Goal: Information Seeking & Learning: Check status

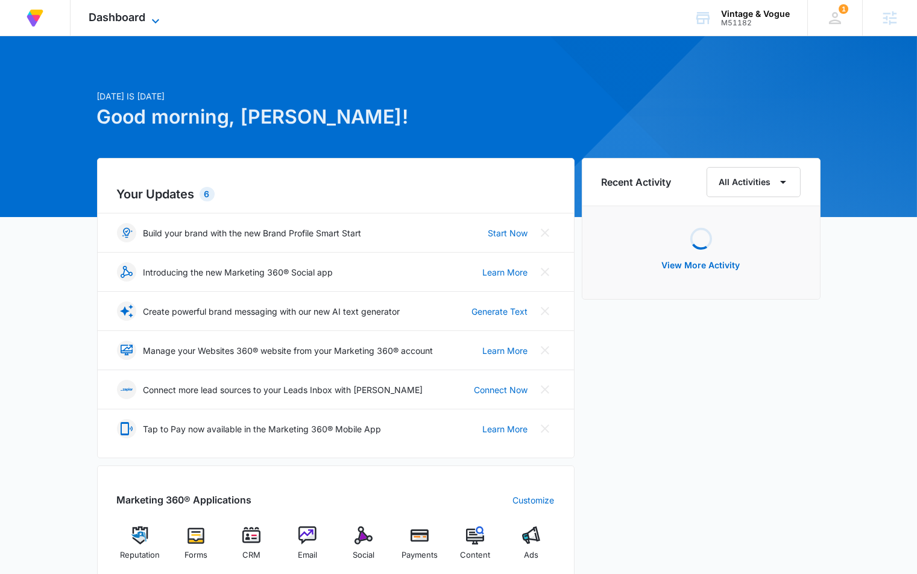
click at [113, 17] on span "Dashboard" at bounding box center [117, 17] width 57 height 13
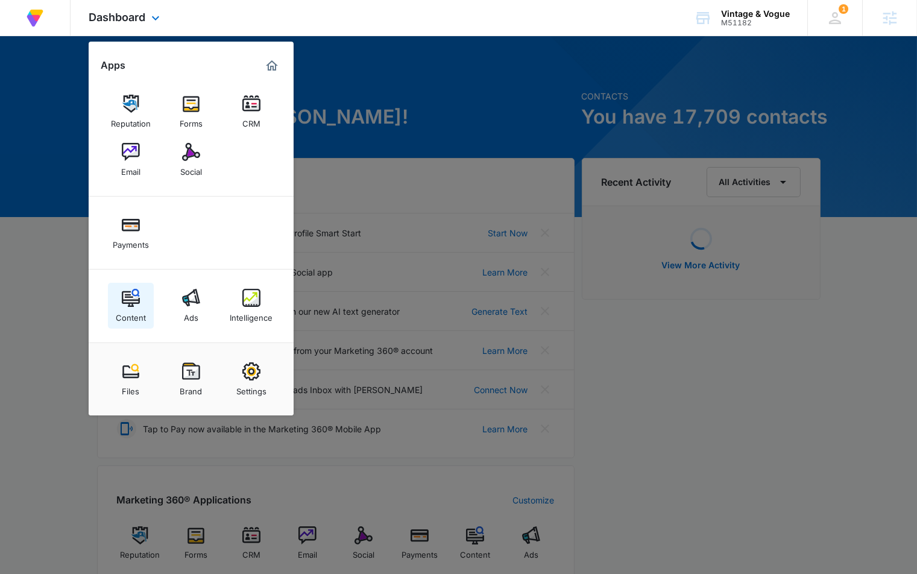
click at [148, 314] on link "Content" at bounding box center [131, 306] width 46 height 46
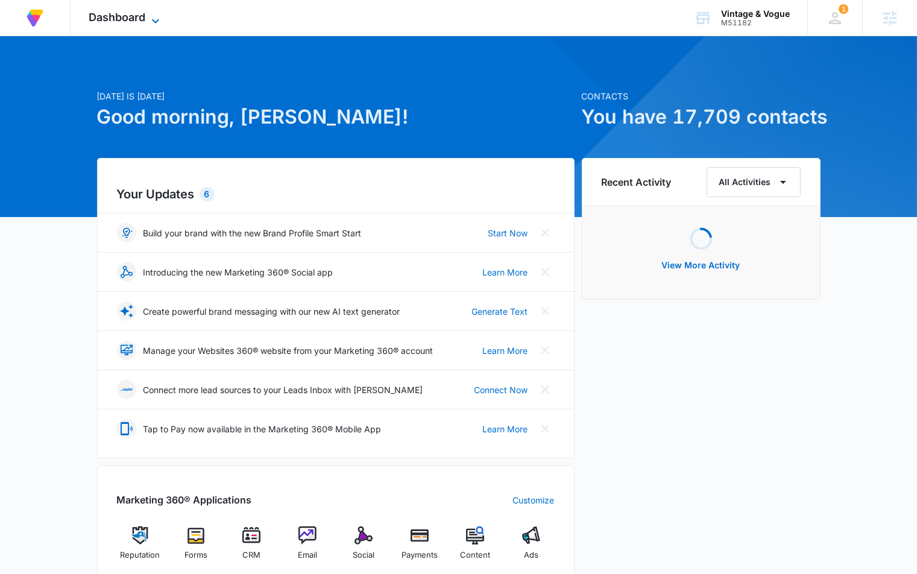
click at [142, 23] on span "Dashboard" at bounding box center [117, 17] width 57 height 13
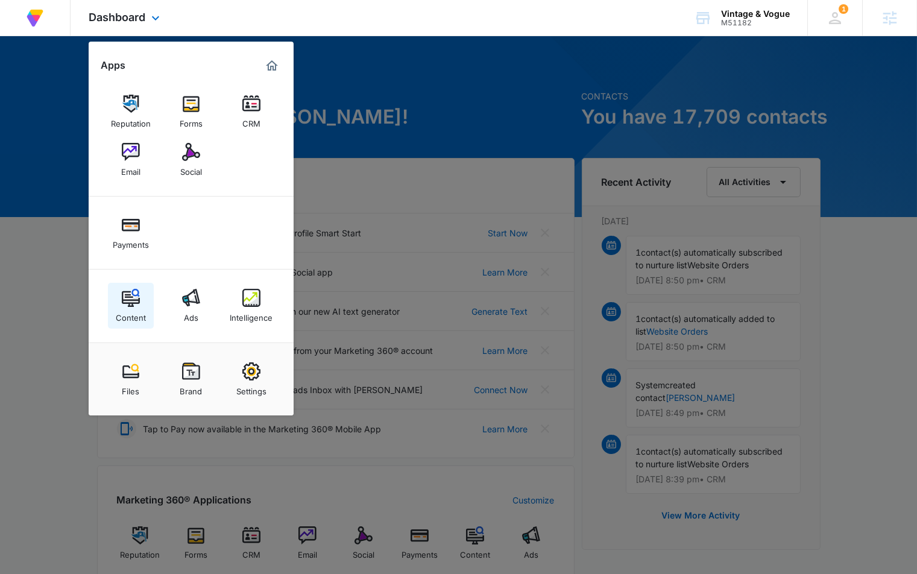
click at [134, 304] on img at bounding box center [131, 298] width 18 height 18
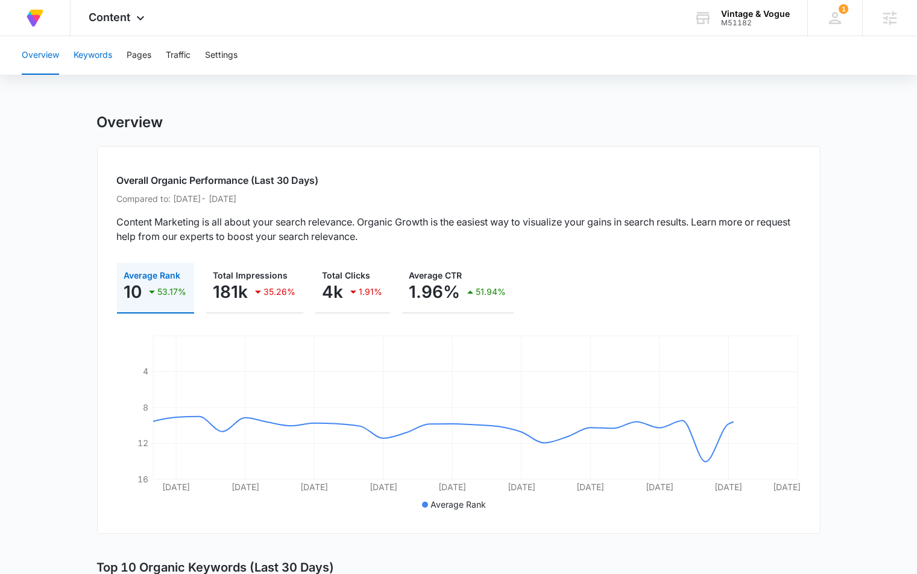
click at [90, 56] on button "Keywords" at bounding box center [93, 55] width 39 height 39
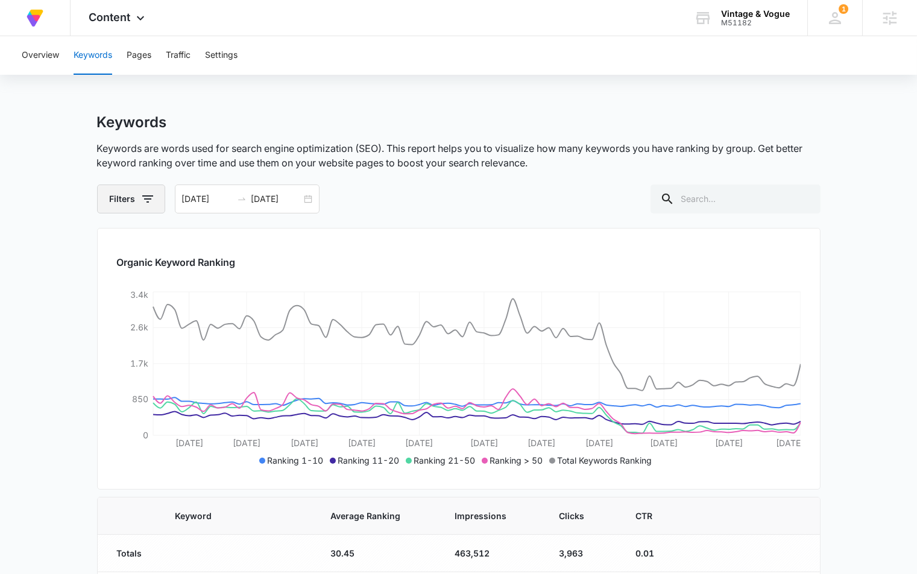
click at [130, 203] on button "Filters" at bounding box center [131, 199] width 68 height 29
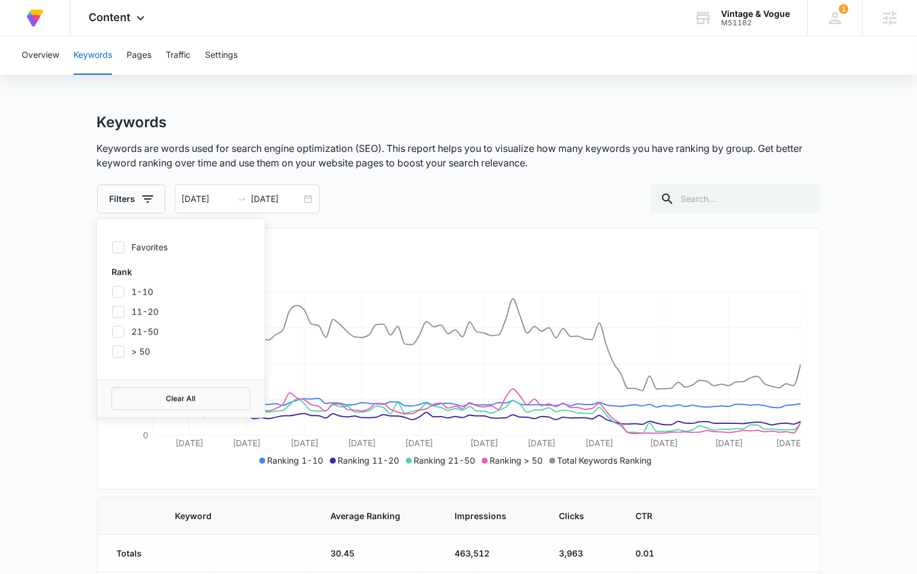
click at [124, 288] on div at bounding box center [118, 292] width 12 height 12
click at [112, 291] on input "1-10" at bounding box center [112, 291] width 1 height 1
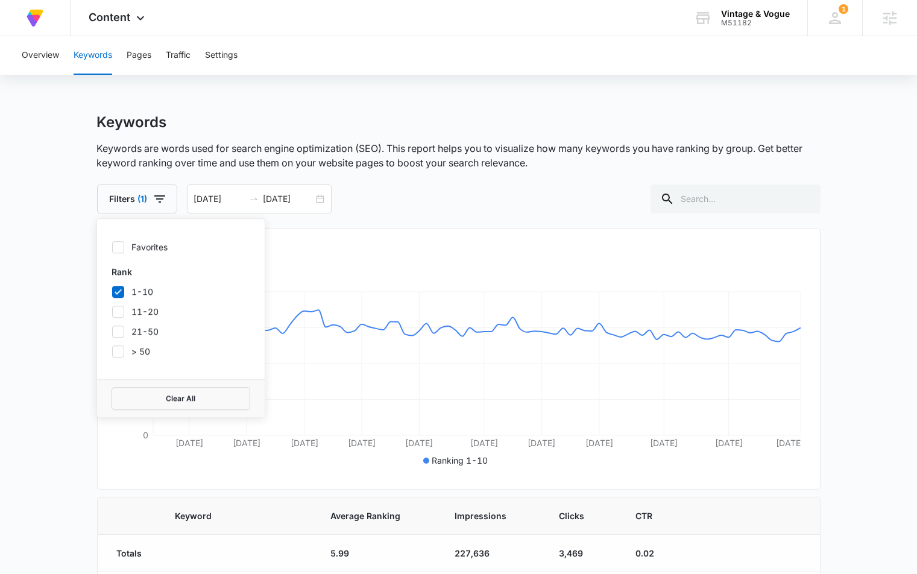
click at [116, 289] on icon at bounding box center [118, 291] width 11 height 11
click at [112, 291] on input "1-10" at bounding box center [112, 291] width 1 height 1
checkbox input "false"
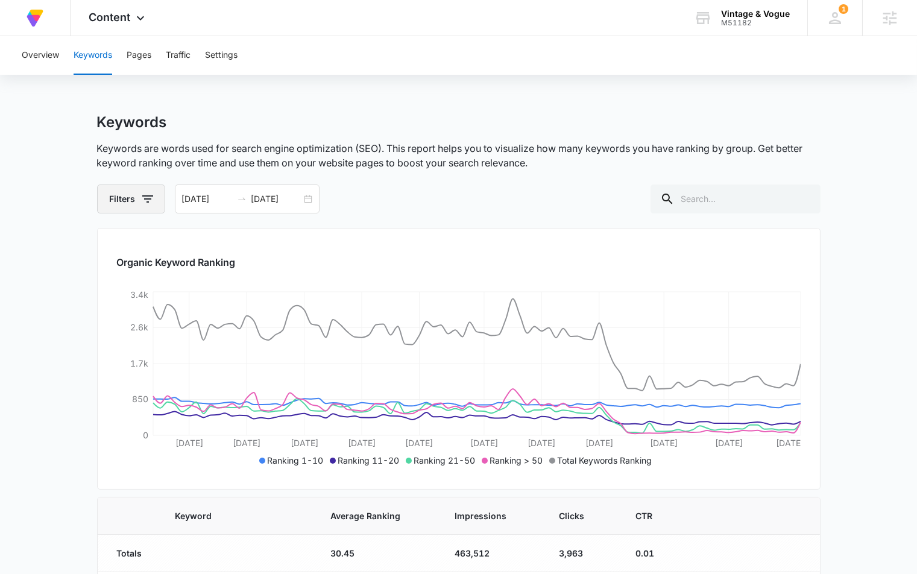
click at [142, 203] on icon "button" at bounding box center [147, 199] width 14 height 14
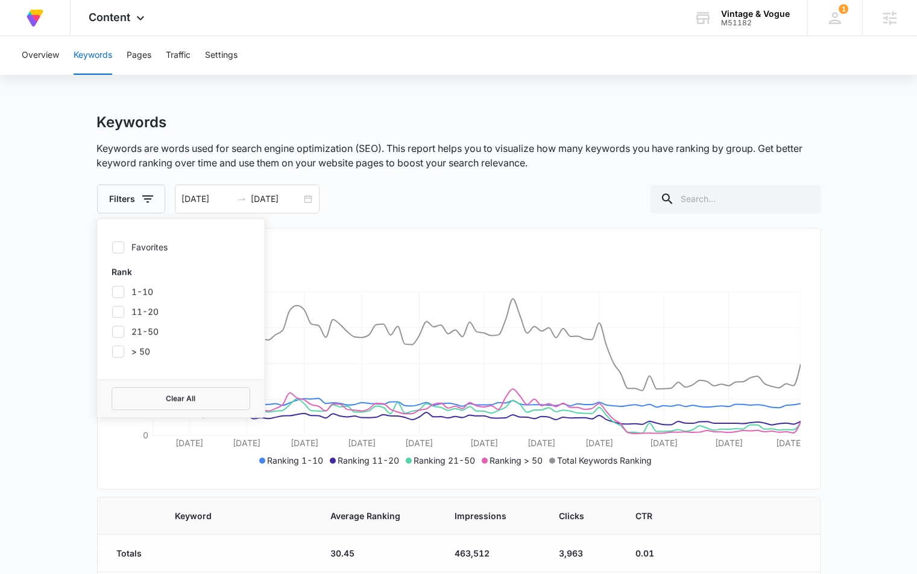
click at [116, 292] on icon at bounding box center [118, 291] width 11 height 11
click at [112, 292] on input "1-10" at bounding box center [112, 291] width 1 height 1
checkbox input "true"
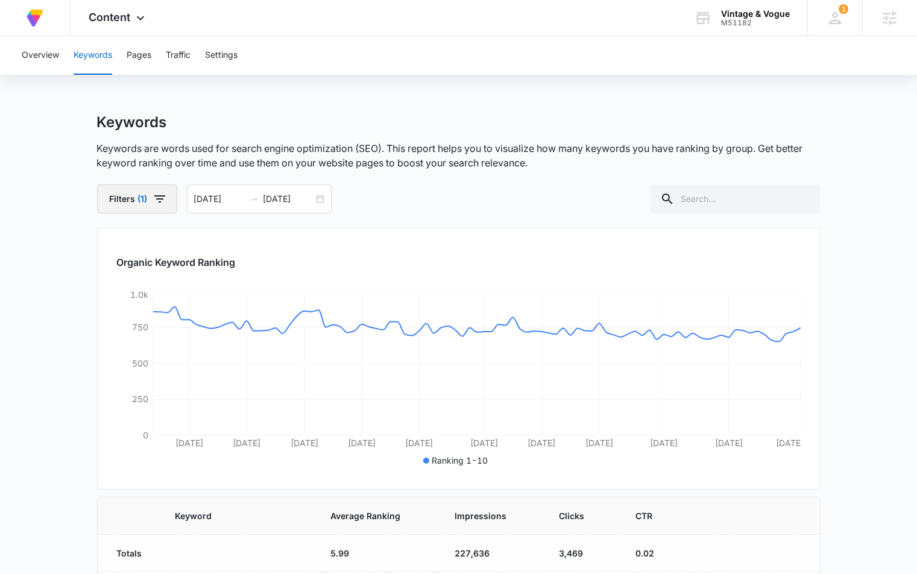
click at [125, 194] on button "Filters (1)" at bounding box center [137, 199] width 80 height 29
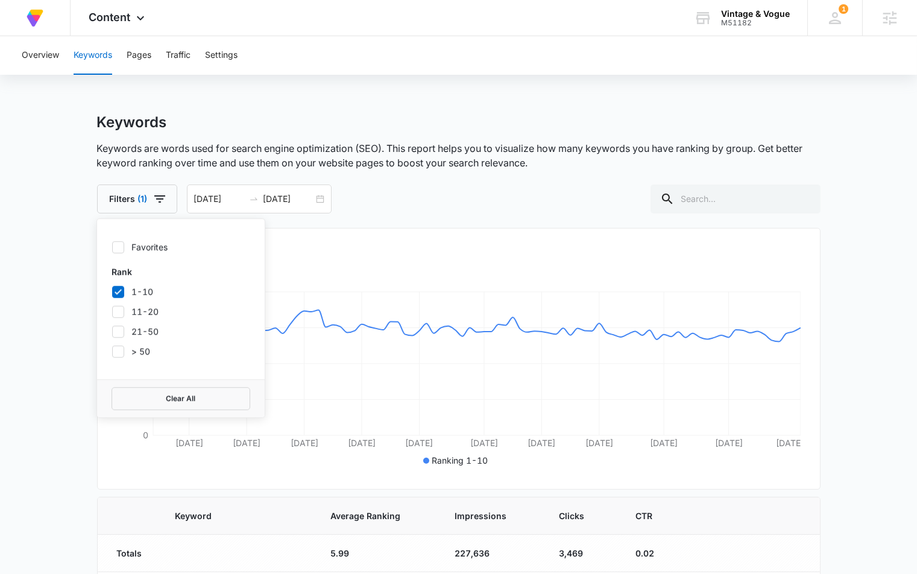
click at [122, 293] on icon at bounding box center [118, 291] width 11 height 11
click at [112, 292] on input "1-10" at bounding box center [112, 291] width 1 height 1
checkbox input "false"
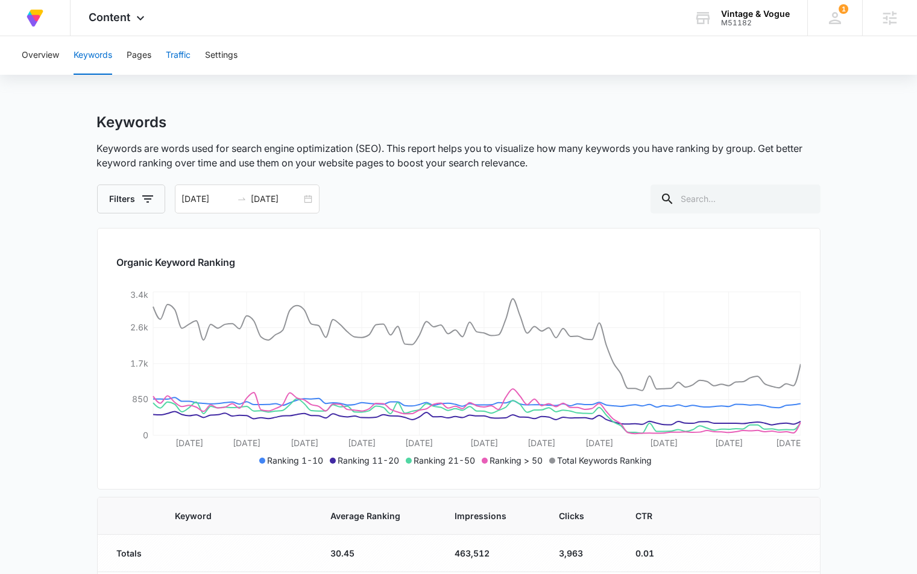
click at [180, 55] on button "Traffic" at bounding box center [178, 55] width 25 height 39
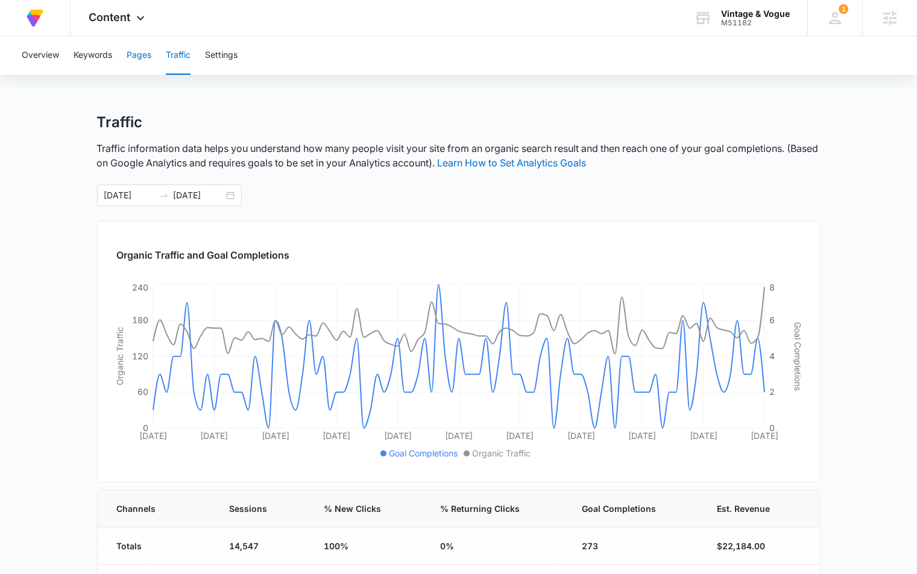
click at [136, 59] on button "Pages" at bounding box center [139, 55] width 25 height 39
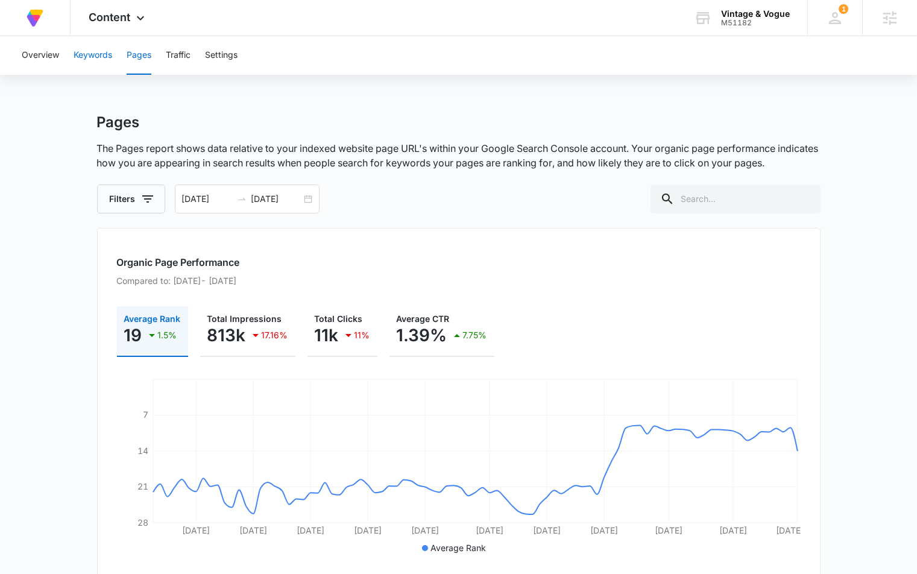
click at [90, 53] on button "Keywords" at bounding box center [93, 55] width 39 height 39
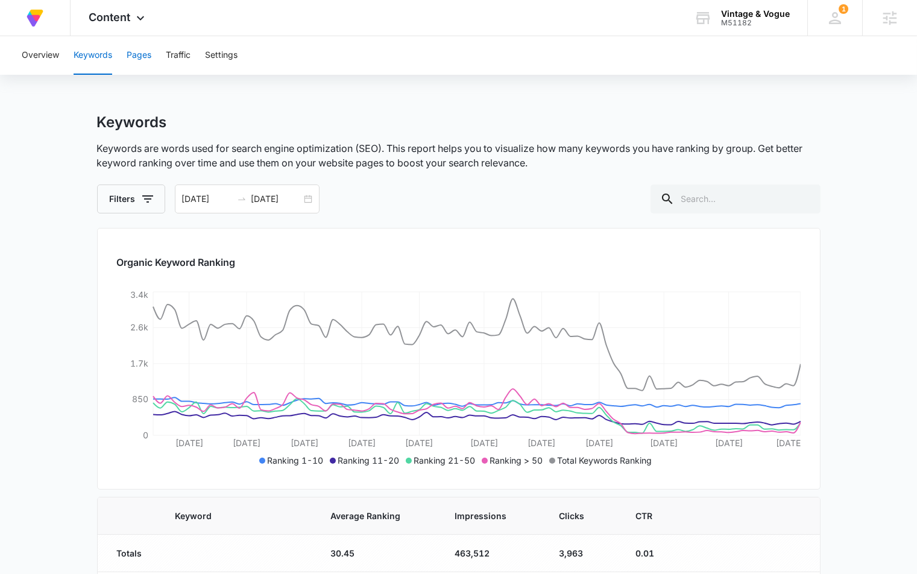
click at [144, 54] on button "Pages" at bounding box center [139, 55] width 25 height 39
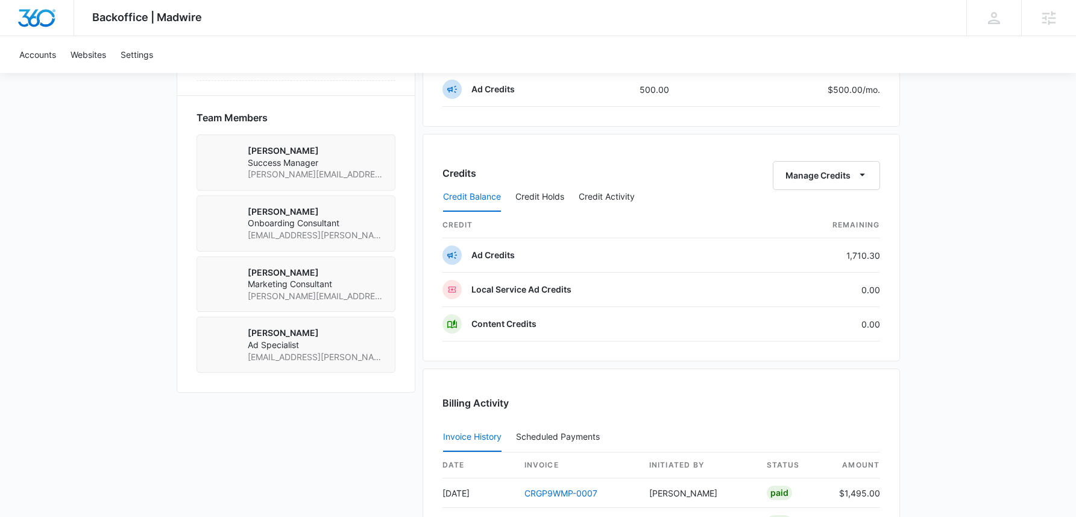
scroll to position [748, 0]
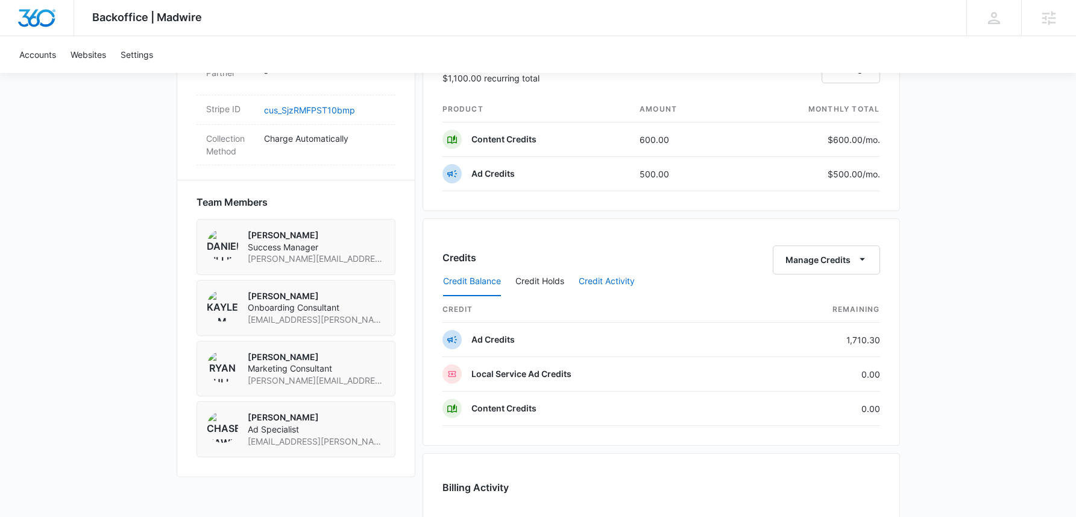
click at [612, 278] on button "Credit Activity" at bounding box center [607, 281] width 56 height 29
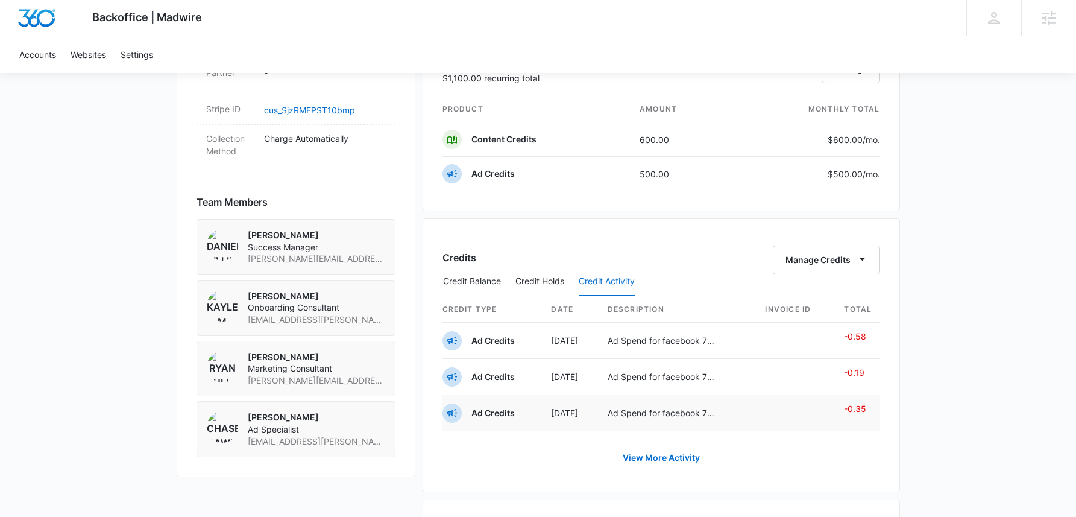
scroll to position [751, 0]
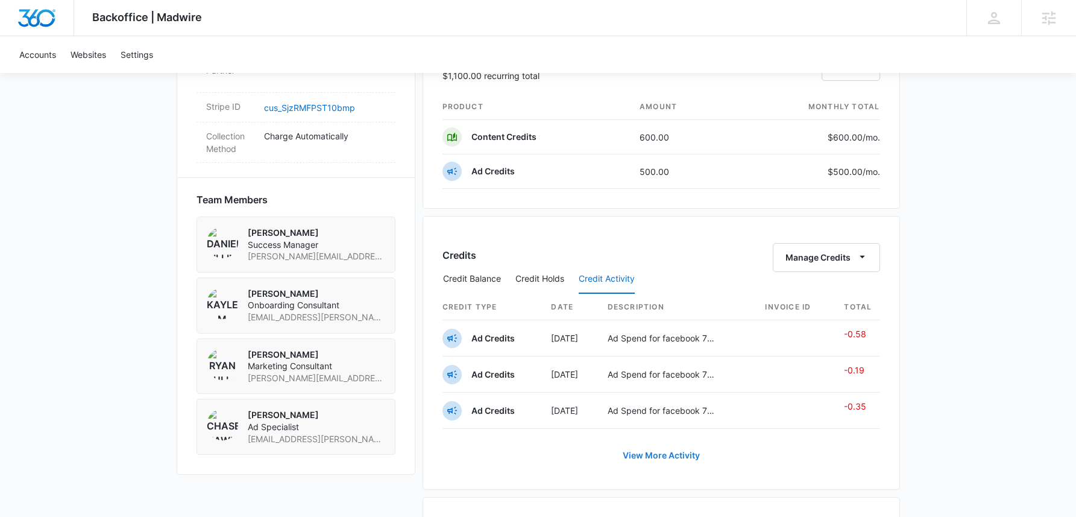
click at [662, 451] on link "View More Activity" at bounding box center [661, 455] width 101 height 29
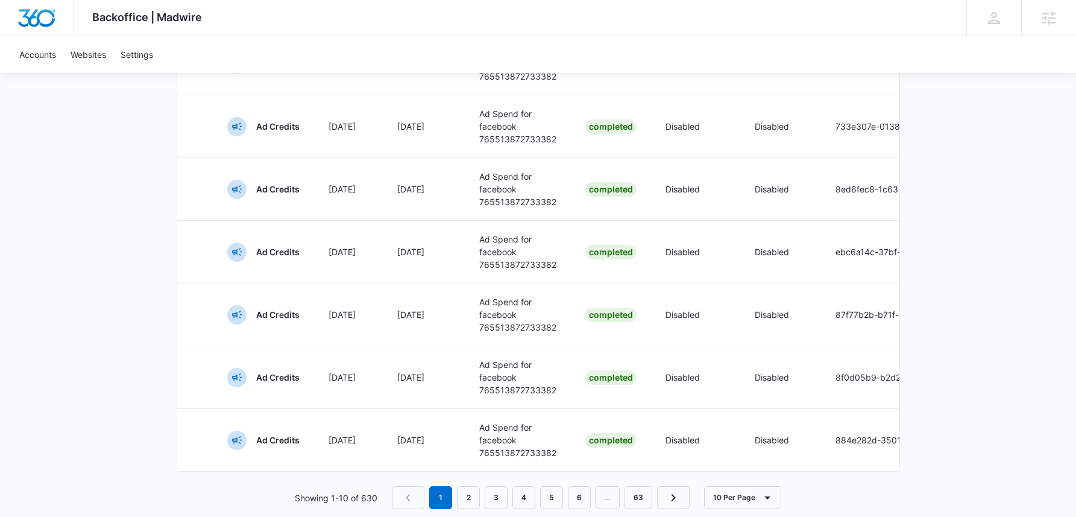
scroll to position [683, 0]
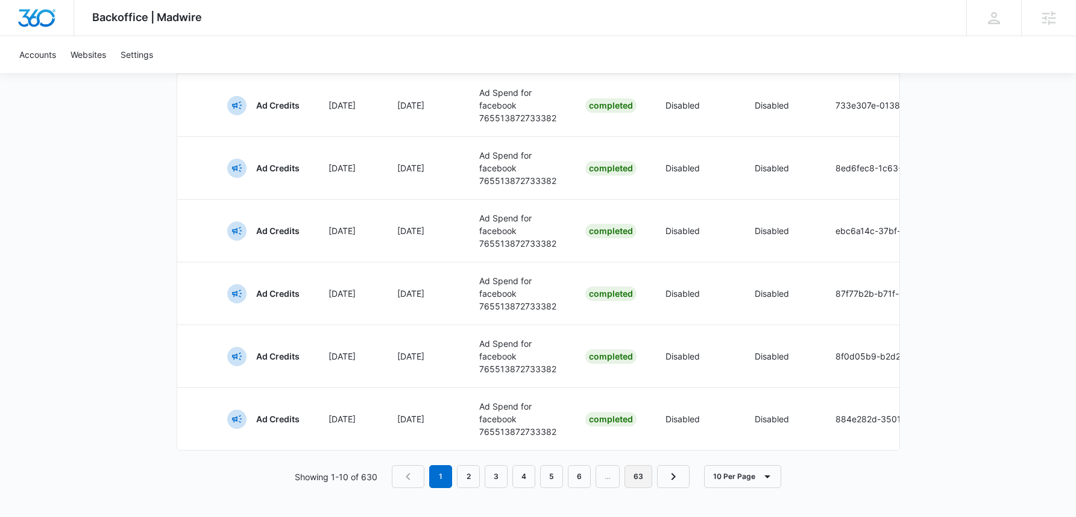
click at [635, 468] on link "63" at bounding box center [639, 476] width 28 height 23
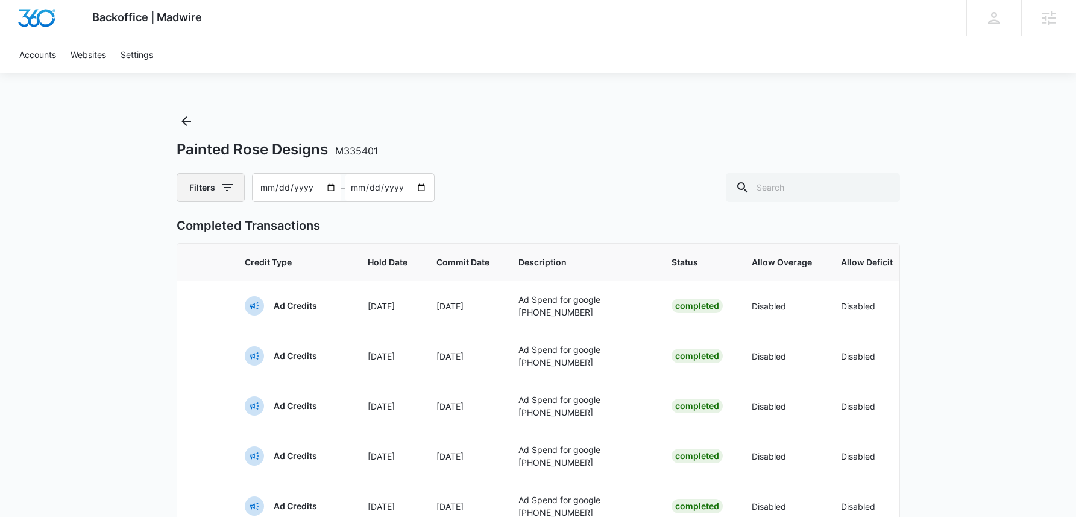
click at [211, 180] on button "Filters" at bounding box center [211, 187] width 68 height 29
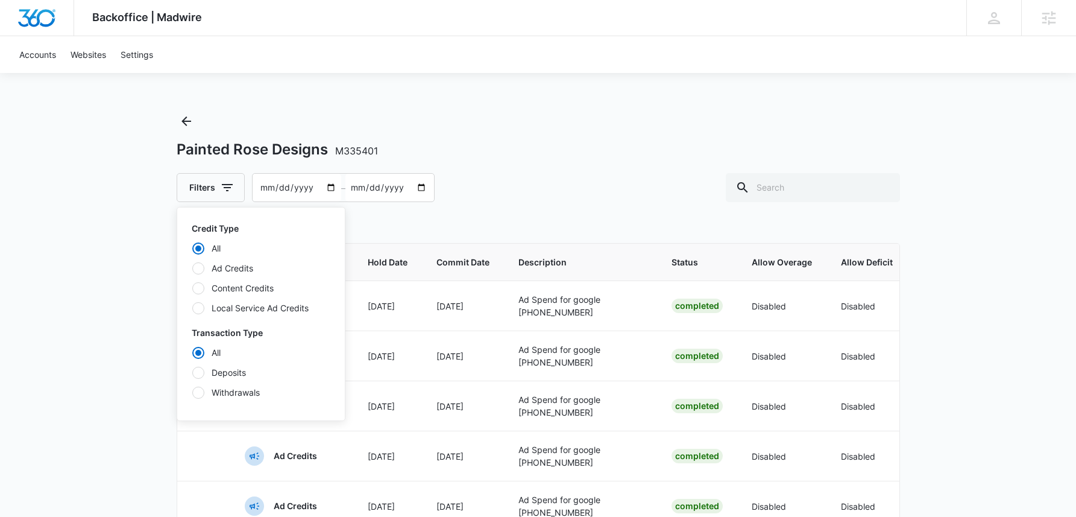
click at [200, 268] on div at bounding box center [198, 268] width 12 height 12
click at [192, 268] on input "Ad Credits" at bounding box center [192, 268] width 1 height 1
radio input "false"
radio input "true"
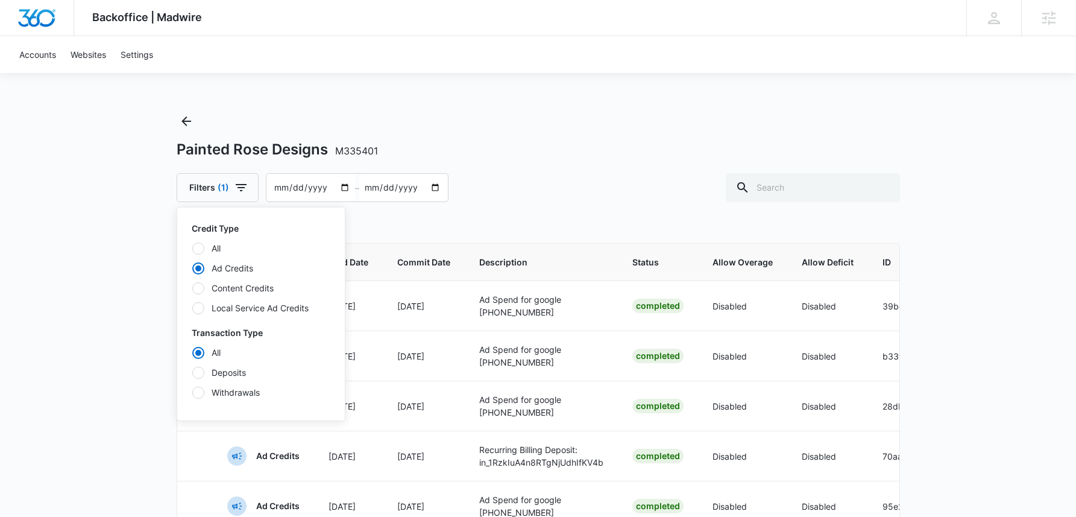
click at [113, 365] on div "Backoffice | Madwire Apps Settings Sarah Gluchacki Sarah.Gluchacki@madwire.com …" at bounding box center [538, 324] width 1076 height 648
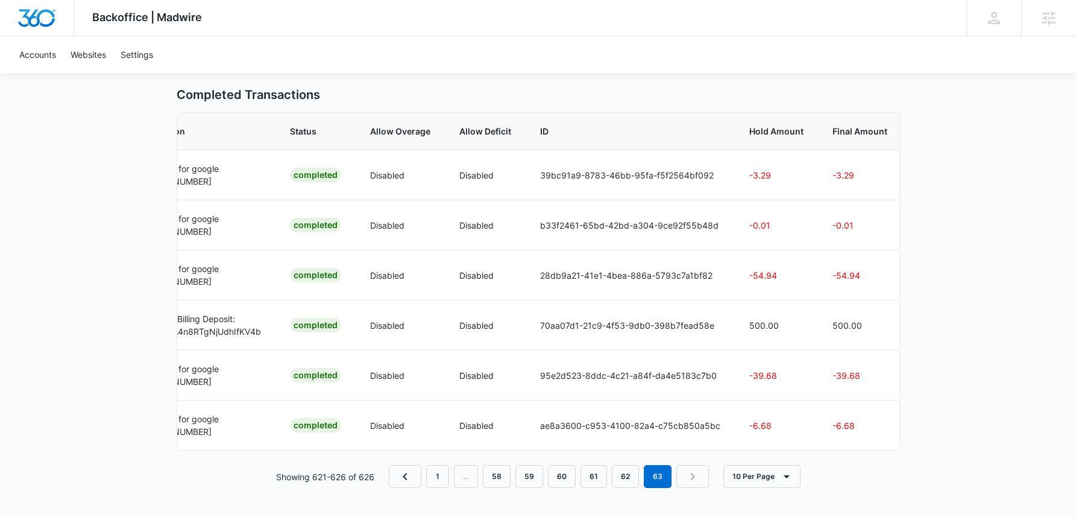
scroll to position [0, 227]
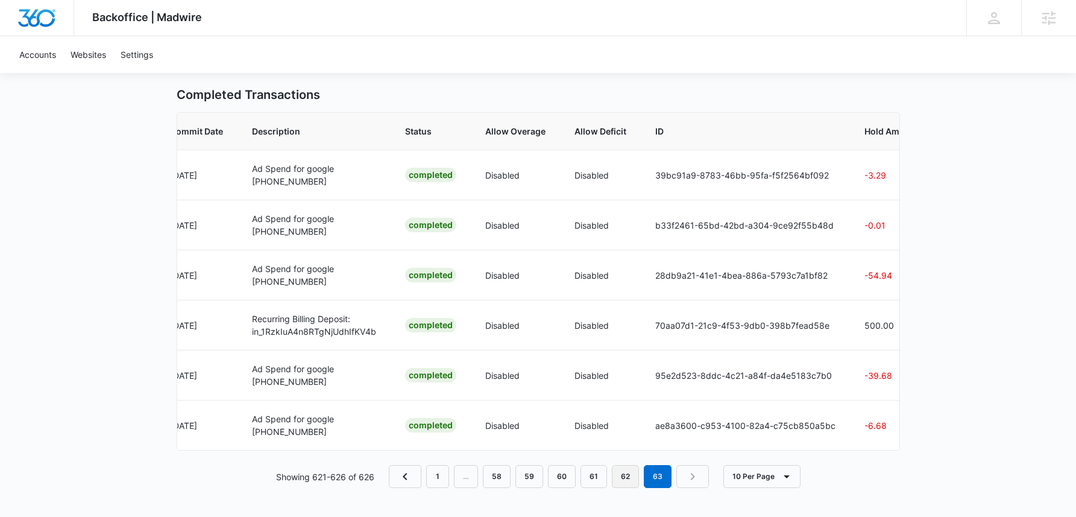
click at [632, 480] on link "62" at bounding box center [625, 476] width 27 height 23
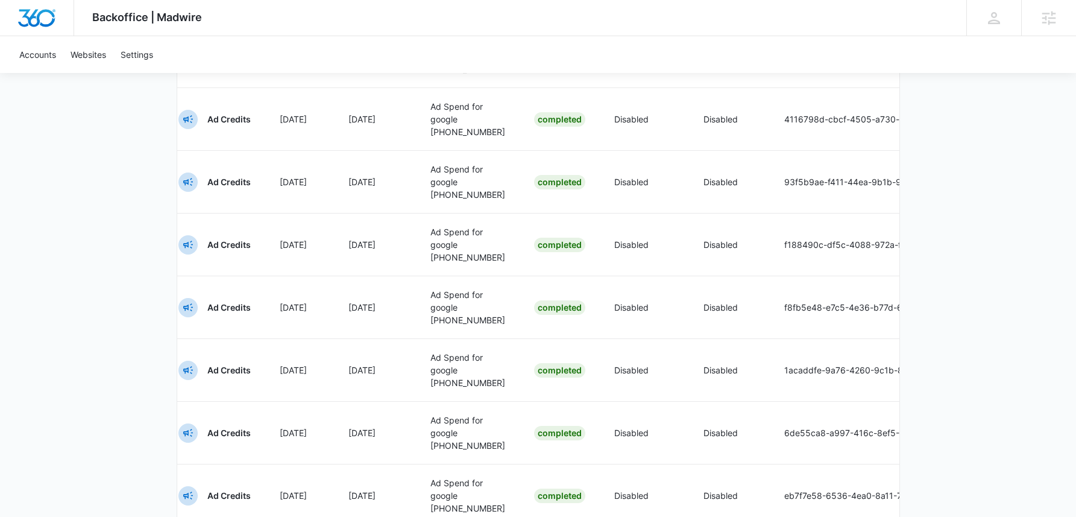
scroll to position [593, 0]
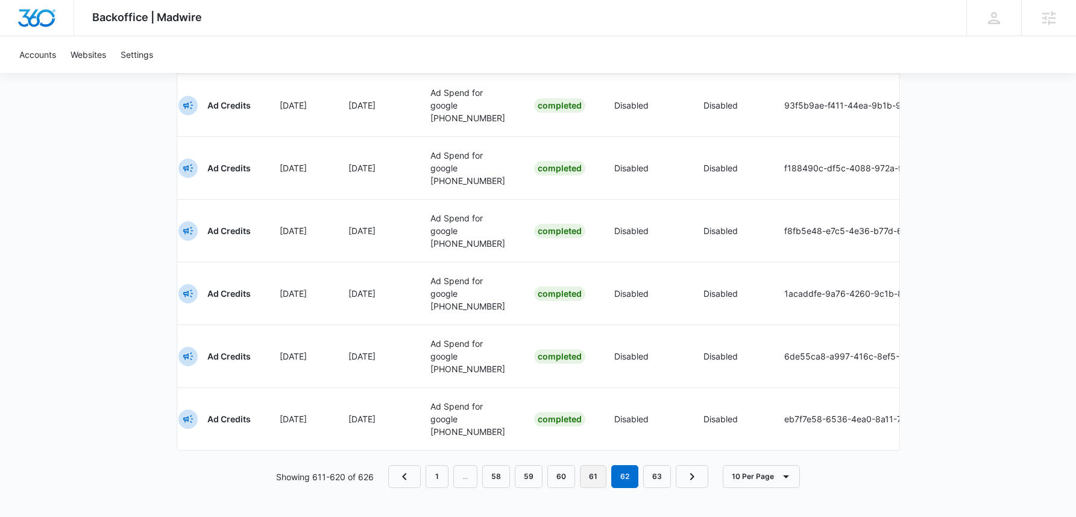
click at [585, 472] on link "61" at bounding box center [593, 476] width 27 height 23
click at [568, 477] on link "60" at bounding box center [562, 476] width 28 height 23
click at [539, 478] on link "59" at bounding box center [530, 476] width 28 height 23
click at [508, 475] on link "58" at bounding box center [515, 476] width 28 height 23
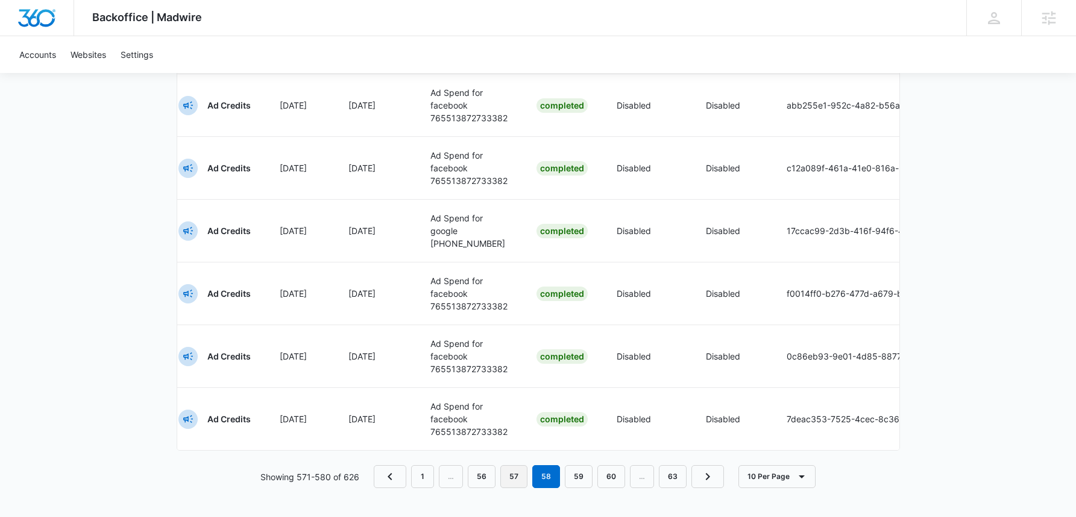
click at [508, 471] on link "57" at bounding box center [513, 476] width 27 height 23
click at [508, 471] on link "56" at bounding box center [514, 476] width 28 height 23
click at [511, 470] on link "55" at bounding box center [515, 476] width 28 height 23
click at [511, 475] on link "54" at bounding box center [515, 476] width 28 height 23
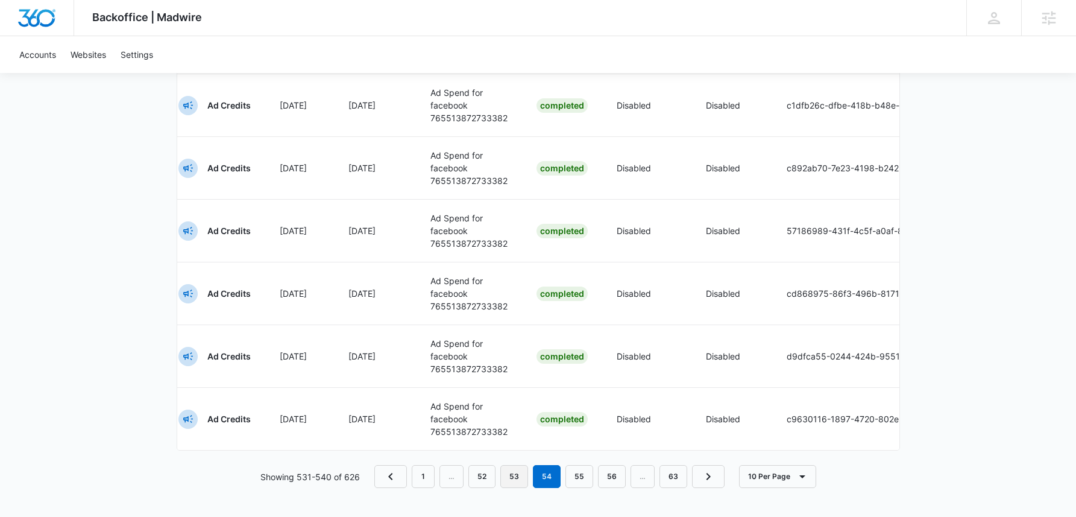
click at [511, 476] on link "53" at bounding box center [514, 476] width 28 height 23
click at [511, 476] on link "52" at bounding box center [513, 476] width 27 height 23
click at [511, 476] on link "51" at bounding box center [513, 476] width 27 height 23
click at [511, 476] on link "50" at bounding box center [515, 476] width 28 height 23
click at [511, 476] on link "49" at bounding box center [516, 476] width 28 height 23
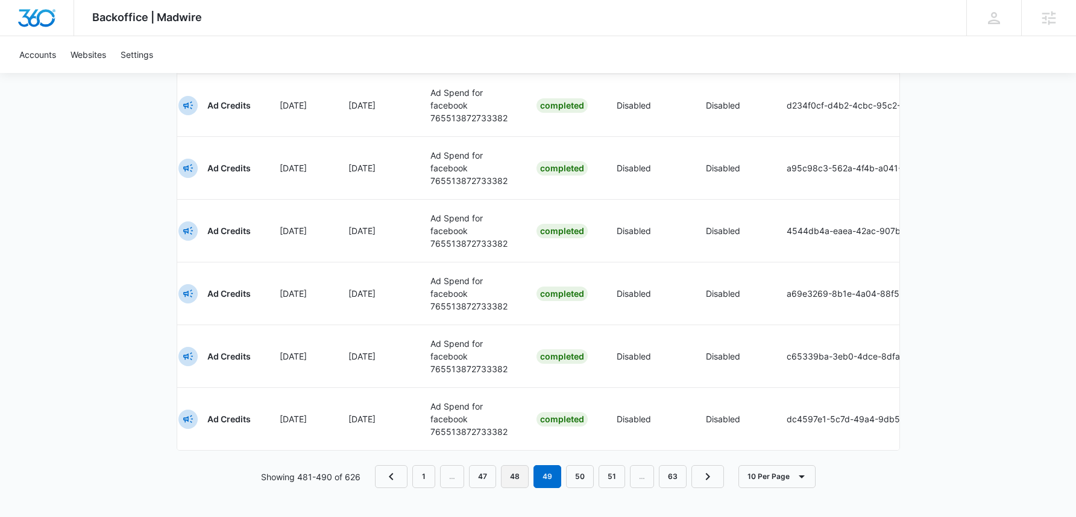
click at [511, 476] on link "48" at bounding box center [515, 476] width 28 height 23
click at [511, 476] on link "47" at bounding box center [513, 476] width 27 height 23
click at [511, 476] on link "46" at bounding box center [514, 476] width 28 height 23
click at [511, 476] on link "45" at bounding box center [515, 476] width 28 height 23
click at [511, 476] on link "44" at bounding box center [515, 476] width 28 height 23
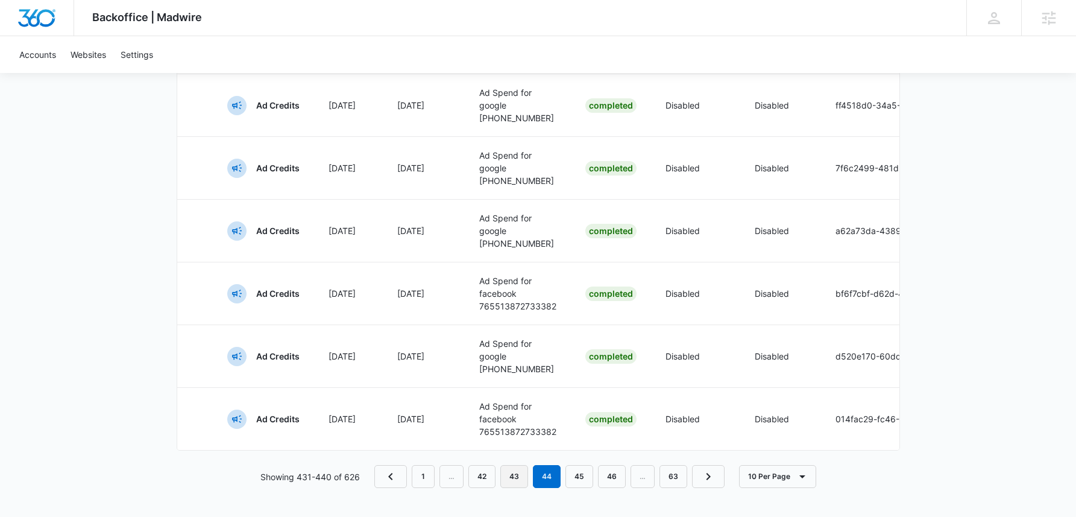
click at [516, 479] on link "43" at bounding box center [514, 476] width 28 height 23
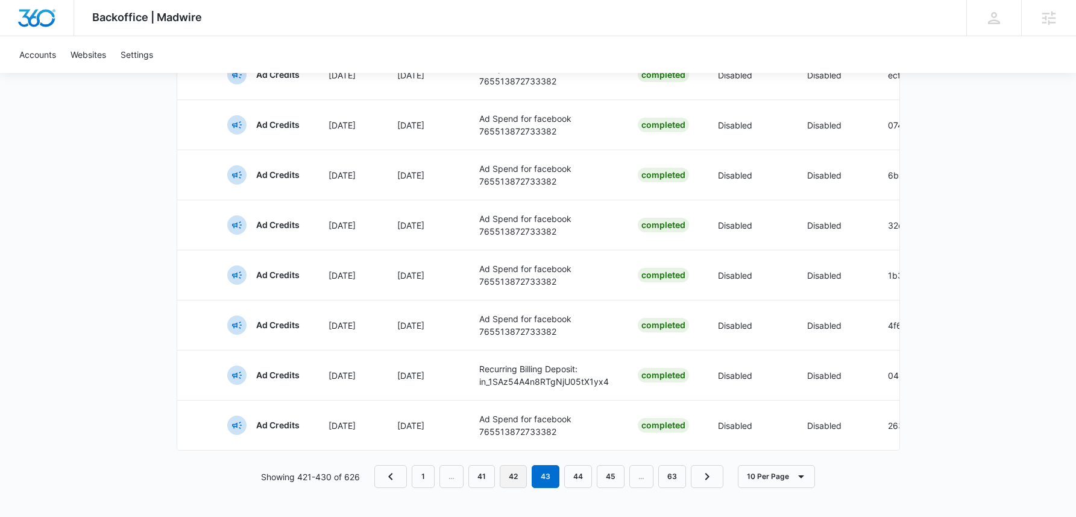
click at [517, 475] on link "42" at bounding box center [513, 476] width 27 height 23
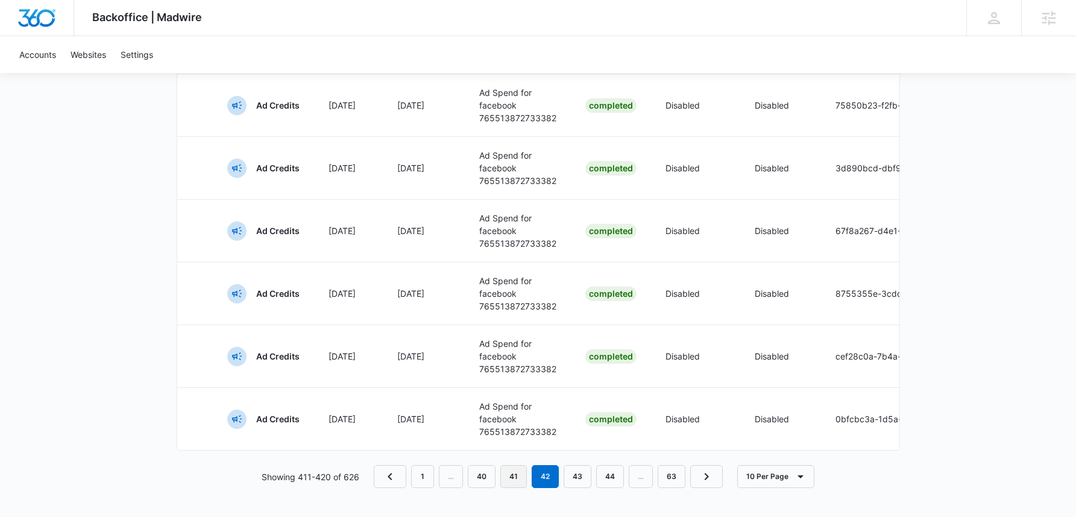
click at [517, 478] on link "41" at bounding box center [513, 476] width 27 height 23
click at [517, 478] on link "40" at bounding box center [515, 476] width 28 height 23
click at [517, 478] on link "39" at bounding box center [516, 476] width 28 height 23
click at [517, 478] on link "38" at bounding box center [515, 476] width 28 height 23
click at [517, 478] on link "37" at bounding box center [513, 476] width 27 height 23
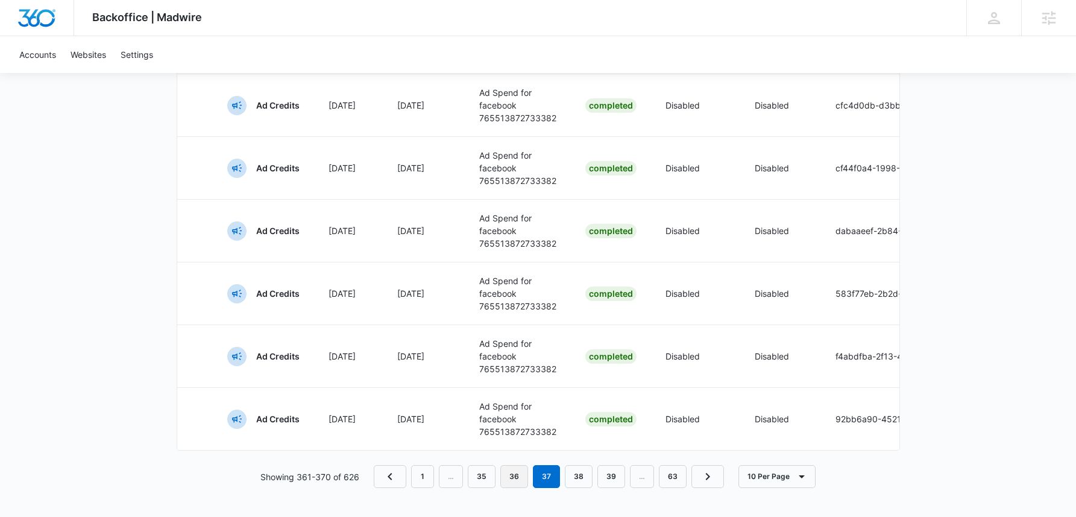
click at [517, 478] on link "36" at bounding box center [514, 476] width 28 height 23
click at [517, 478] on link "35" at bounding box center [515, 476] width 28 height 23
click at [517, 478] on link "34" at bounding box center [515, 476] width 28 height 23
click at [516, 478] on link "33" at bounding box center [514, 476] width 28 height 23
click at [516, 478] on link "32" at bounding box center [513, 476] width 27 height 23
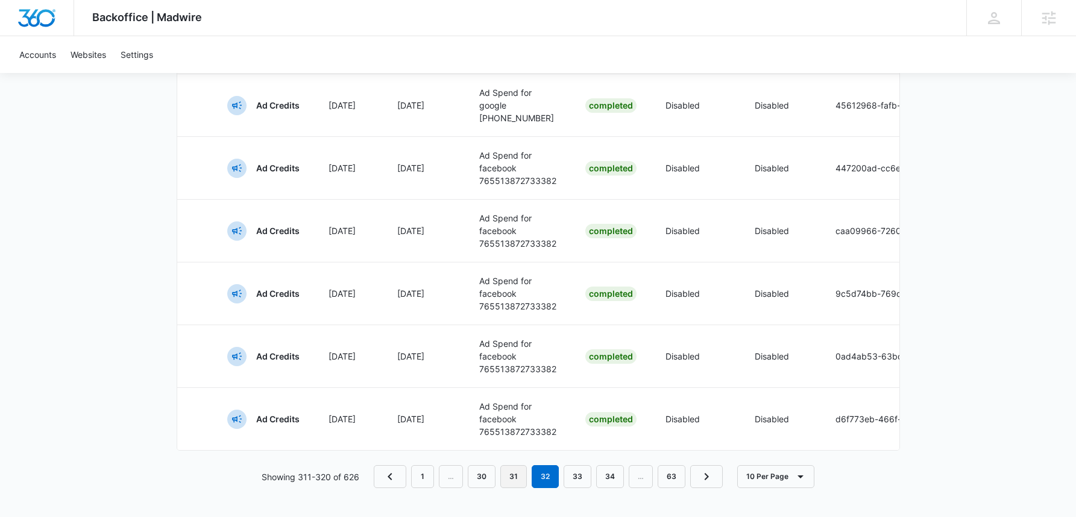
click at [516, 478] on link "31" at bounding box center [513, 476] width 27 height 23
click at [516, 478] on link "30" at bounding box center [514, 476] width 28 height 23
click at [516, 478] on link "29" at bounding box center [514, 476] width 27 height 23
click at [516, 478] on link "28" at bounding box center [513, 476] width 27 height 23
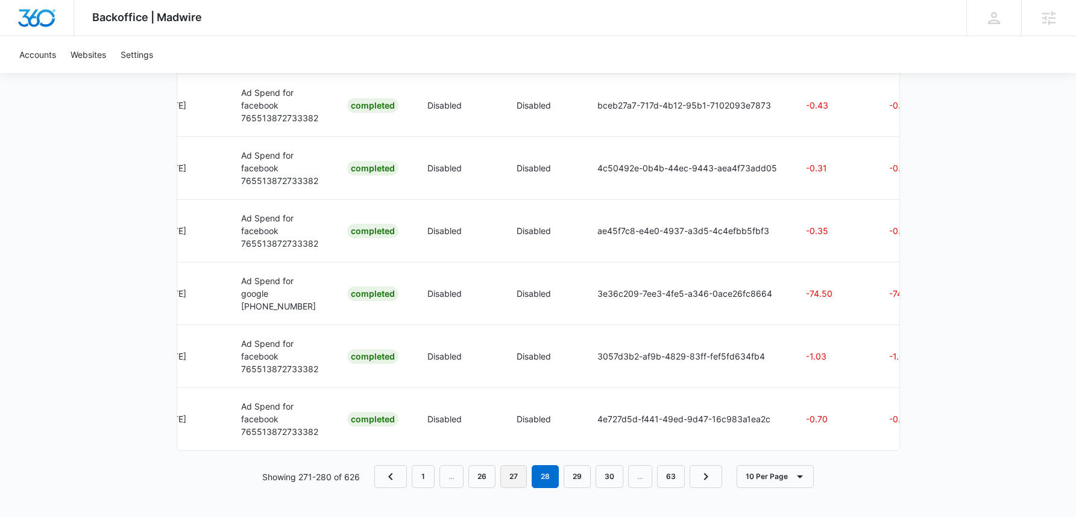
click at [504, 477] on link "27" at bounding box center [513, 476] width 27 height 23
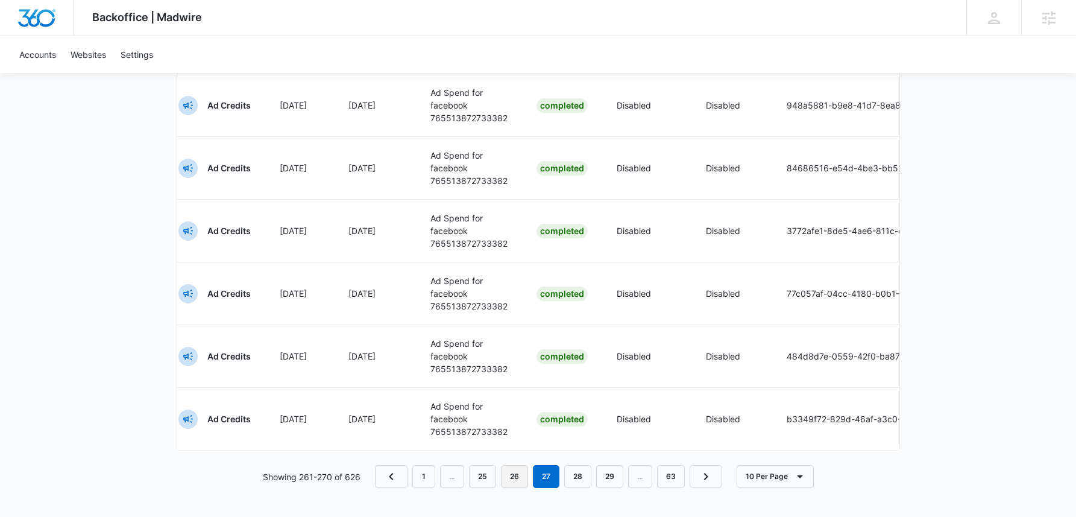
click at [520, 469] on link "26" at bounding box center [514, 476] width 27 height 23
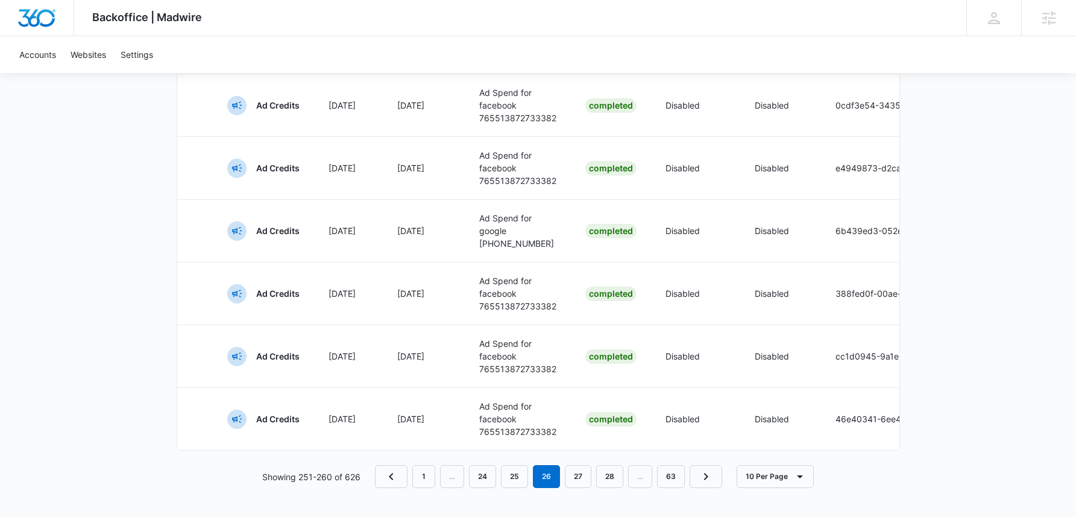
click at [499, 476] on nav "1 … 24 25 26 27 28 … 63" at bounding box center [548, 476] width 347 height 23
click at [517, 473] on link "25" at bounding box center [514, 476] width 27 height 23
click at [515, 472] on link "24" at bounding box center [514, 476] width 27 height 23
click at [515, 472] on link "23" at bounding box center [513, 476] width 27 height 23
click at [515, 472] on link "22" at bounding box center [513, 476] width 27 height 23
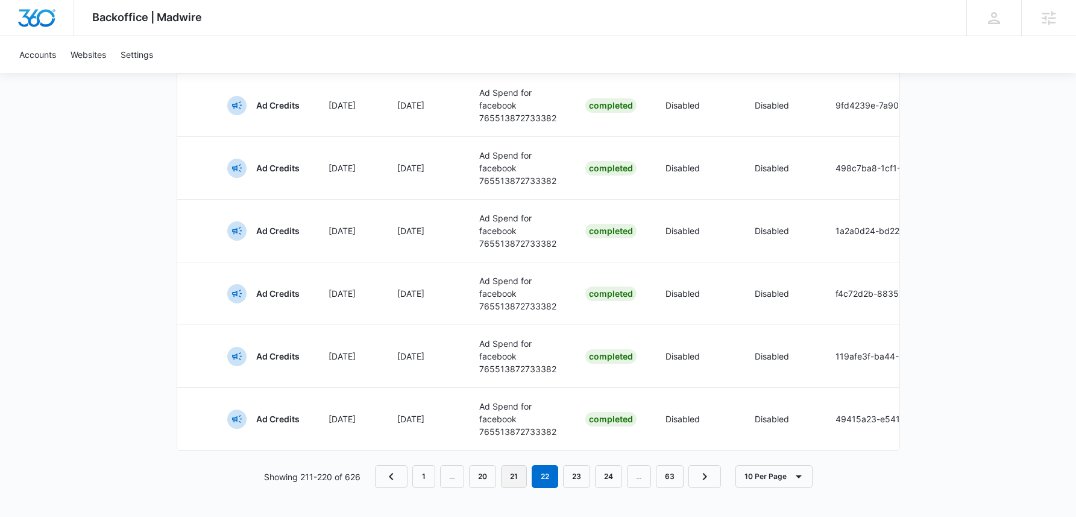
click at [515, 472] on link "21" at bounding box center [514, 476] width 26 height 23
click at [515, 472] on link "20" at bounding box center [514, 476] width 27 height 23
click at [515, 472] on link "19" at bounding box center [515, 476] width 27 height 23
click at [515, 472] on link "18" at bounding box center [514, 476] width 27 height 23
click at [515, 472] on link "17" at bounding box center [514, 476] width 26 height 23
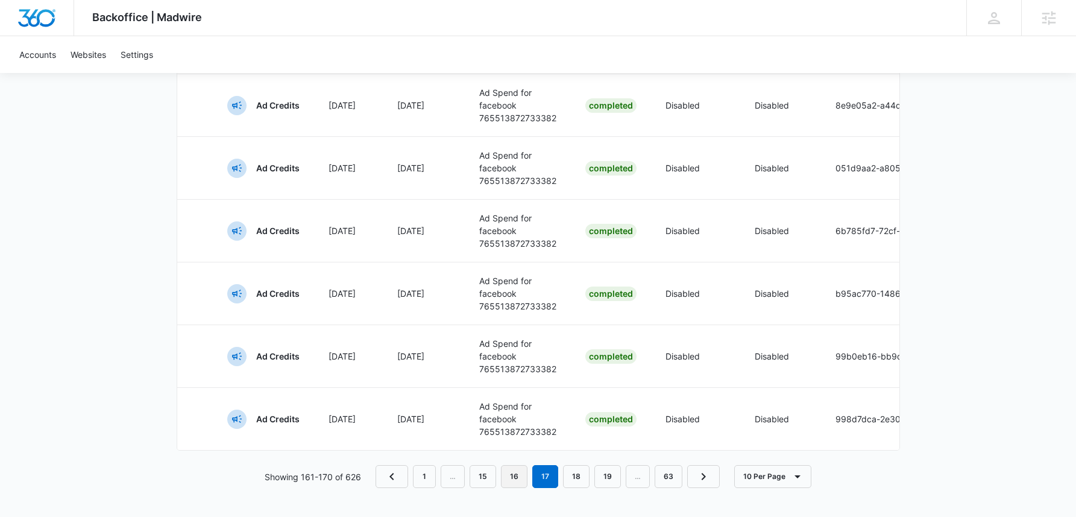
click at [515, 472] on link "16" at bounding box center [514, 476] width 27 height 23
click at [515, 472] on link "15" at bounding box center [515, 476] width 27 height 23
click at [515, 472] on link "14" at bounding box center [515, 476] width 27 height 23
click at [515, 472] on link "13" at bounding box center [514, 476] width 27 height 23
click at [515, 472] on link "12" at bounding box center [513, 476] width 26 height 23
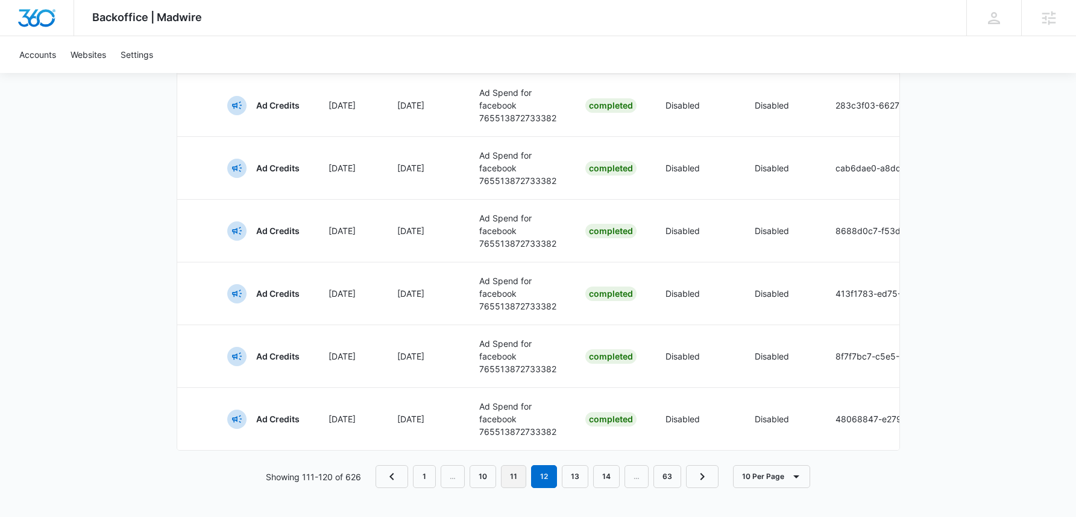
click at [515, 472] on link "11" at bounding box center [513, 476] width 25 height 23
click at [515, 472] on link "10" at bounding box center [513, 476] width 27 height 23
click at [515, 472] on link "9" at bounding box center [511, 476] width 23 height 23
click at [515, 472] on link "8" at bounding box center [510, 476] width 23 height 23
click at [515, 472] on link "7" at bounding box center [511, 476] width 23 height 23
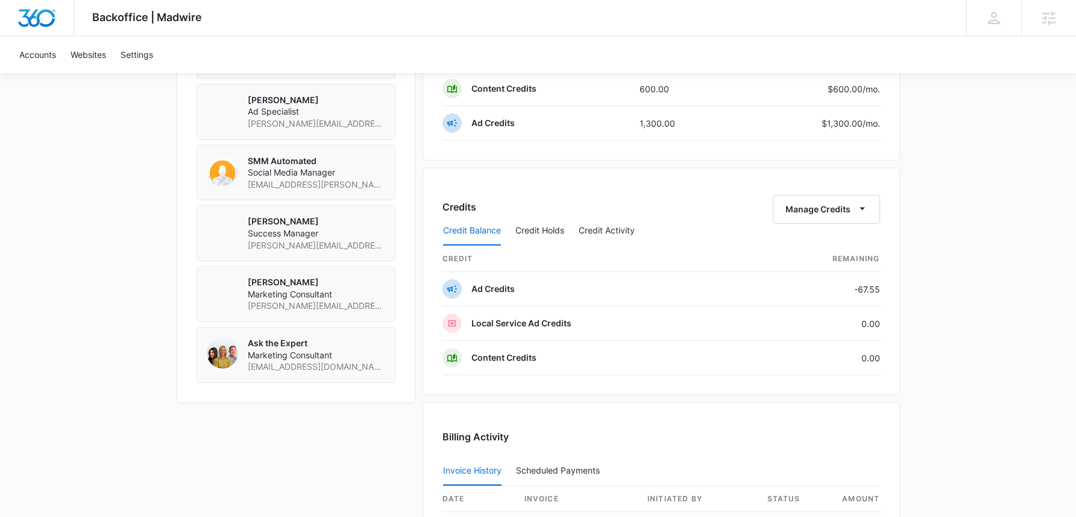
scroll to position [1073, 0]
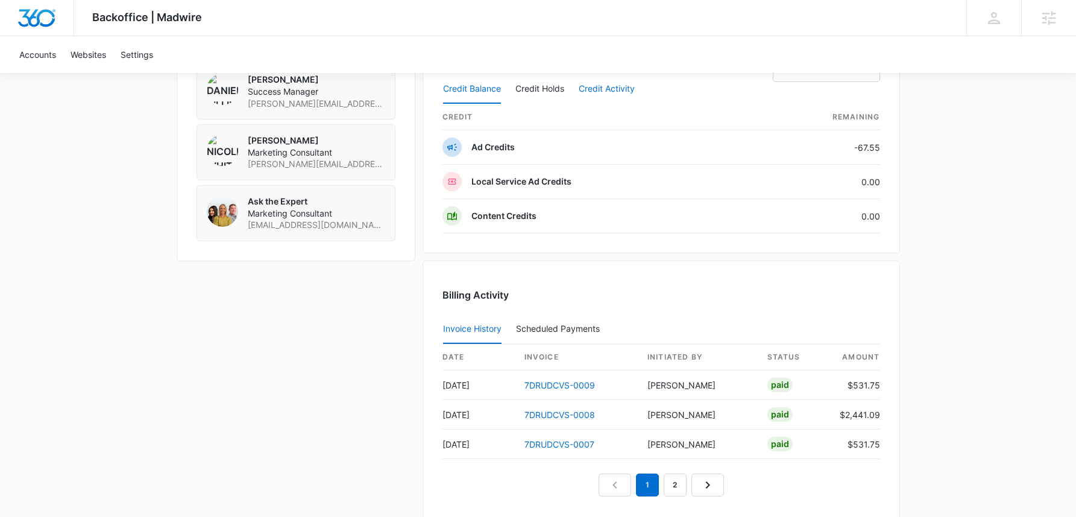
click at [611, 81] on button "Credit Activity" at bounding box center [607, 89] width 56 height 29
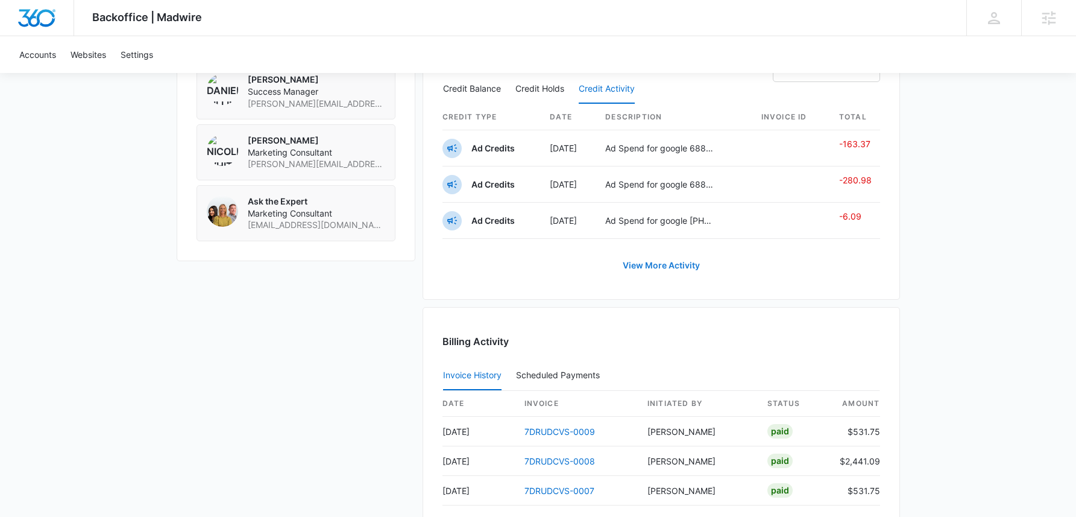
click at [681, 262] on link "View More Activity" at bounding box center [661, 265] width 101 height 29
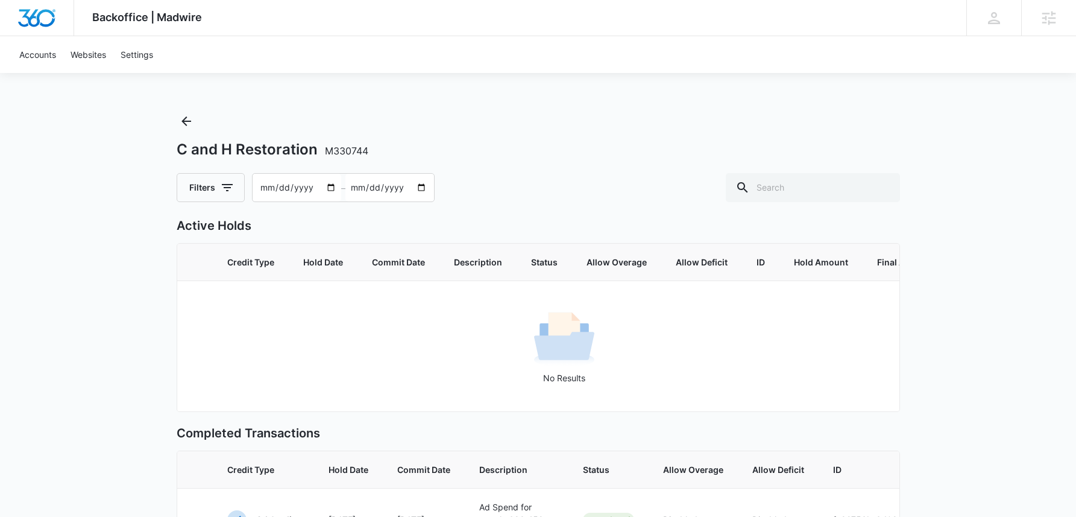
click at [419, 190] on input "[DATE]" at bounding box center [390, 188] width 89 height 28
click at [263, 187] on input "[DATE]" at bounding box center [297, 188] width 89 height 28
click at [521, 172] on div "C and H Restoration M330744 Filters 2025-06-15 – 2025-10-14" at bounding box center [539, 157] width 724 height 90
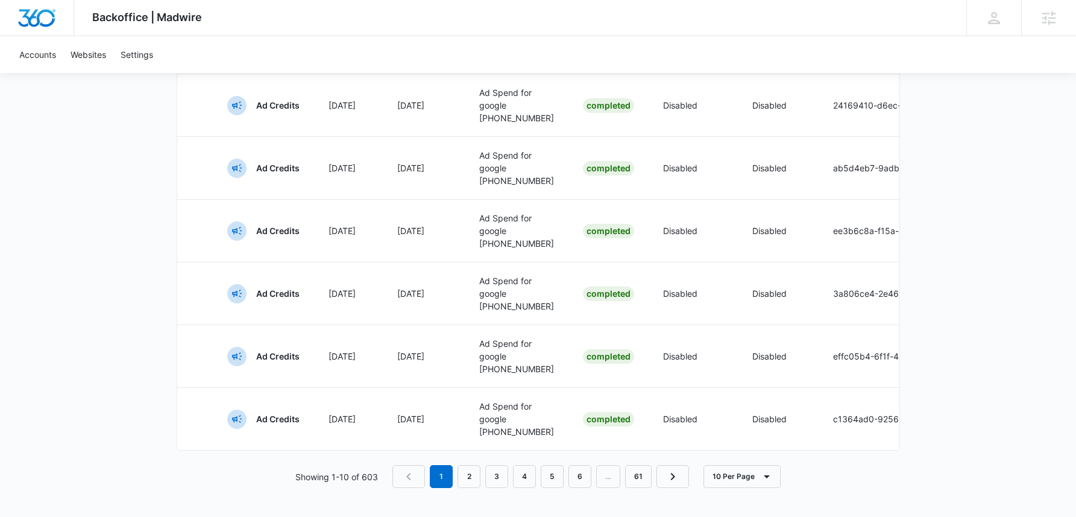
scroll to position [810, 0]
click at [645, 477] on link "61" at bounding box center [638, 476] width 27 height 23
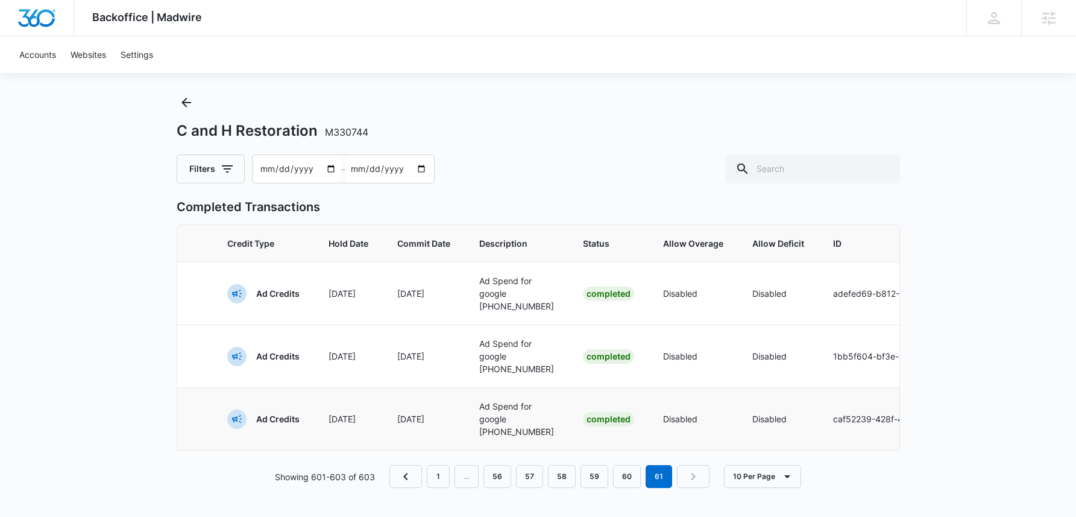
scroll to position [66, 0]
click at [583, 450] on div "Credit Type Hold Date Commit Date Description Status Allow Overage Allow Defici…" at bounding box center [539, 337] width 724 height 226
click at [265, 155] on input "2025-06-15" at bounding box center [297, 169] width 89 height 28
type input "2025-03-15"
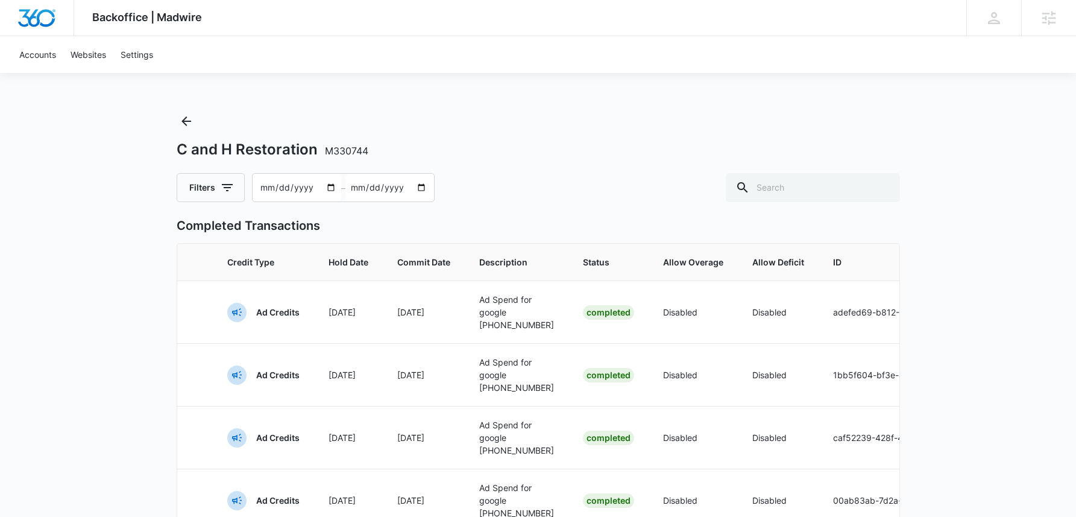
scroll to position [593, 0]
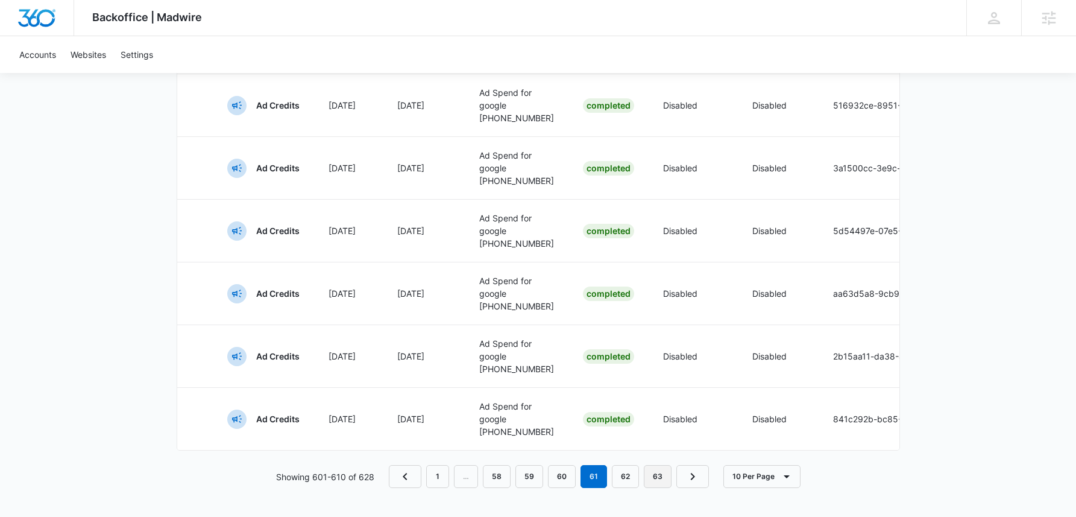
click at [648, 474] on link "63" at bounding box center [658, 476] width 28 height 23
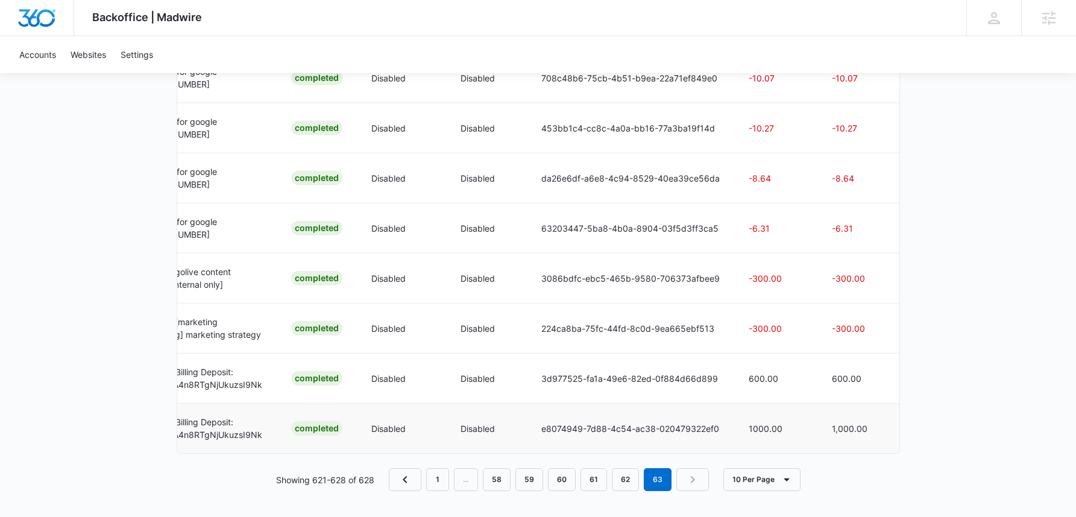
scroll to position [239, 0]
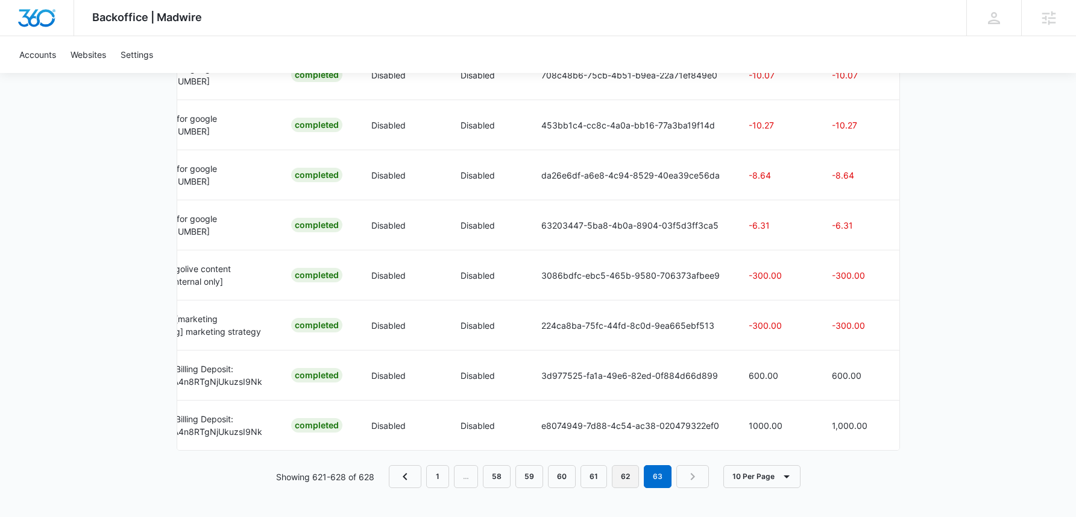
click at [627, 488] on link "62" at bounding box center [625, 476] width 27 height 23
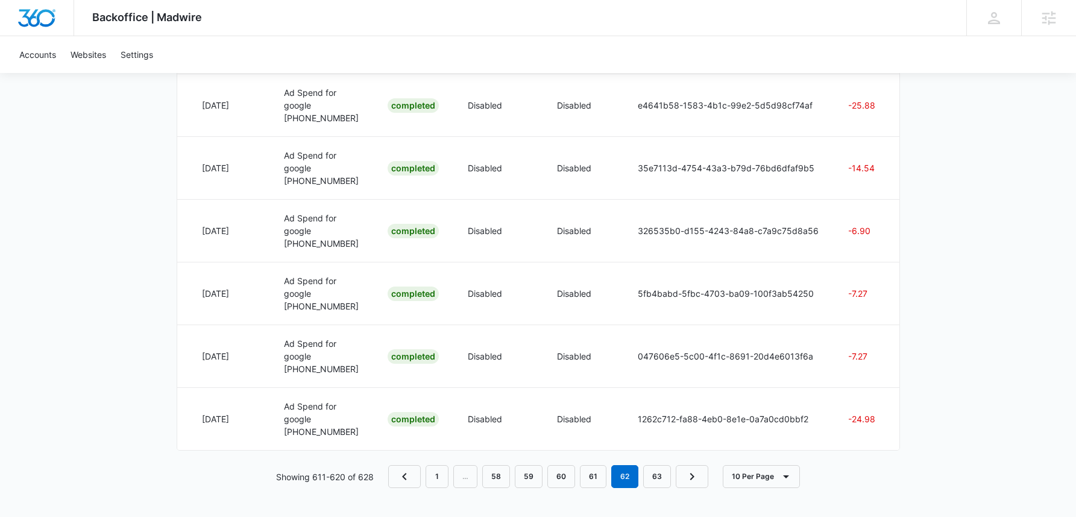
scroll to position [0, 0]
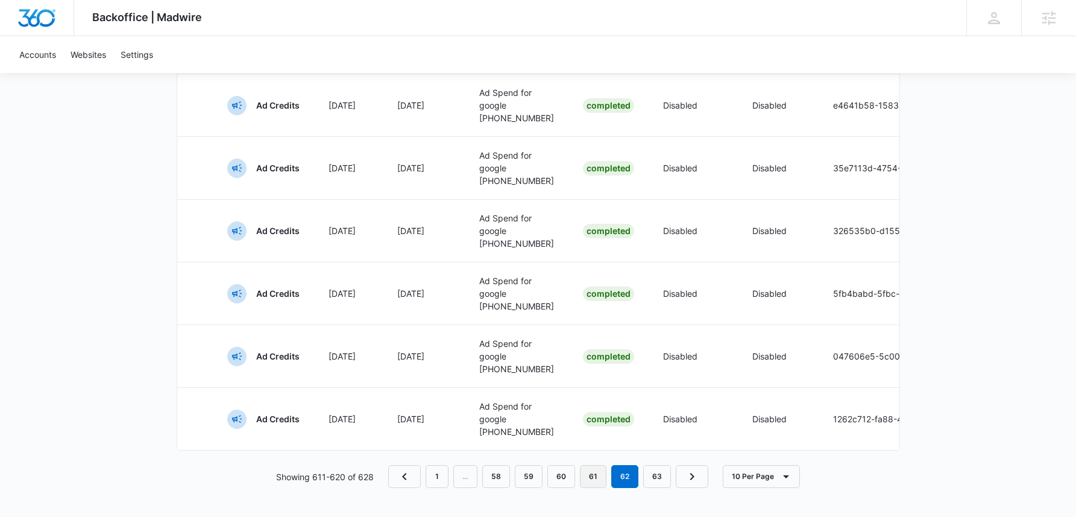
click at [594, 476] on link "61" at bounding box center [593, 476] width 27 height 23
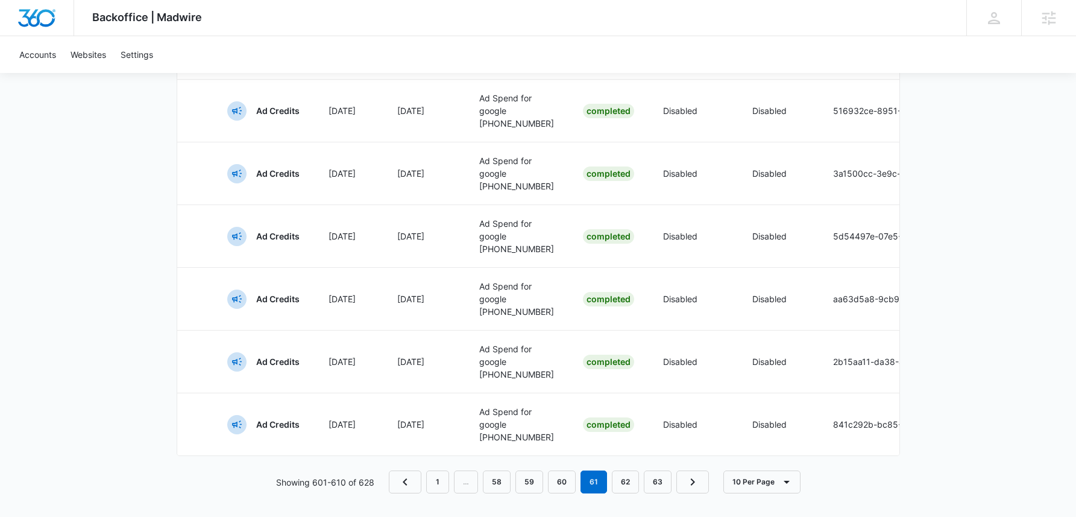
scroll to position [593, 0]
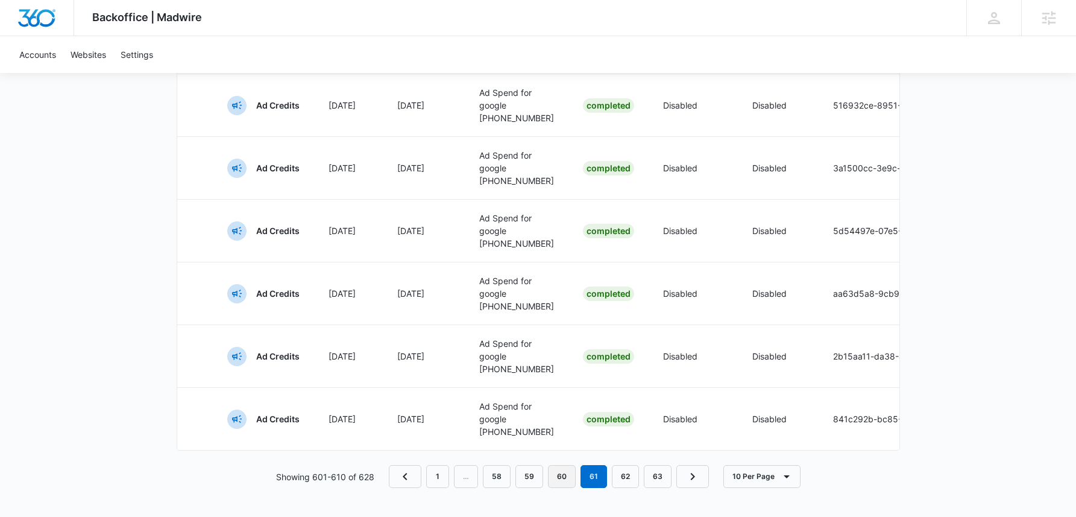
click at [571, 468] on link "60" at bounding box center [562, 476] width 28 height 23
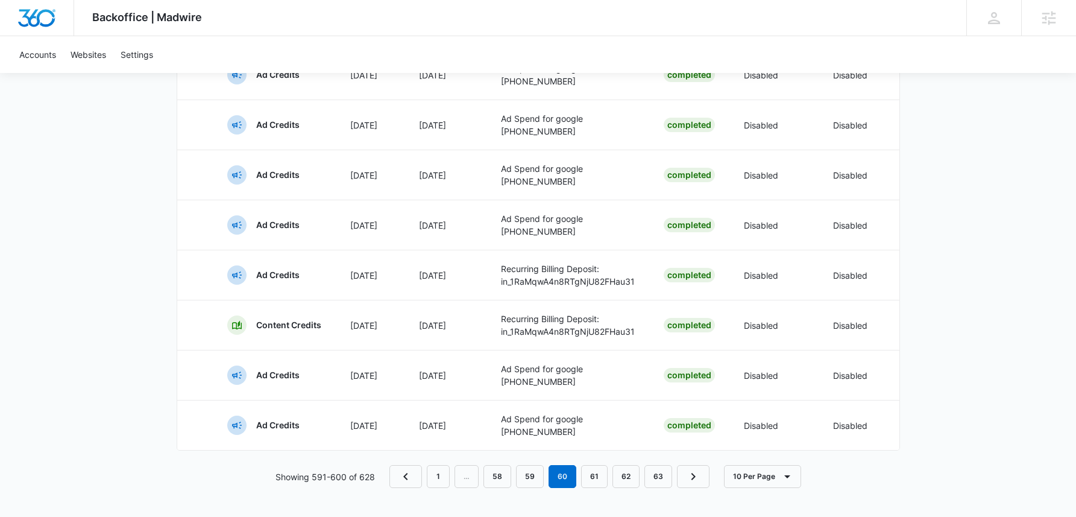
scroll to position [340, 0]
click at [532, 471] on link "59" at bounding box center [530, 476] width 28 height 23
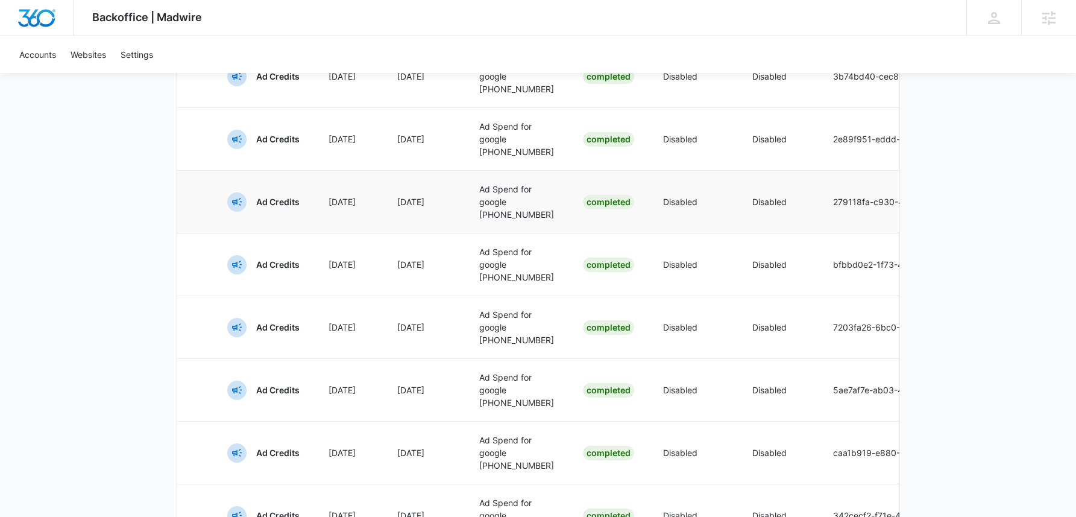
scroll to position [593, 0]
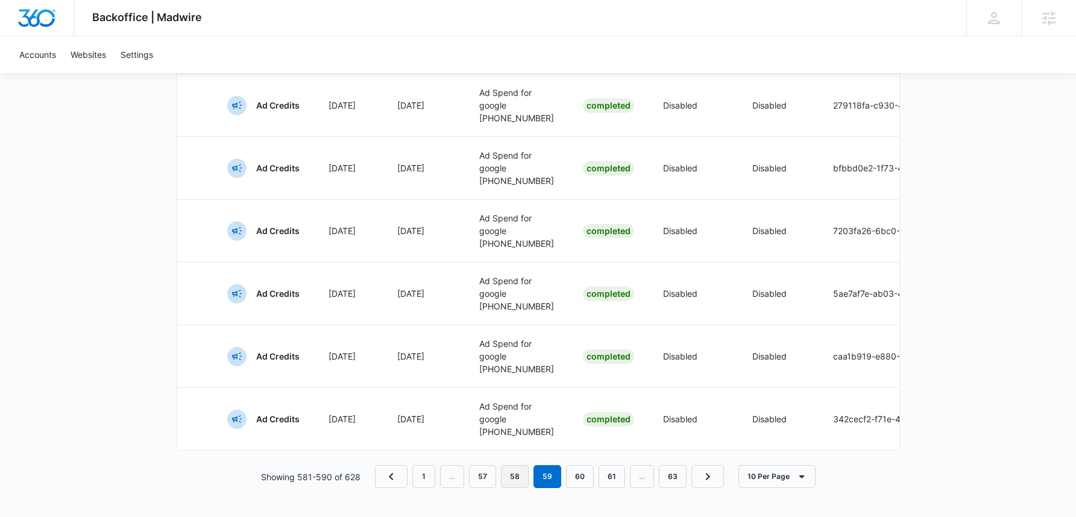
click at [510, 475] on link "58" at bounding box center [515, 476] width 28 height 23
click at [509, 476] on link "57" at bounding box center [513, 476] width 27 height 23
click at [509, 470] on link "56" at bounding box center [514, 476] width 28 height 23
click at [780, 476] on button "10 Per Page" at bounding box center [777, 476] width 77 height 23
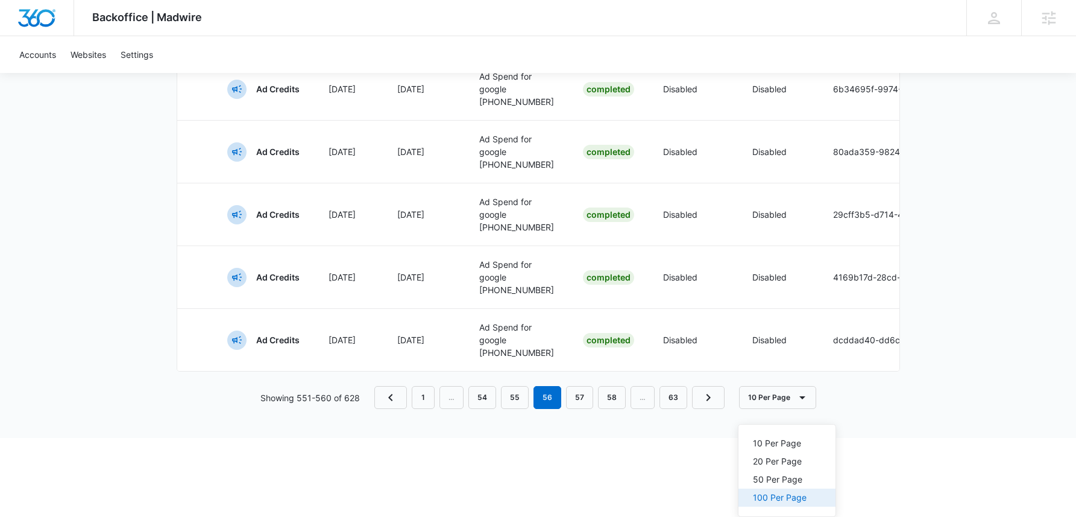
click at [778, 493] on div "100 Per Page" at bounding box center [780, 497] width 54 height 8
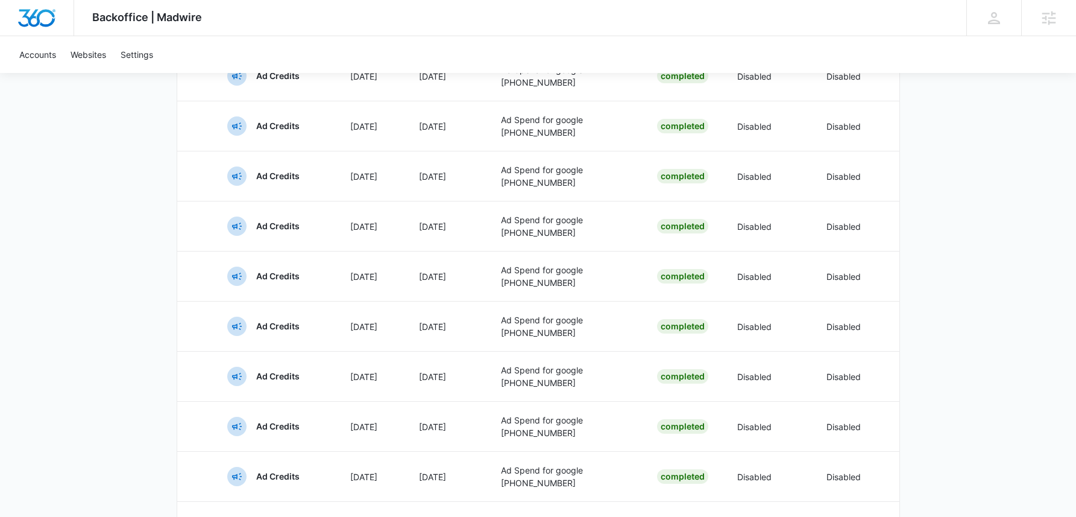
scroll to position [1254, 0]
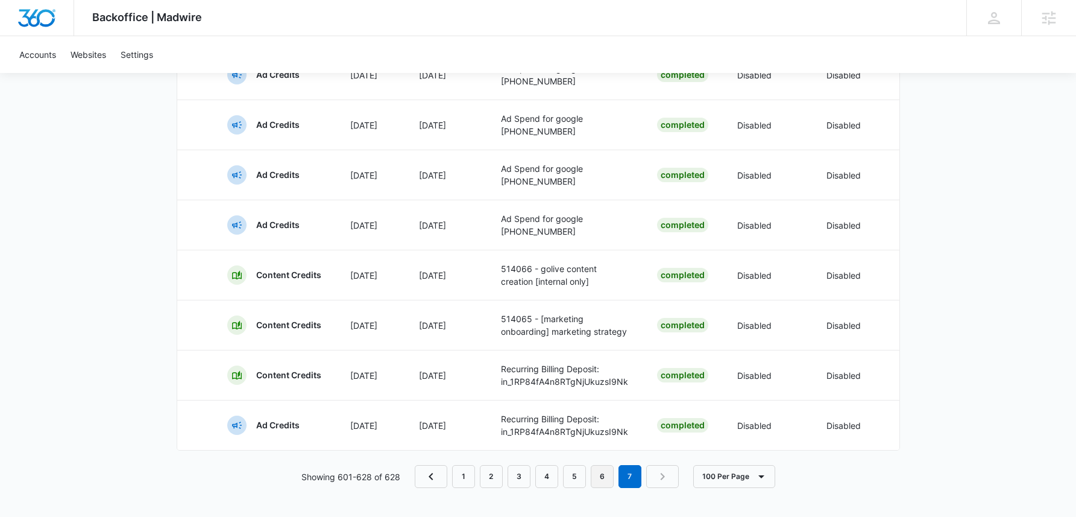
click at [610, 478] on link "6" at bounding box center [602, 476] width 23 height 23
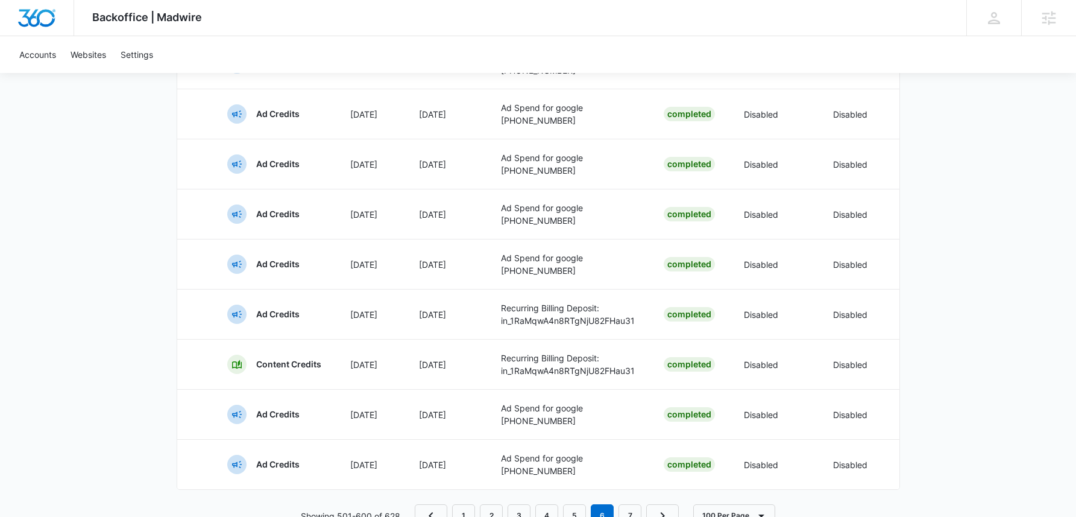
scroll to position [4832, 0]
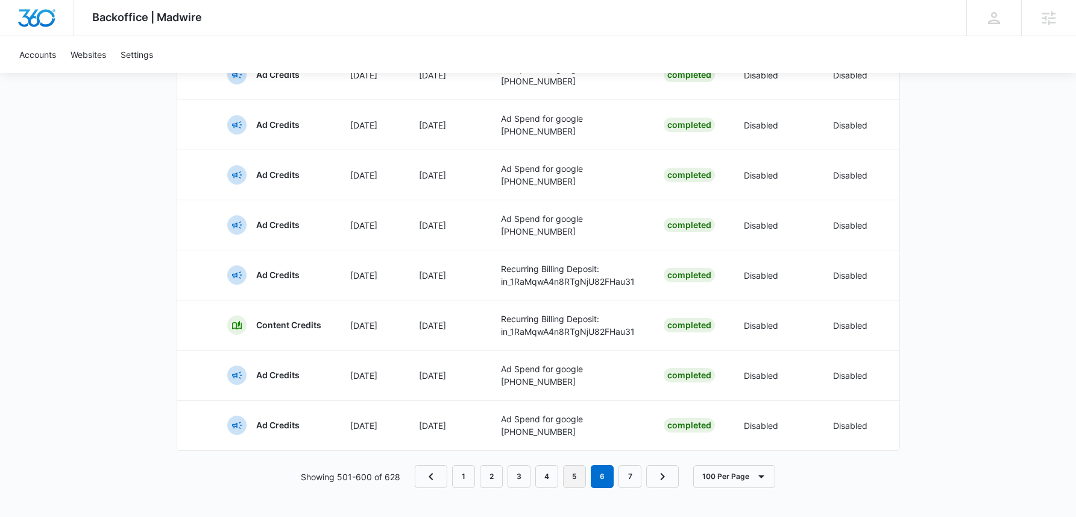
click at [575, 481] on link "5" at bounding box center [574, 476] width 23 height 23
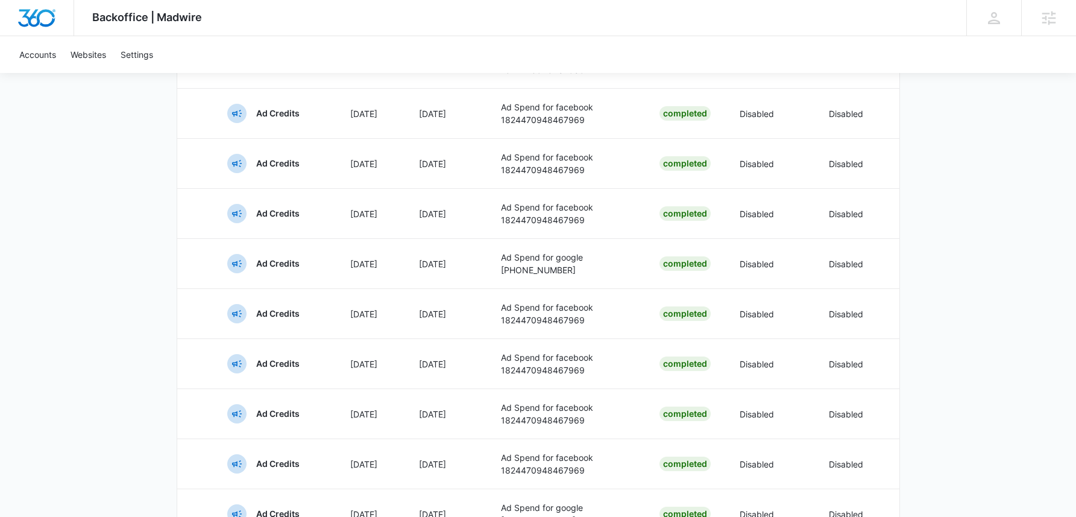
scroll to position [4844, 0]
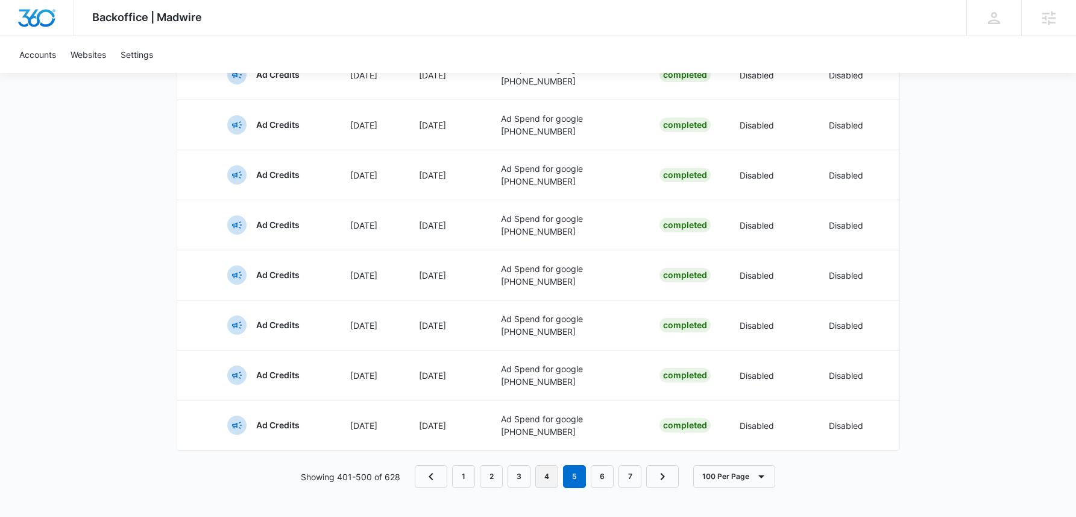
click at [545, 484] on link "4" at bounding box center [546, 476] width 23 height 23
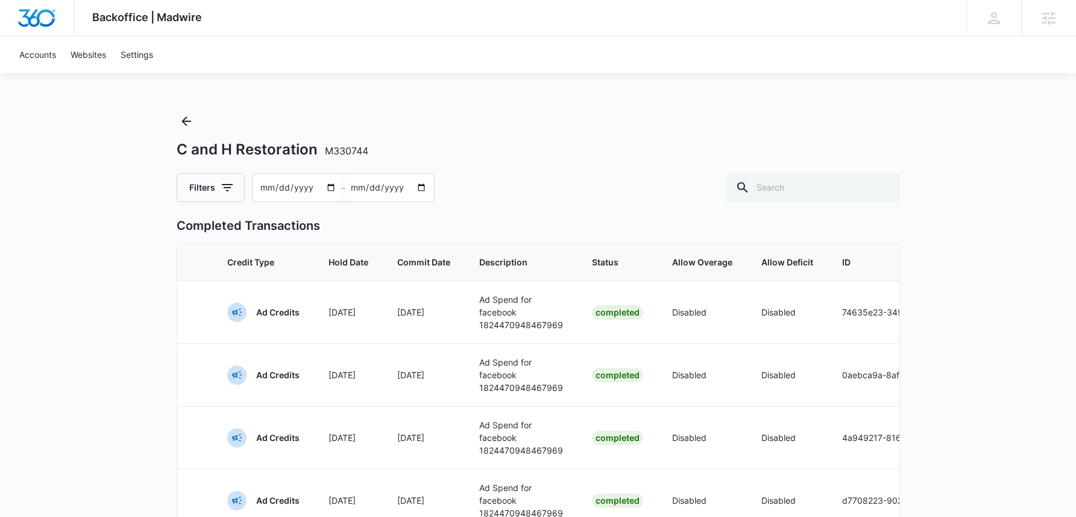
scroll to position [5895, 0]
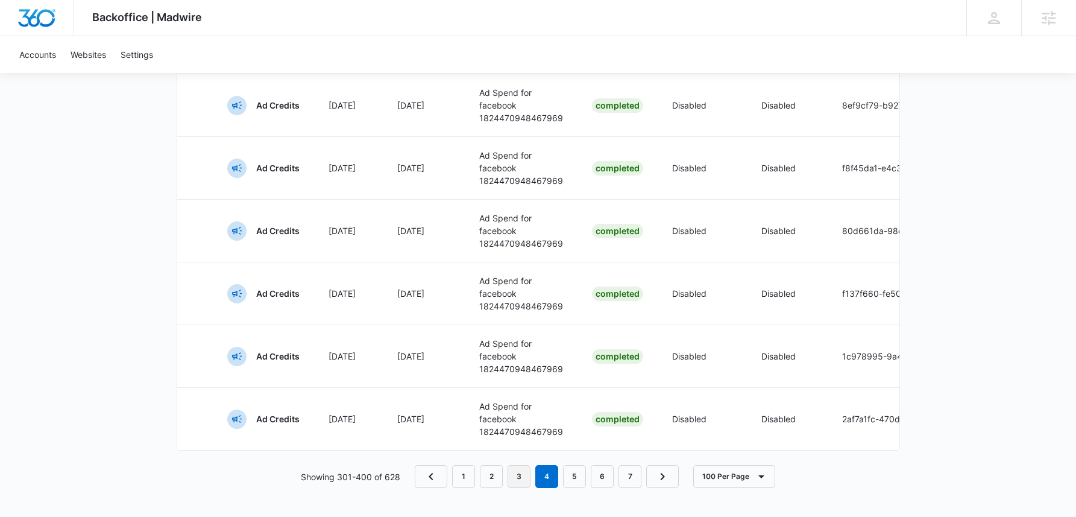
click at [527, 470] on link "3" at bounding box center [519, 476] width 23 height 23
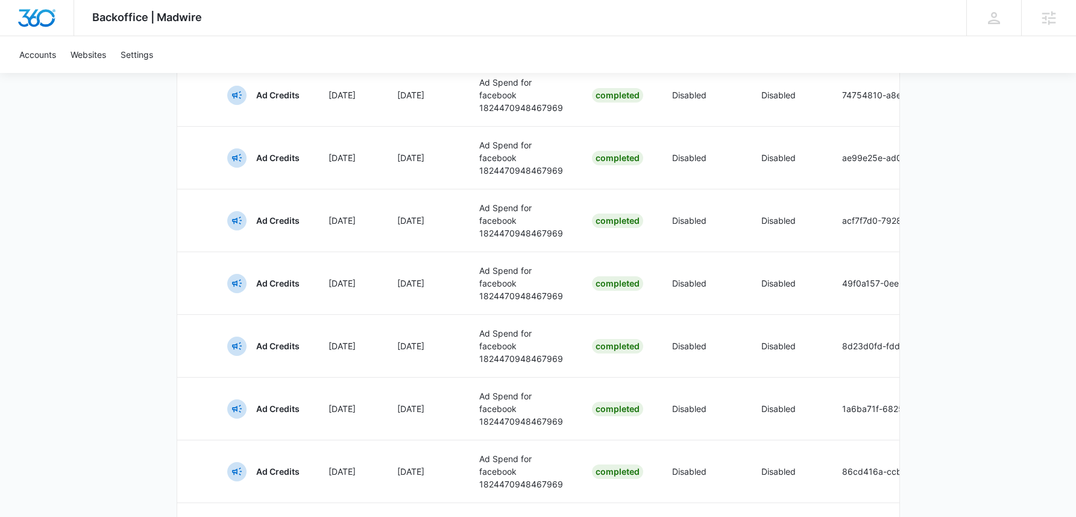
scroll to position [5971, 0]
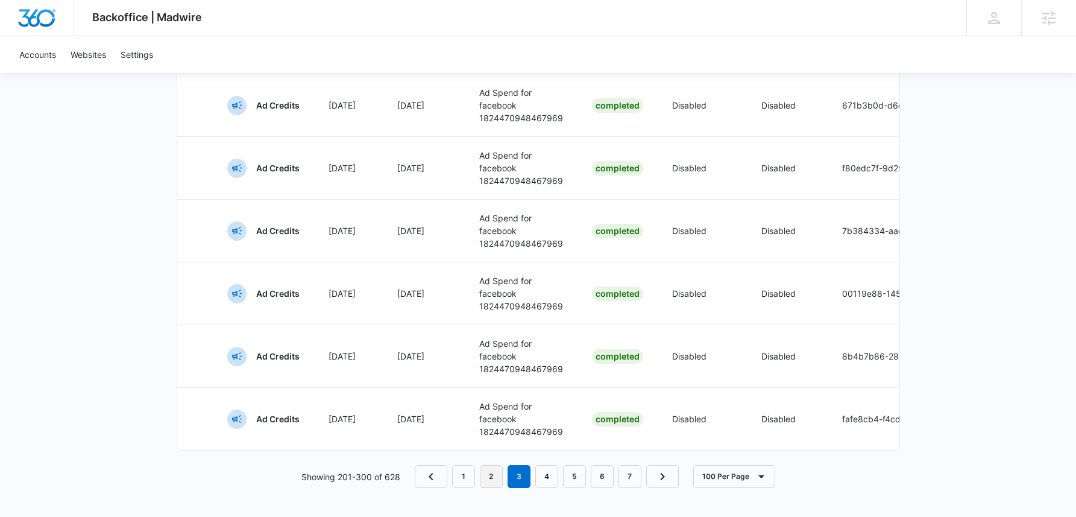
click at [495, 470] on link "2" at bounding box center [491, 476] width 23 height 23
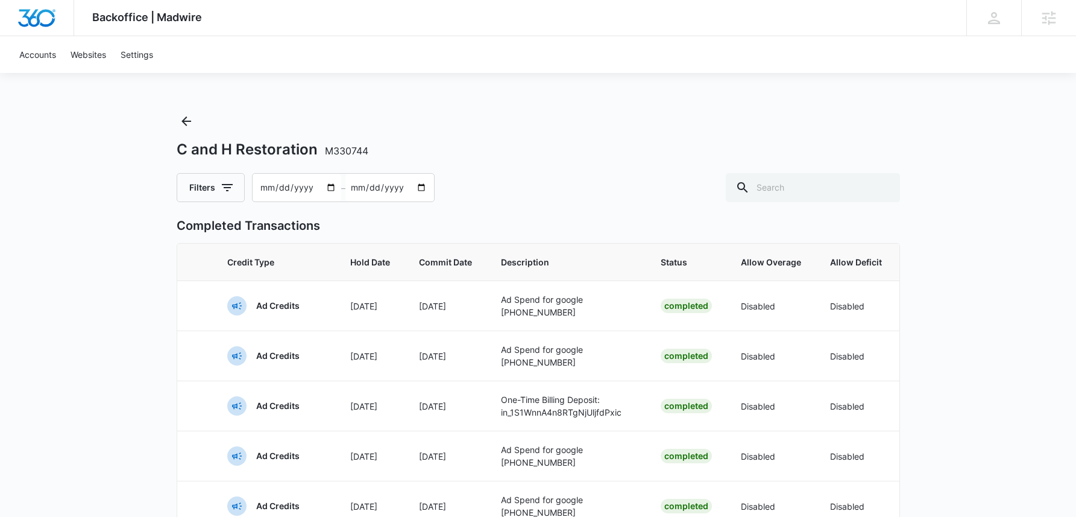
scroll to position [4844, 0]
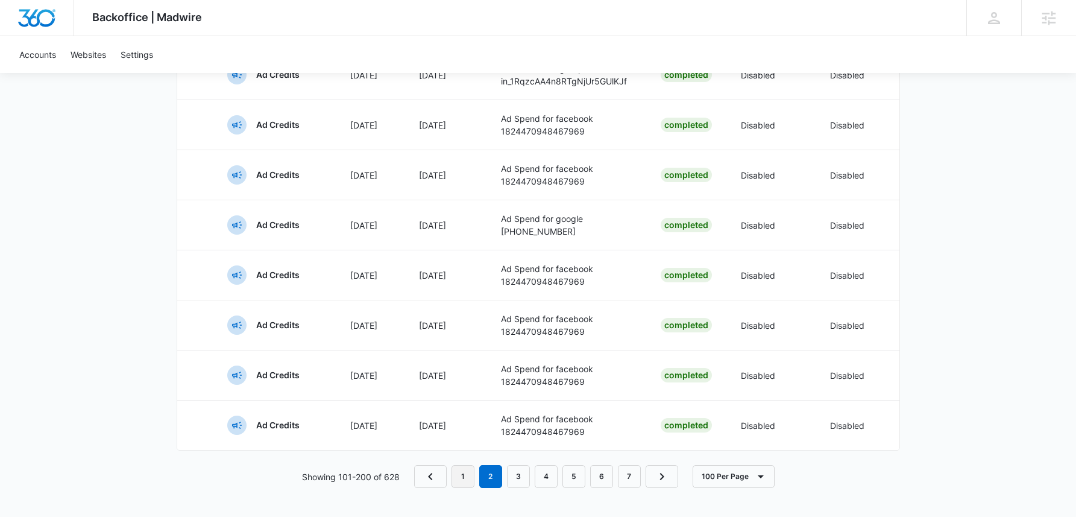
click at [473, 473] on link "1" at bounding box center [463, 476] width 23 height 23
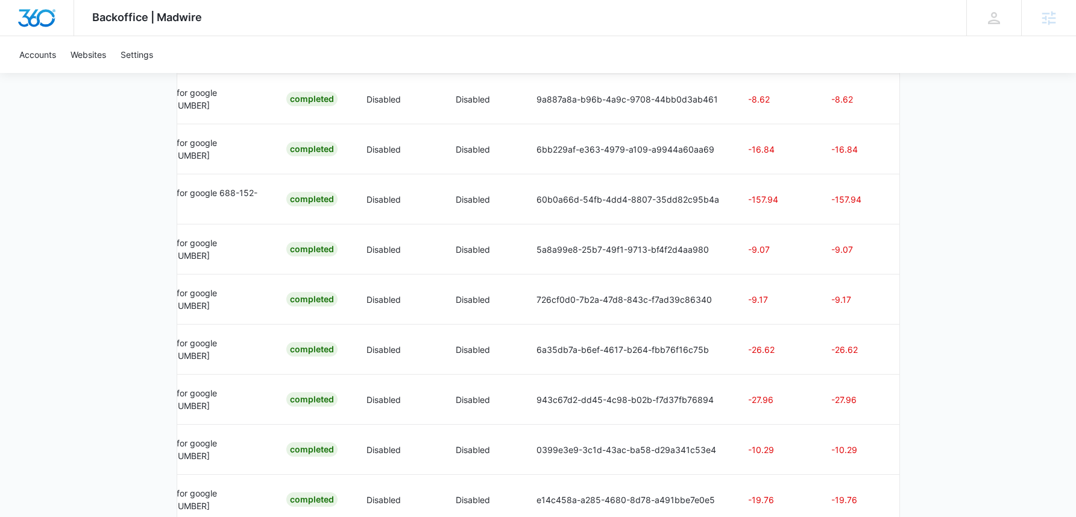
scroll to position [2072, 0]
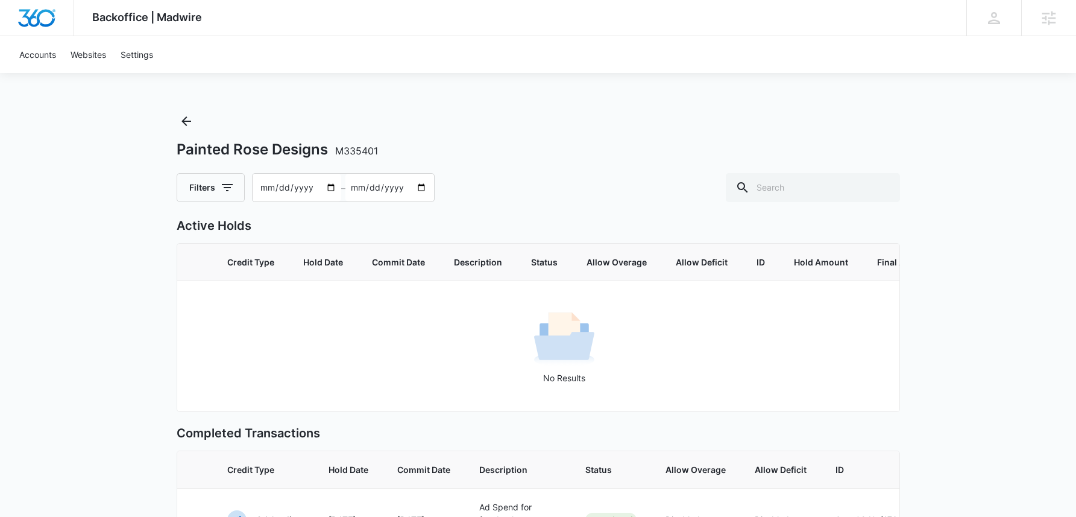
click at [268, 190] on input "[DATE]" at bounding box center [297, 188] width 89 height 28
type input "2025-04-03"
click at [353, 186] on input "[DATE]" at bounding box center [390, 188] width 89 height 28
type input "2025-06-14"
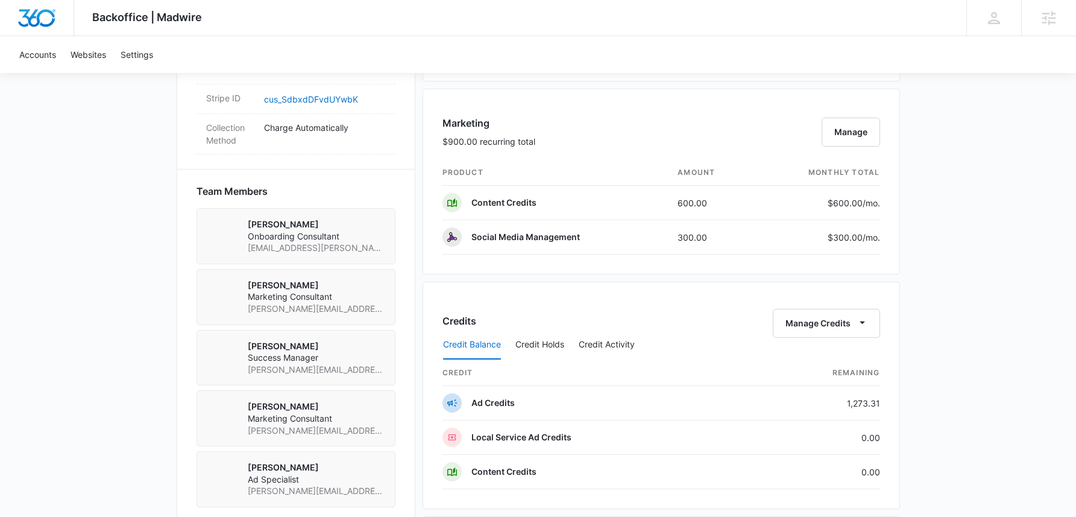
scroll to position [737, 0]
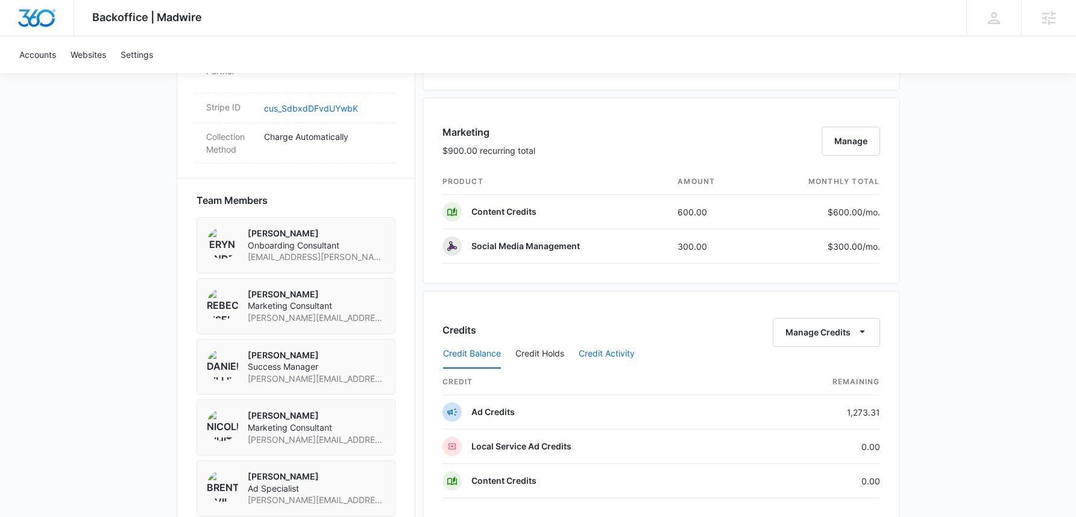
click at [620, 353] on button "Credit Activity" at bounding box center [607, 353] width 56 height 29
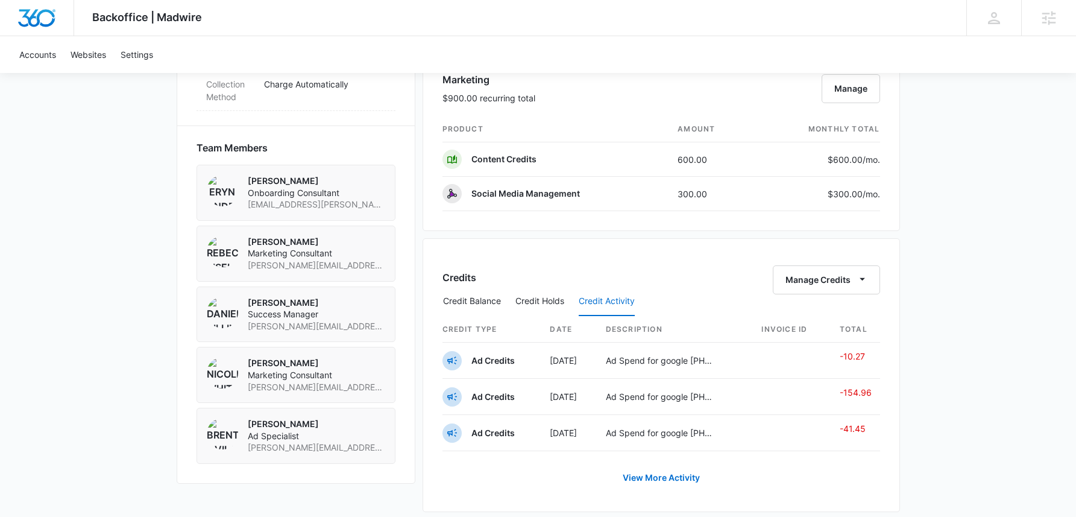
scroll to position [932, 0]
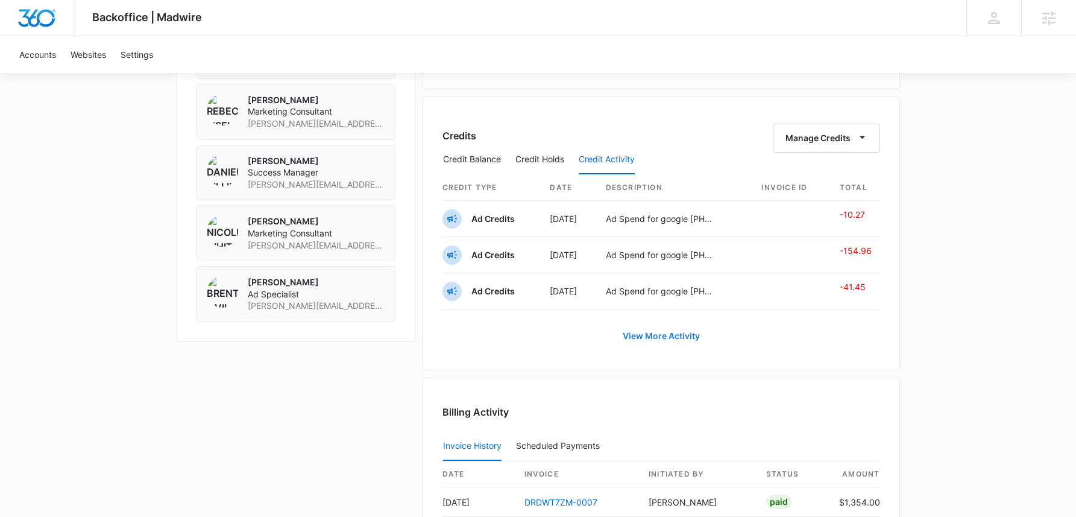
click at [674, 337] on link "View More Activity" at bounding box center [661, 335] width 101 height 29
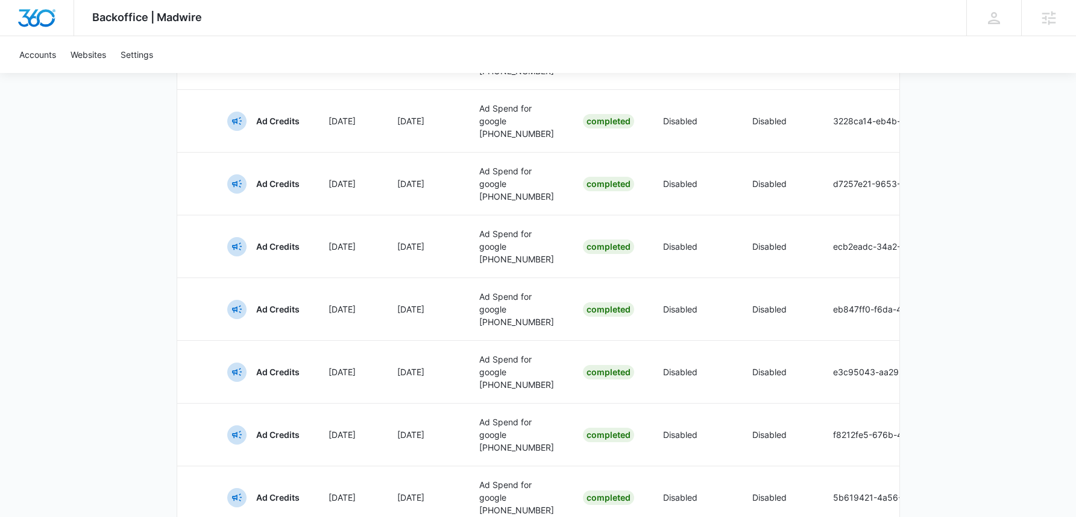
scroll to position [810, 0]
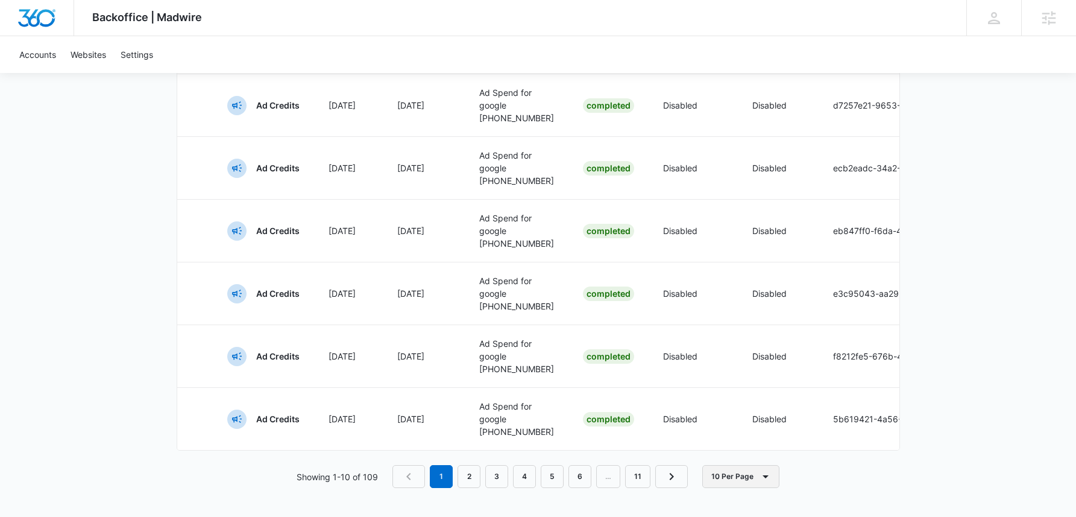
click at [745, 473] on button "10 Per Page" at bounding box center [740, 476] width 77 height 23
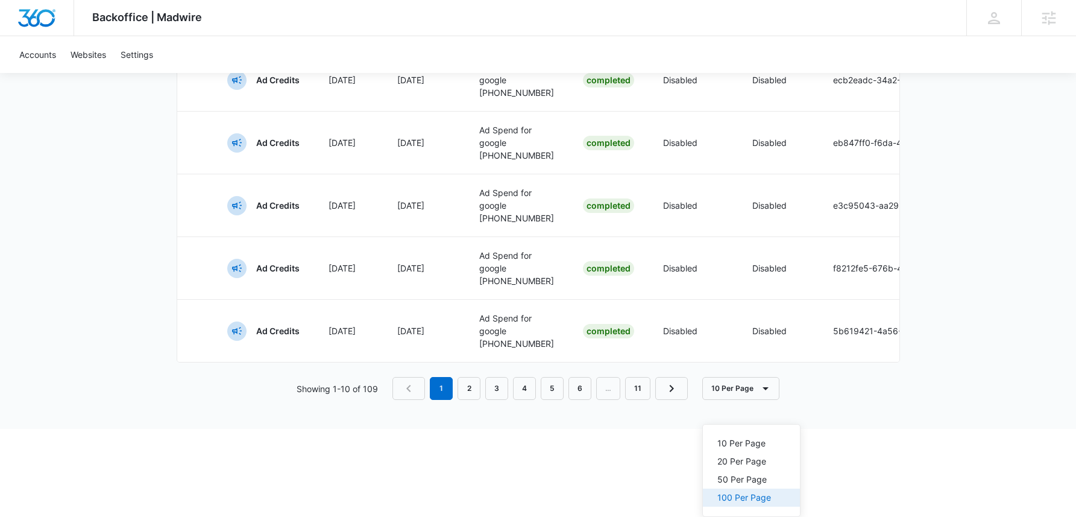
click at [740, 493] on div "100 Per Page" at bounding box center [745, 497] width 54 height 8
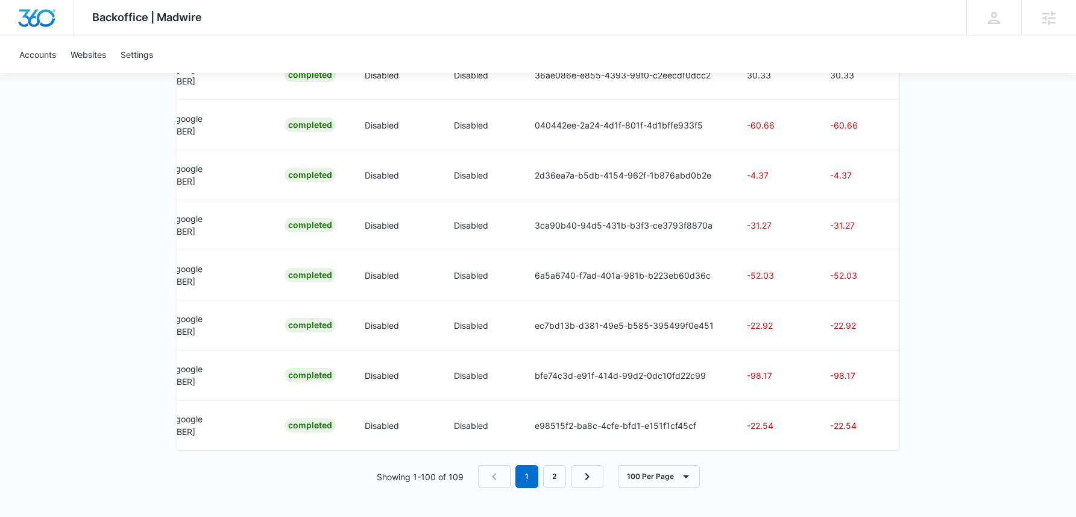
scroll to position [0, 0]
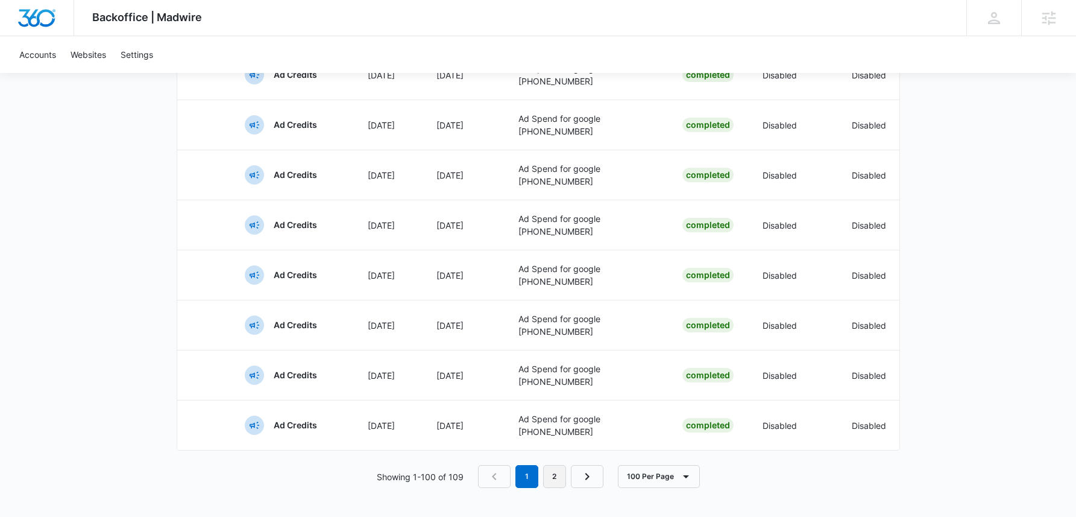
click at [561, 476] on link "2" at bounding box center [554, 476] width 23 height 23
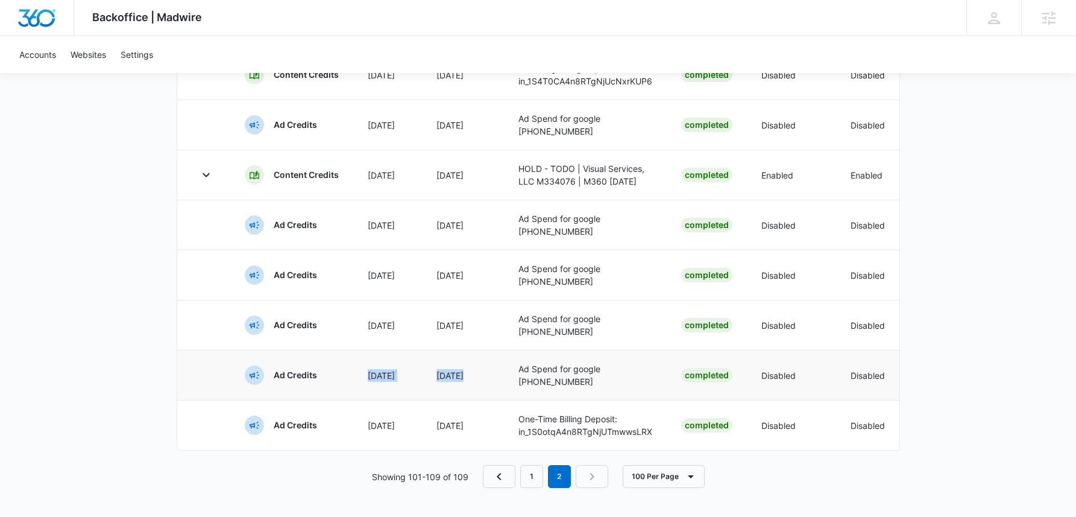
drag, startPoint x: 490, startPoint y: 362, endPoint x: 485, endPoint y: 370, distance: 8.7
click at [485, 370] on tr "Ad Credits Aug [DATE] Ad Spend for google [PHONE_NUMBER] Completed Disabled Dis…" at bounding box center [737, 375] width 1121 height 50
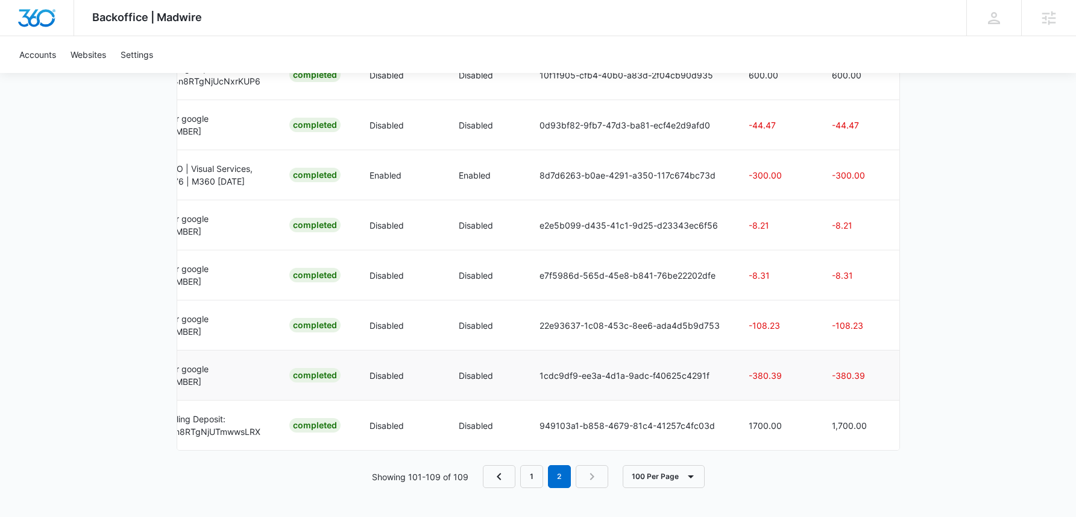
scroll to position [0, 394]
click at [780, 369] on p "-380.39" at bounding box center [774, 375] width 54 height 13
drag, startPoint x: 781, startPoint y: 366, endPoint x: 742, endPoint y: 371, distance: 40.1
click at [742, 371] on td "-380.39" at bounding box center [774, 375] width 83 height 50
copy p "-380.39"
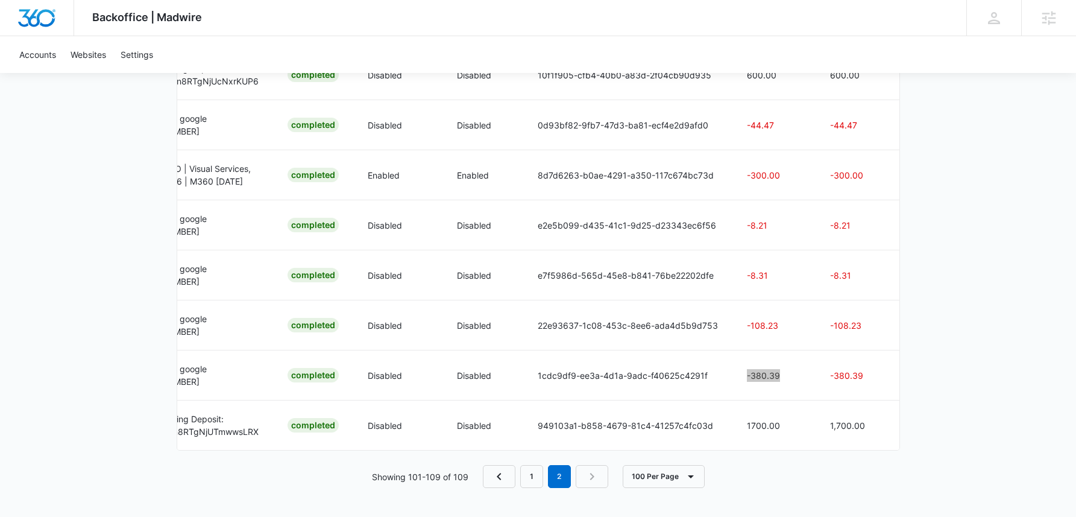
scroll to position [0, 0]
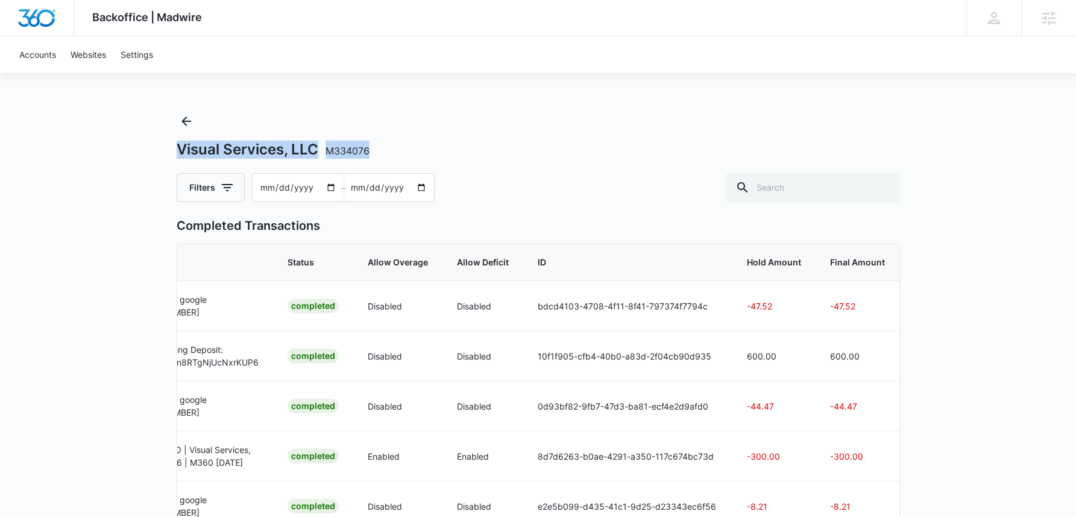
drag, startPoint x: 327, startPoint y: 153, endPoint x: 175, endPoint y: 149, distance: 152.0
click at [177, 149] on div "Visual Services, LLC M334076" at bounding box center [539, 149] width 724 height 18
copy h1 "Visual Services, LLC M334076"
click at [511, 107] on div "Backoffice | Madwire Apps Settings [PERSON_NAME] [PERSON_NAME][EMAIL_ADDRESS][P…" at bounding box center [538, 399] width 1076 height 798
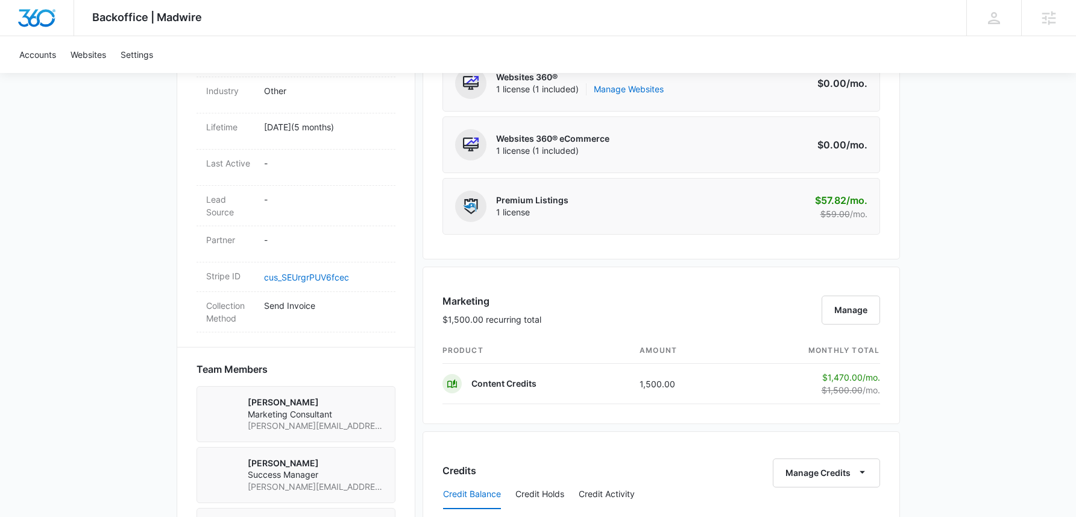
scroll to position [972, 0]
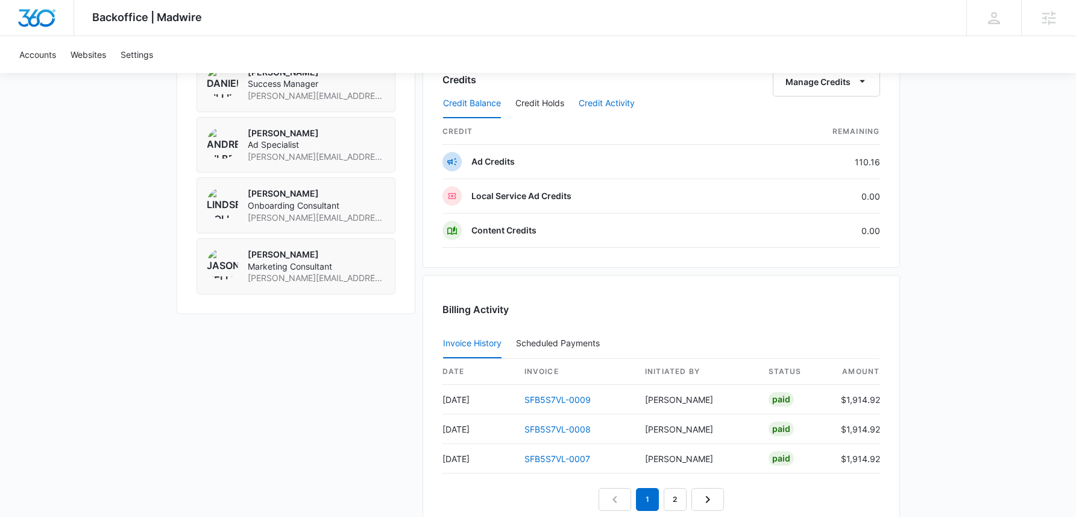
click at [603, 103] on button "Credit Activity" at bounding box center [607, 103] width 56 height 29
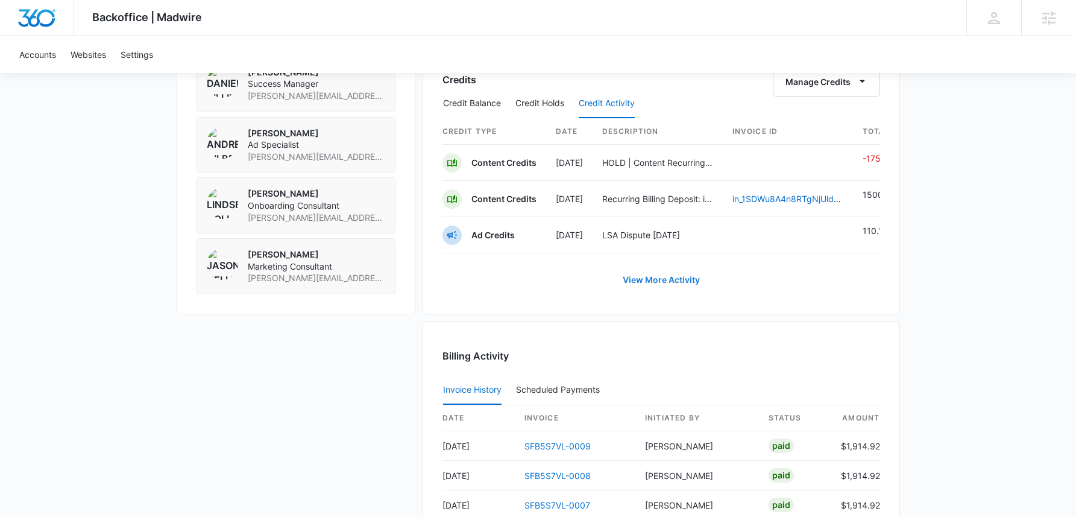
click at [675, 282] on link "View More Activity" at bounding box center [661, 279] width 101 height 29
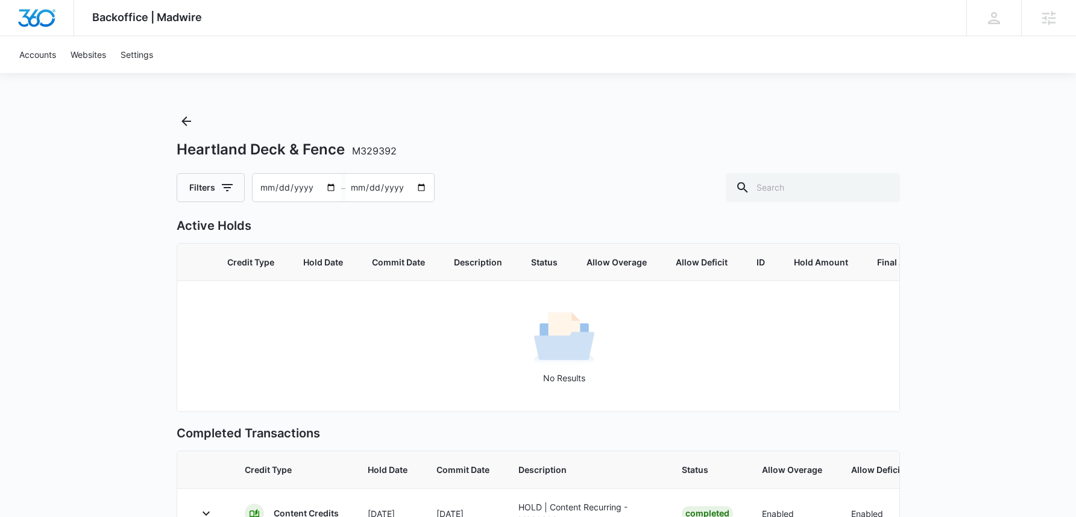
click at [263, 189] on input "[DATE]" at bounding box center [297, 188] width 89 height 28
type input "2025-04-15"
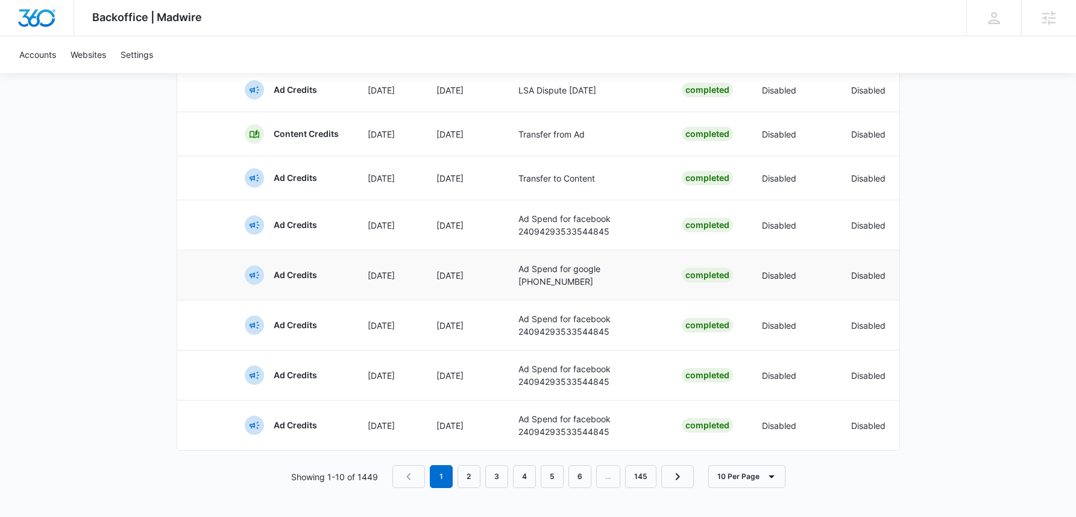
scroll to position [538, 0]
click at [765, 479] on icon "button" at bounding box center [772, 476] width 14 height 14
click at [749, 452] on div "10 Per Page 20 Per Page 50 Per Page 100 Per Page" at bounding box center [757, 431] width 98 height 93
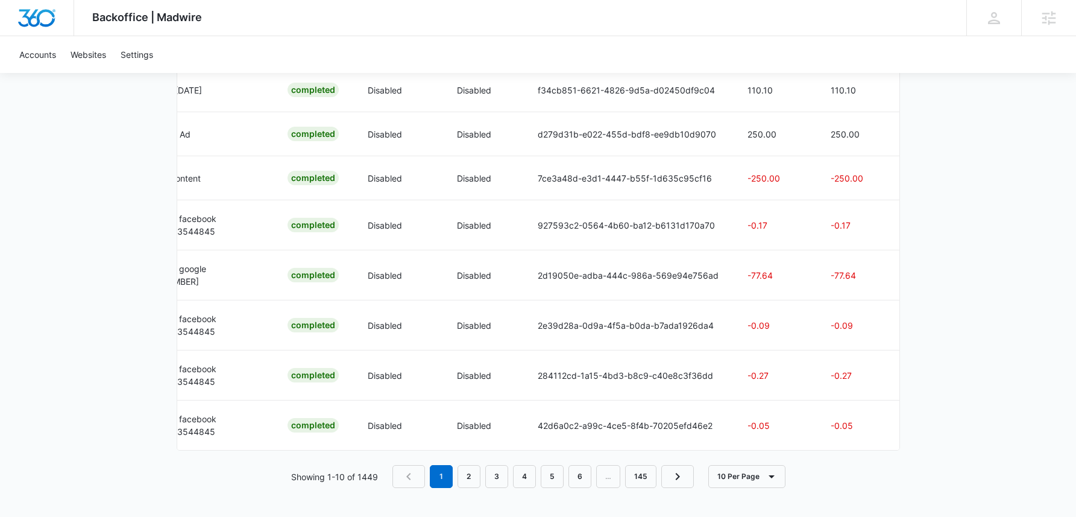
click at [740, 494] on div "Heartland Deck & Fence M329392 Filters 2025-04-15 – 2025-10-14 Active Holds Cre…" at bounding box center [539, 54] width 724 height 926
click at [742, 481] on button "10 Per Page" at bounding box center [746, 476] width 77 height 23
click at [740, 455] on div "100 Per Page" at bounding box center [751, 459] width 54 height 8
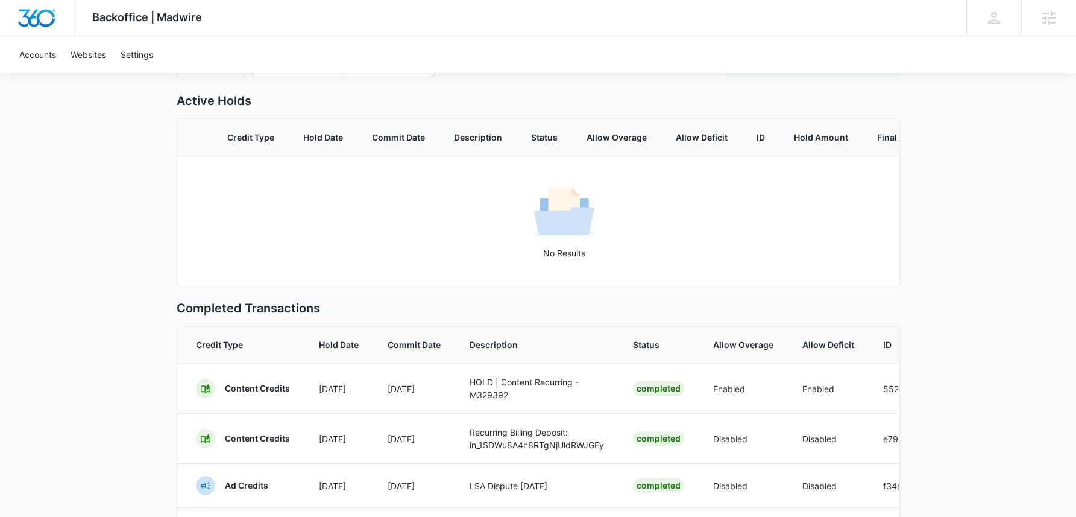
scroll to position [0, 0]
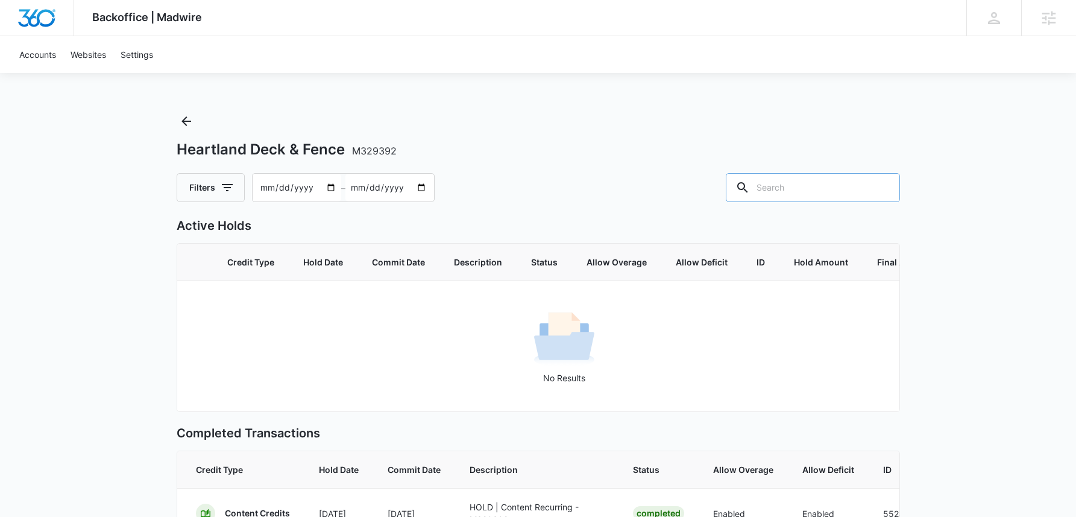
click at [786, 180] on input "text" at bounding box center [813, 187] width 174 height 29
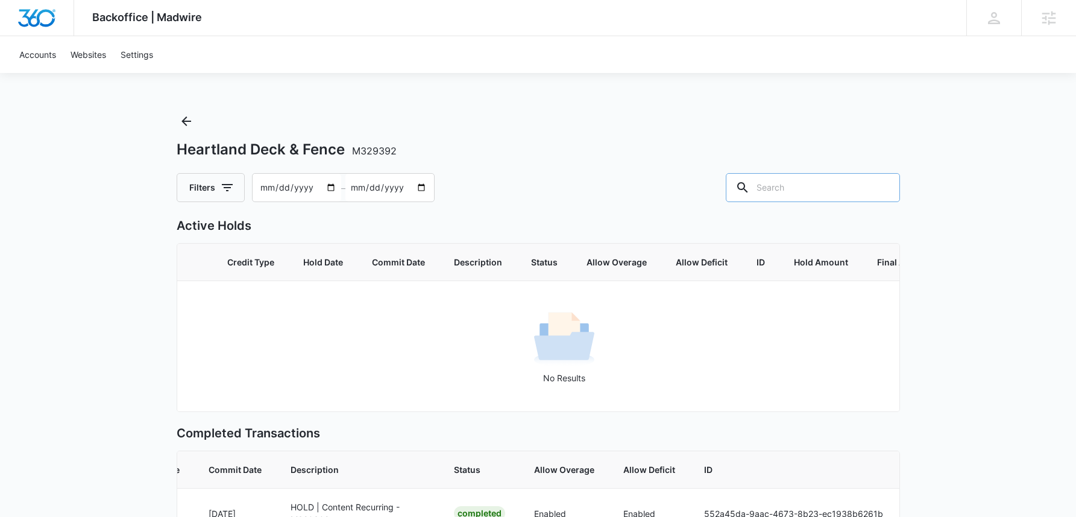
click at [813, 196] on input "text" at bounding box center [813, 187] width 174 height 29
type input "301"
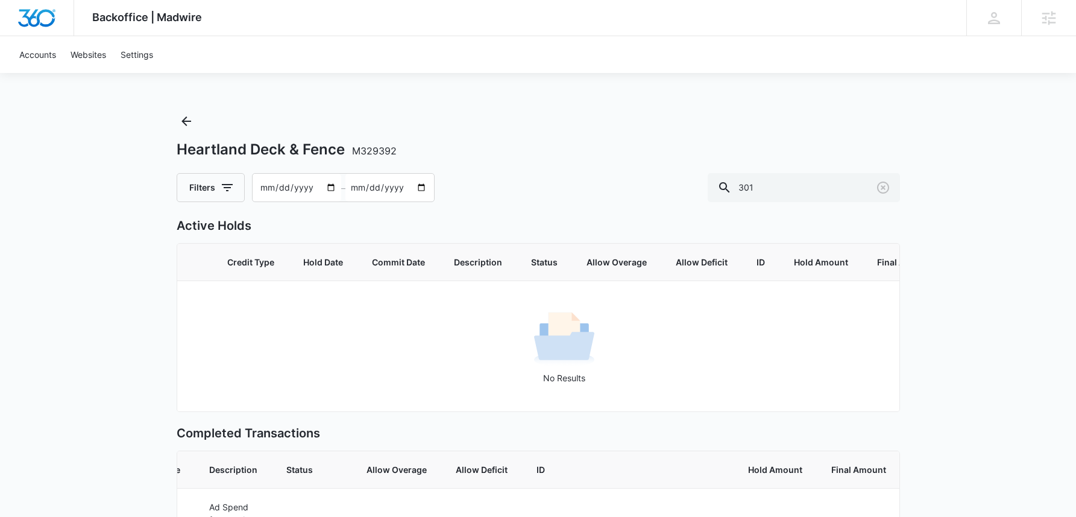
click at [511, 116] on div "Heartland Deck & Fence M329392 Filters 2025-04-15 – 2025-10-14 301" at bounding box center [539, 157] width 724 height 90
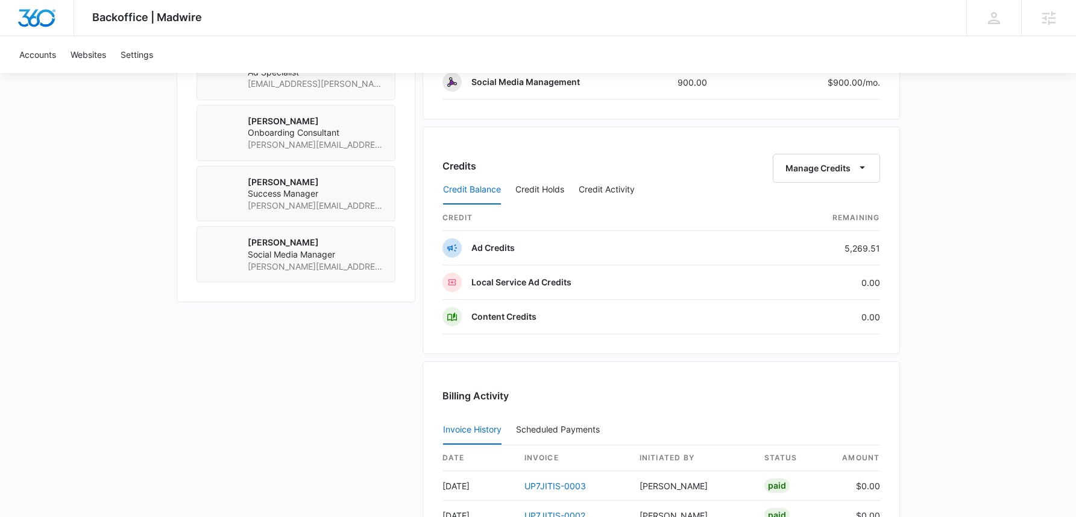
scroll to position [937, 0]
click at [623, 188] on button "Credit Activity" at bounding box center [607, 188] width 56 height 29
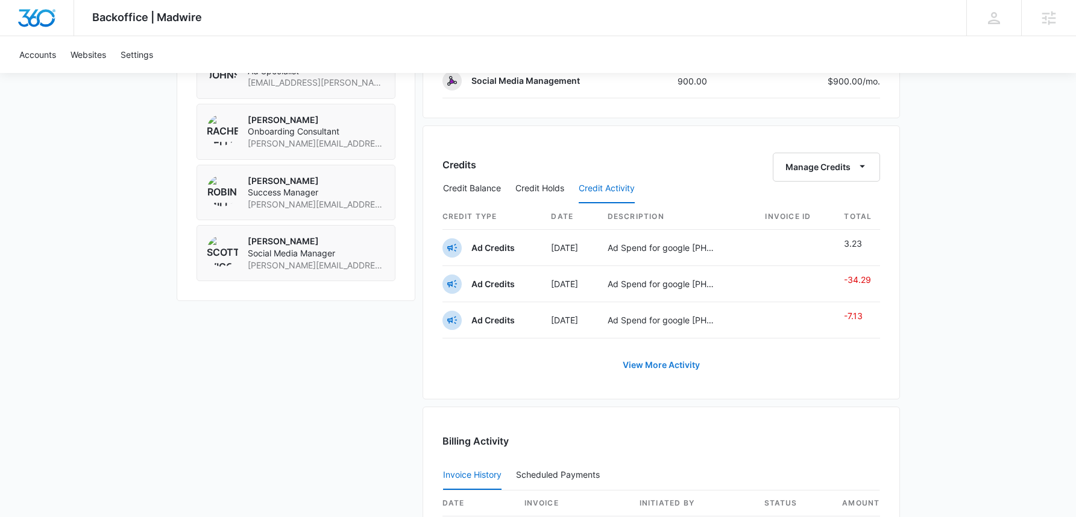
click at [680, 359] on link "View More Activity" at bounding box center [661, 364] width 101 height 29
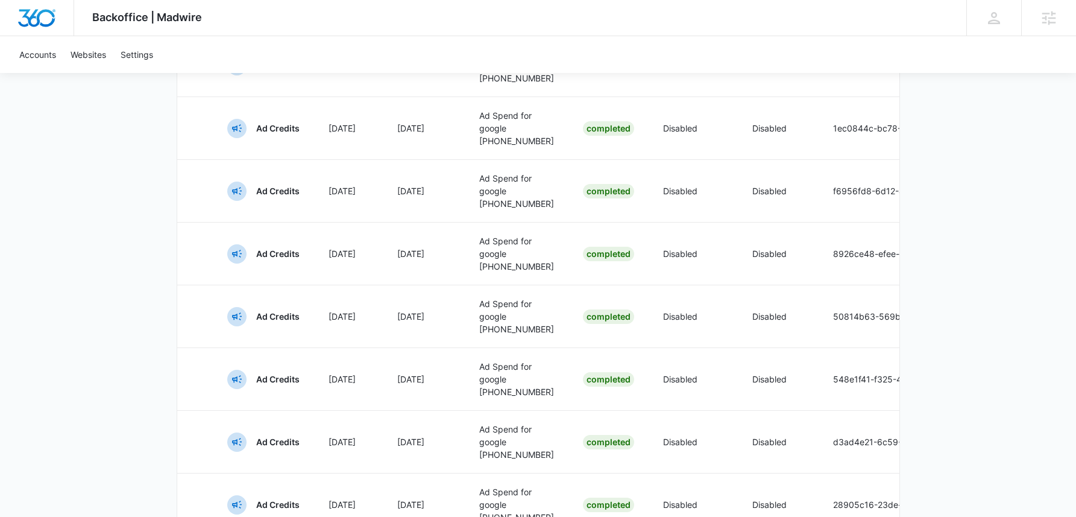
scroll to position [810, 0]
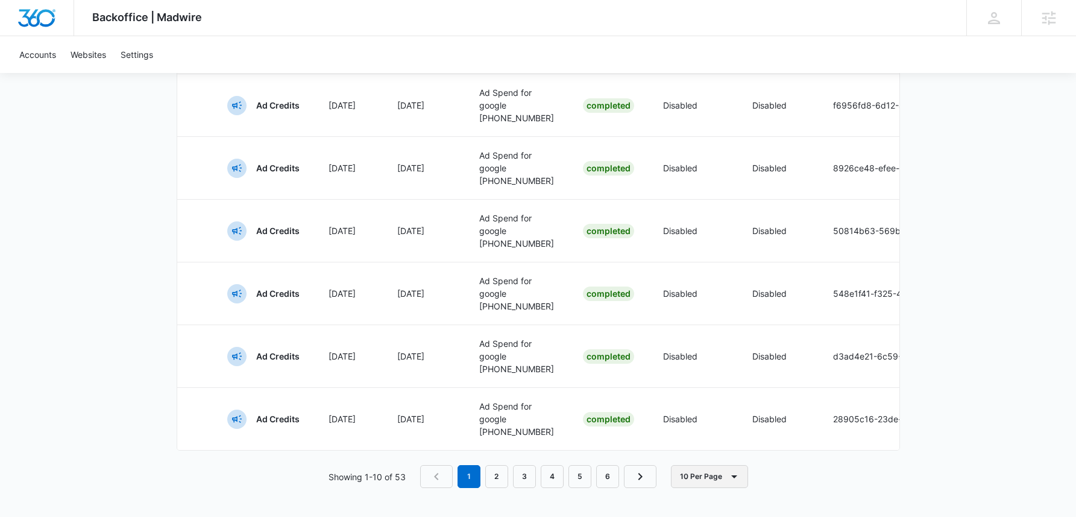
click at [684, 472] on button "10 Per Page" at bounding box center [709, 476] width 77 height 23
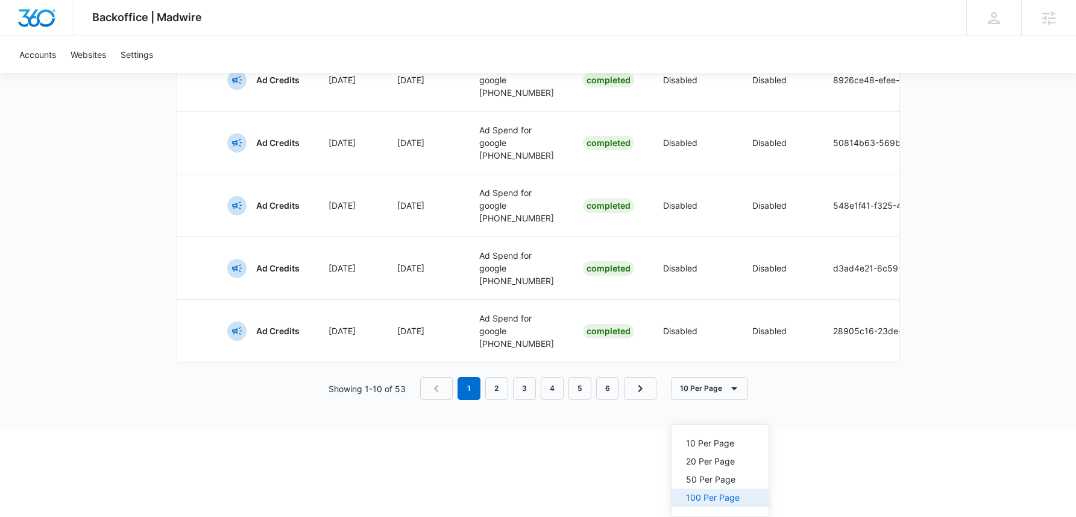
click at [708, 488] on button "100 Per Page" at bounding box center [720, 497] width 97 height 18
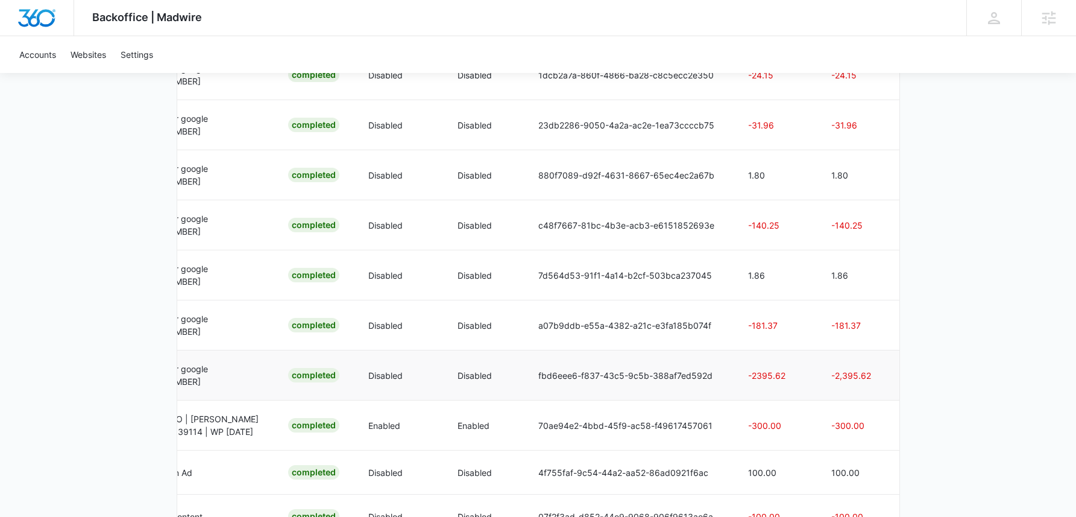
scroll to position [2340, 0]
drag, startPoint x: 775, startPoint y: 383, endPoint x: 747, endPoint y: 388, distance: 28.2
click at [748, 382] on p "-2395.62" at bounding box center [775, 376] width 54 height 13
copy p "2395.62"
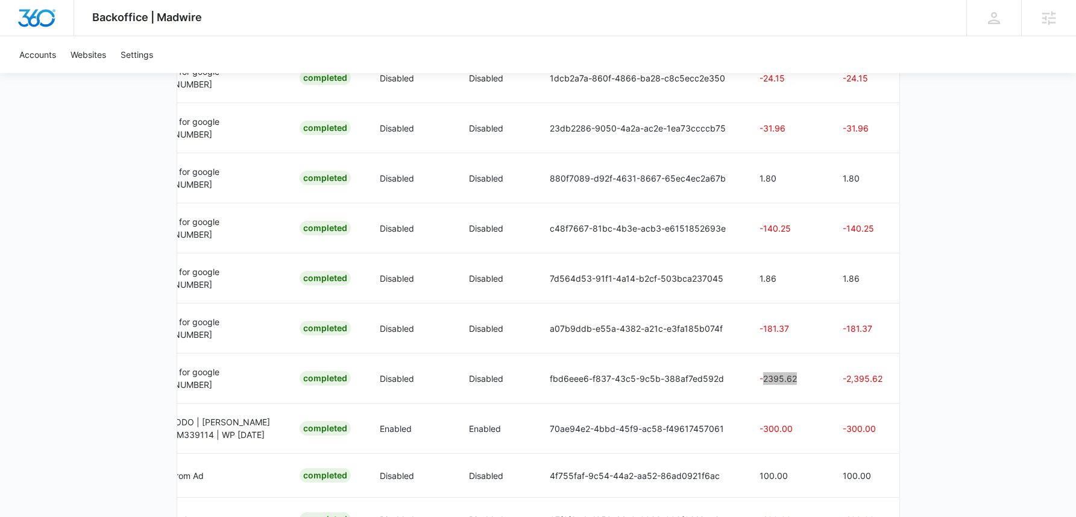
scroll to position [0, 393]
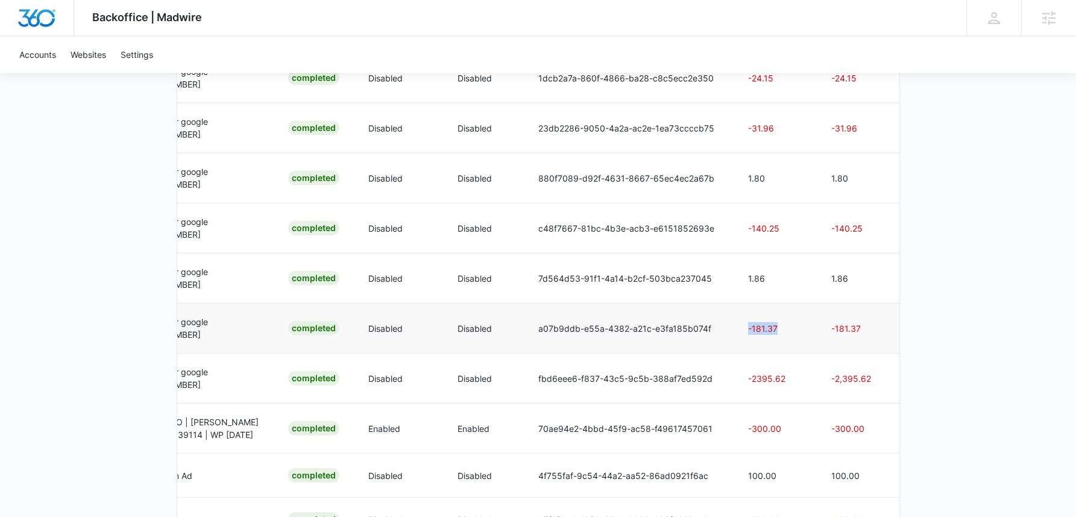
drag, startPoint x: 780, startPoint y: 334, endPoint x: 744, endPoint y: 336, distance: 35.7
click at [748, 335] on p "-181.37" at bounding box center [775, 328] width 54 height 13
copy p "-181.37"
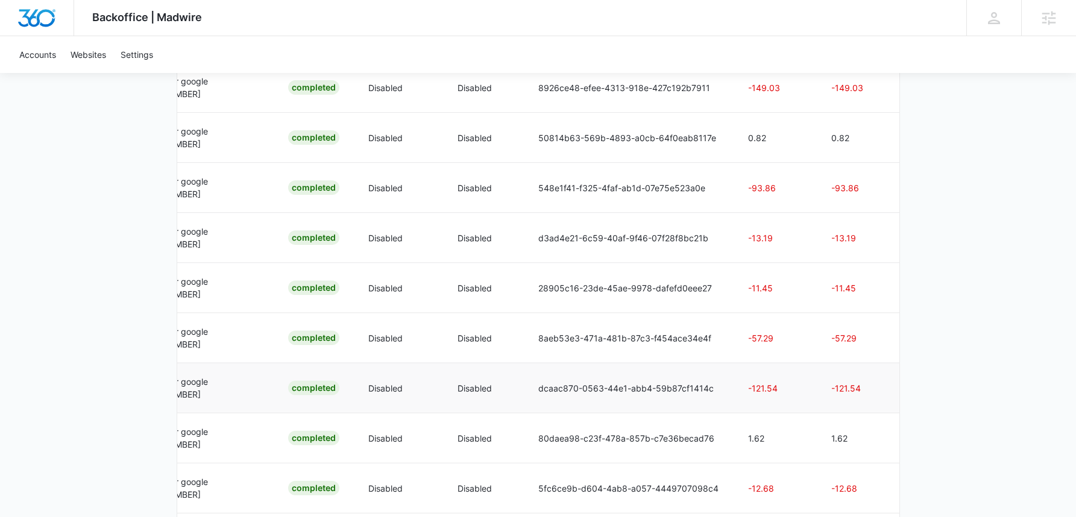
click at [789, 394] on p "-121.54" at bounding box center [775, 388] width 54 height 13
drag, startPoint x: 782, startPoint y: 397, endPoint x: 741, endPoint y: 401, distance: 41.2
click at [741, 401] on td "-121.54" at bounding box center [775, 387] width 83 height 50
copy p "-121.54"
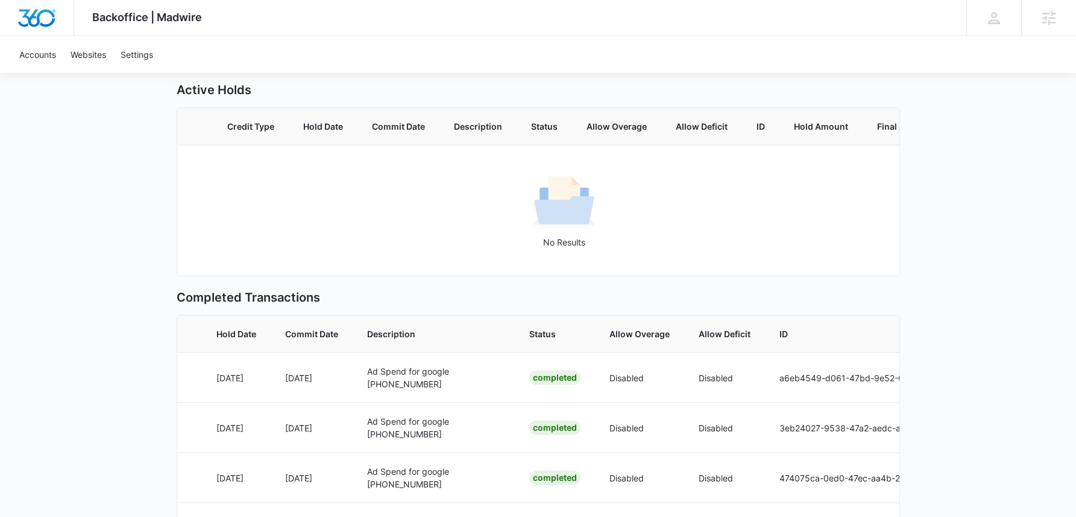
scroll to position [106, 0]
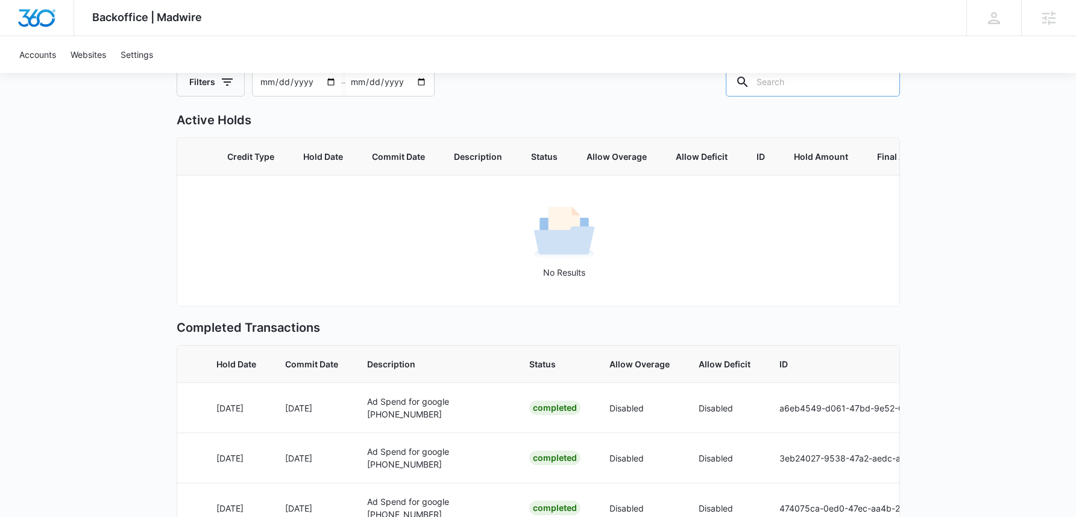
click at [843, 86] on input "text" at bounding box center [813, 82] width 174 height 29
type input "650"
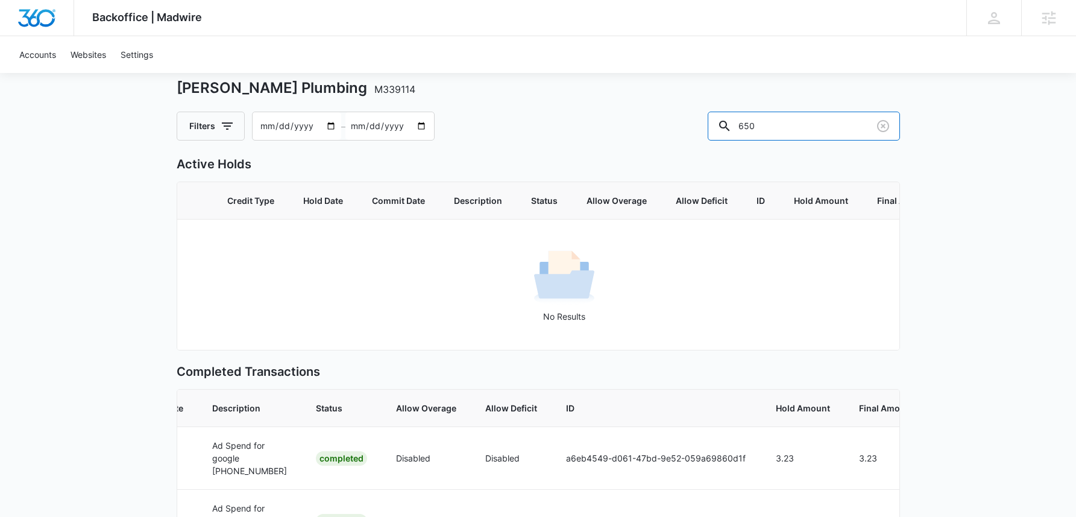
scroll to position [0, 0]
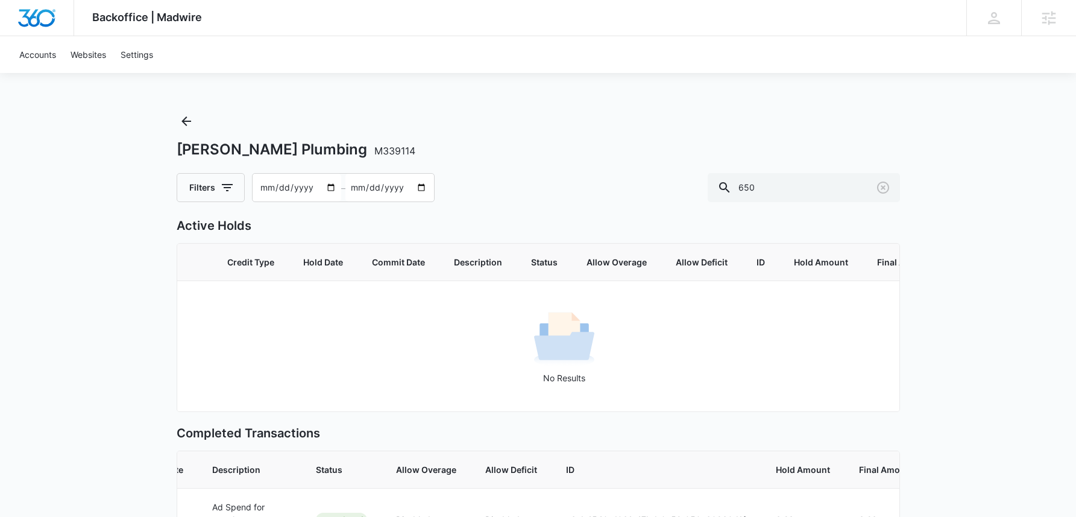
click at [265, 189] on input "[DATE]" at bounding box center [297, 188] width 89 height 28
type input "2025-06-15"
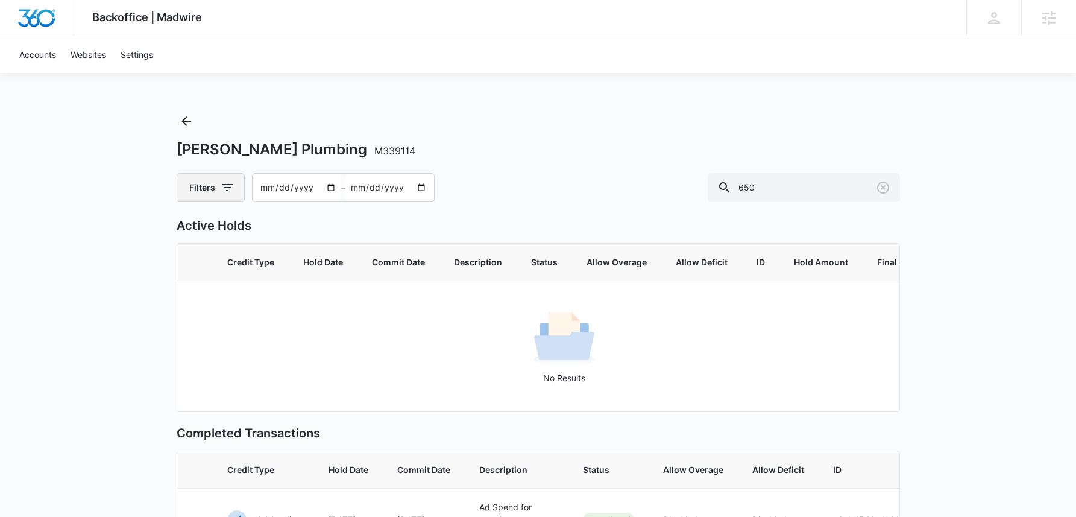
click at [224, 192] on icon "button" at bounding box center [227, 187] width 14 height 14
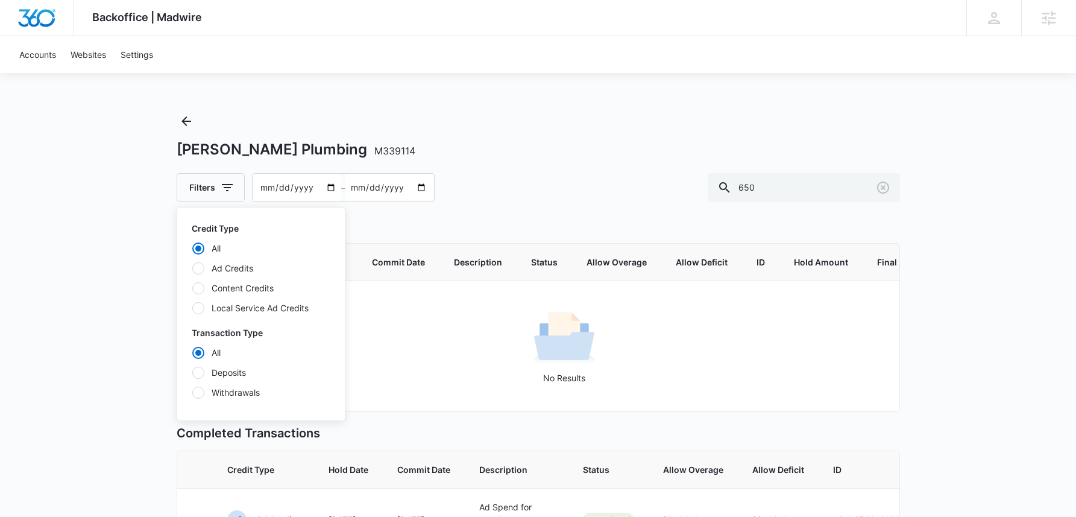
click at [199, 379] on div "All Deposits Withdrawals" at bounding box center [261, 372] width 139 height 52
click at [198, 371] on div at bounding box center [198, 373] width 12 height 12
click at [192, 372] on input "Deposits" at bounding box center [192, 372] width 1 height 1
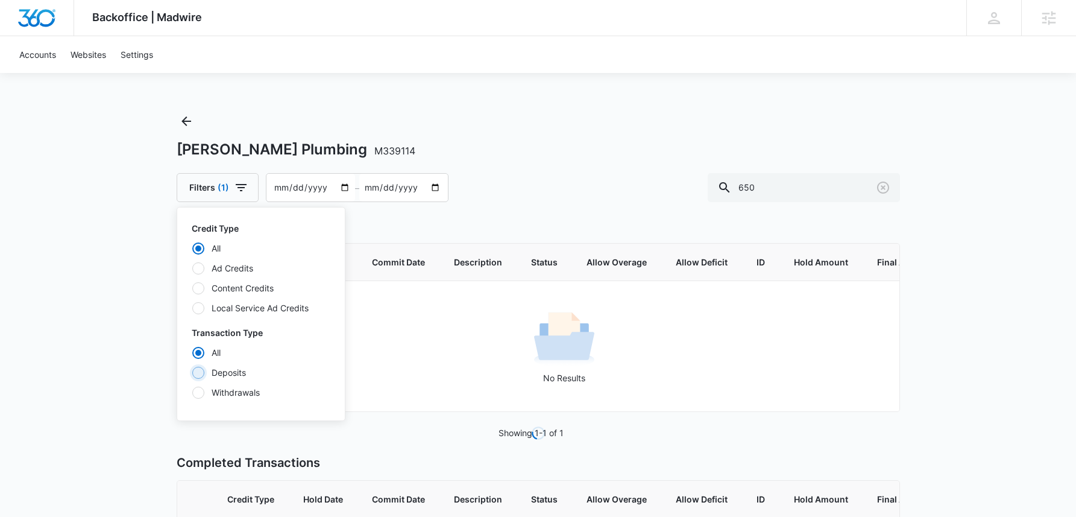
radio input "false"
radio input "true"
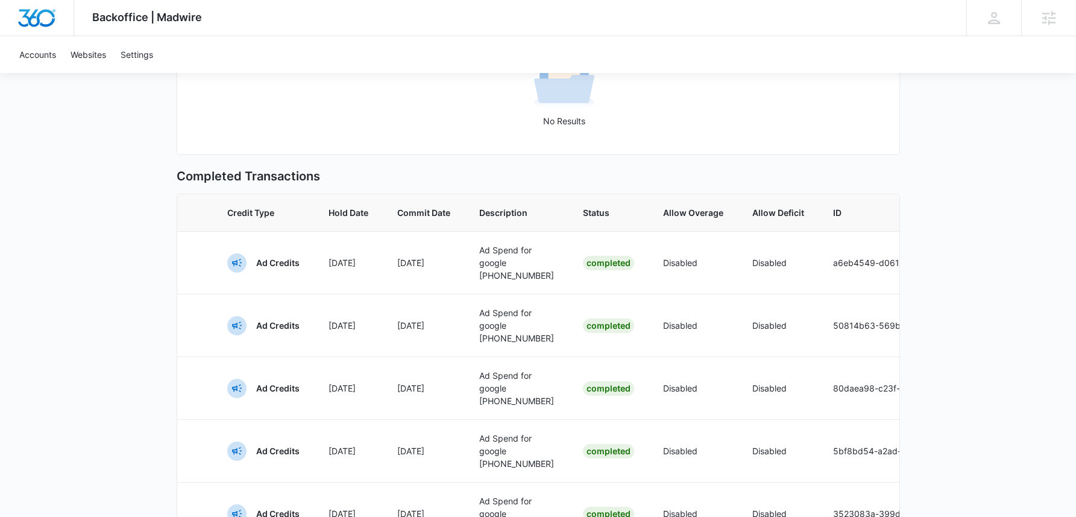
scroll to position [254, 0]
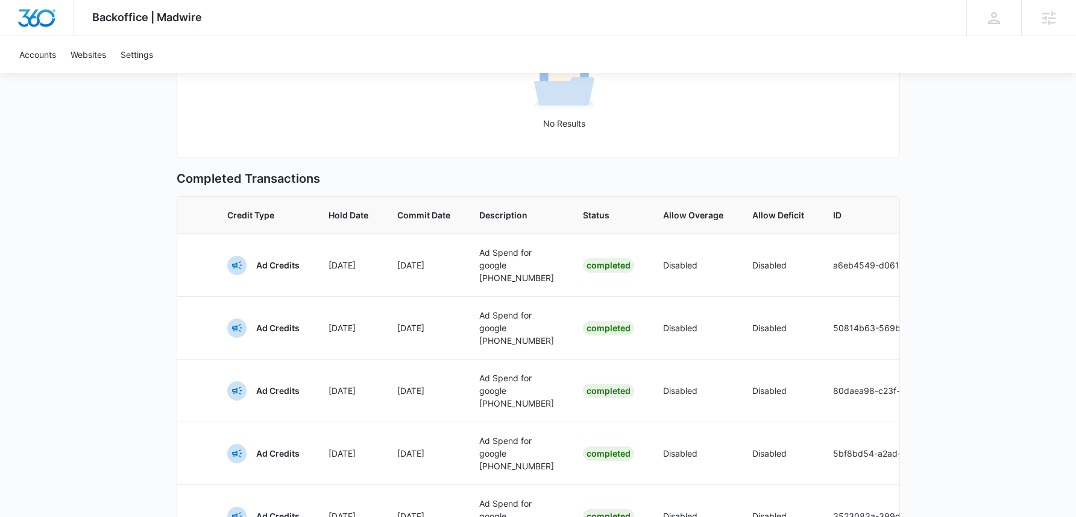
click at [80, 344] on div "Backoffice | Madwire Apps Settings Sarah Gluchacki Sarah.Gluchacki@madwire.com …" at bounding box center [538, 368] width 1076 height 1245
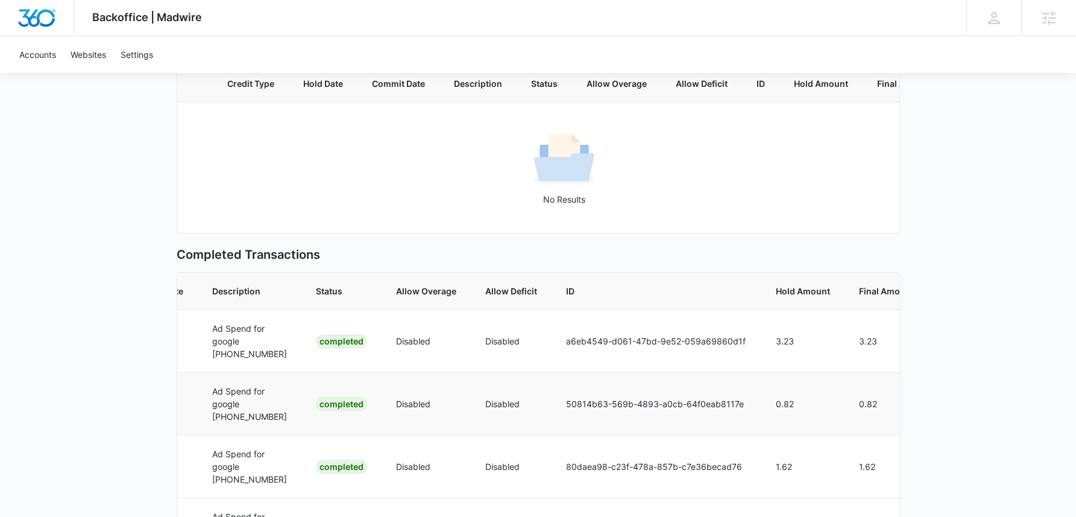
scroll to position [0, 0]
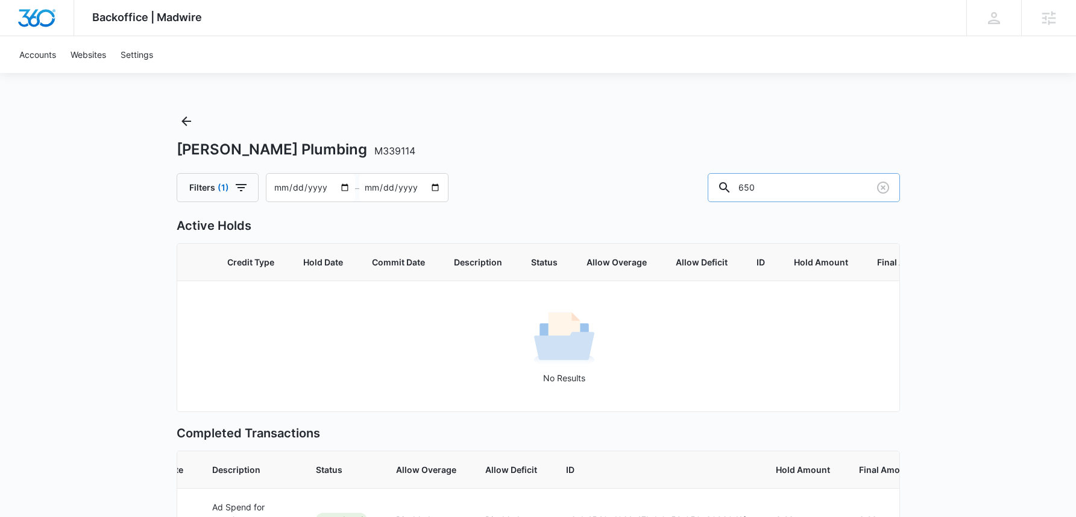
click at [803, 181] on input "650" at bounding box center [804, 187] width 192 height 29
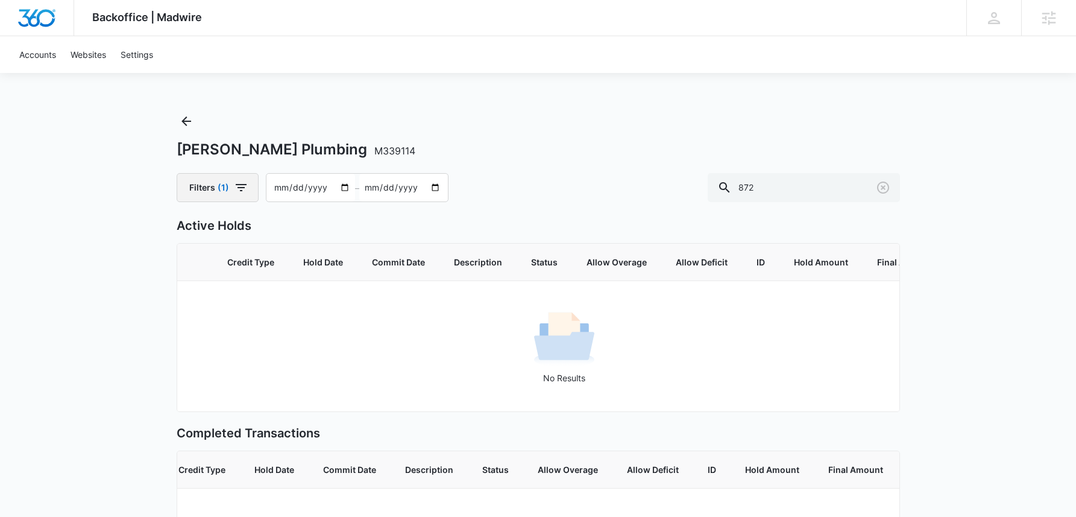
click at [213, 191] on button "Filters (1)" at bounding box center [218, 187] width 82 height 29
click at [734, 180] on div at bounding box center [724, 187] width 19 height 29
click at [803, 186] on input "872" at bounding box center [804, 187] width 192 height 29
type input "534"
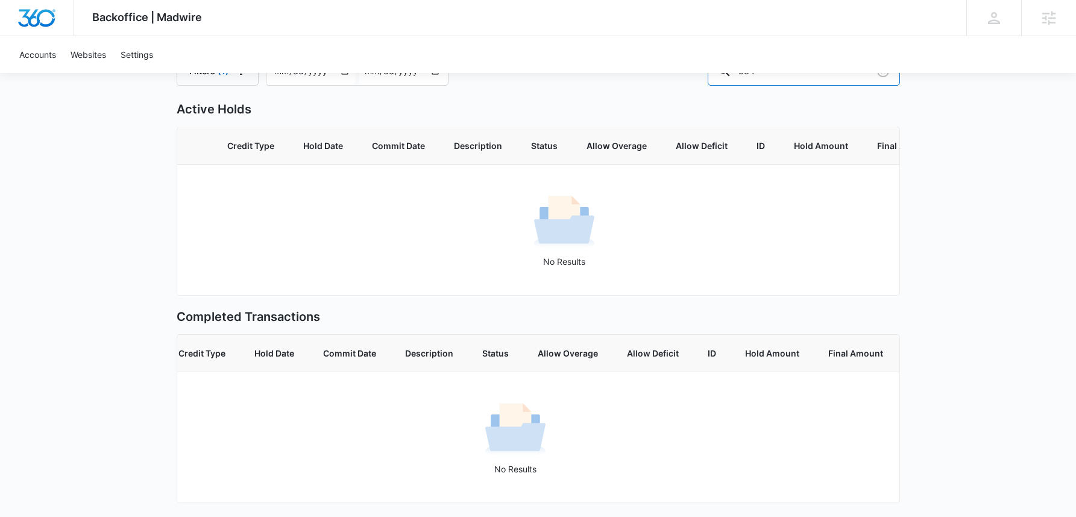
scroll to position [135, 0]
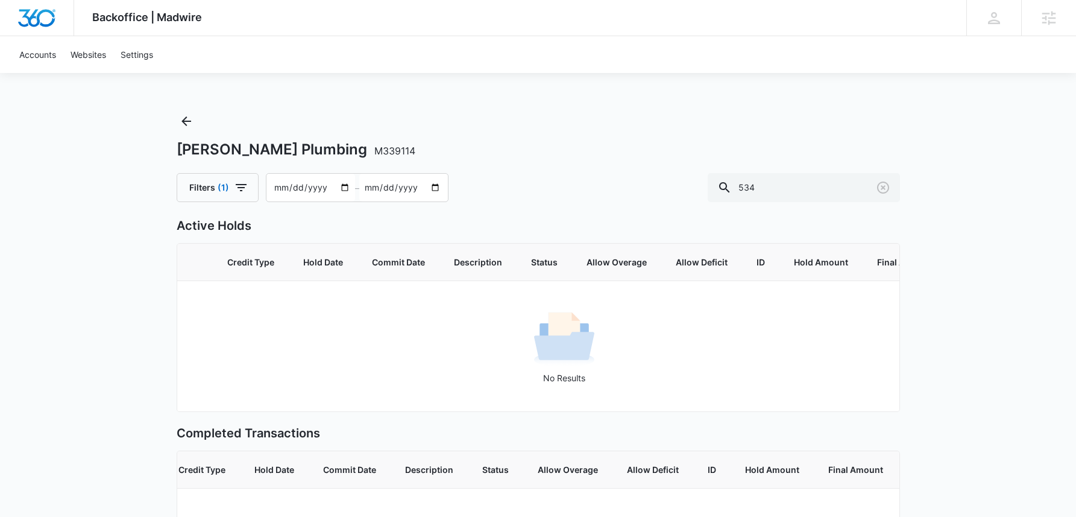
click at [216, 156] on h1 "Bailey Plumbing M339114" at bounding box center [296, 149] width 239 height 18
drag, startPoint x: 168, startPoint y: 146, endPoint x: 338, endPoint y: 149, distance: 170.7
click at [338, 149] on div "Backoffice | Madwire Apps Settings Sarah Gluchacki Sarah.Gluchacki@madwire.com …" at bounding box center [538, 317] width 1076 height 634
copy h1 "Bailey Plumbing M339114"
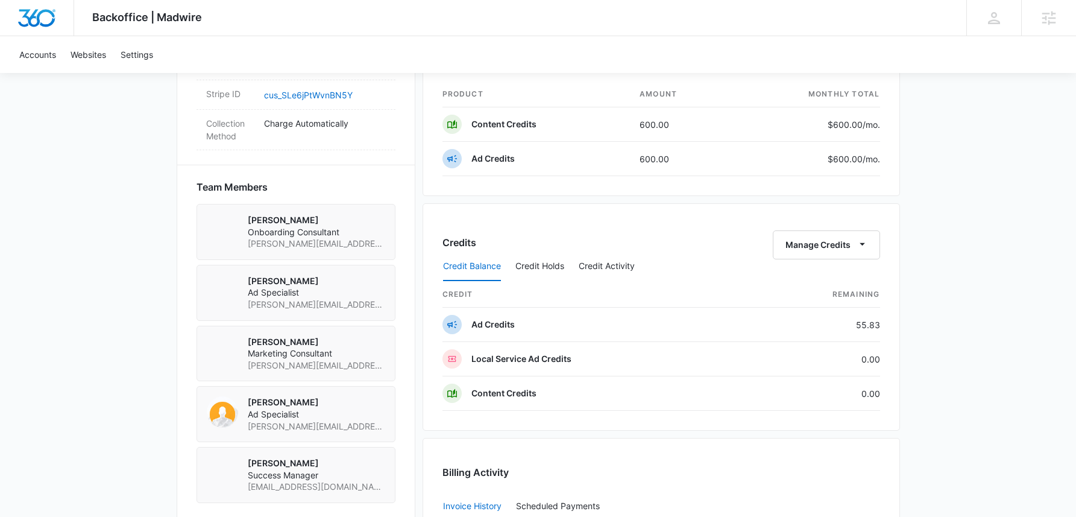
scroll to position [916, 0]
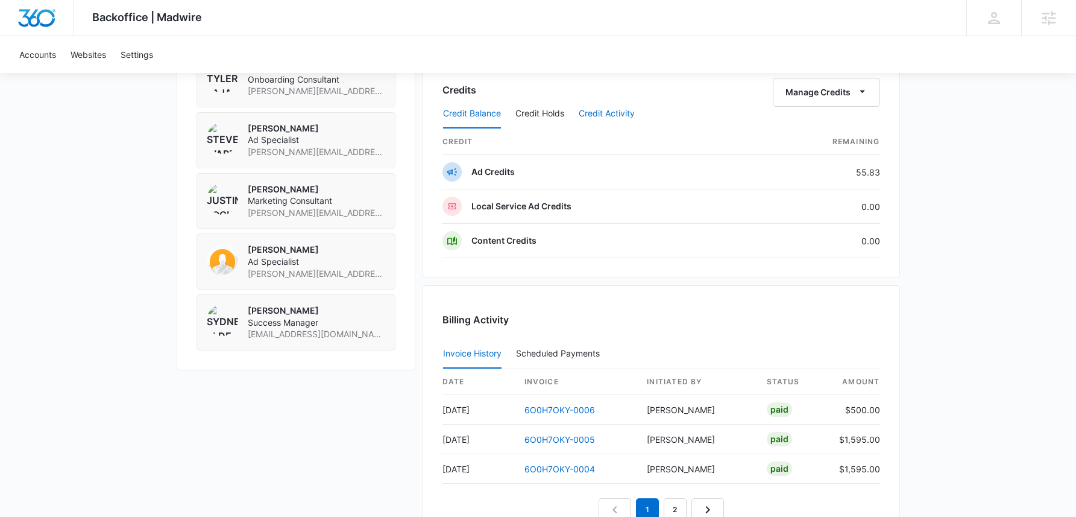
click at [605, 106] on button "Credit Activity" at bounding box center [607, 113] width 56 height 29
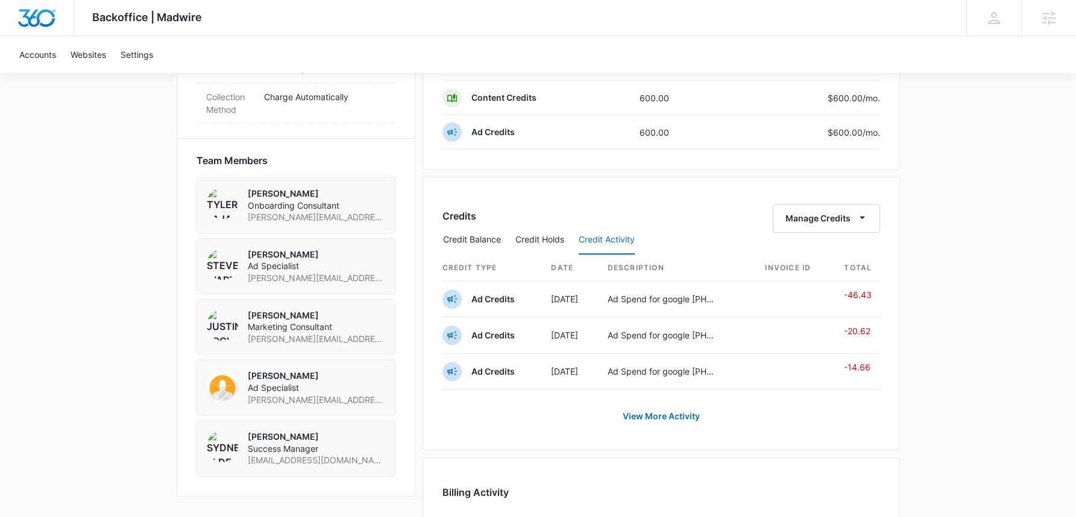
scroll to position [693, 0]
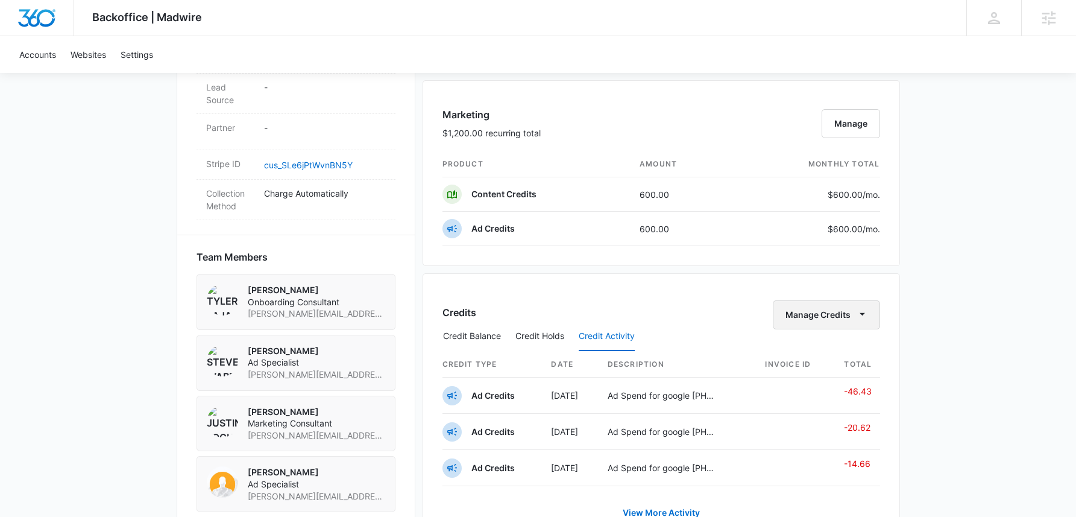
click at [835, 318] on button "Manage Credits" at bounding box center [826, 314] width 107 height 29
click at [721, 313] on div "Credits Manage Credits Transfer Credits" at bounding box center [662, 314] width 438 height 29
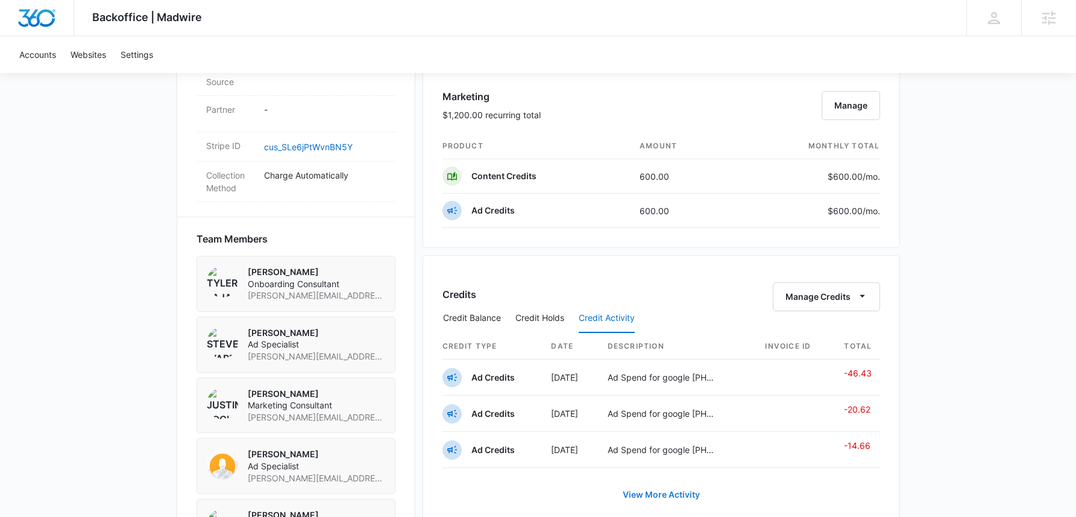
scroll to position [720, 0]
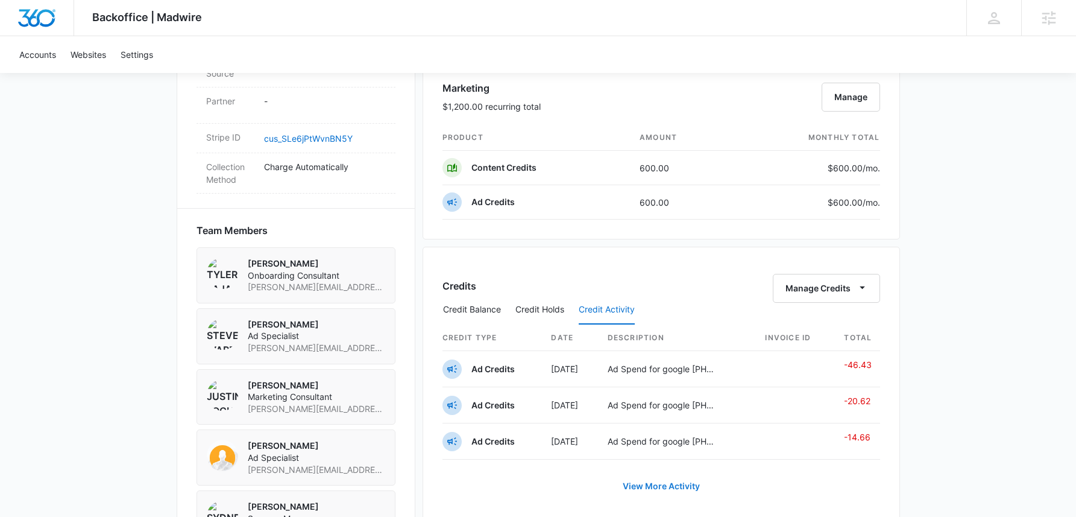
click at [686, 487] on link "View More Activity" at bounding box center [661, 486] width 101 height 29
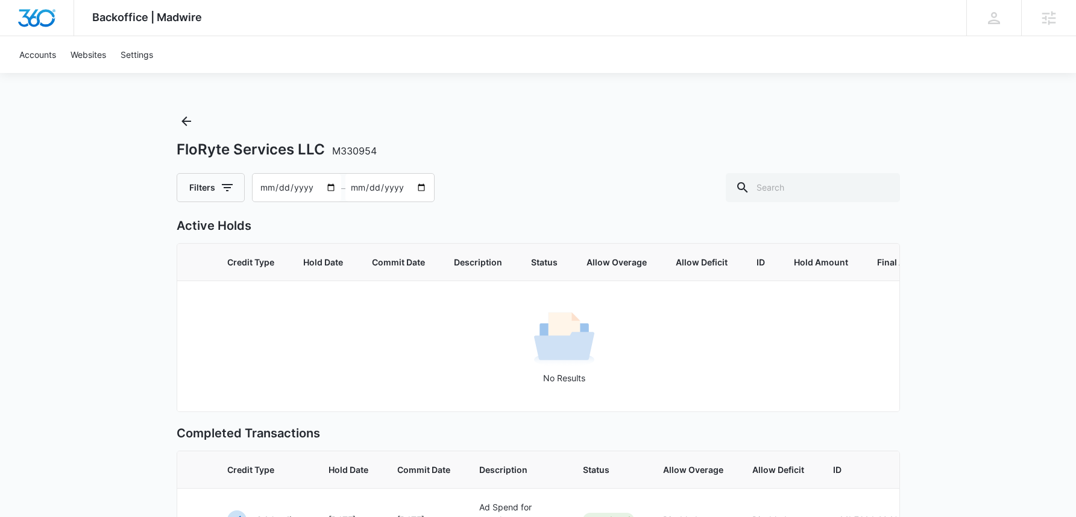
click at [265, 192] on input "[DATE]" at bounding box center [297, 188] width 89 height 28
type input "[DATE]"
click at [859, 198] on input "text" at bounding box center [813, 187] width 174 height 29
type input "239"
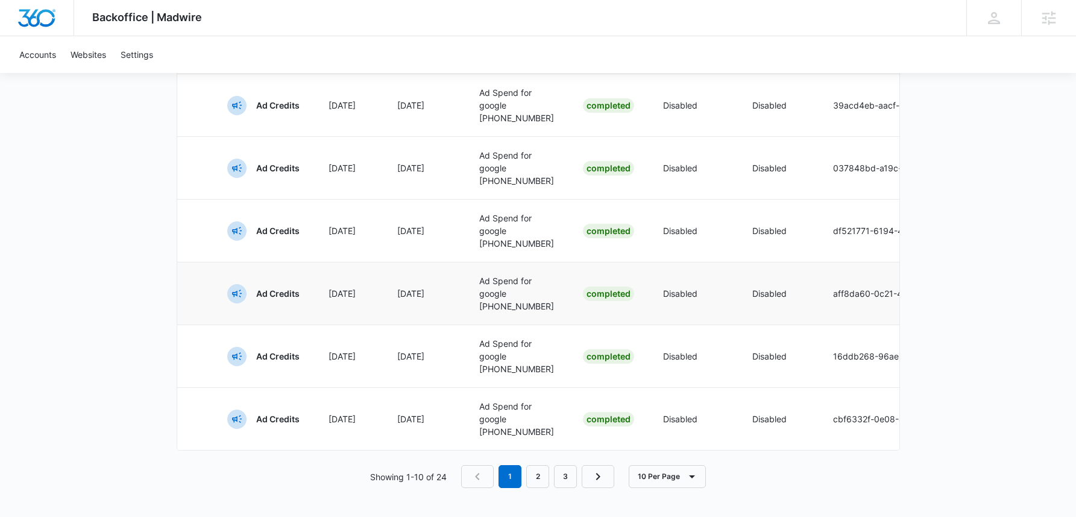
scroll to position [810, 0]
click at [636, 478] on button "10 Per Page" at bounding box center [667, 476] width 77 height 23
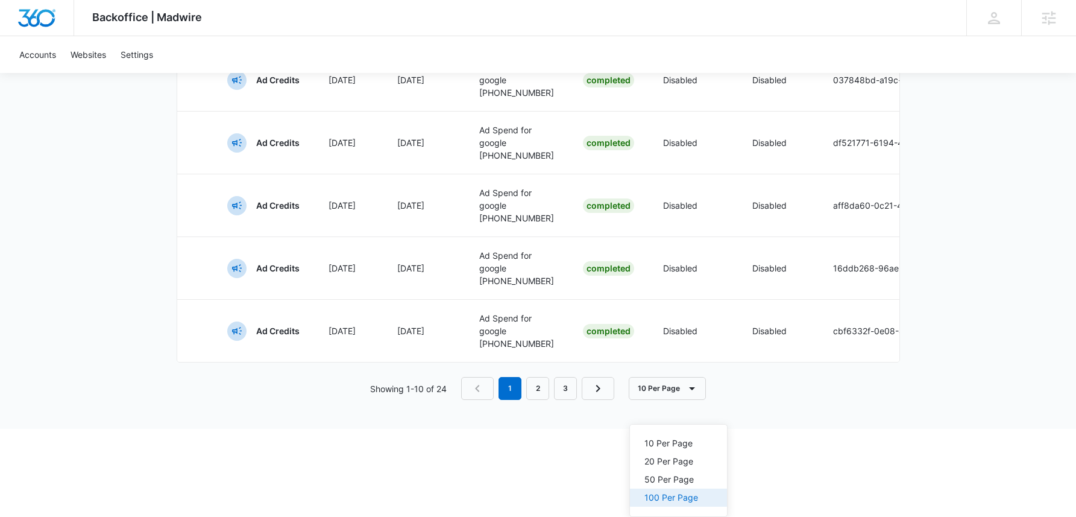
click at [659, 488] on button "100 Per Page" at bounding box center [678, 497] width 97 height 18
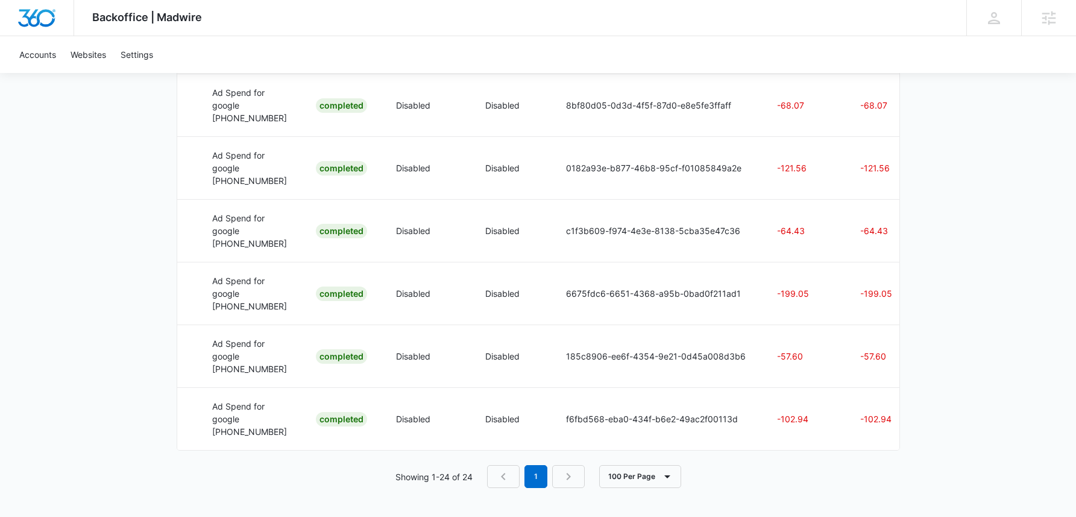
scroll to position [0, 268]
drag, startPoint x: 780, startPoint y: 405, endPoint x: 748, endPoint y: 406, distance: 32.0
click at [776, 412] on p "-102.94" at bounding box center [803, 418] width 54 height 13
copy p "102.94"
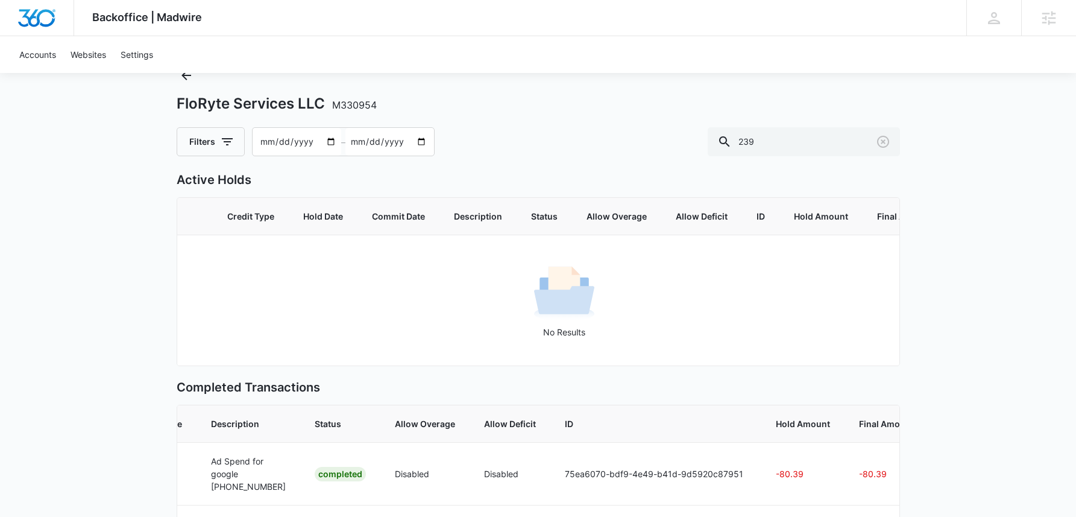
scroll to position [0, 0]
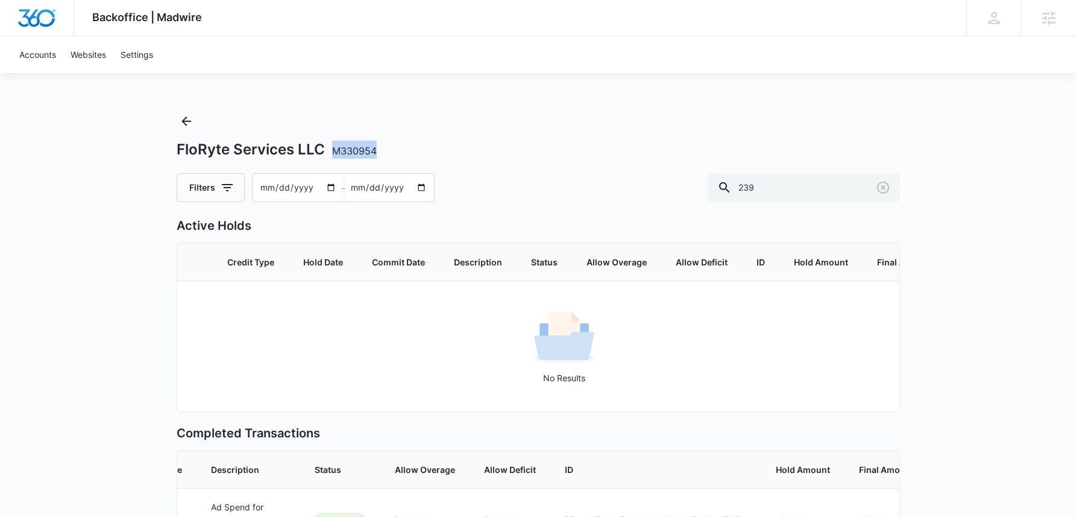
drag, startPoint x: 384, startPoint y: 154, endPoint x: 330, endPoint y: 154, distance: 53.7
click at [330, 154] on div "FloRyte Services LLC M330954" at bounding box center [539, 149] width 724 height 18
copy span "M330954"
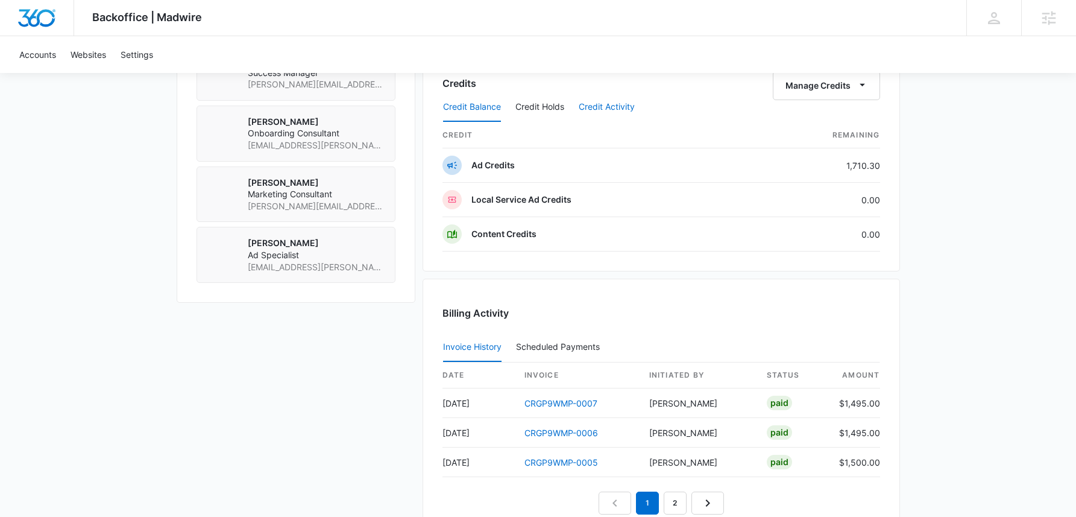
scroll to position [910, 0]
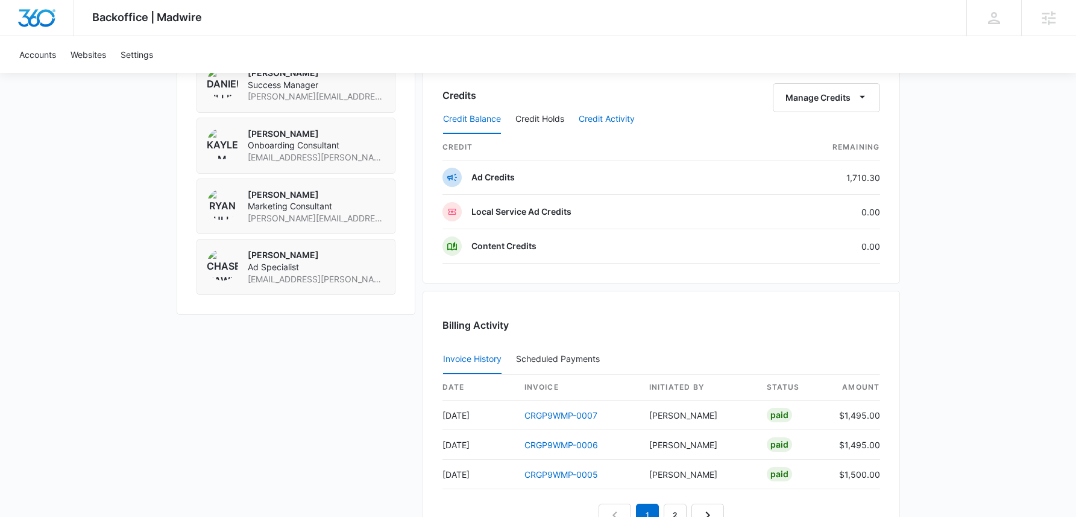
click at [612, 107] on button "Credit Activity" at bounding box center [607, 119] width 56 height 29
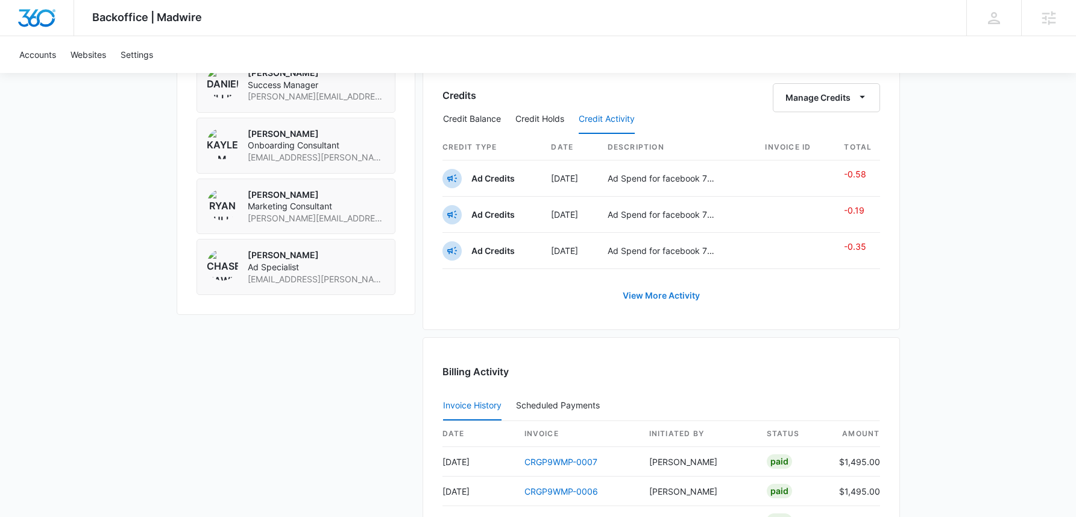
click at [666, 291] on link "View More Activity" at bounding box center [661, 295] width 101 height 29
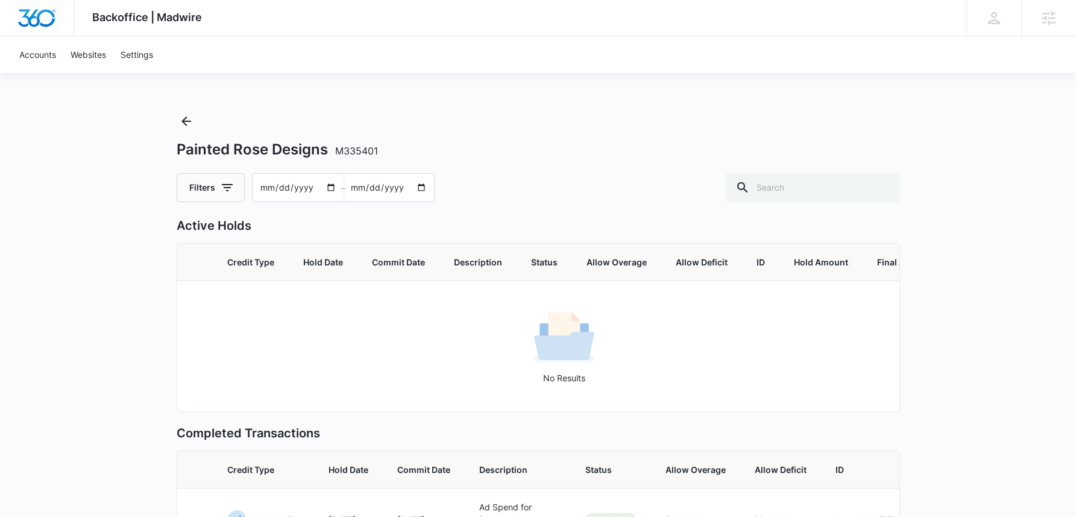
click at [265, 192] on input "[DATE]" at bounding box center [297, 188] width 89 height 28
type input "[DATE]"
click at [822, 181] on input "text" at bounding box center [813, 187] width 174 height 29
type input "346"
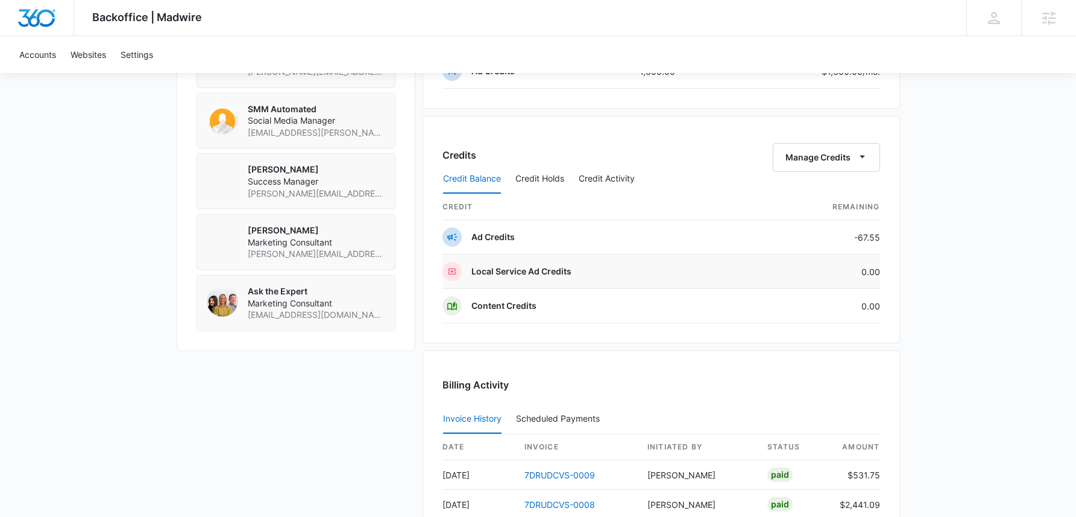
scroll to position [1006, 0]
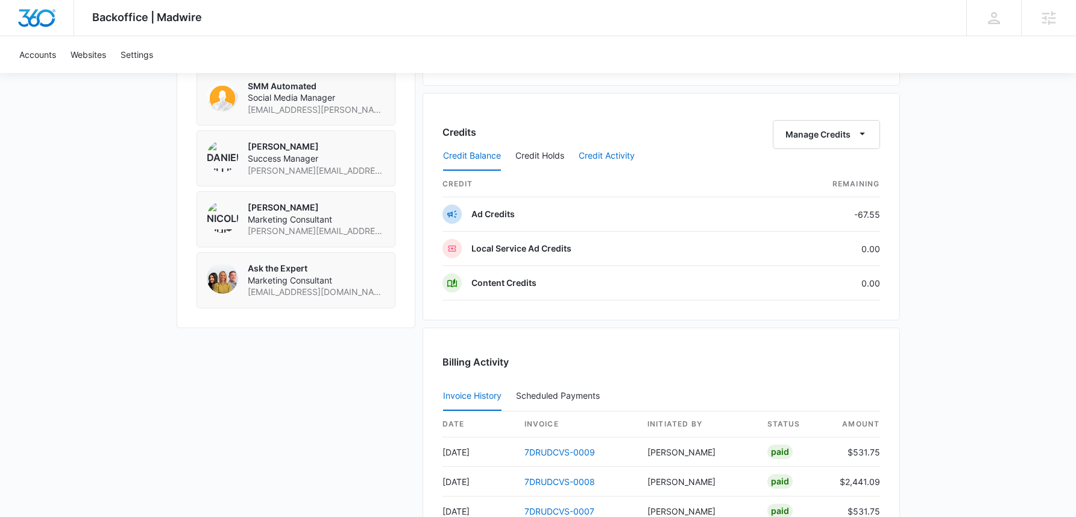
drag, startPoint x: 628, startPoint y: 169, endPoint x: 627, endPoint y: 153, distance: 16.3
click at [627, 159] on button "Credit Activity" at bounding box center [607, 156] width 56 height 29
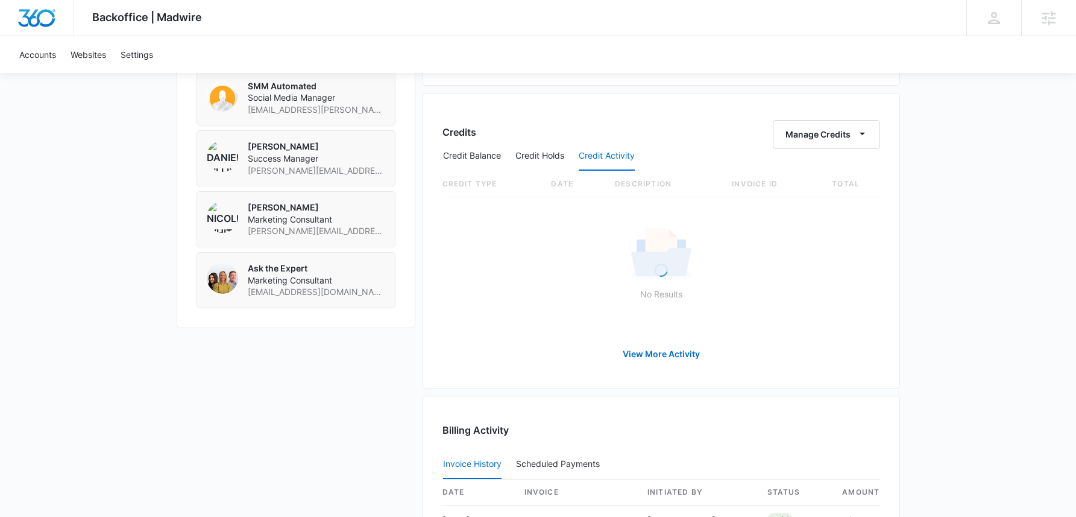
click at [627, 153] on button "Credit Activity" at bounding box center [607, 156] width 56 height 29
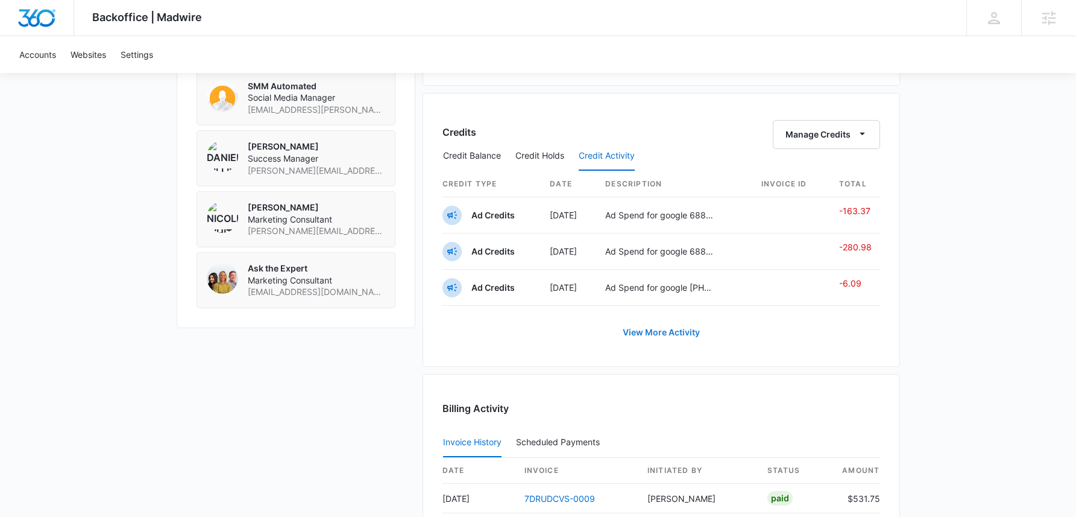
click at [658, 333] on link "View More Activity" at bounding box center [661, 332] width 101 height 29
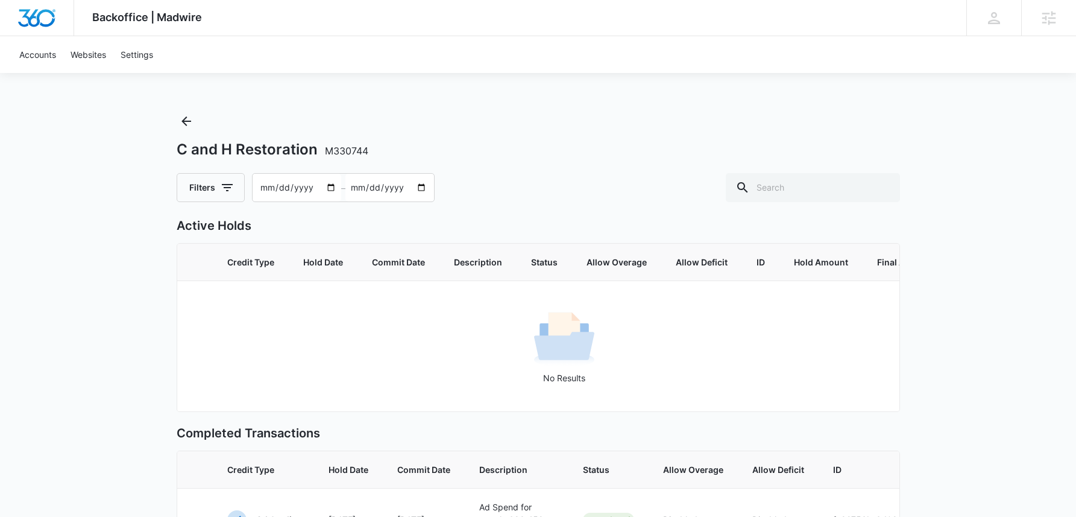
click at [267, 185] on input "2025-08-15" at bounding box center [297, 188] width 89 height 28
type input "2025-04-15"
click at [795, 191] on input "text" at bounding box center [813, 187] width 174 height 29
type input "688"
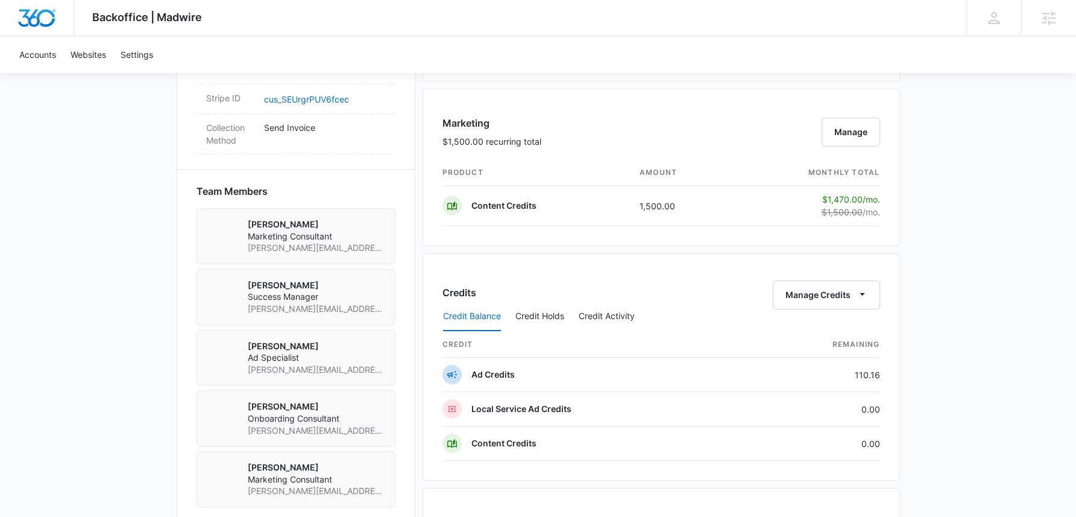
scroll to position [837, 0]
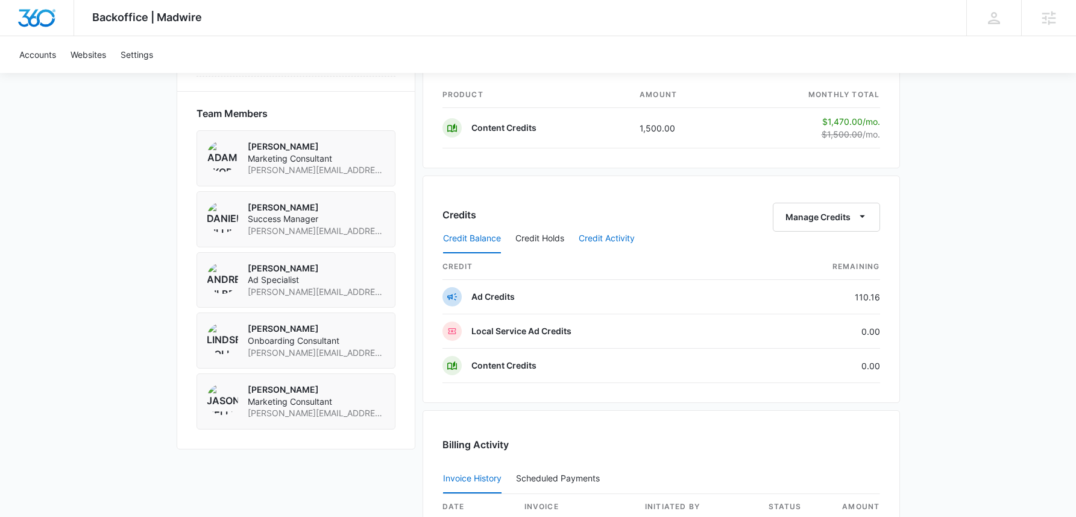
click at [604, 242] on button "Credit Activity" at bounding box center [607, 238] width 56 height 29
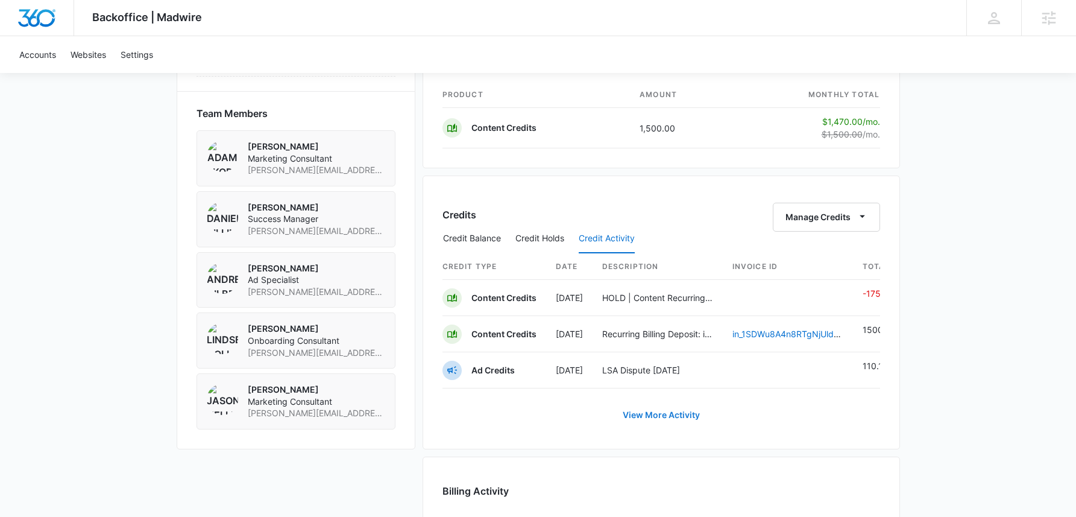
click at [662, 424] on link "View More Activity" at bounding box center [661, 414] width 101 height 29
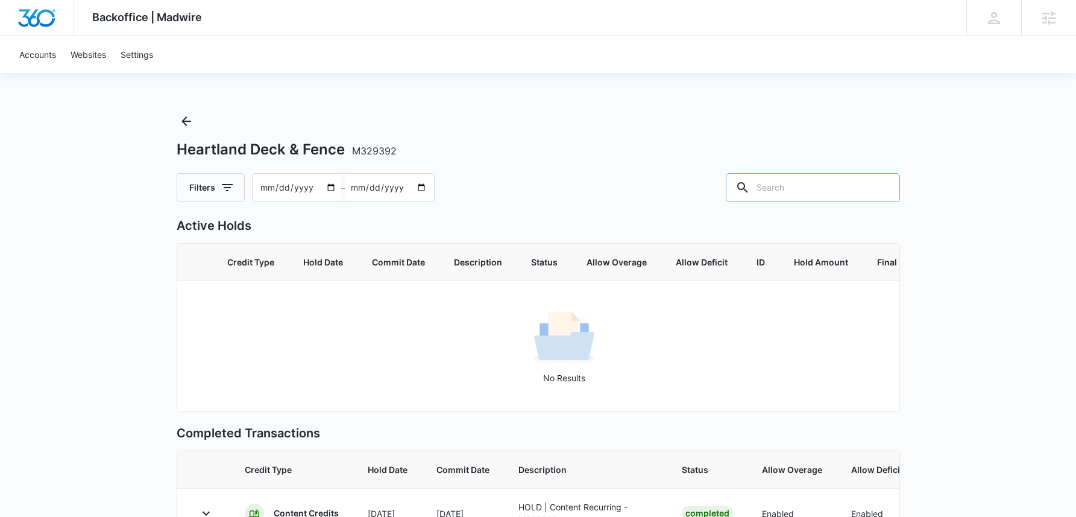
click at [807, 200] on input "text" at bounding box center [813, 187] width 174 height 29
type input "301"
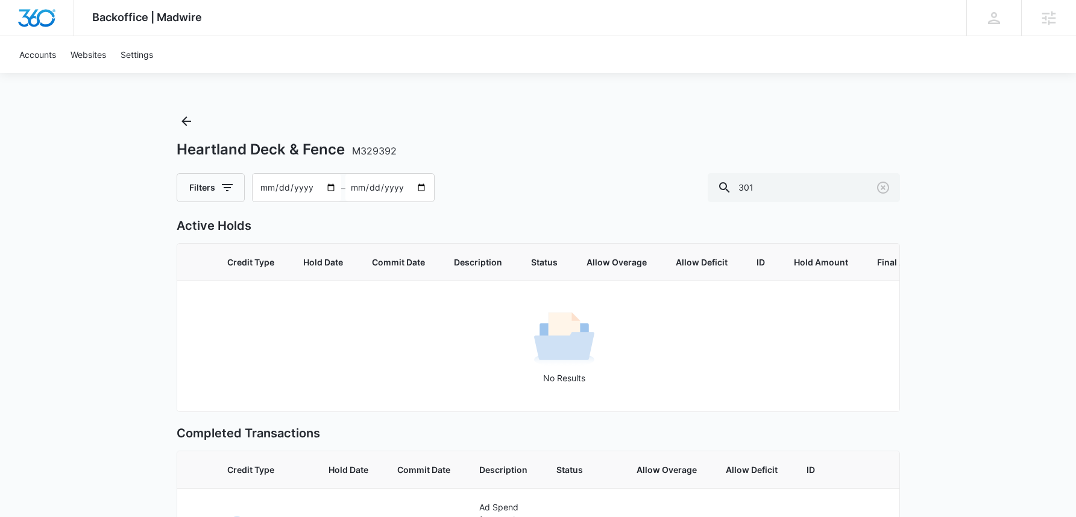
click at [257, 182] on input "[DATE]" at bounding box center [297, 188] width 89 height 28
type input "2025-03-15"
click at [705, 218] on p "Active Holds" at bounding box center [539, 225] width 724 height 18
click at [794, 185] on input "301" at bounding box center [804, 187] width 192 height 29
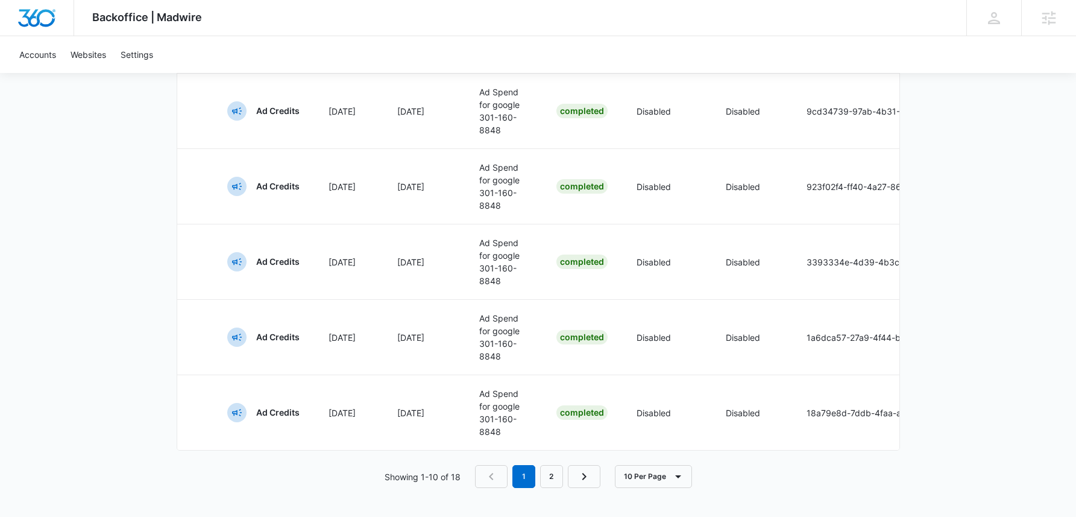
scroll to position [801, 0]
click at [673, 484] on icon "button" at bounding box center [678, 476] width 14 height 14
click at [652, 455] on div "100 Per Page" at bounding box center [657, 459] width 54 height 8
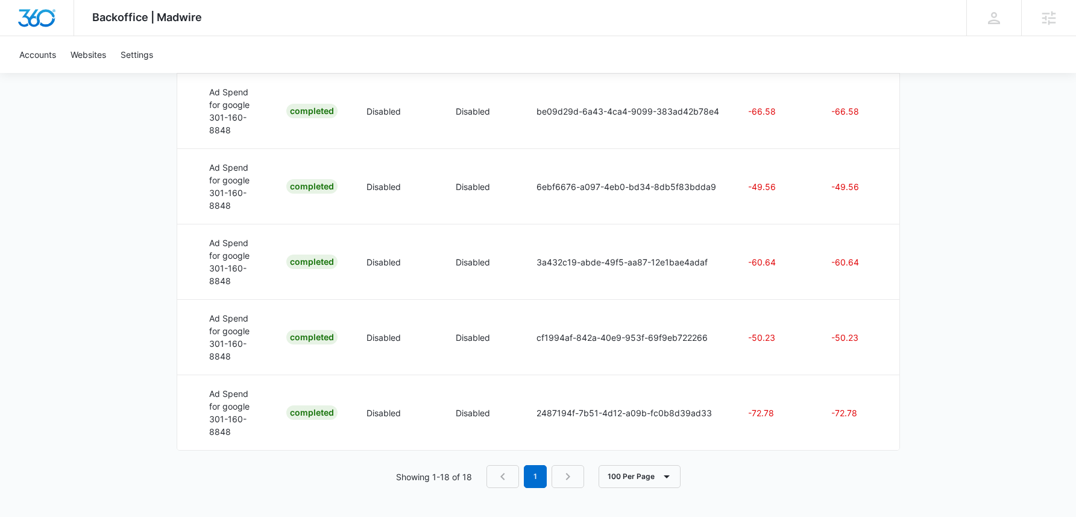
scroll to position [0, 0]
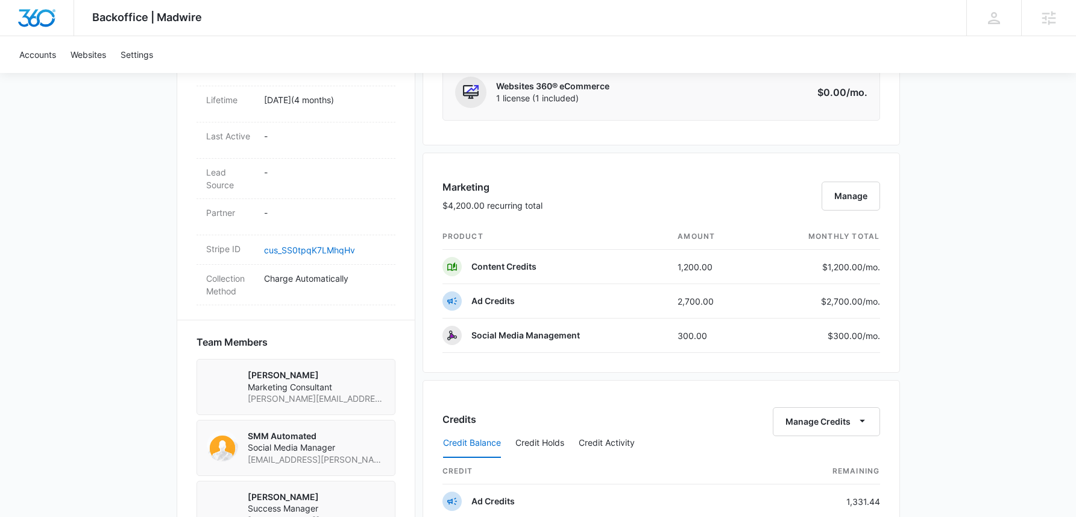
scroll to position [840, 0]
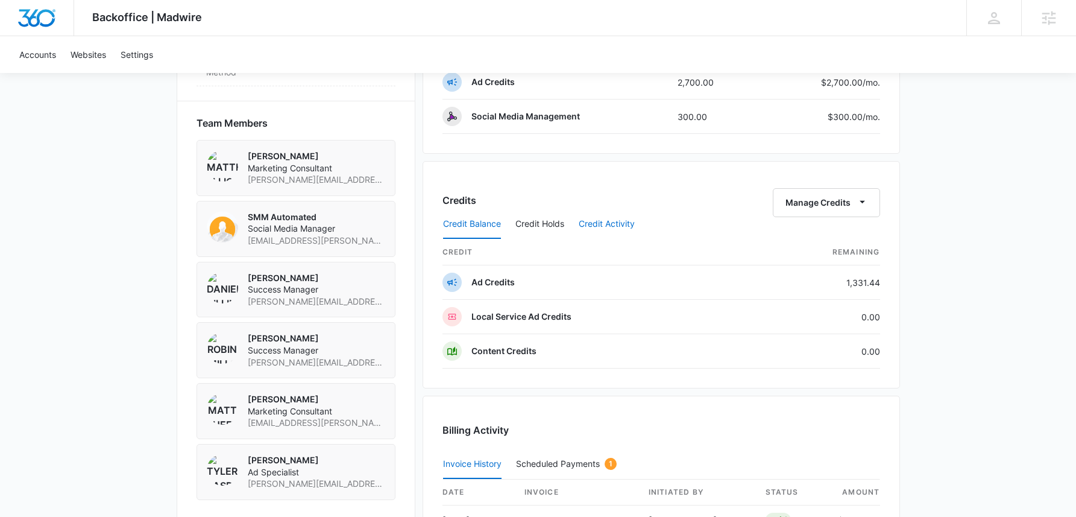
click at [608, 218] on button "Credit Activity" at bounding box center [607, 224] width 56 height 29
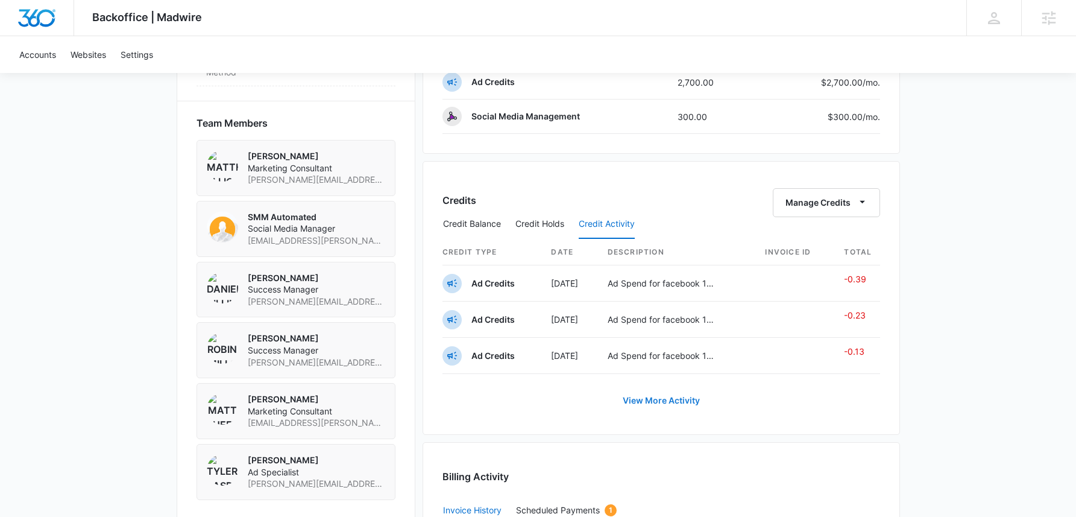
click at [676, 400] on link "View More Activity" at bounding box center [661, 400] width 101 height 29
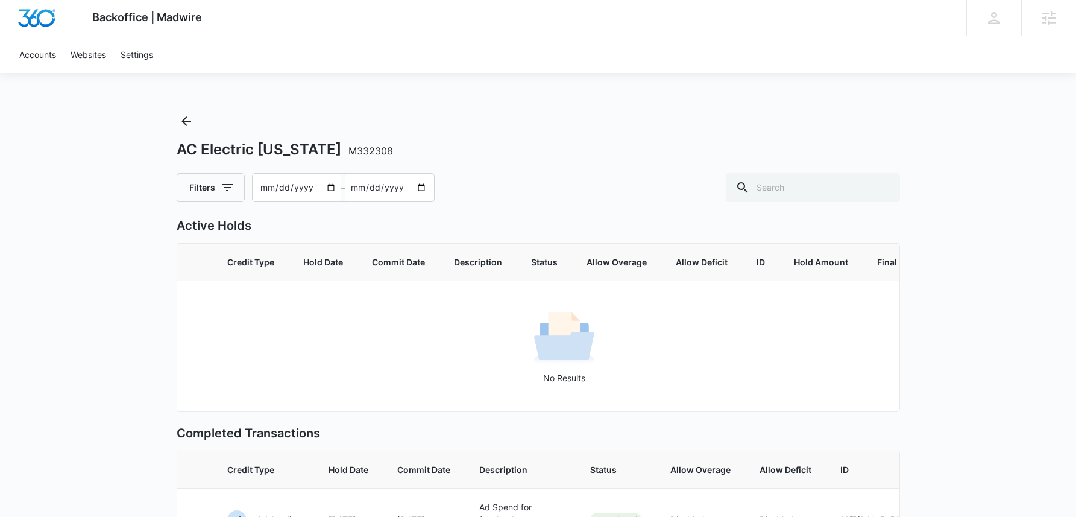
click at [265, 188] on input "[DATE]" at bounding box center [297, 188] width 89 height 28
type input "[DATE]"
click at [850, 184] on input "text" at bounding box center [813, 187] width 174 height 29
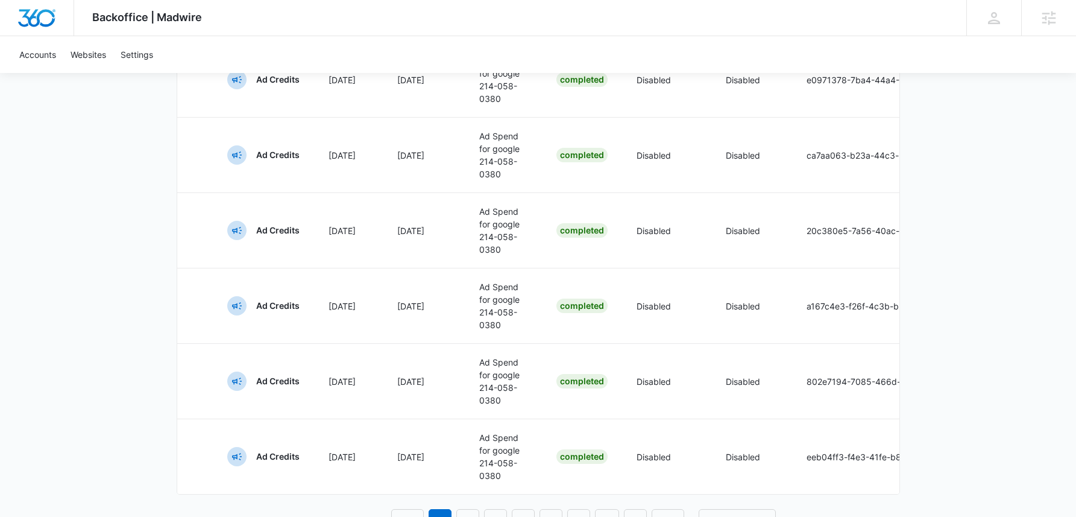
scroll to position [810, 0]
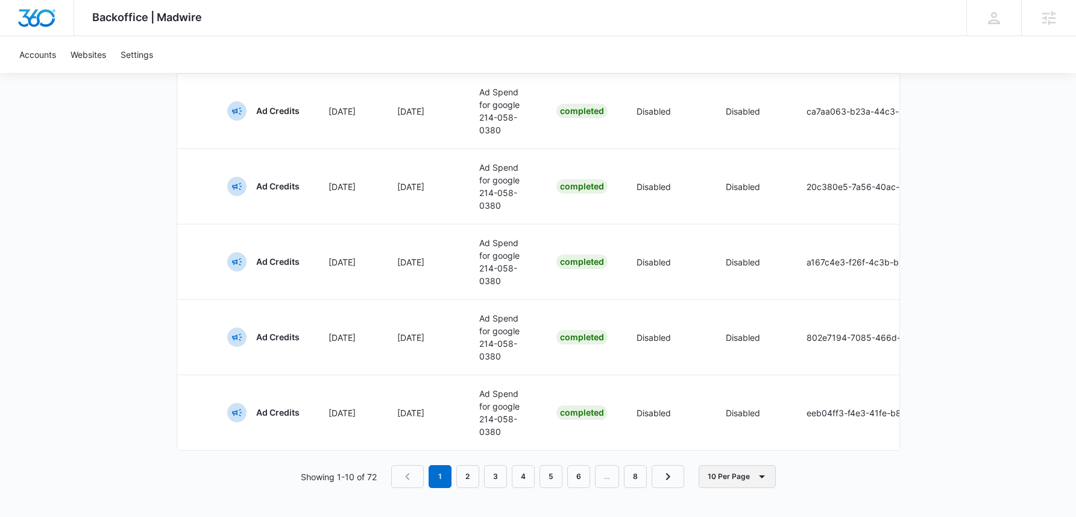
click at [754, 467] on button "10 Per Page" at bounding box center [737, 476] width 77 height 23
click at [743, 455] on div "100 Per Page" at bounding box center [741, 459] width 54 height 8
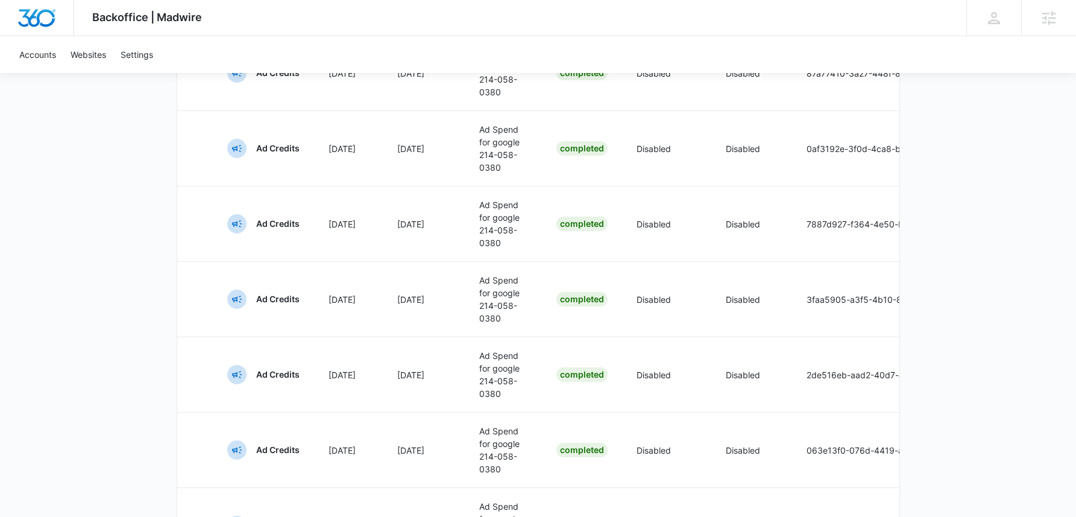
scroll to position [0, 0]
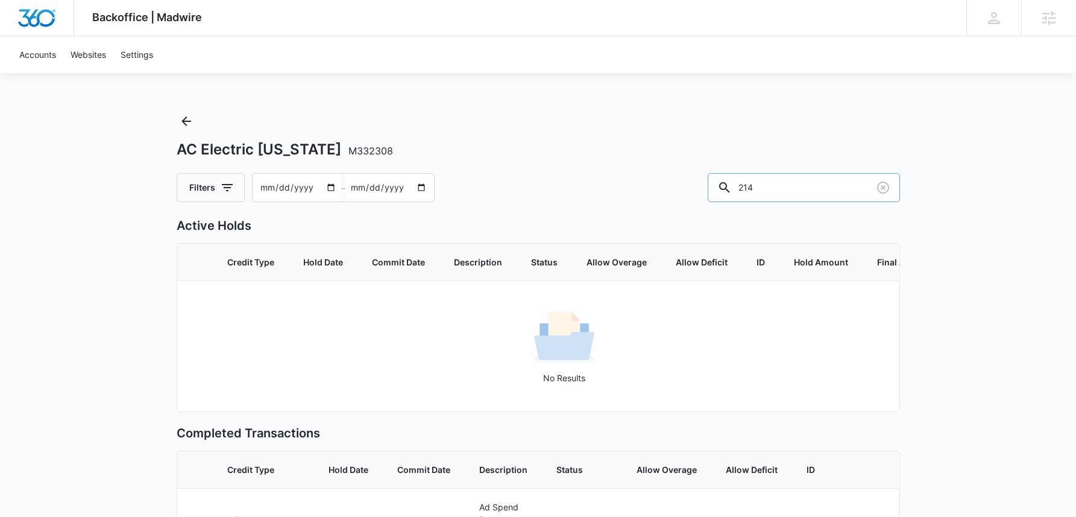
click at [793, 186] on input "214" at bounding box center [804, 187] width 192 height 29
type input "571"
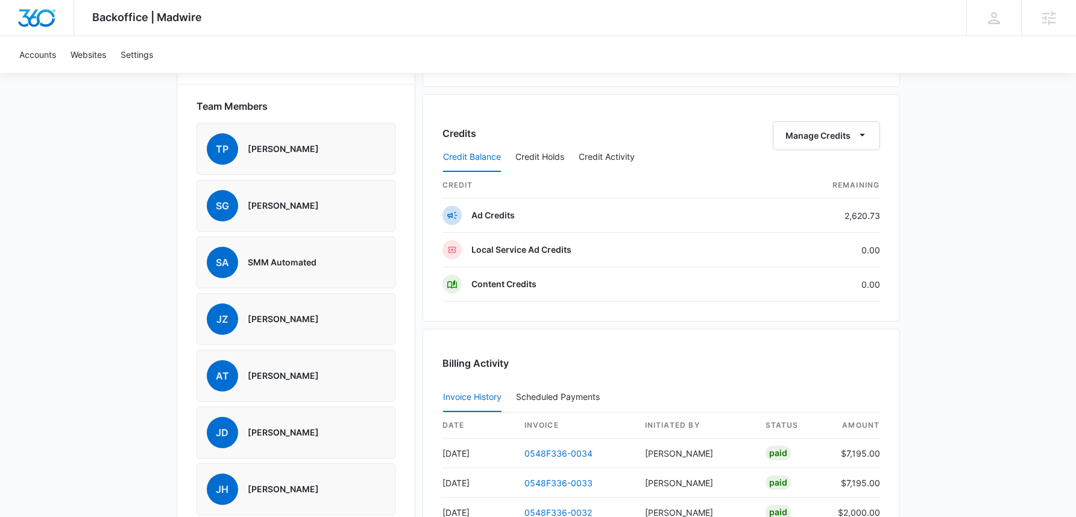
scroll to position [944, 0]
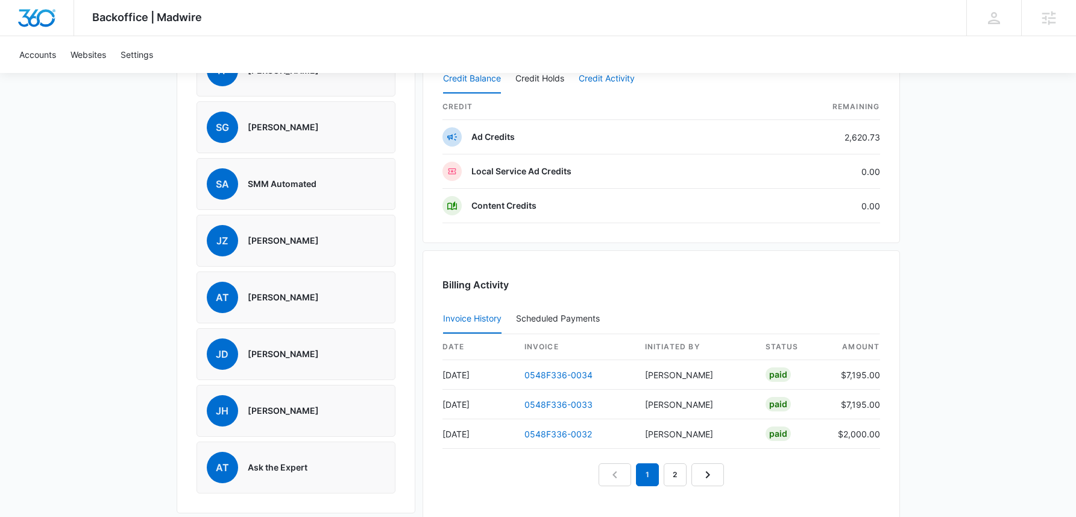
click at [624, 77] on button "Credit Activity" at bounding box center [607, 79] width 56 height 29
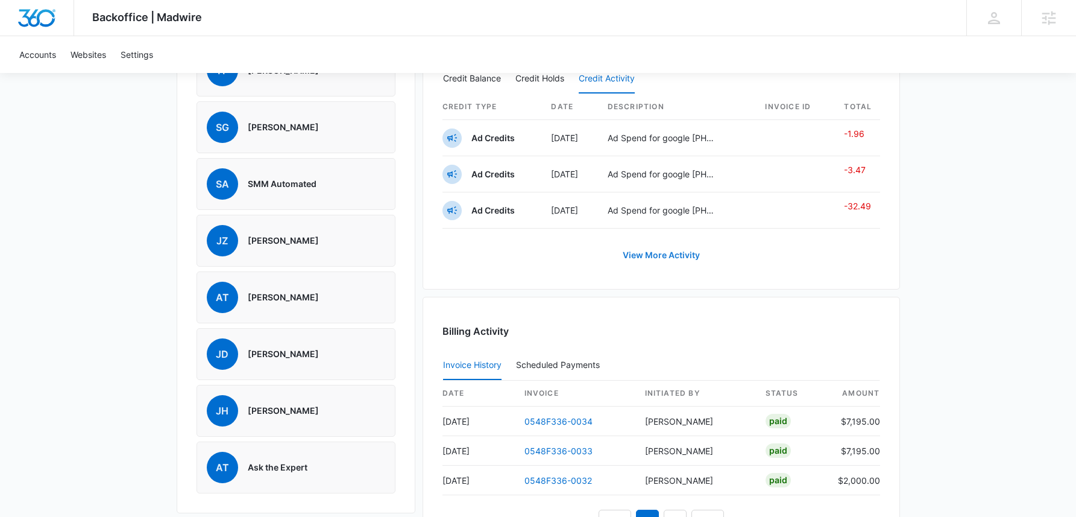
click at [671, 257] on link "View More Activity" at bounding box center [661, 255] width 101 height 29
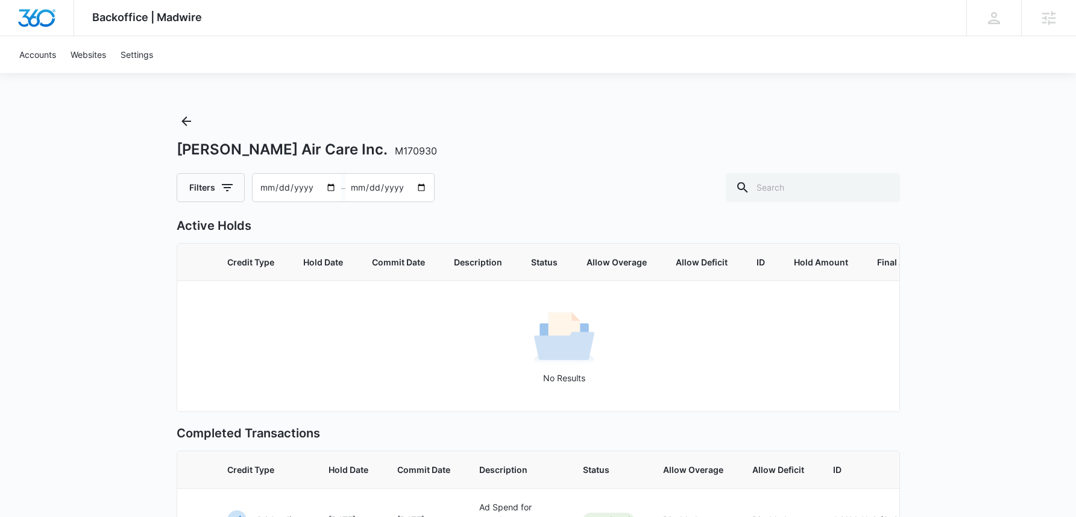
click at [267, 188] on input "[DATE]" at bounding box center [297, 188] width 89 height 28
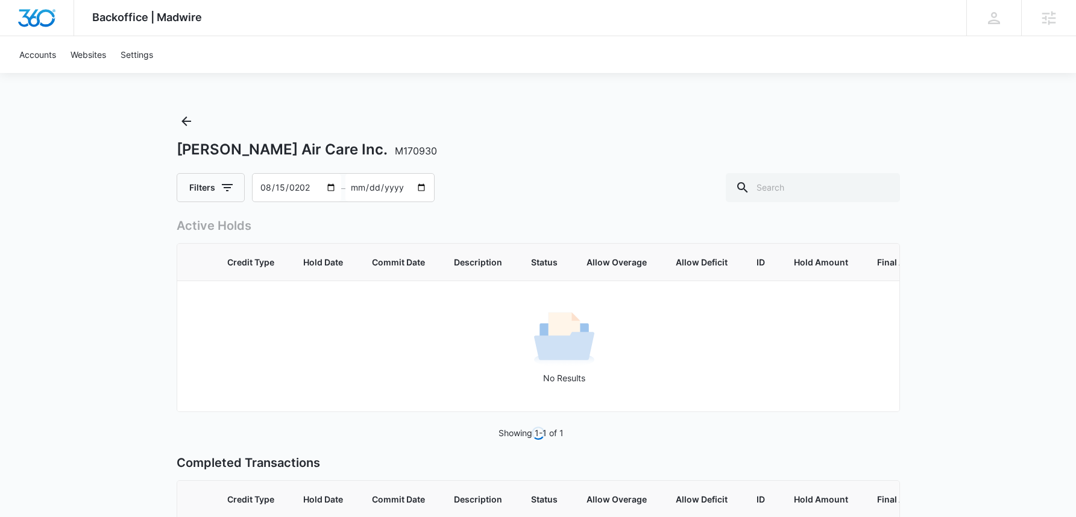
type input "[DATE]"
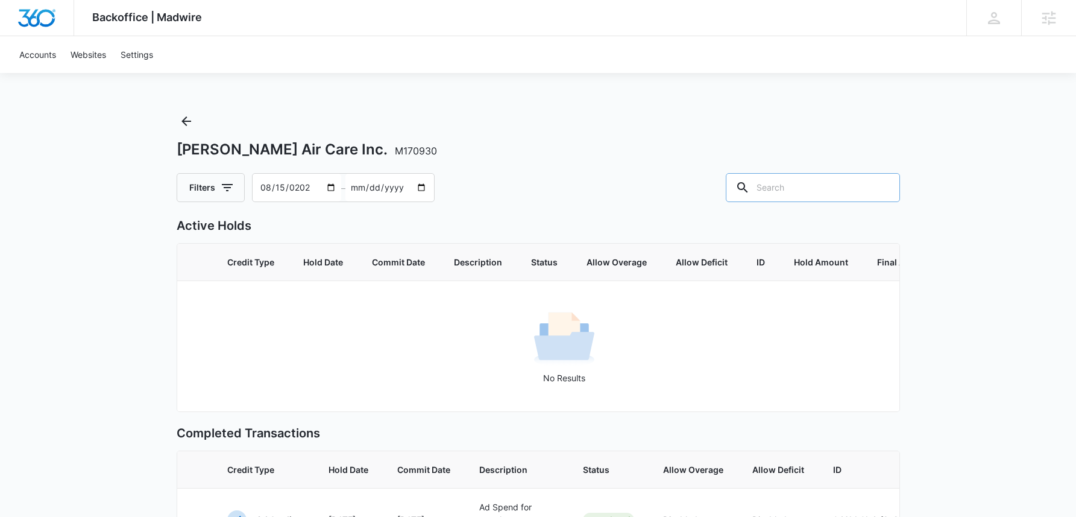
click at [835, 177] on input "text" at bounding box center [813, 187] width 174 height 29
type input "632"
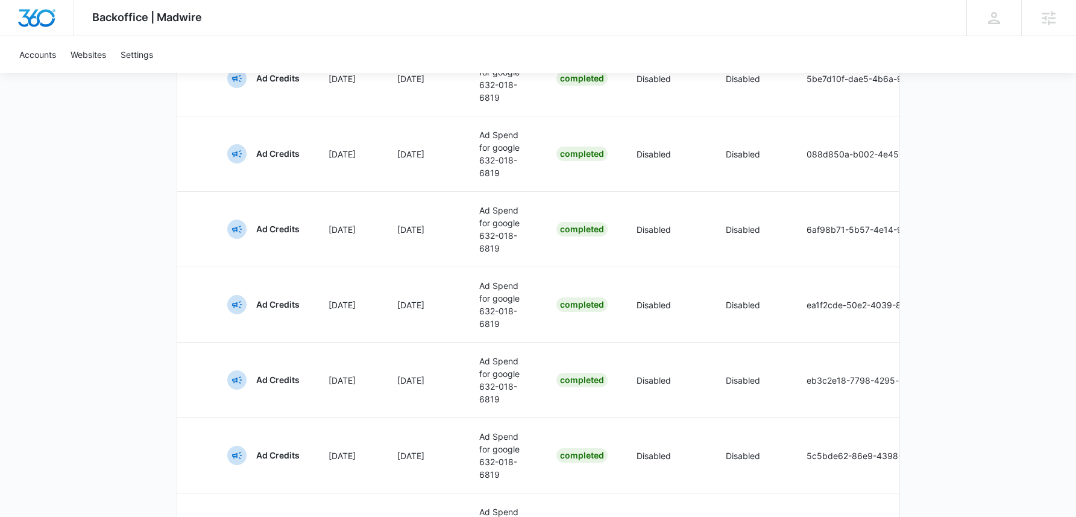
scroll to position [810, 0]
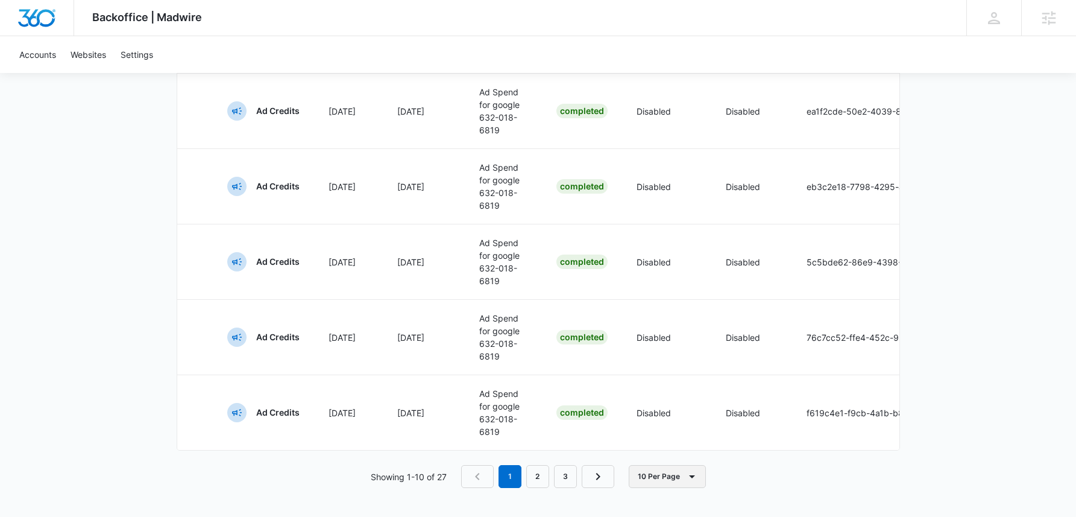
click at [681, 477] on button "10 Per Page" at bounding box center [667, 476] width 77 height 23
click at [686, 450] on button "100 Per Page" at bounding box center [678, 459] width 97 height 18
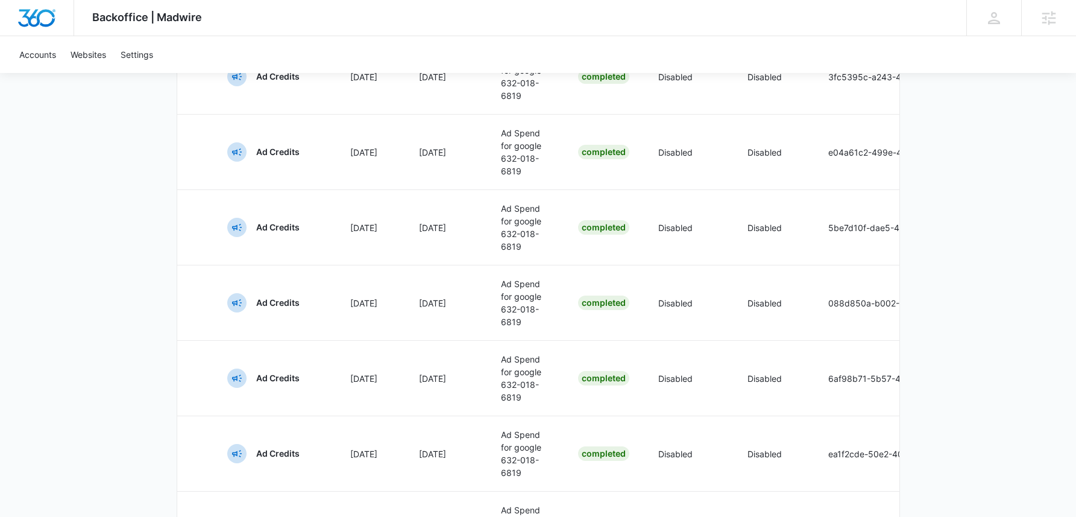
scroll to position [0, 0]
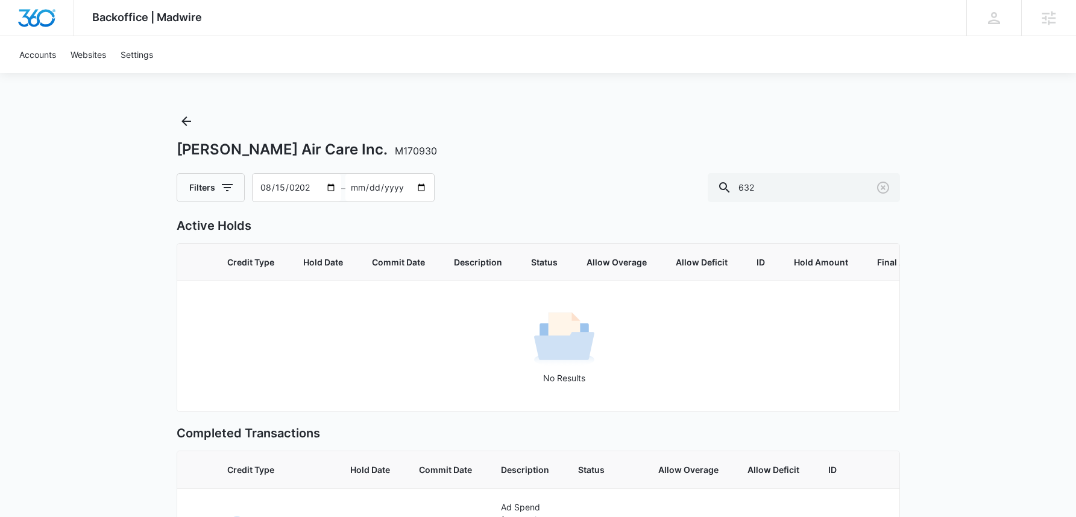
click at [535, 197] on div "Filters [DATE] – [DATE] 632" at bounding box center [539, 187] width 724 height 29
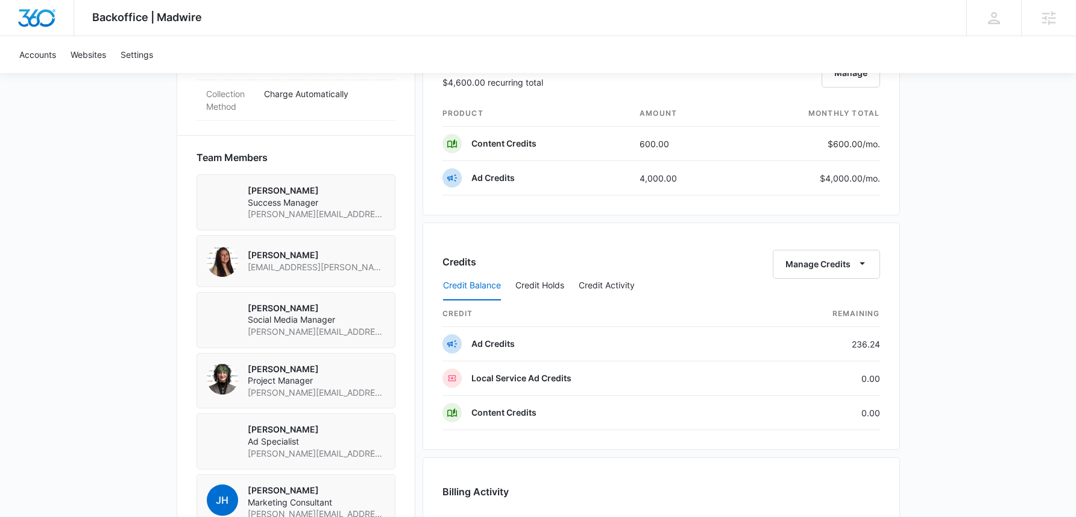
scroll to position [806, 0]
click at [613, 281] on button "Credit Activity" at bounding box center [607, 285] width 56 height 29
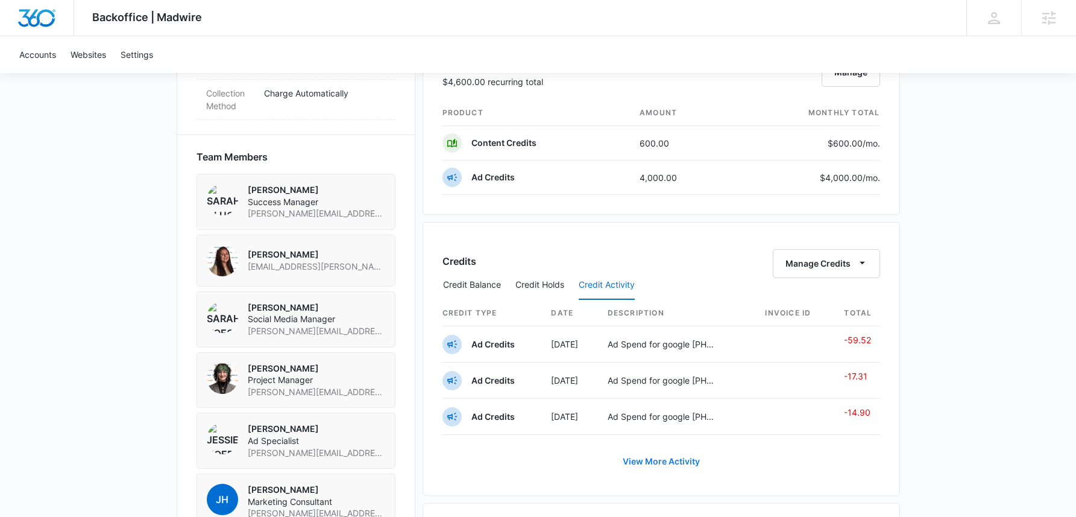
click at [684, 458] on link "View More Activity" at bounding box center [661, 461] width 101 height 29
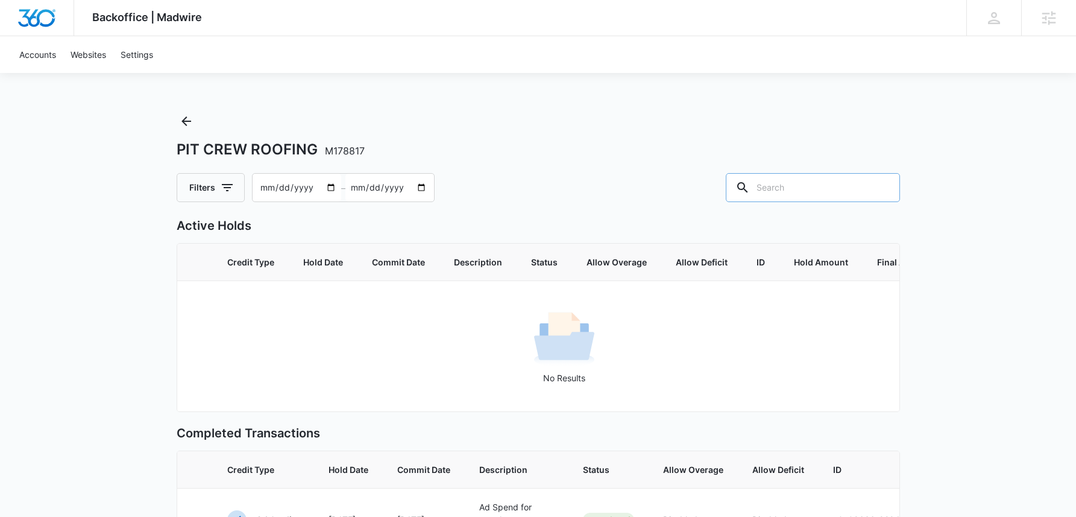
click at [831, 186] on input "text" at bounding box center [813, 187] width 174 height 29
type input "447"
click at [270, 189] on input "2025-08-15" at bounding box center [297, 188] width 89 height 28
click at [303, 182] on input "2025-08-15" at bounding box center [297, 188] width 89 height 28
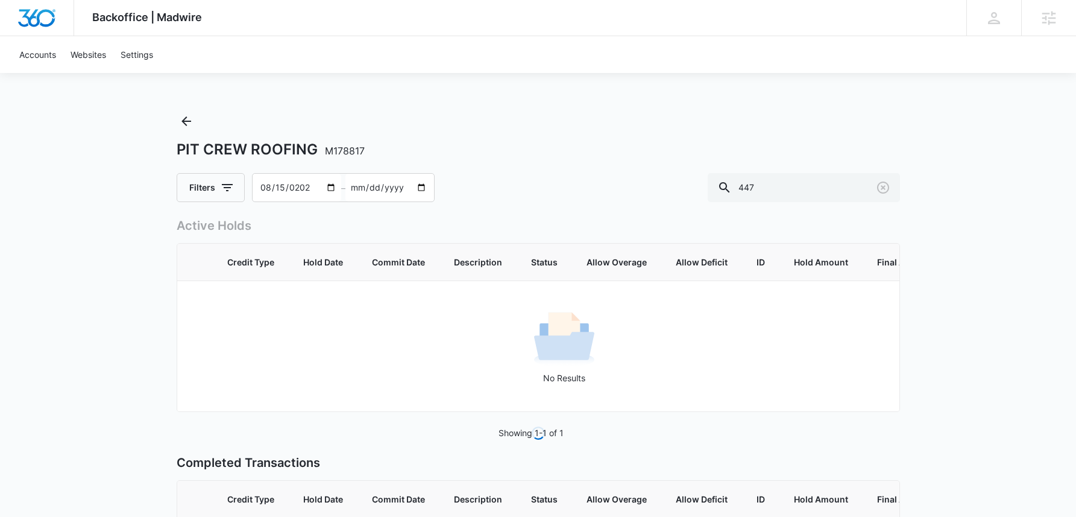
type input "[DATE]"
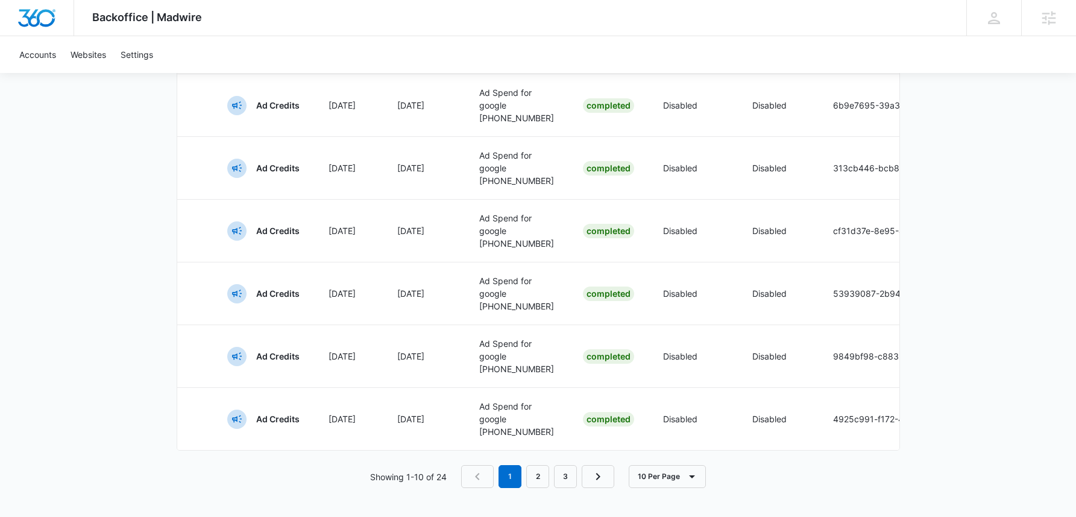
scroll to position [810, 0]
click at [689, 470] on icon "button" at bounding box center [692, 476] width 14 height 14
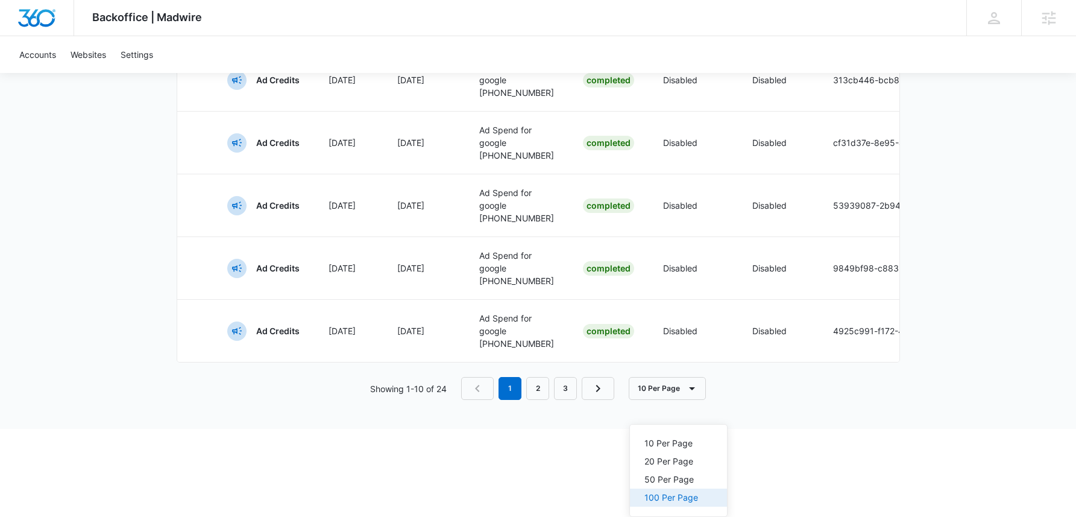
click at [687, 493] on div "100 Per Page" at bounding box center [672, 497] width 54 height 8
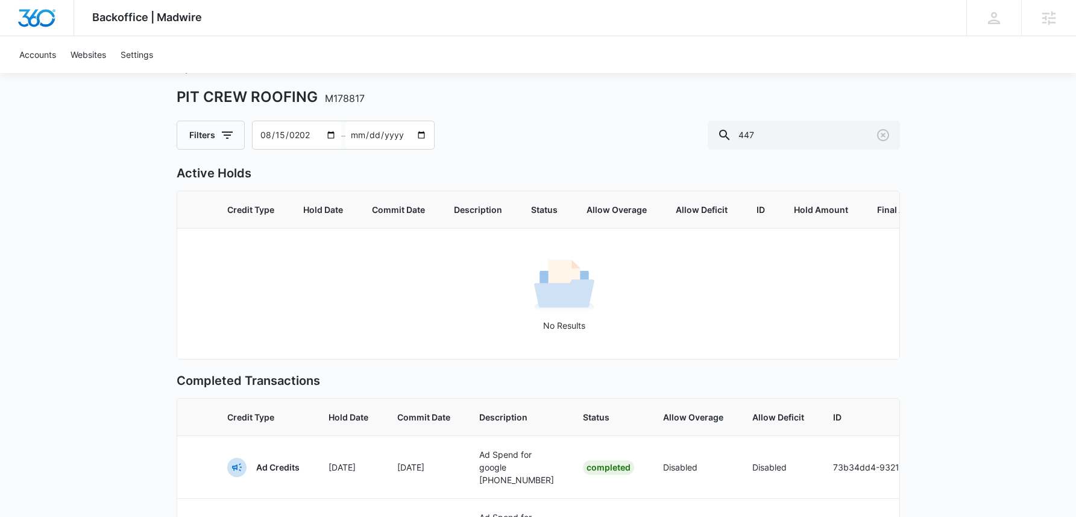
scroll to position [0, 0]
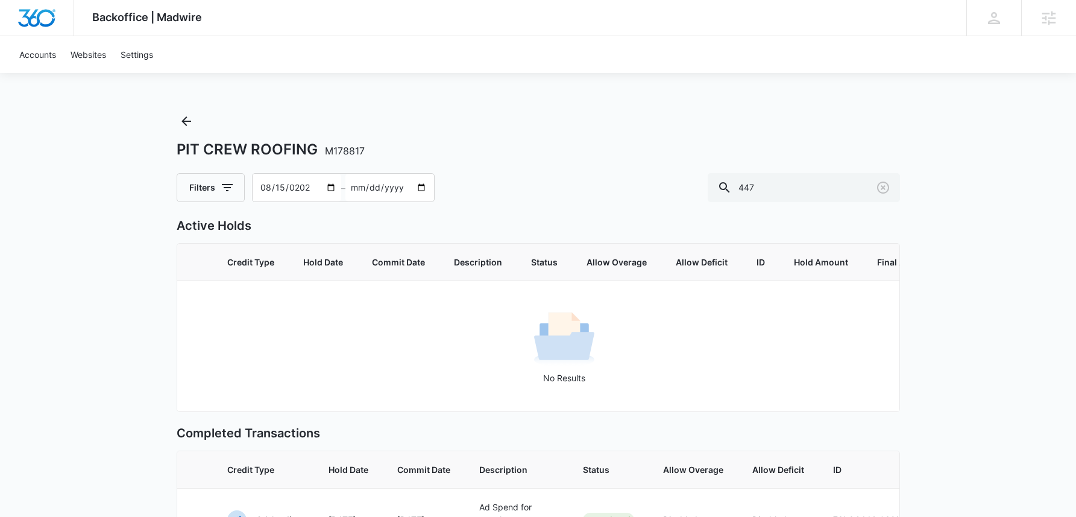
click at [263, 186] on input "[DATE]" at bounding box center [297, 188] width 89 height 28
click at [297, 190] on input "[DATE]" at bounding box center [297, 188] width 89 height 28
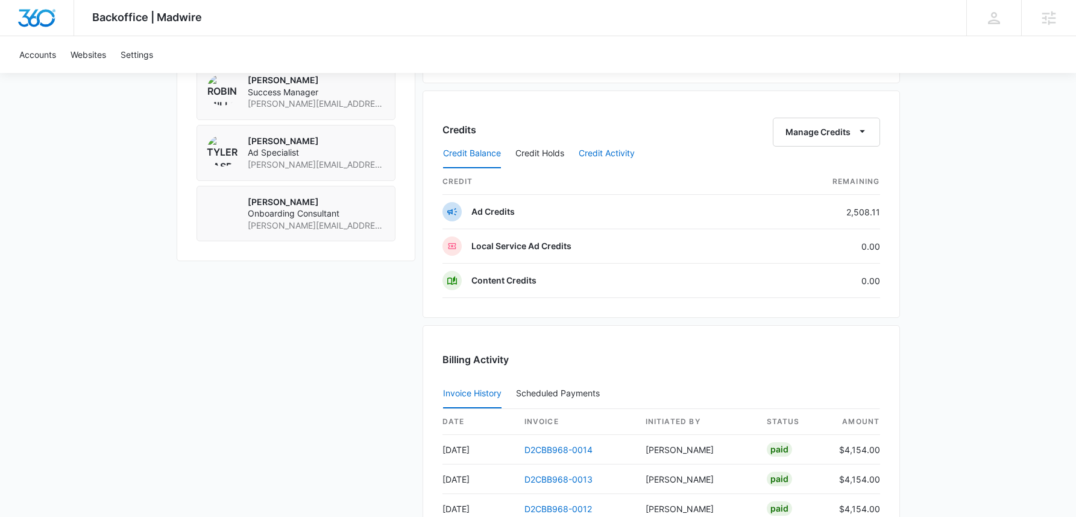
scroll to position [927, 0]
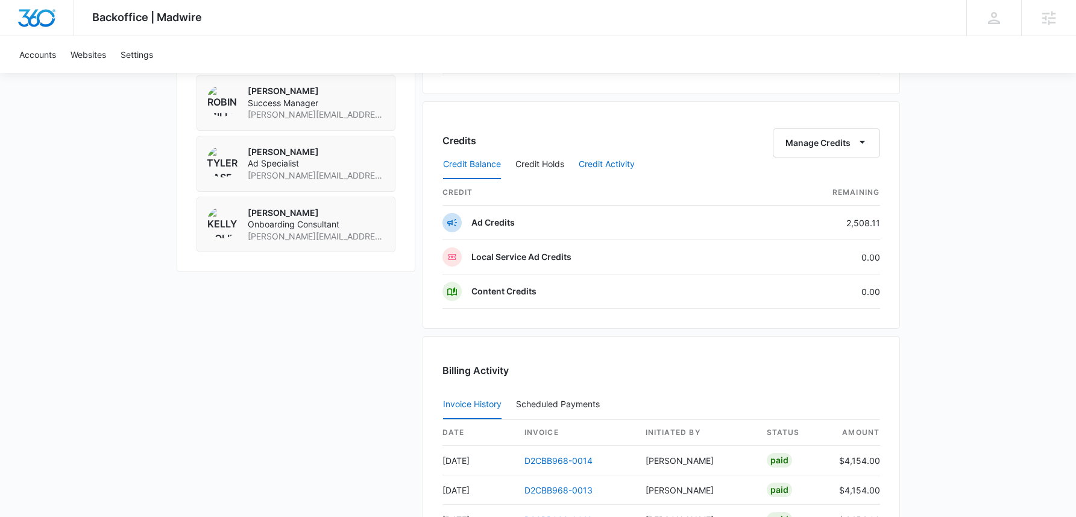
click at [598, 166] on button "Credit Activity" at bounding box center [607, 164] width 56 height 29
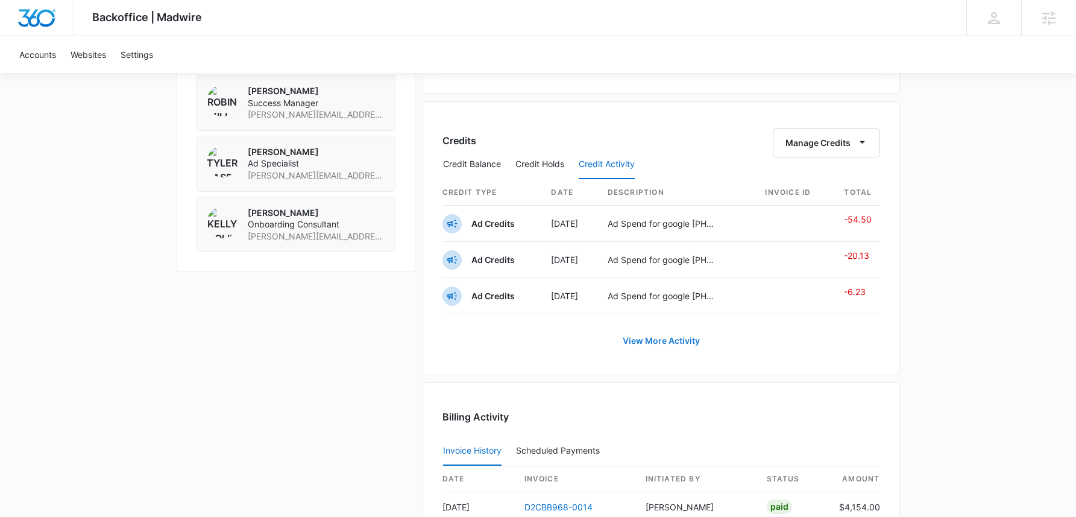
click at [661, 336] on link "View More Activity" at bounding box center [661, 340] width 101 height 29
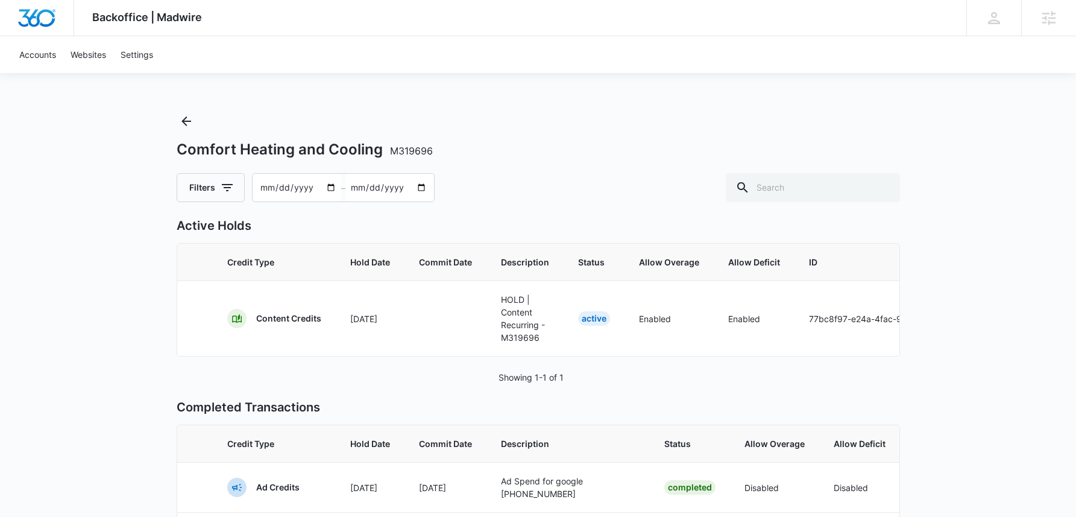
click at [264, 187] on input "[DATE]" at bounding box center [297, 188] width 89 height 28
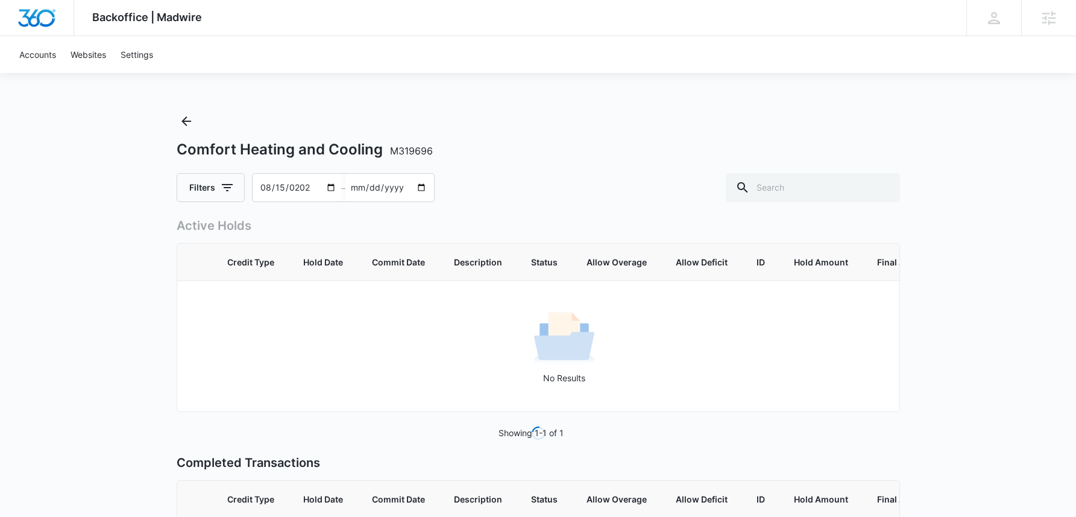
type input "[DATE]"
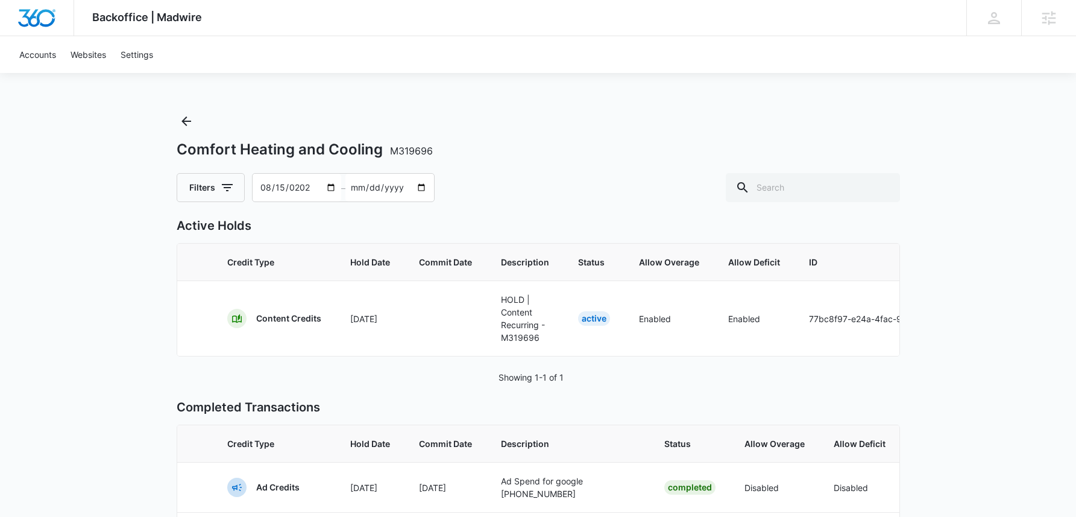
click at [87, 230] on div "Backoffice | Madwire Apps Settings Sarah Gluchacki Sarah.Gluchacki@madwire.com …" at bounding box center [538, 489] width 1076 height 979
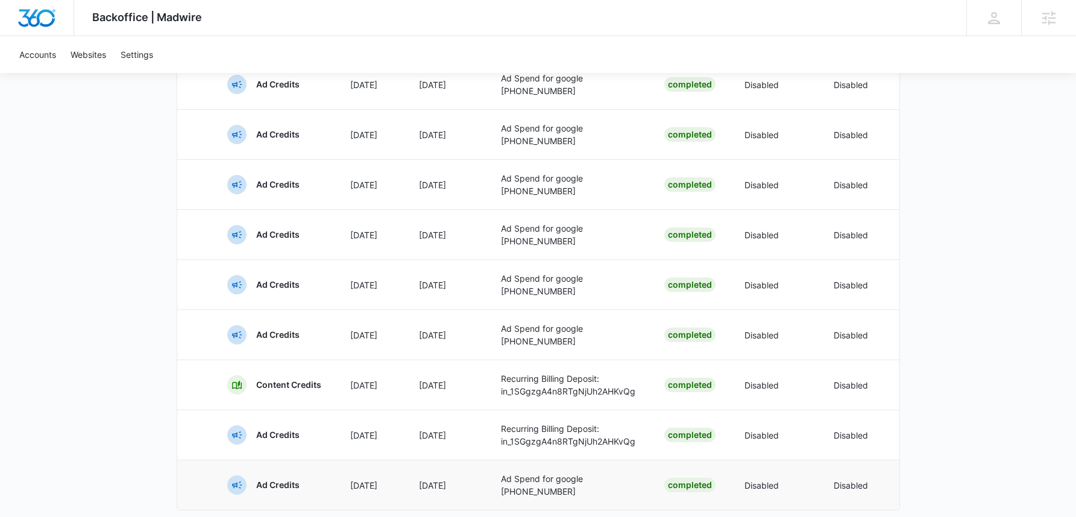
scroll to position [481, 0]
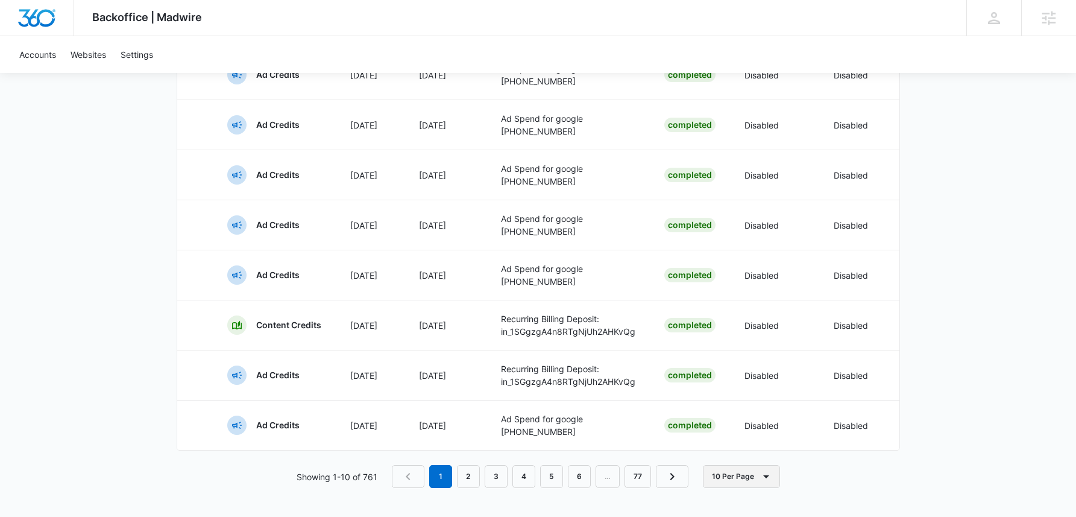
click at [737, 484] on button "10 Per Page" at bounding box center [741, 476] width 77 height 23
click at [746, 450] on button "100 Per Page" at bounding box center [752, 459] width 97 height 18
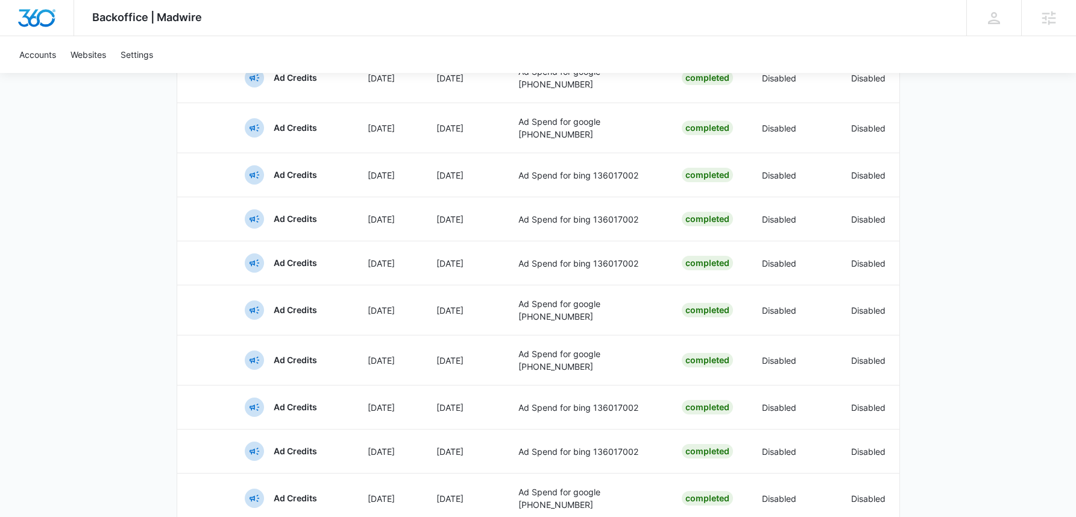
scroll to position [4804, 0]
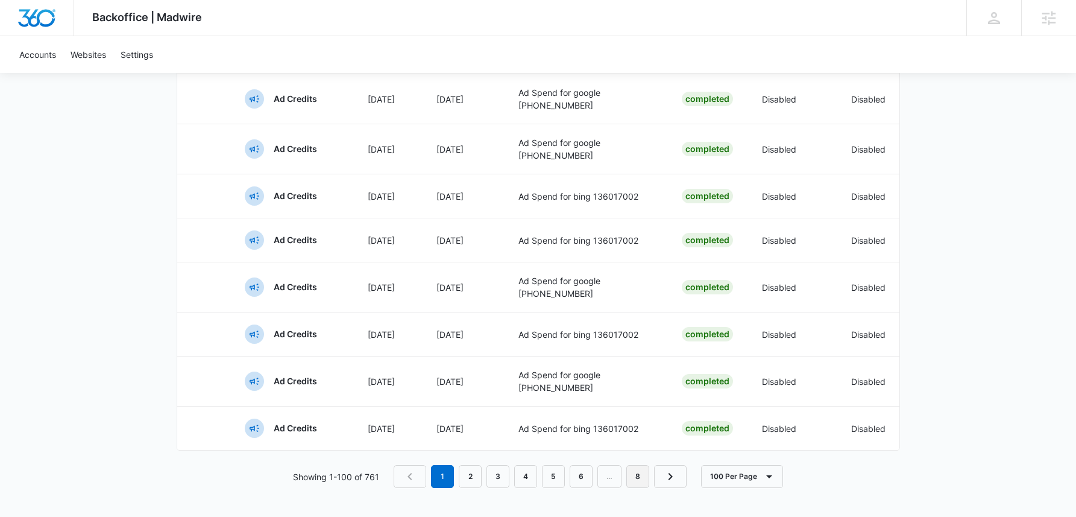
click at [640, 478] on link "8" at bounding box center [637, 476] width 23 height 23
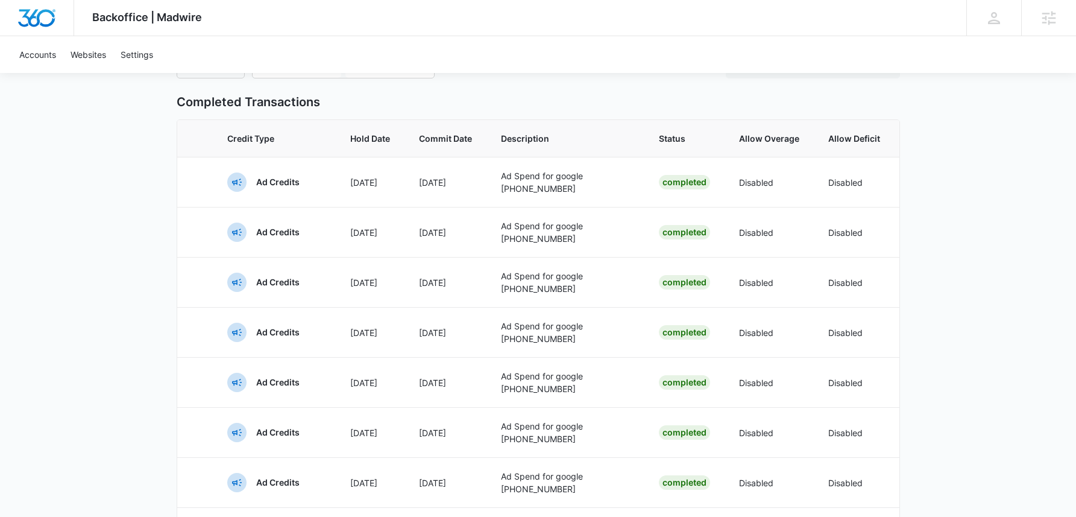
scroll to position [0, 0]
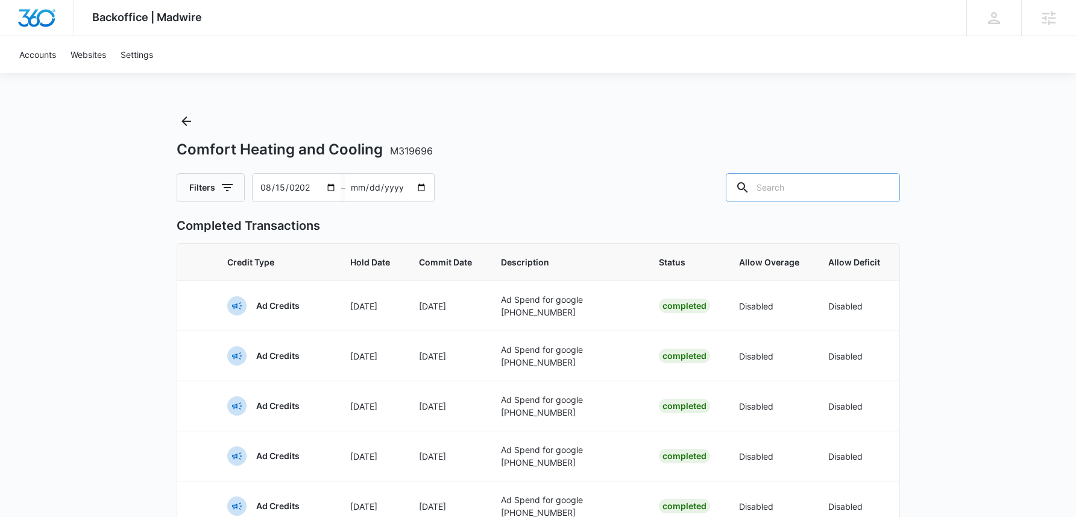
click at [821, 186] on input "text" at bounding box center [813, 187] width 174 height 29
type input "249"
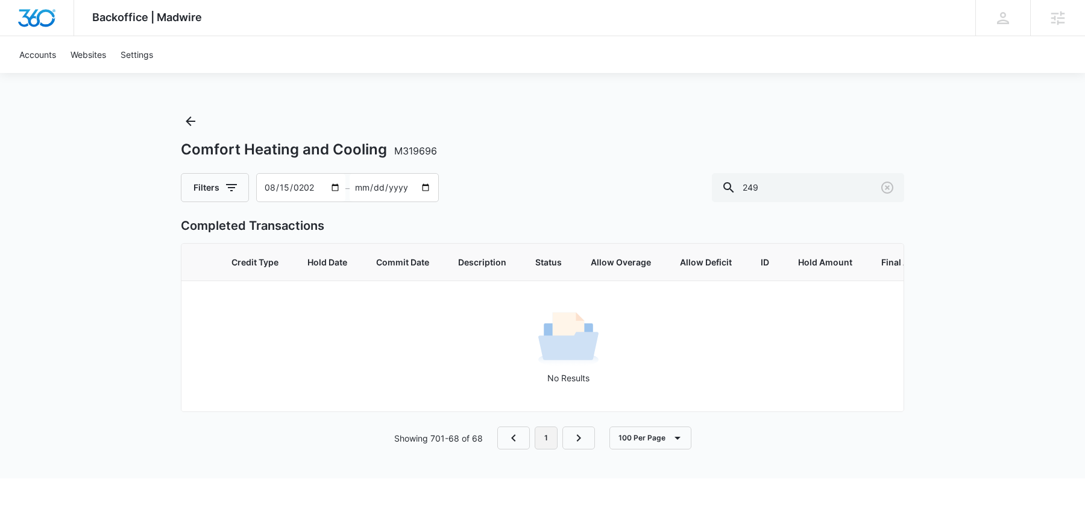
click at [552, 449] on link "1" at bounding box center [546, 437] width 23 height 23
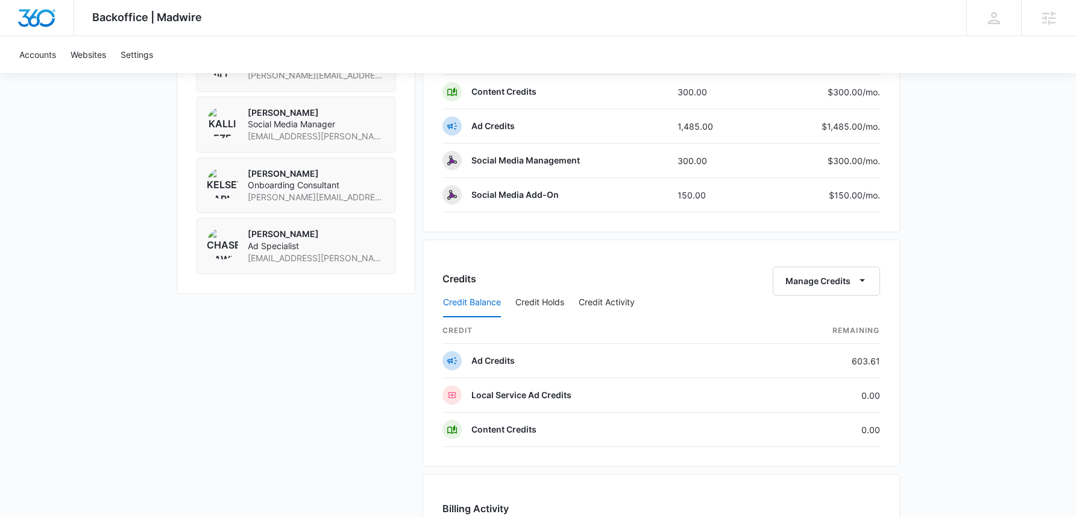
scroll to position [1003, 0]
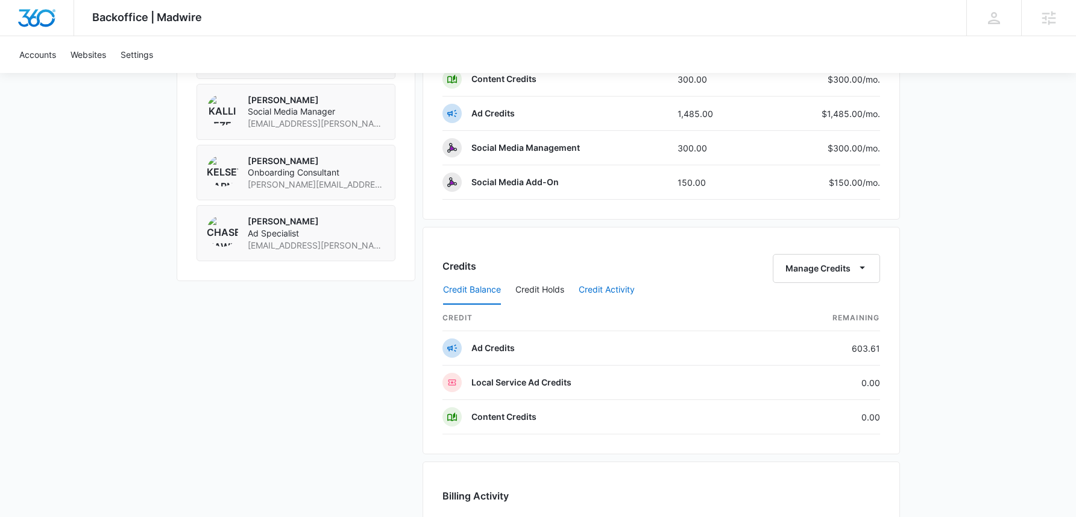
click at [600, 285] on button "Credit Activity" at bounding box center [607, 290] width 56 height 29
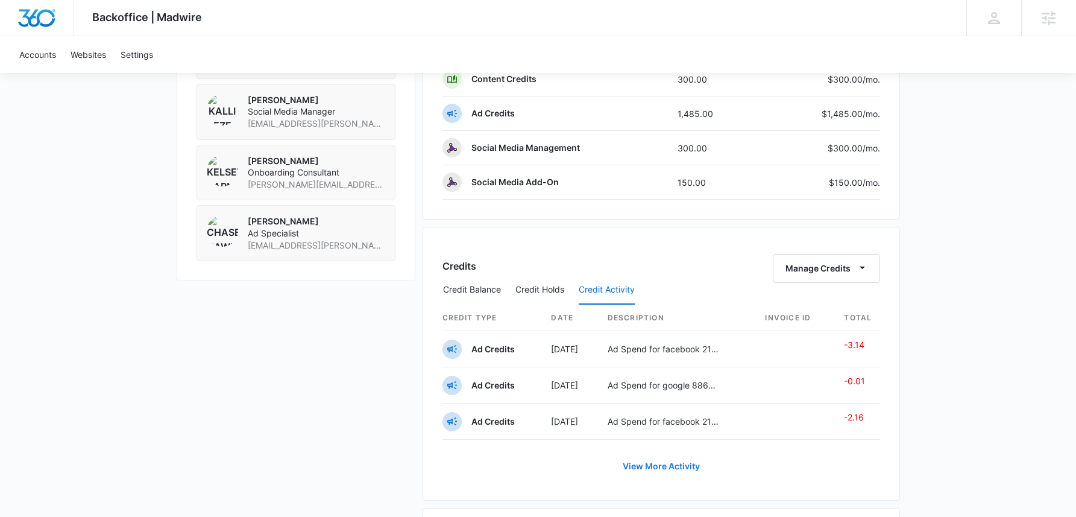
drag, startPoint x: 678, startPoint y: 485, endPoint x: 676, endPoint y: 465, distance: 20.0
click at [679, 485] on div "Credits Manage Credits Credit Balance Credit Holds Credit Activity Credit Type …" at bounding box center [662, 364] width 478 height 274
click at [676, 465] on link "View More Activity" at bounding box center [661, 466] width 101 height 29
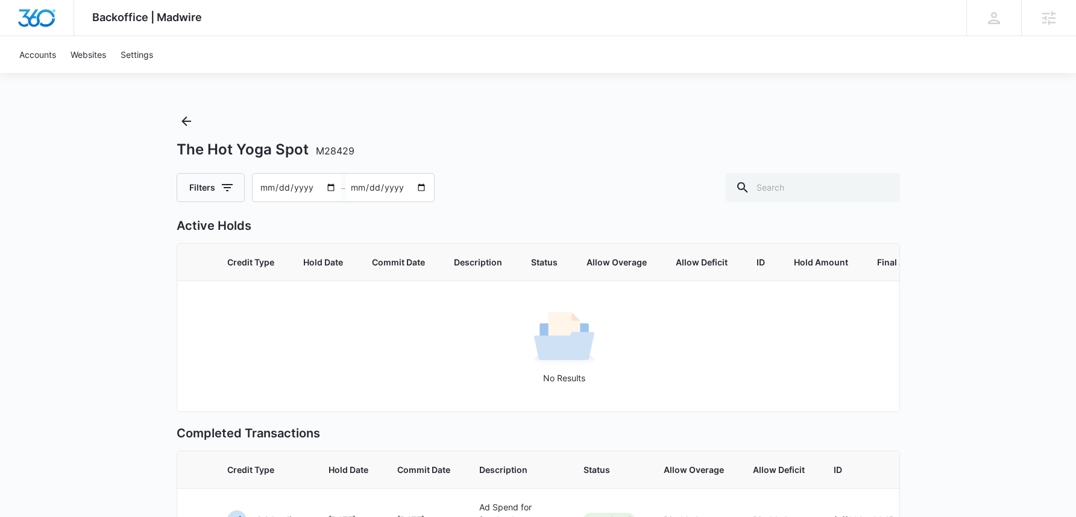
click at [269, 191] on input "[DATE]" at bounding box center [297, 188] width 89 height 28
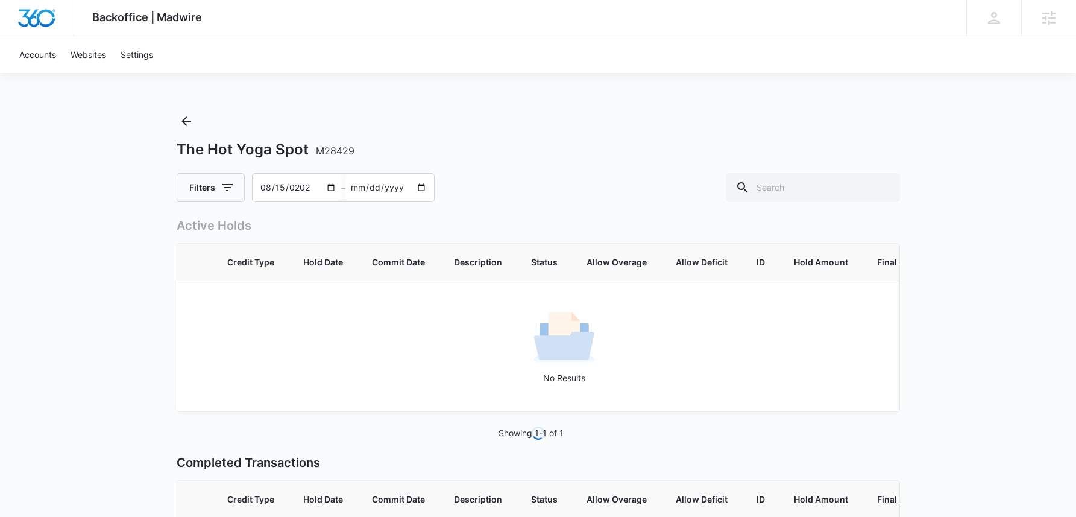
type input "[DATE]"
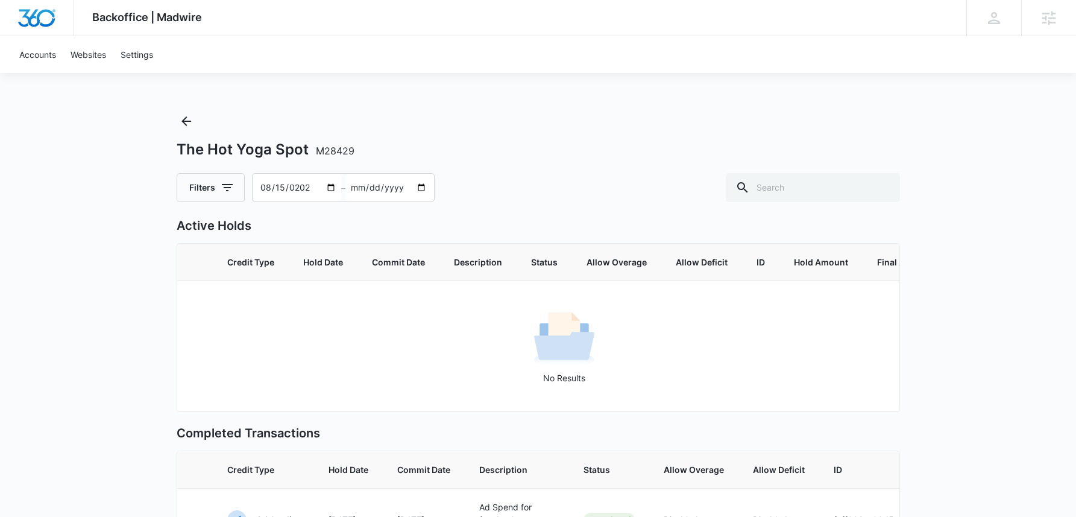
click at [553, 118] on div "The Hot Yoga Spot M28429 Filters 2024-08-15 – 2025-10-14" at bounding box center [539, 157] width 724 height 90
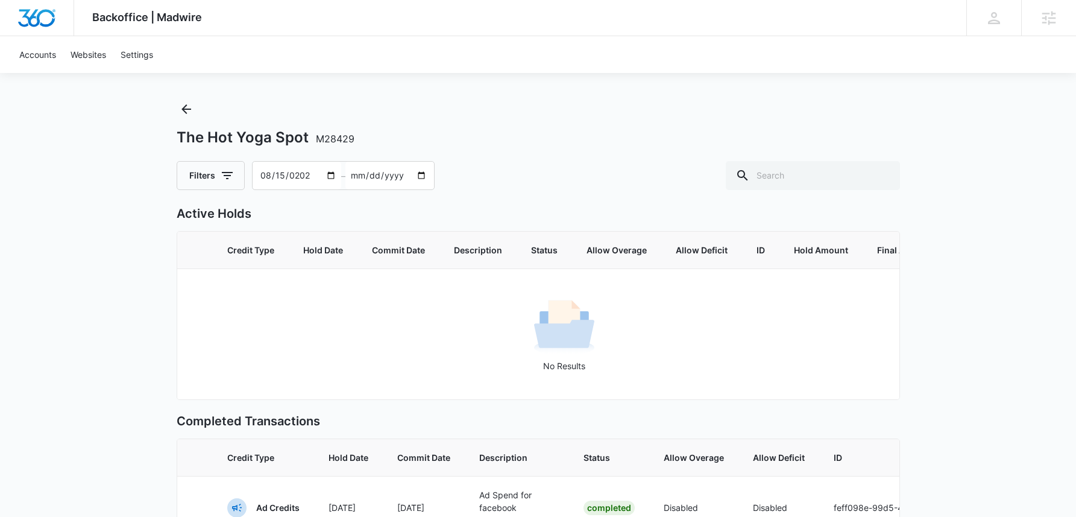
scroll to position [1, 0]
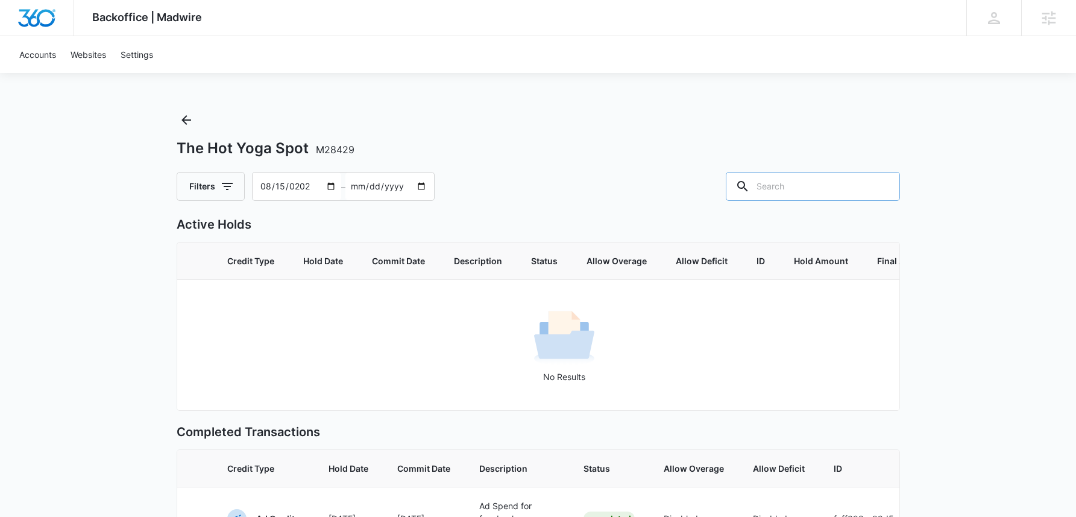
click at [809, 178] on input "text" at bounding box center [813, 186] width 174 height 29
type input "654"
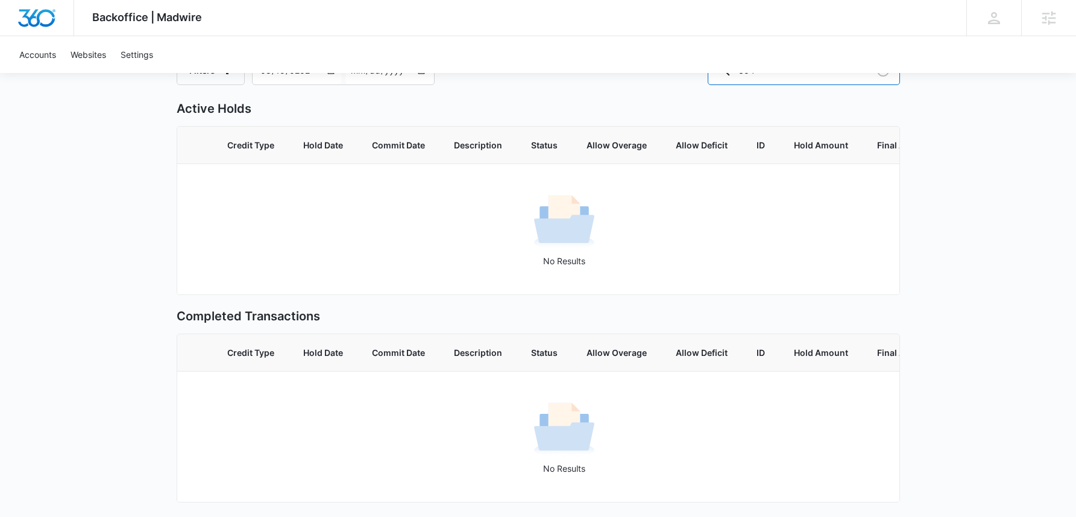
scroll to position [0, 0]
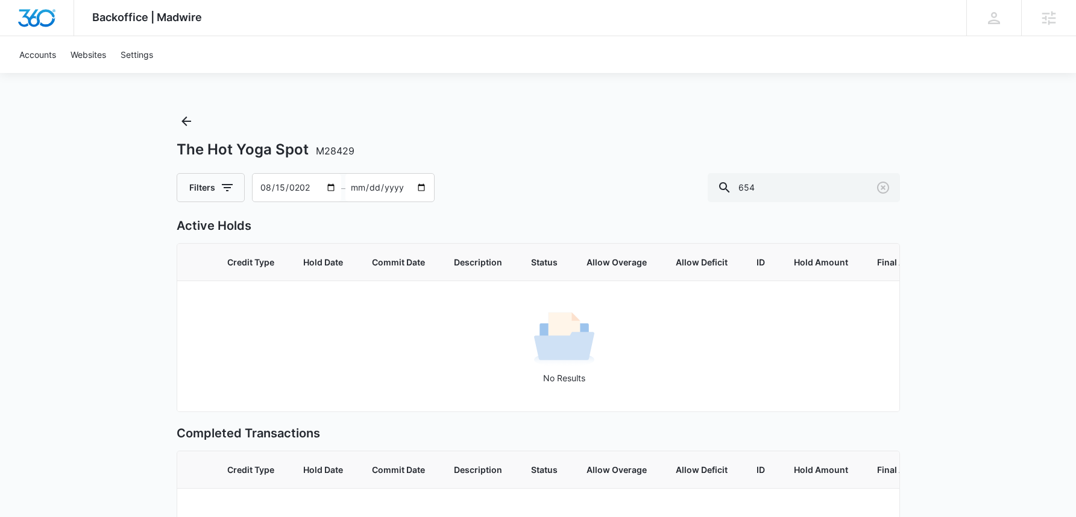
click at [265, 190] on input "[DATE]" at bounding box center [297, 188] width 89 height 28
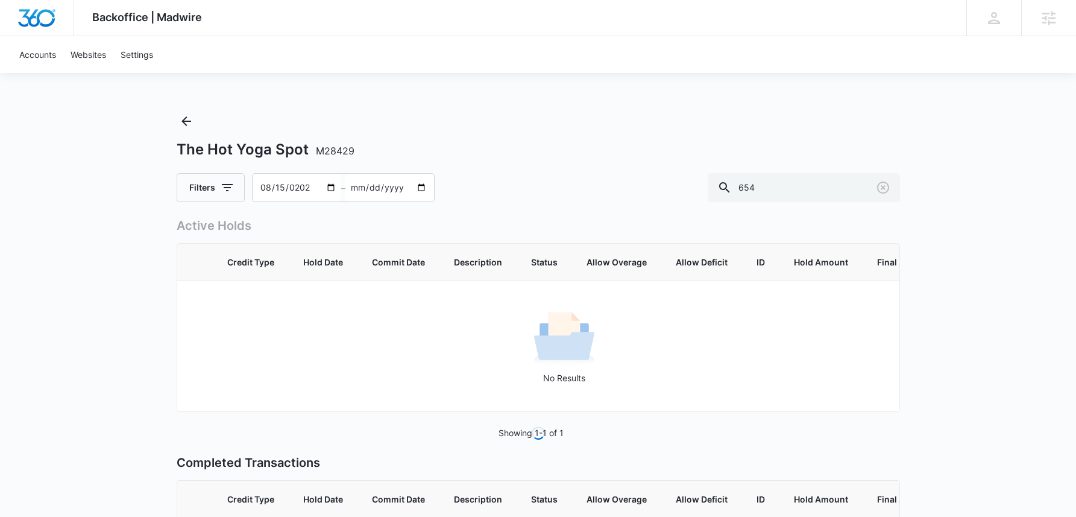
type input "2024-04-15"
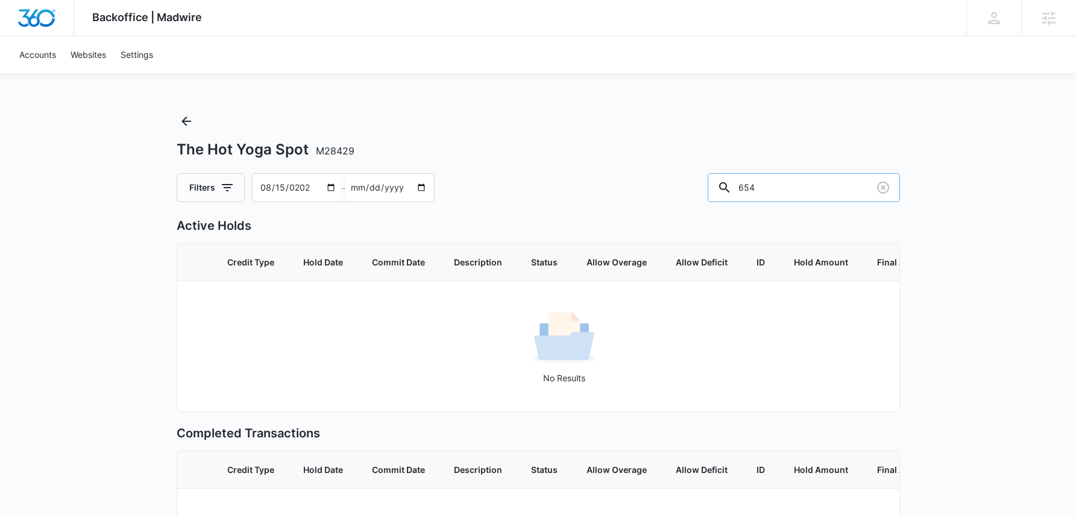
click at [816, 195] on input "654" at bounding box center [804, 187] width 192 height 29
type input "839"
click at [109, 197] on div "Backoffice | Madwire Apps Settings Sarah Gluchacki Sarah.Gluchacki@madwire.com …" at bounding box center [538, 317] width 1076 height 634
click at [889, 185] on icon "Clear" at bounding box center [883, 187] width 14 height 14
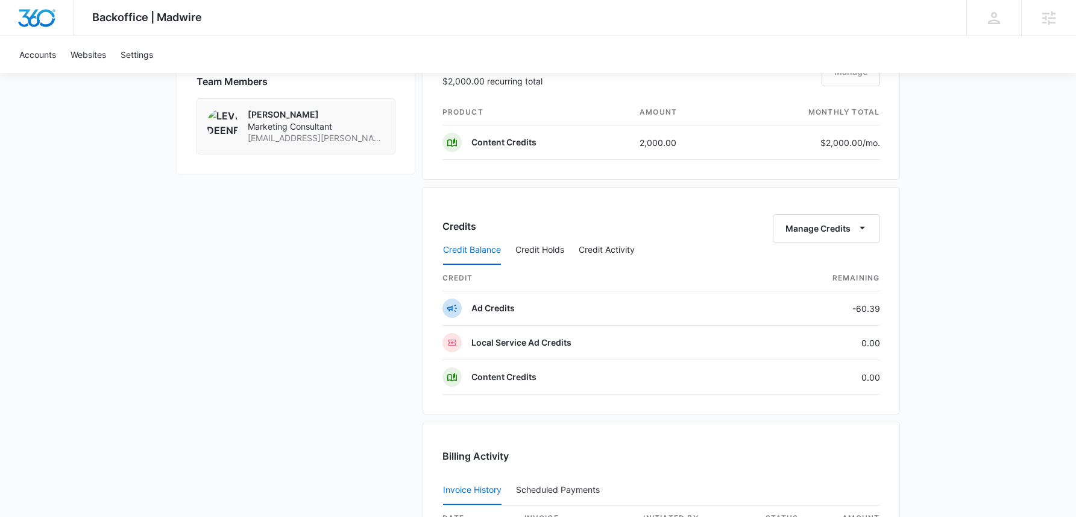
scroll to position [975, 0]
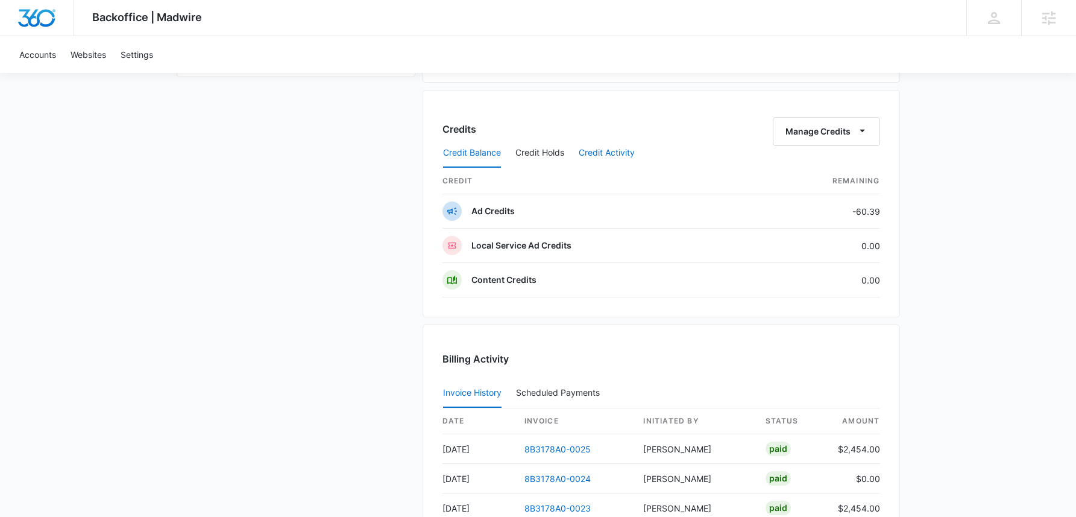
click at [594, 145] on button "Credit Activity" at bounding box center [607, 153] width 56 height 29
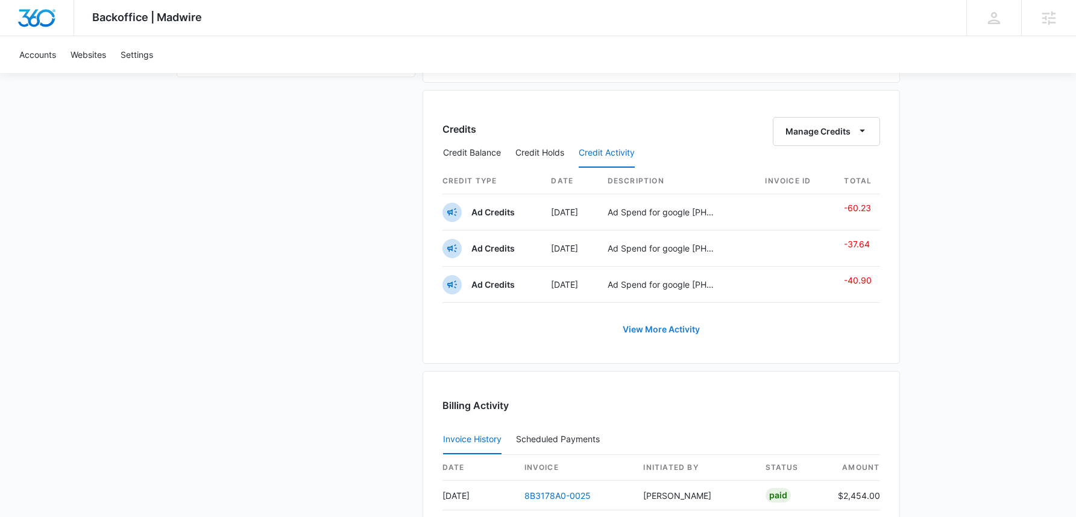
click at [681, 332] on link "View More Activity" at bounding box center [661, 329] width 101 height 29
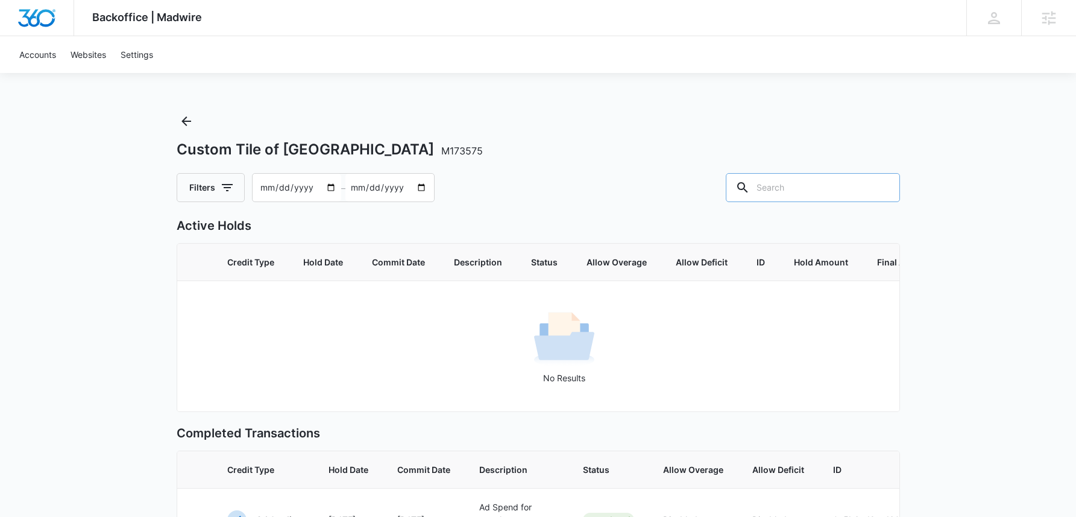
click at [817, 193] on input "text" at bounding box center [813, 187] width 174 height 29
type input "745"
click at [267, 191] on input "[DATE]" at bounding box center [297, 188] width 89 height 28
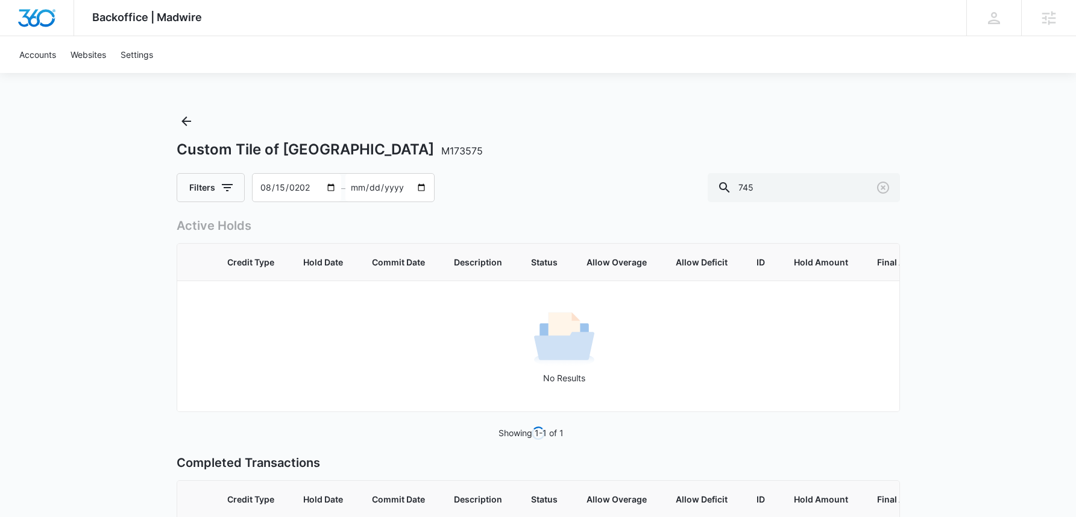
type input "2024-08-15"
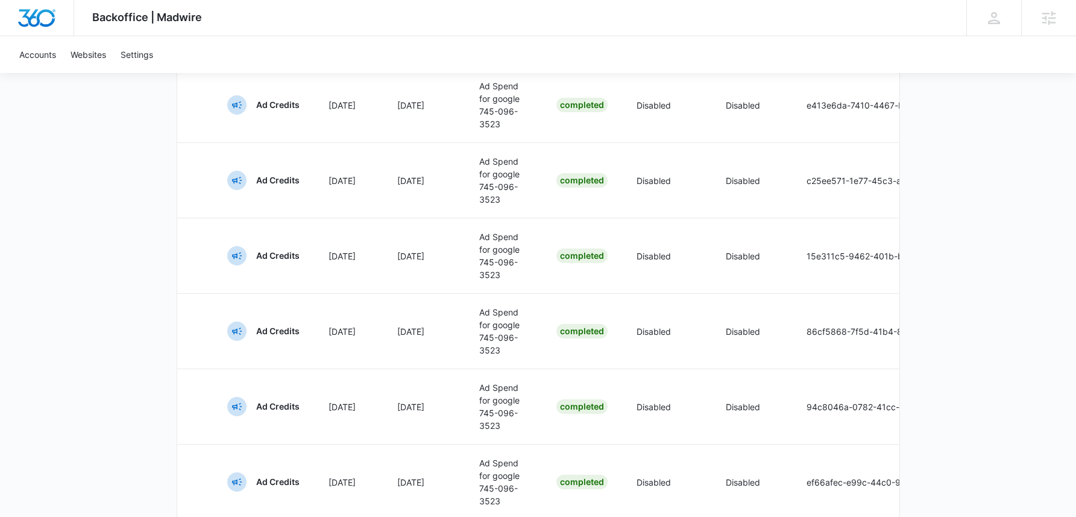
scroll to position [810, 0]
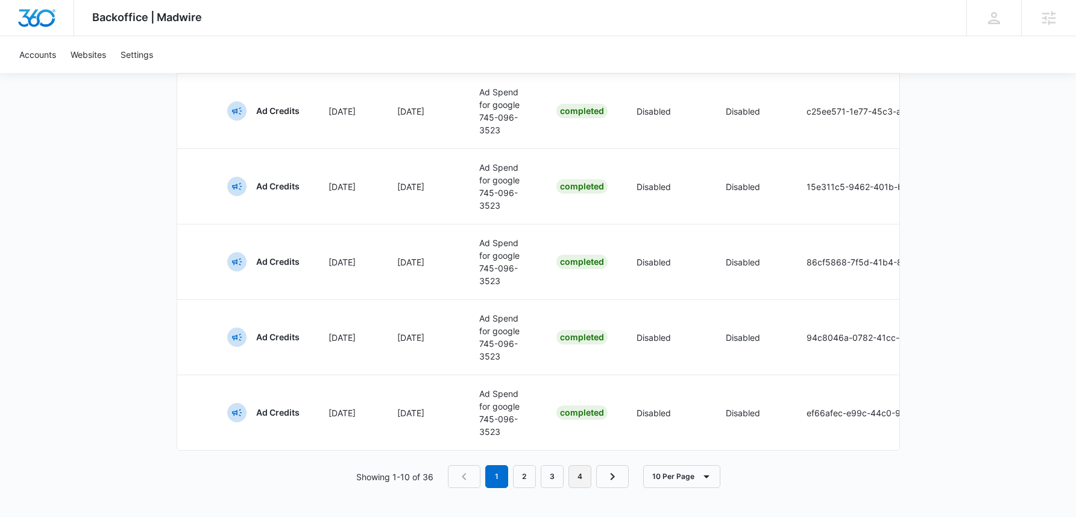
click at [583, 475] on link "4" at bounding box center [580, 476] width 23 height 23
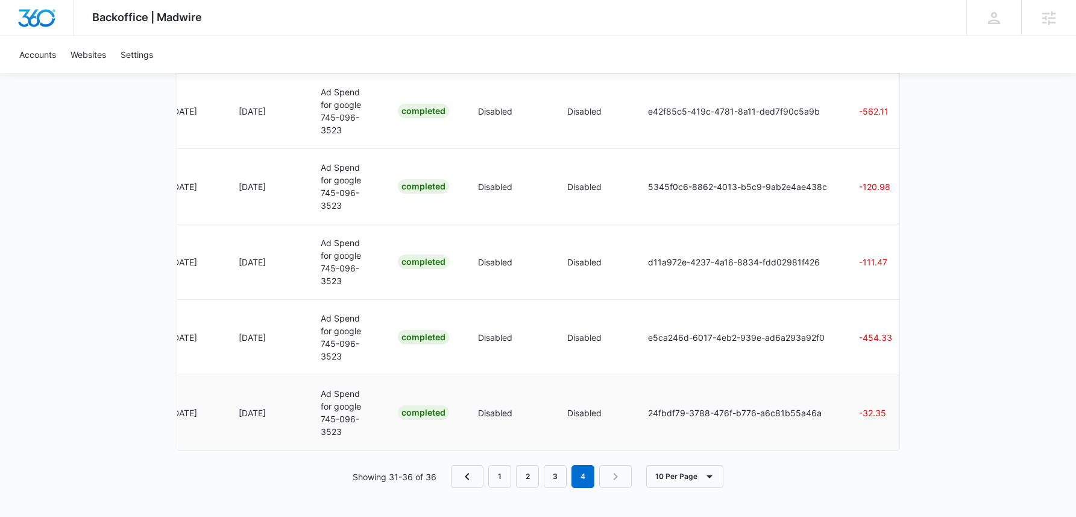
scroll to position [0, 0]
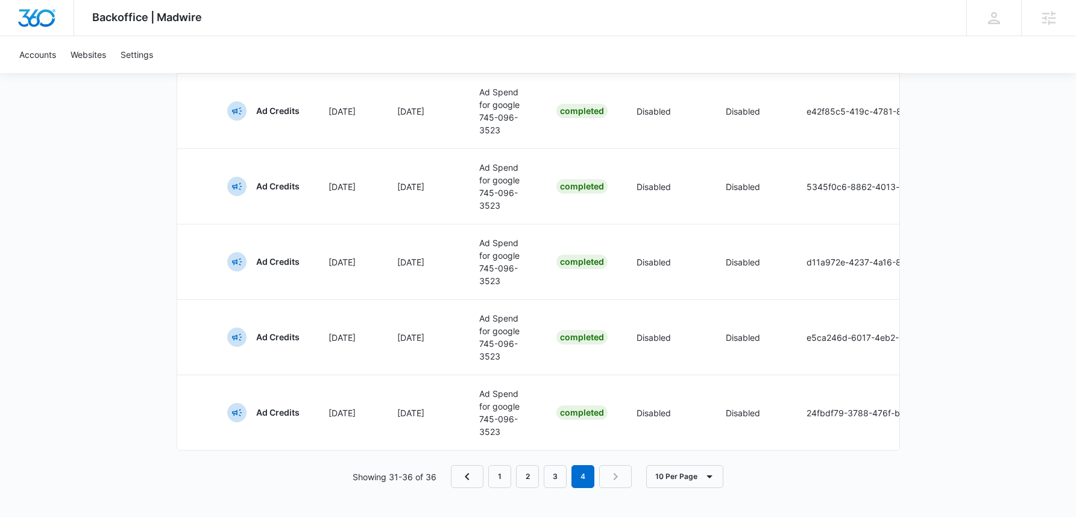
click at [115, 157] on div "Backoffice | Madwire Apps Settings Sarah Gluchacki Sarah.Gluchacki@madwire.com …" at bounding box center [538, 117] width 1076 height 800
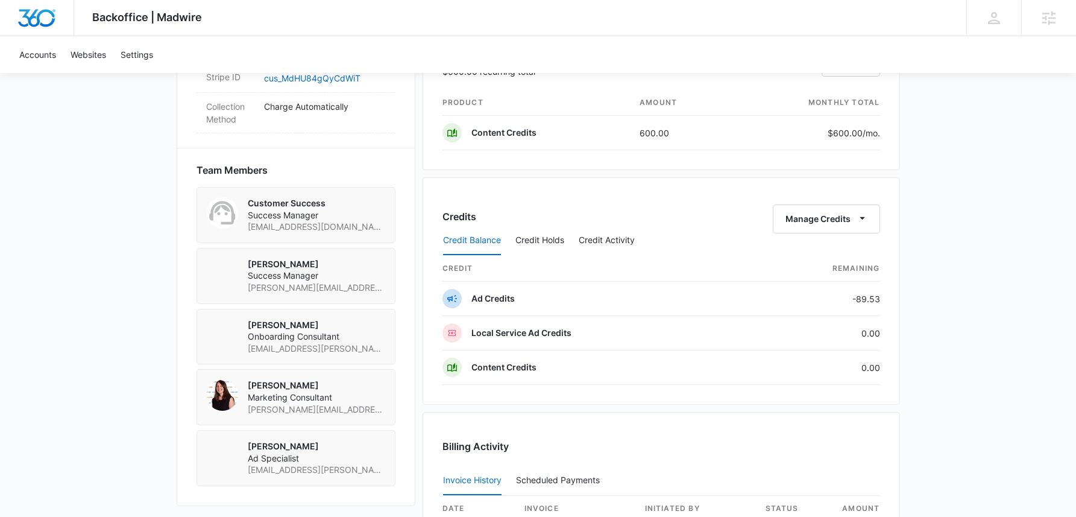
scroll to position [815, 0]
click at [608, 241] on button "Credit Activity" at bounding box center [607, 242] width 56 height 29
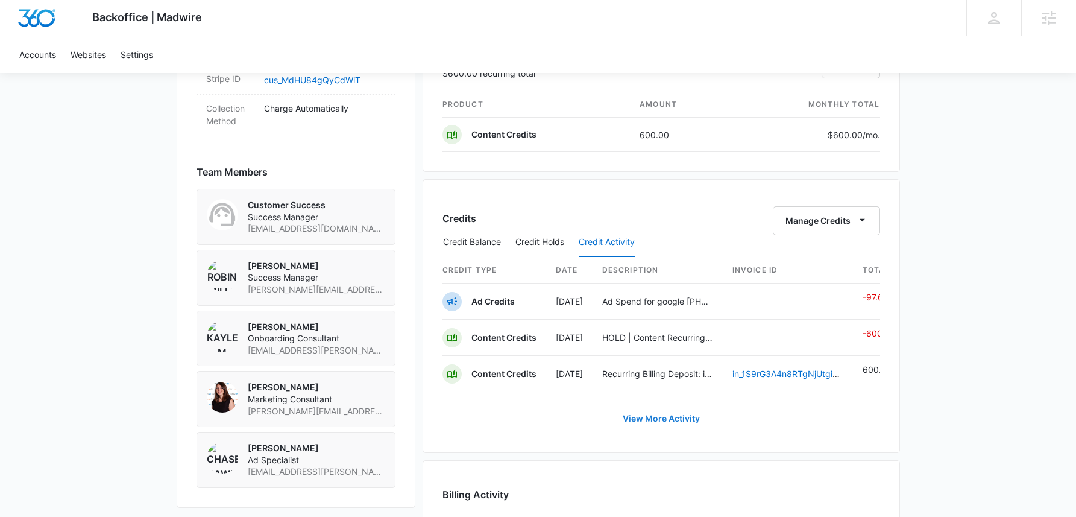
click at [674, 428] on link "View More Activity" at bounding box center [661, 418] width 101 height 29
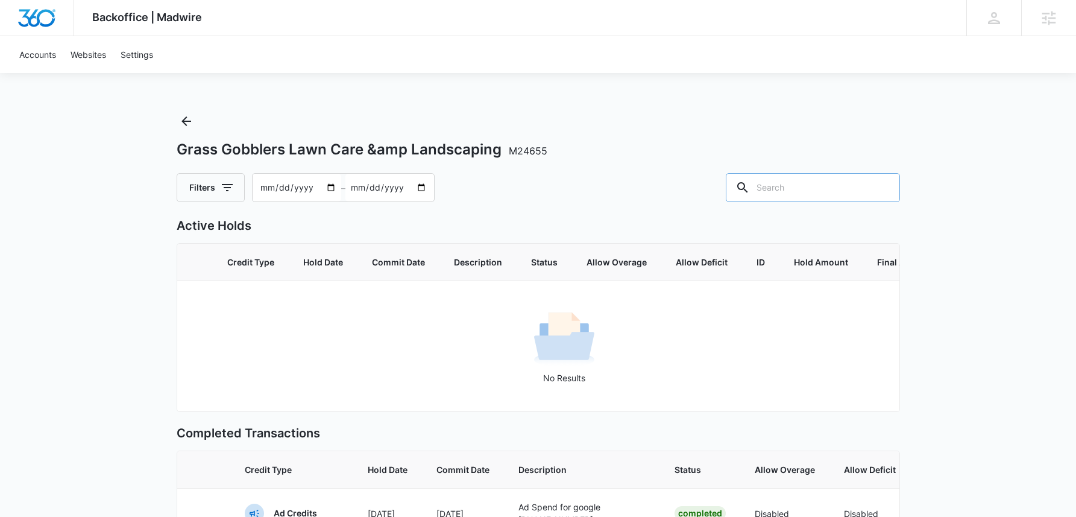
click at [787, 188] on input "text" at bounding box center [813, 187] width 174 height 29
type input "542"
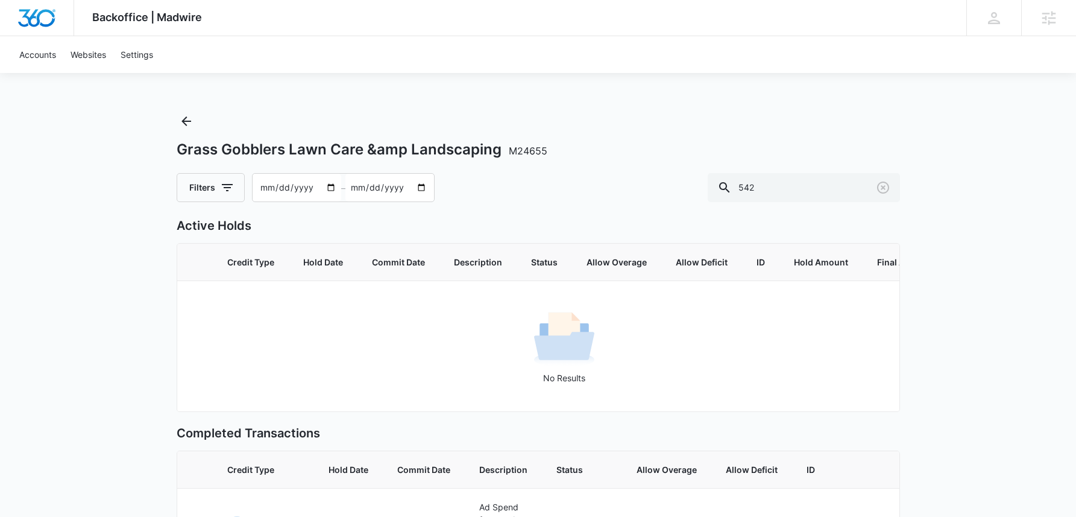
click at [300, 185] on input "[DATE]" at bounding box center [297, 188] width 89 height 28
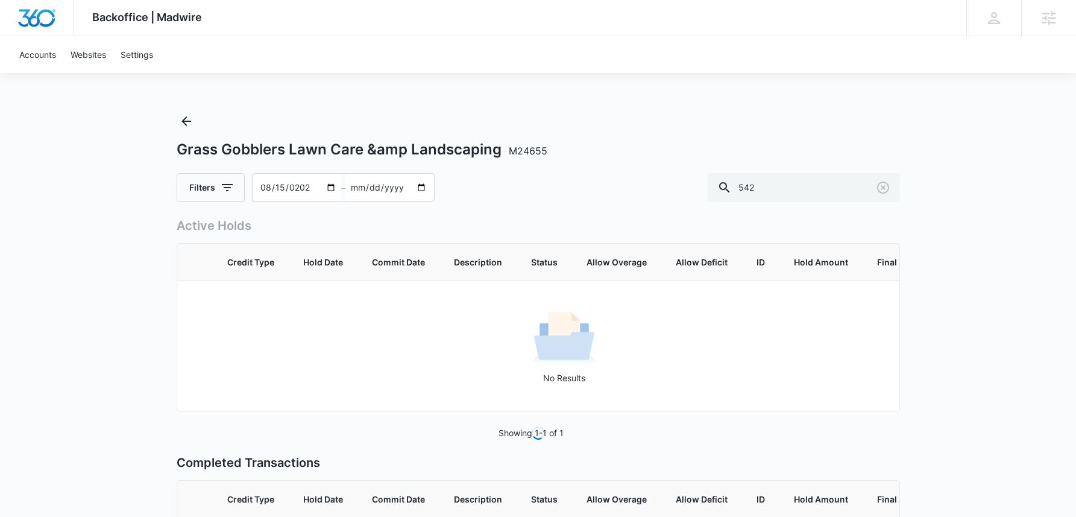
type input "[DATE]"
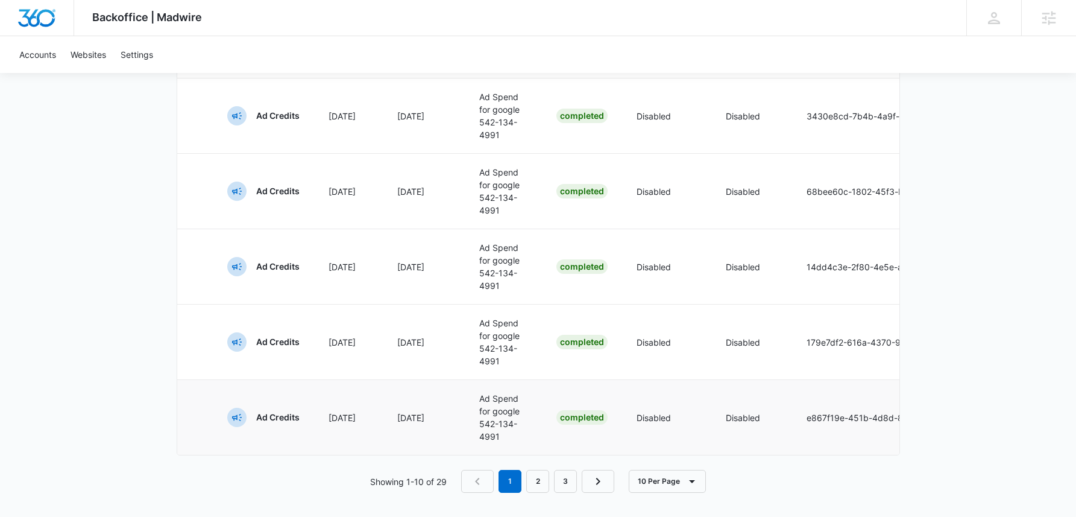
scroll to position [810, 0]
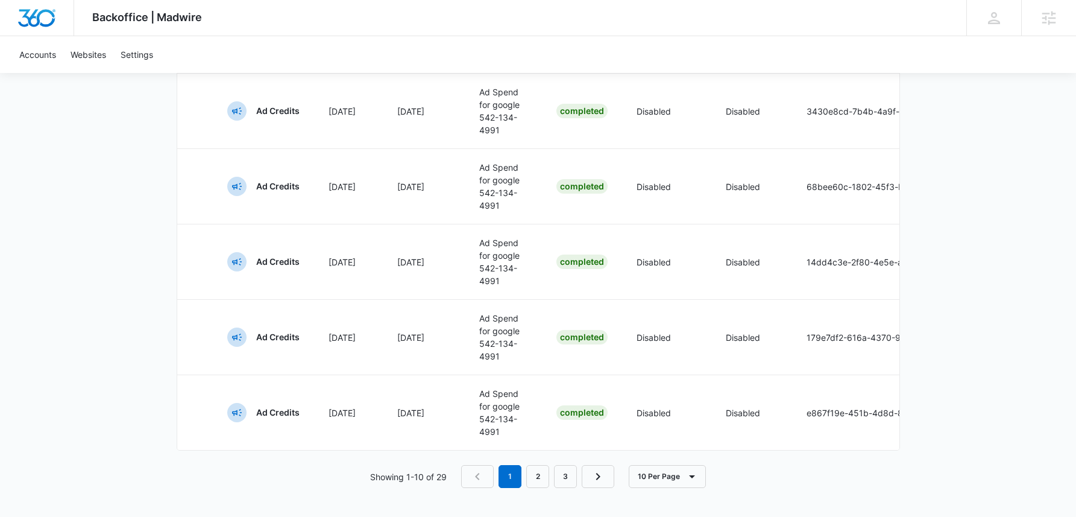
click at [670, 473] on button "10 Per Page" at bounding box center [667, 476] width 77 height 23
click at [676, 450] on button "100 Per Page" at bounding box center [678, 459] width 97 height 18
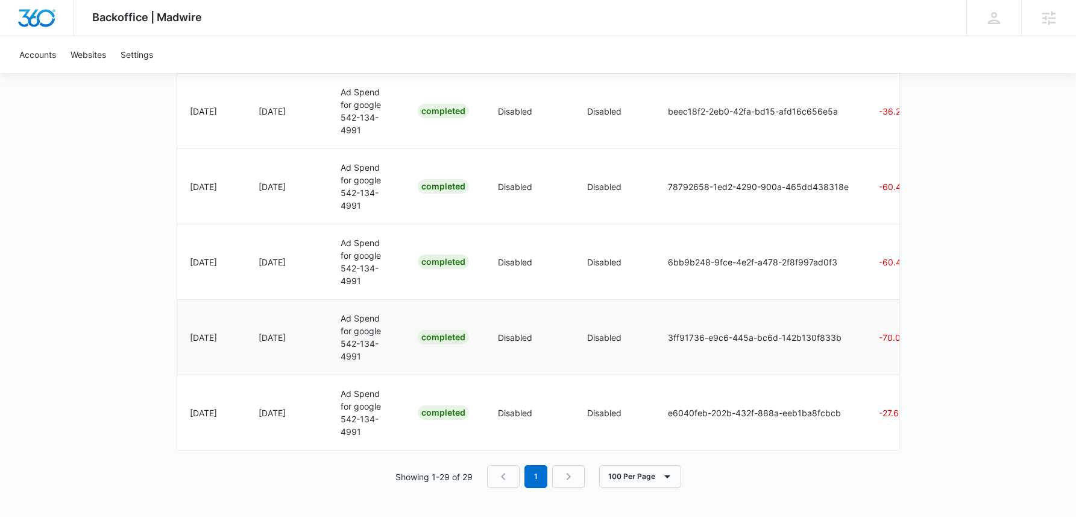
scroll to position [0, 0]
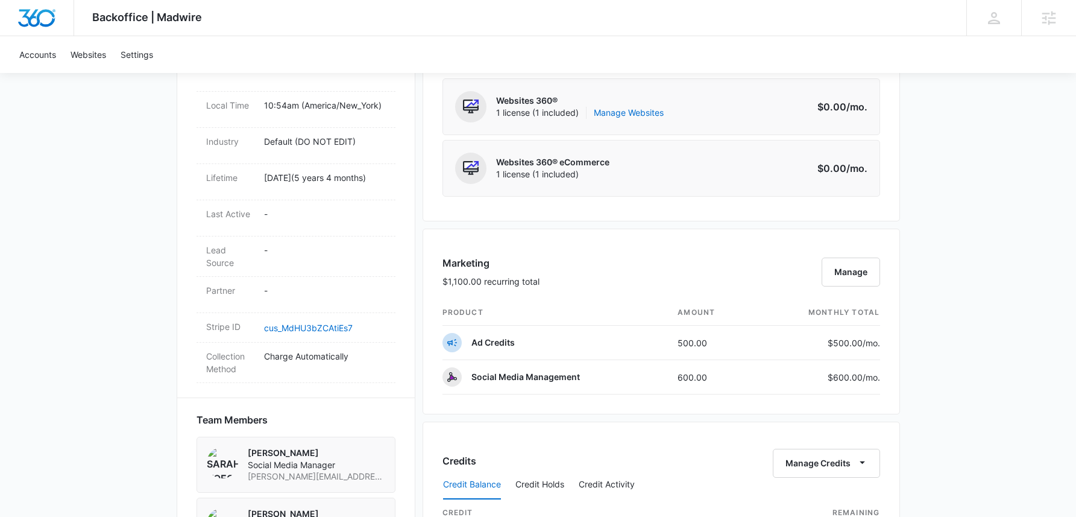
scroll to position [713, 0]
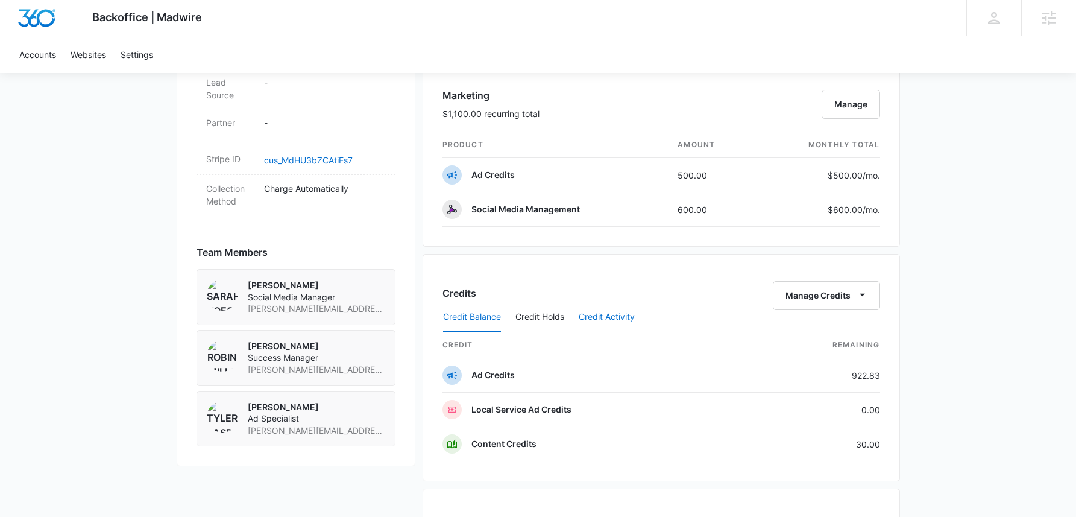
click at [606, 319] on button "Credit Activity" at bounding box center [607, 317] width 56 height 29
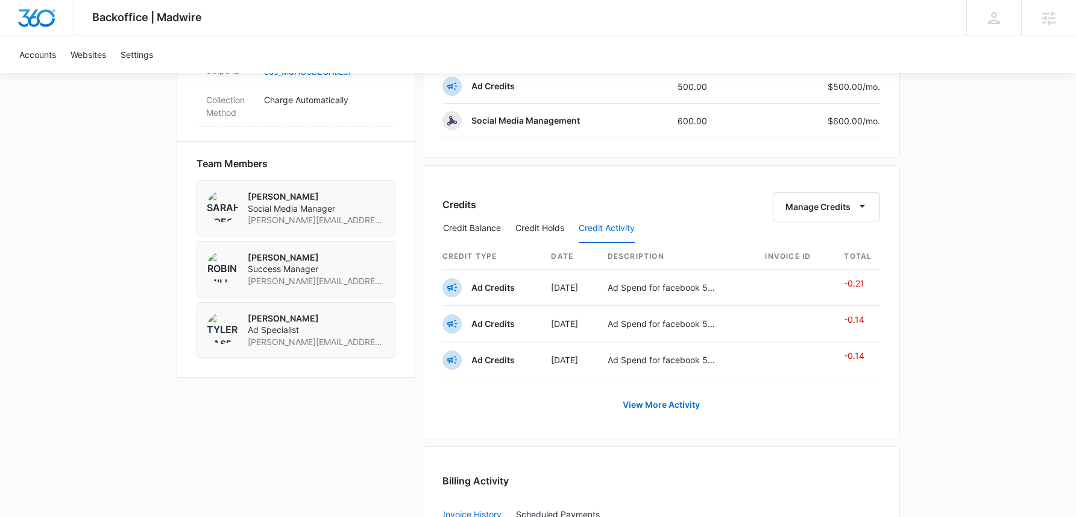
scroll to position [816, 0]
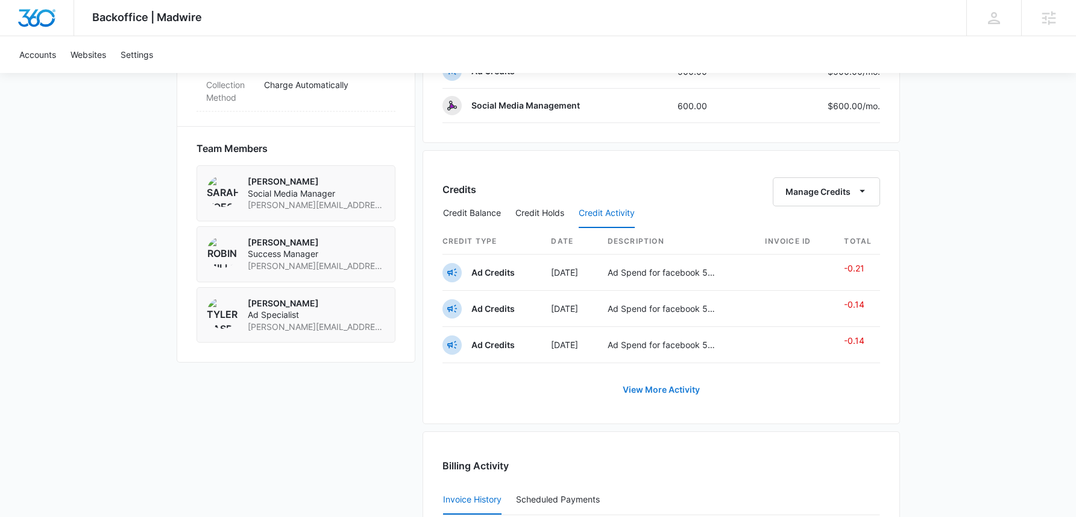
click at [678, 388] on link "View More Activity" at bounding box center [661, 389] width 101 height 29
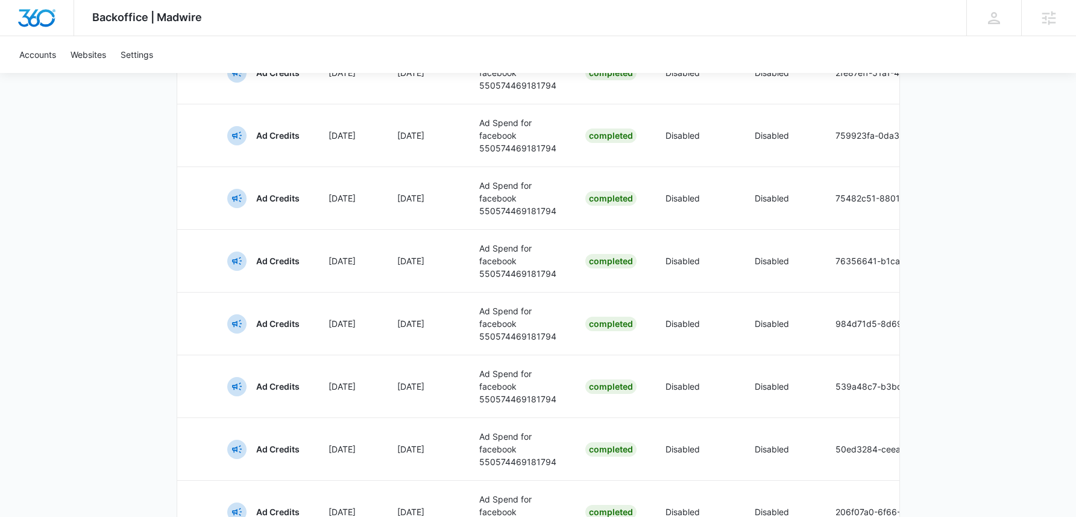
scroll to position [683, 0]
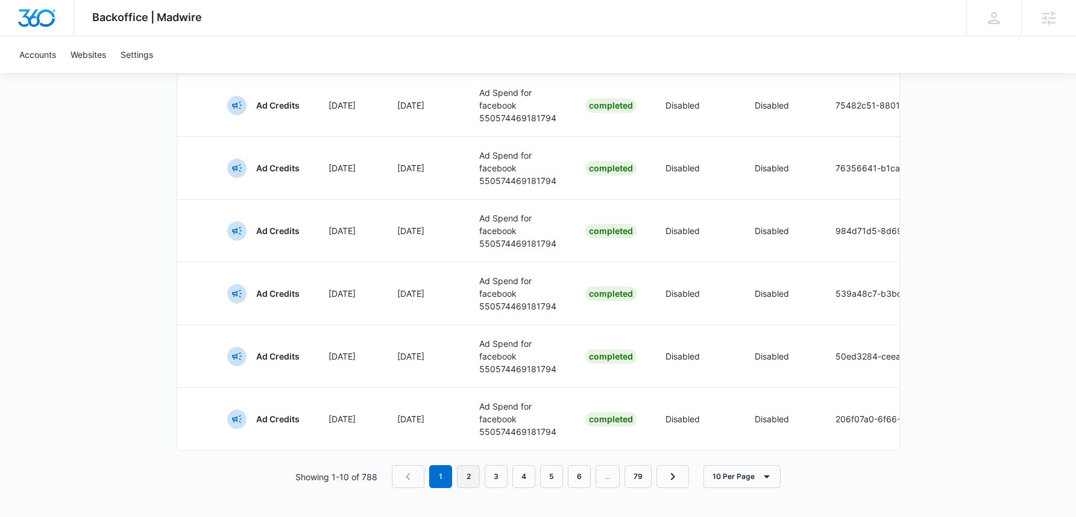
click at [478, 475] on link "2" at bounding box center [468, 476] width 23 height 23
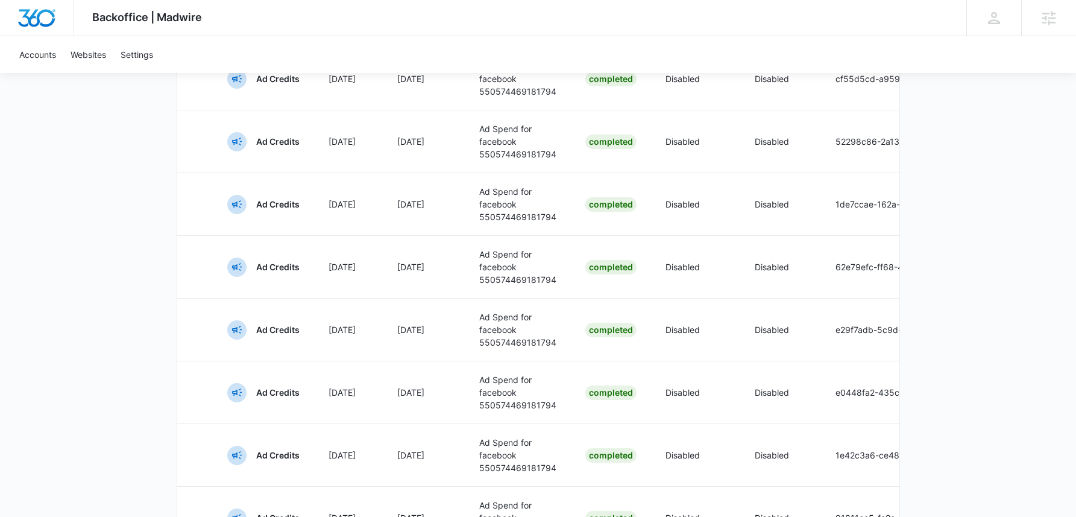
scroll to position [467, 0]
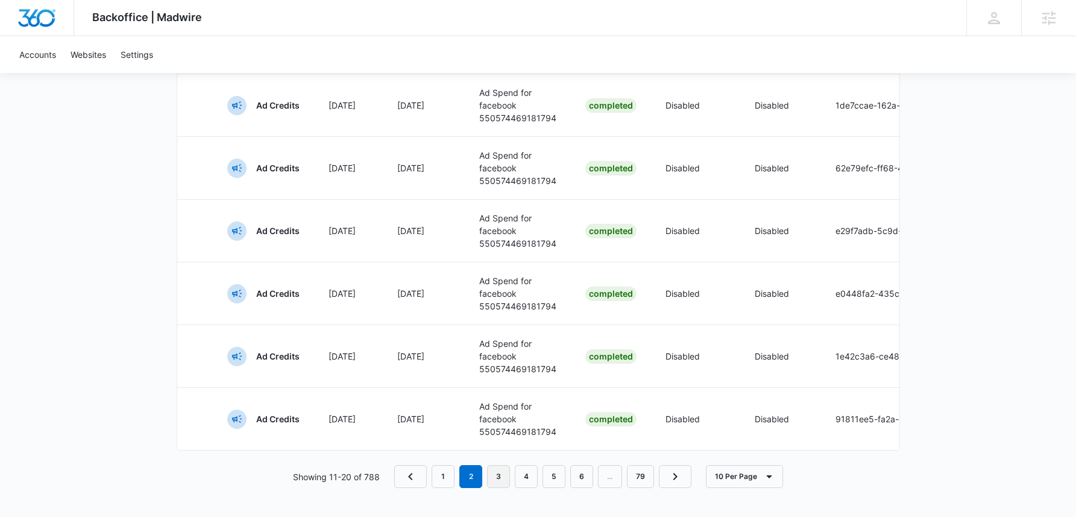
click at [495, 474] on link "3" at bounding box center [498, 476] width 23 height 23
click at [526, 480] on link "4" at bounding box center [527, 476] width 23 height 23
click at [563, 482] on link "5" at bounding box center [555, 476] width 23 height 23
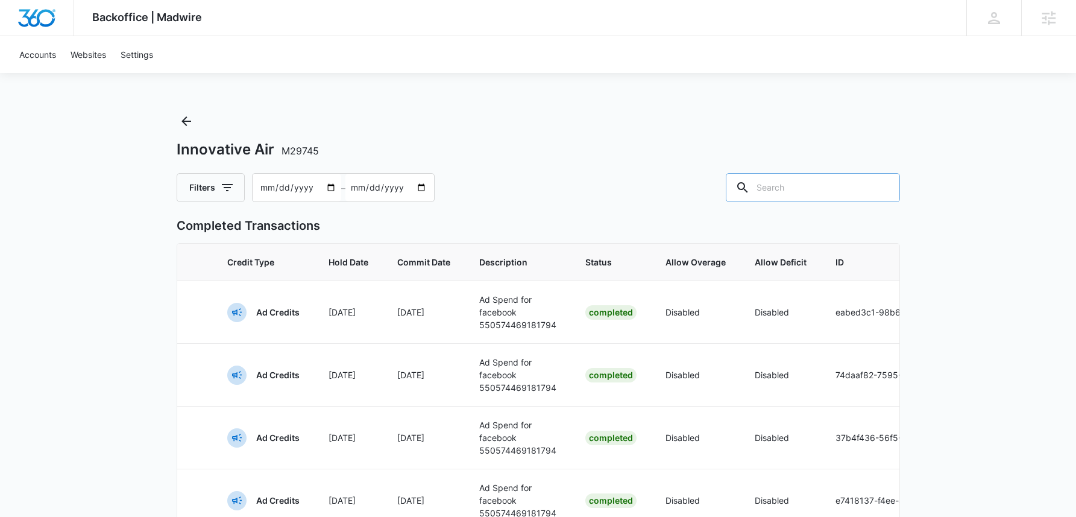
click at [821, 193] on input "text" at bounding box center [813, 187] width 174 height 29
type input "google"
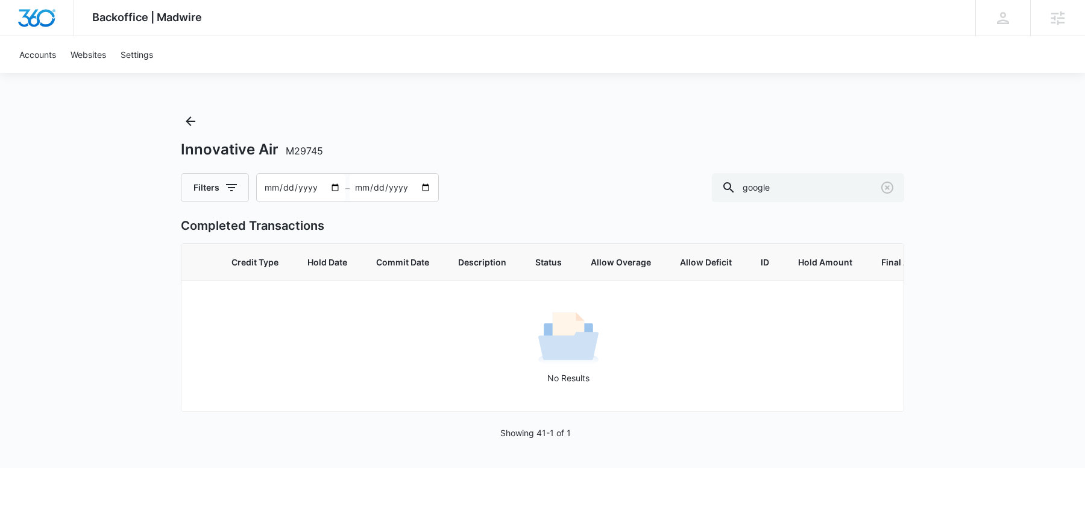
click at [308, 197] on input "[DATE]" at bounding box center [301, 188] width 89 height 28
click at [309, 186] on input "[DATE]" at bounding box center [301, 188] width 89 height 28
type input "[DATE]"
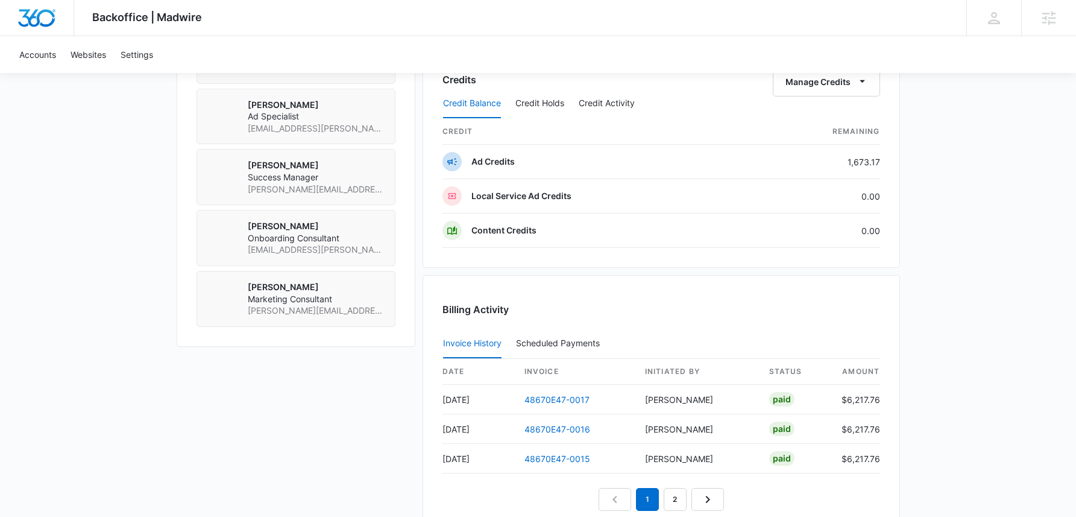
scroll to position [914, 0]
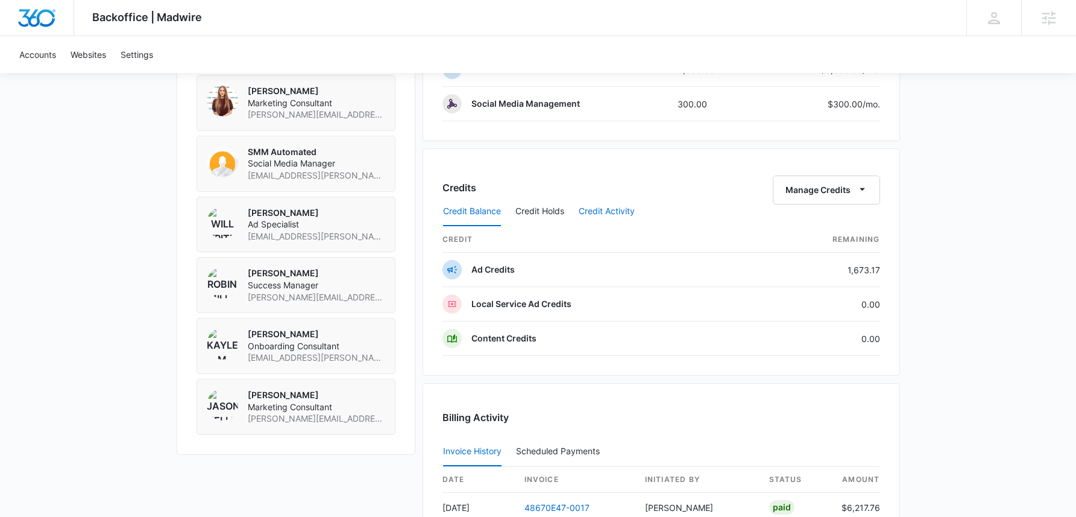
click at [617, 210] on button "Credit Activity" at bounding box center [607, 211] width 56 height 29
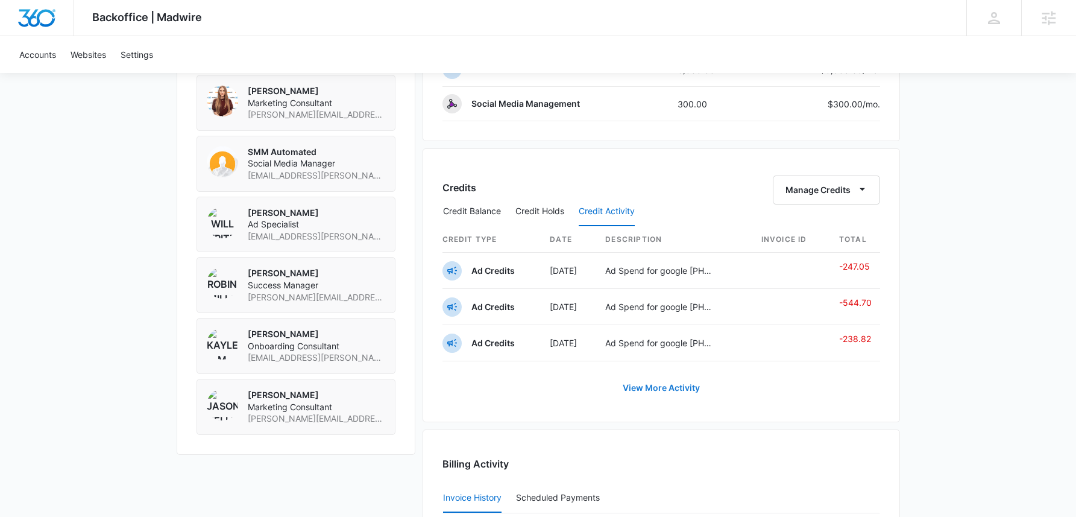
click at [677, 389] on link "View More Activity" at bounding box center [661, 387] width 101 height 29
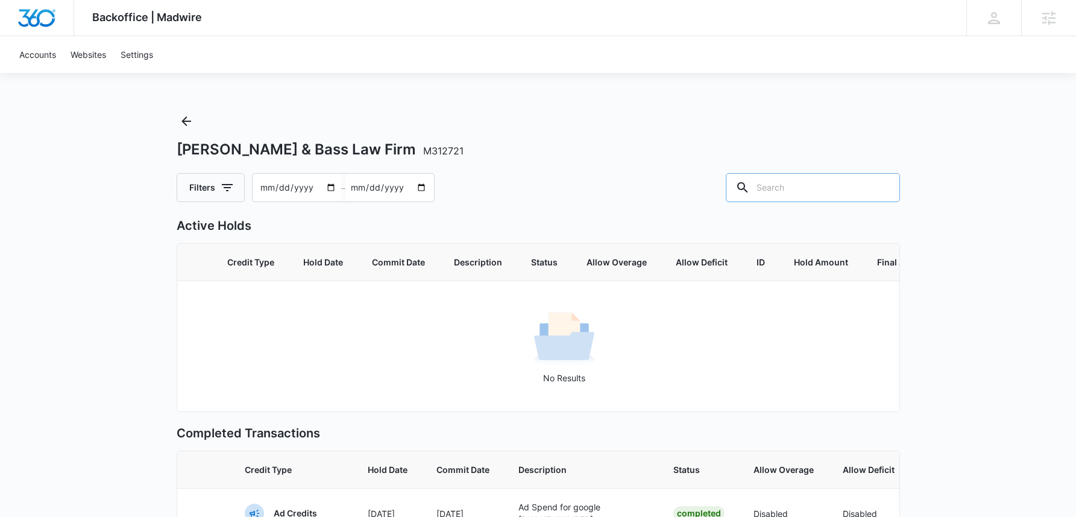
click at [822, 195] on input "text" at bounding box center [813, 187] width 174 height 29
type input "google"
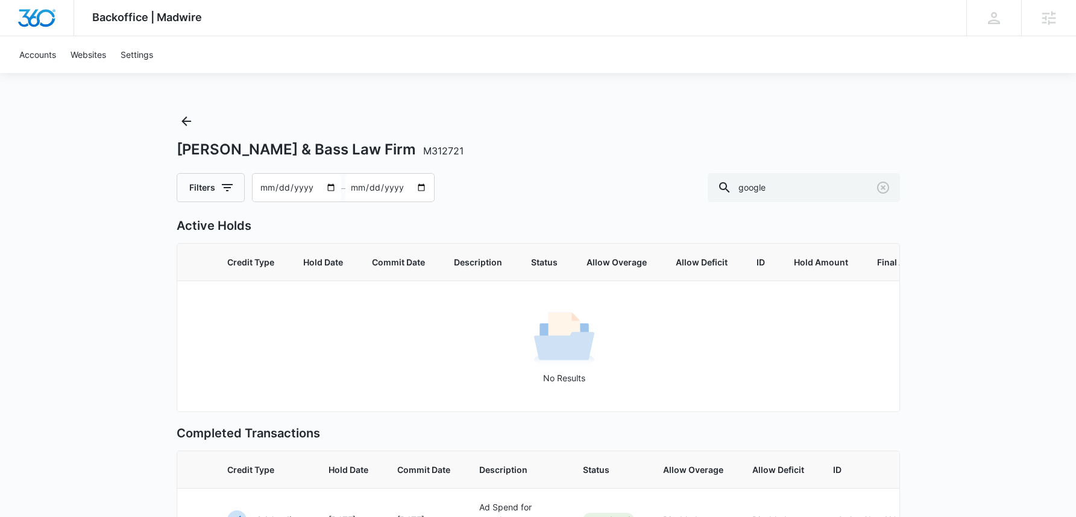
click at [296, 187] on input "[DATE]" at bounding box center [297, 188] width 89 height 28
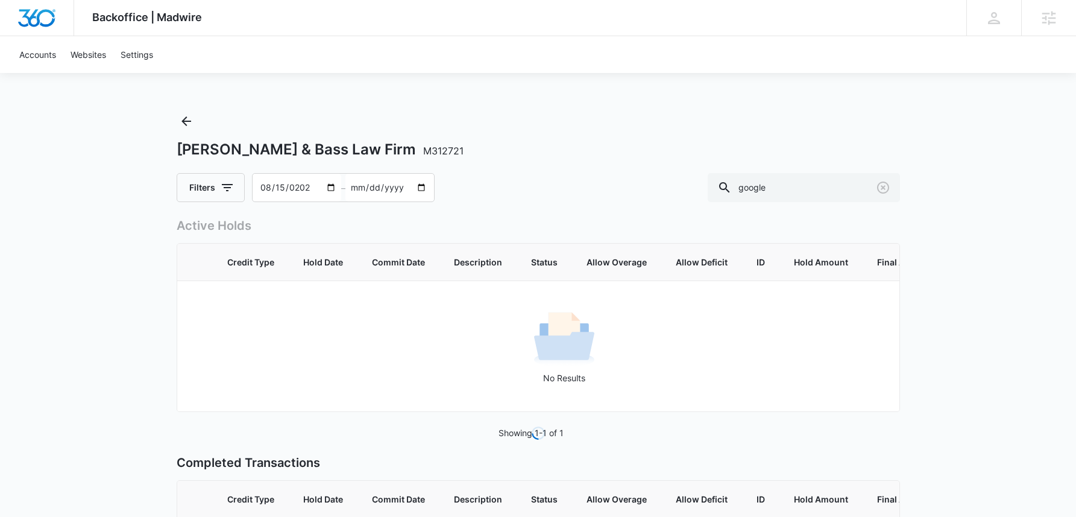
type input "2024-08-15"
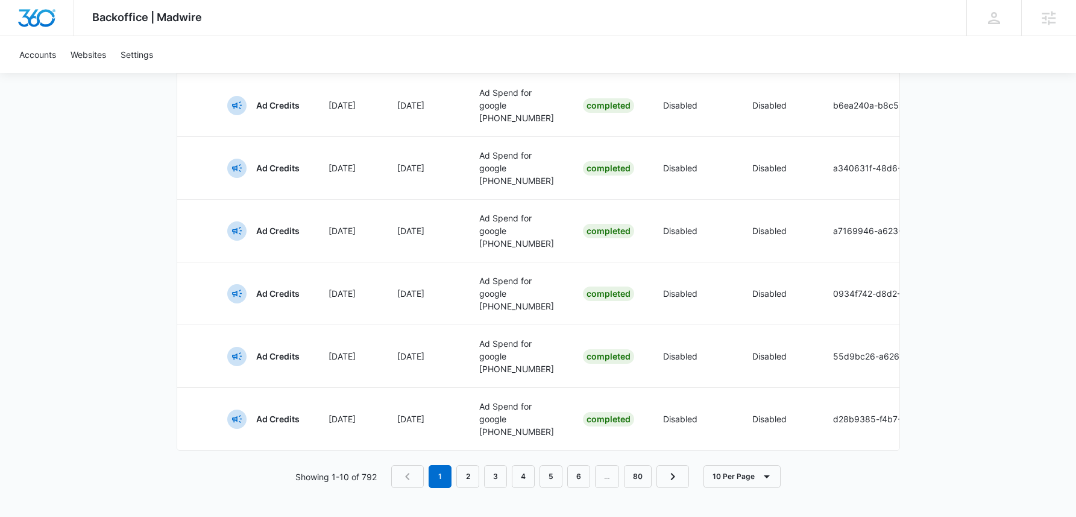
scroll to position [810, 0]
click at [634, 481] on link "80" at bounding box center [638, 476] width 28 height 23
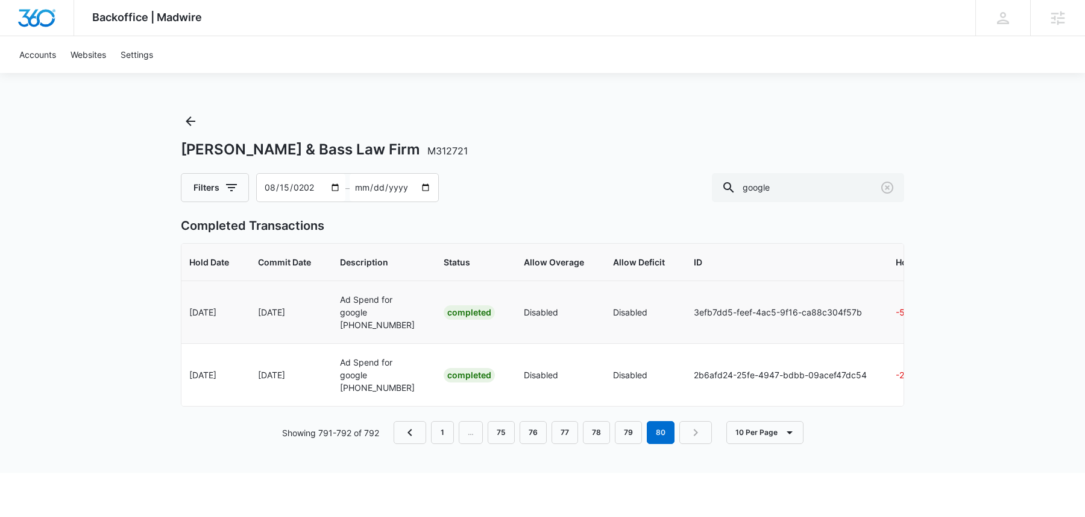
scroll to position [0, 0]
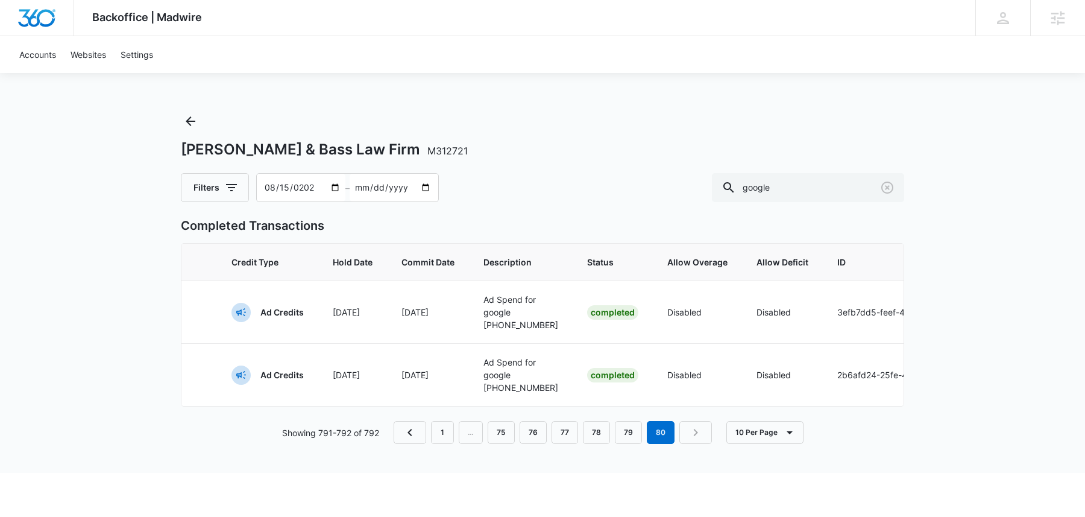
click at [118, 306] on div "Backoffice | Madwire Apps Settings Sarah Gluchacki Sarah.Gluchacki@madwire.com …" at bounding box center [542, 236] width 1085 height 473
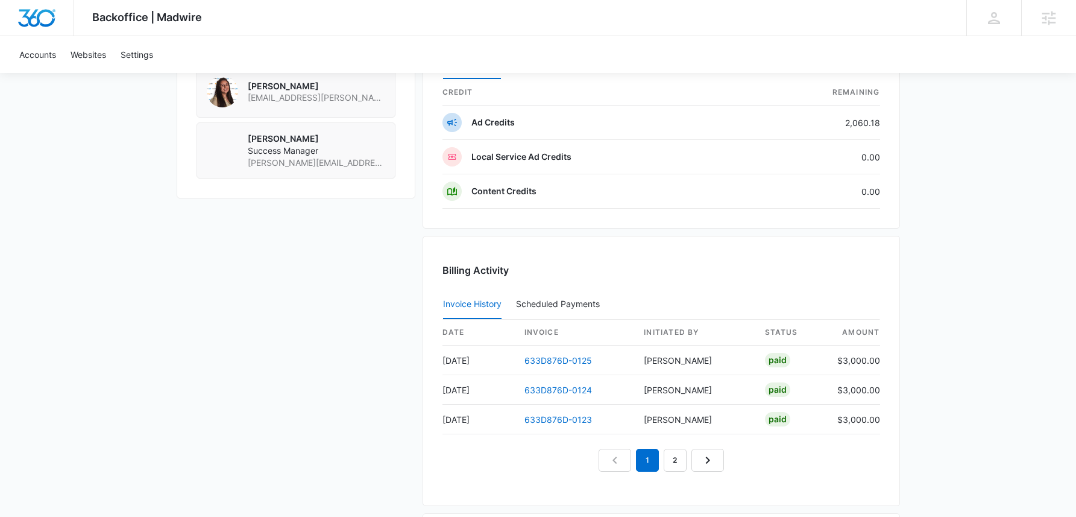
scroll to position [962, 0]
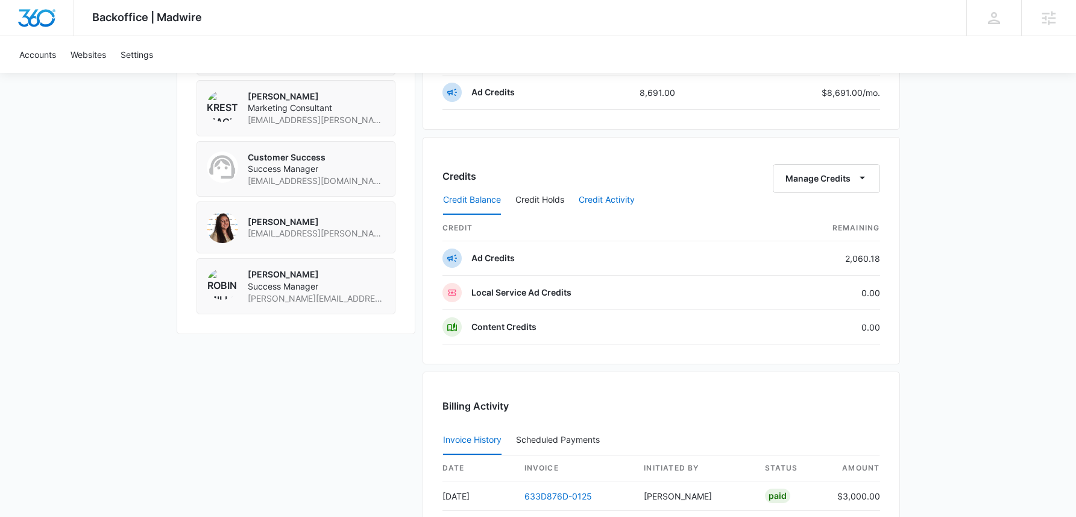
click at [628, 204] on button "Credit Activity" at bounding box center [607, 200] width 56 height 29
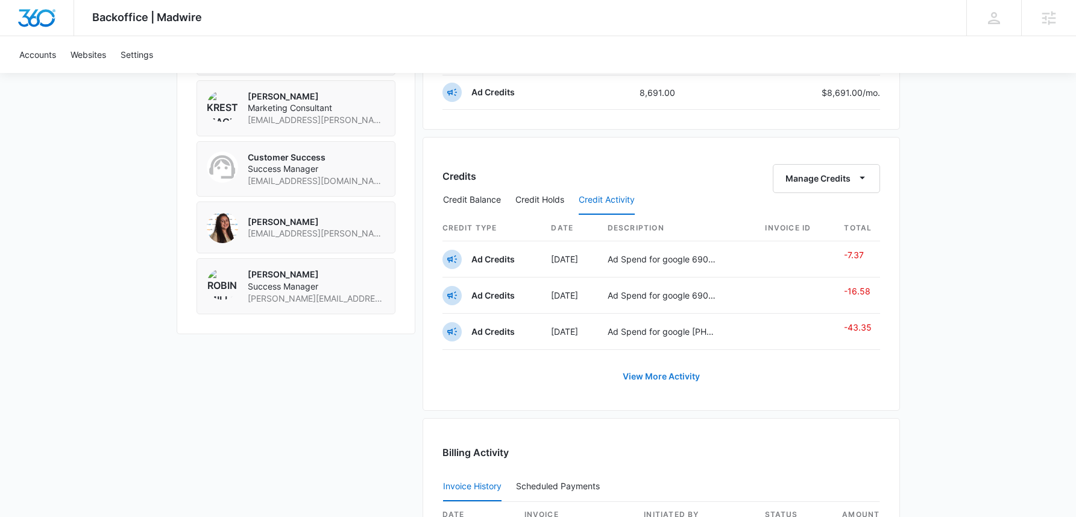
click at [660, 367] on link "View More Activity" at bounding box center [661, 376] width 101 height 29
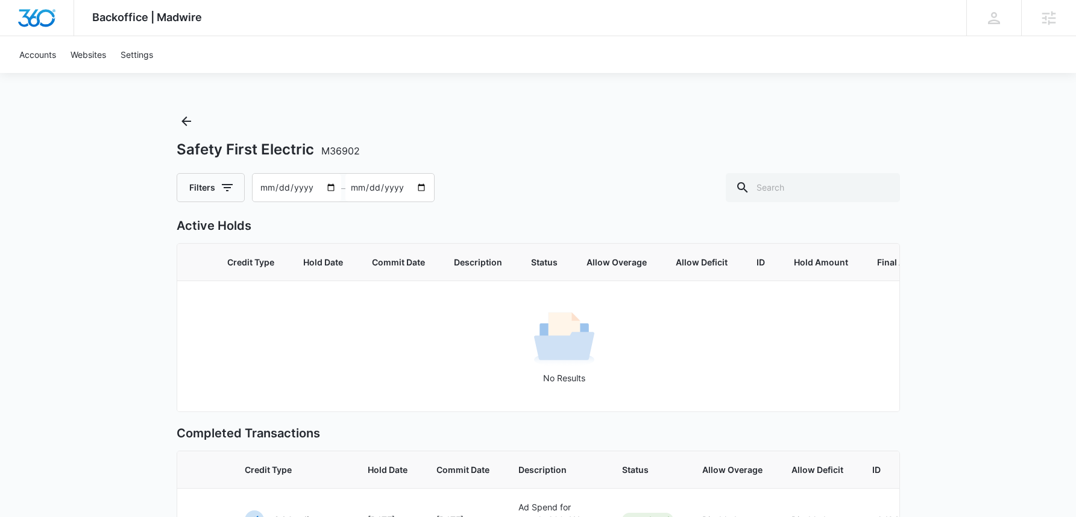
click at [265, 185] on input "2025-08-15" at bounding box center [297, 188] width 89 height 28
click at [294, 185] on input "2025-08-15" at bounding box center [297, 188] width 89 height 28
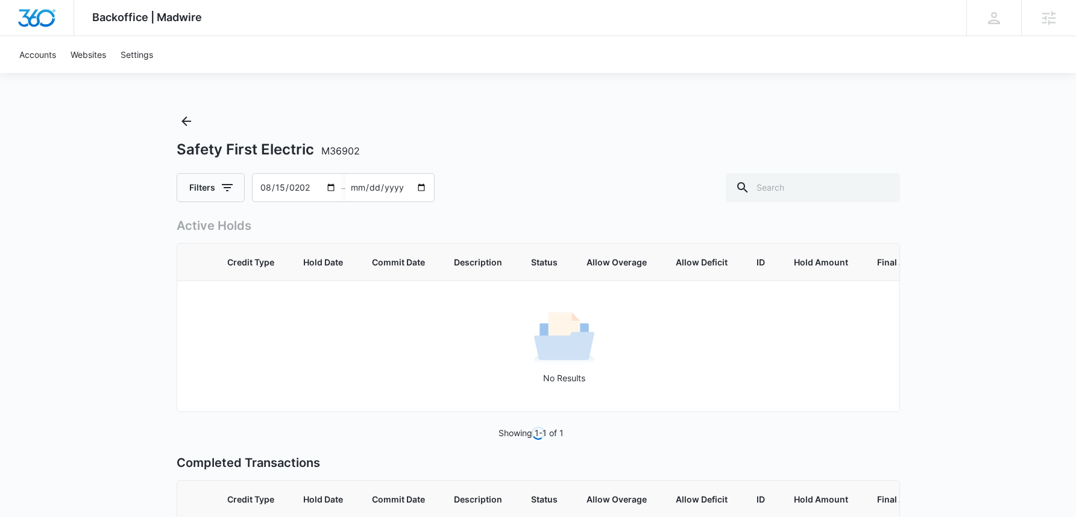
type input "2024-08-15"
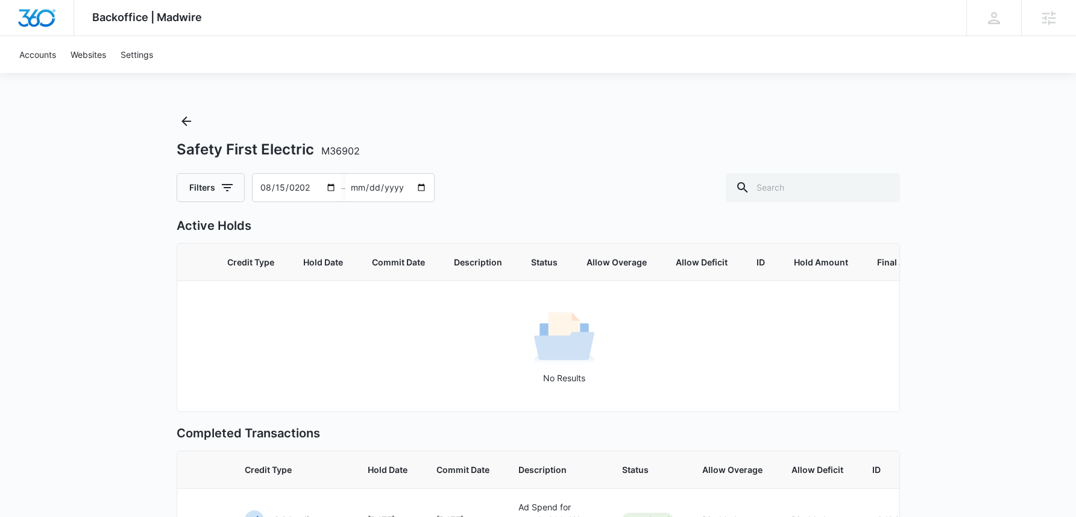
click at [480, 194] on div "Filters 2024-08-15 – 2025-10-14" at bounding box center [539, 187] width 724 height 29
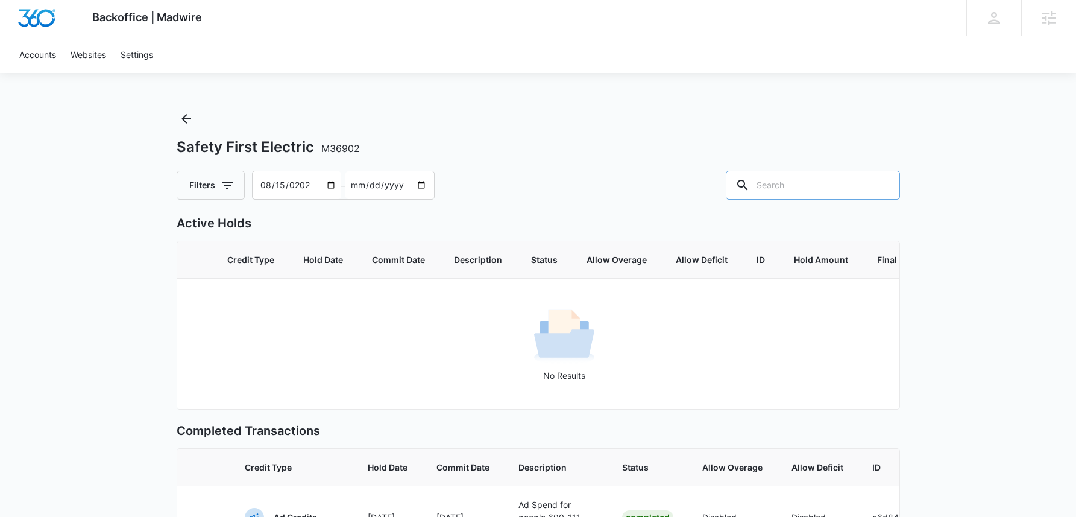
drag, startPoint x: 872, startPoint y: 188, endPoint x: 844, endPoint y: 186, distance: 27.8
click at [871, 189] on input "text" at bounding box center [813, 185] width 174 height 29
type input "google"
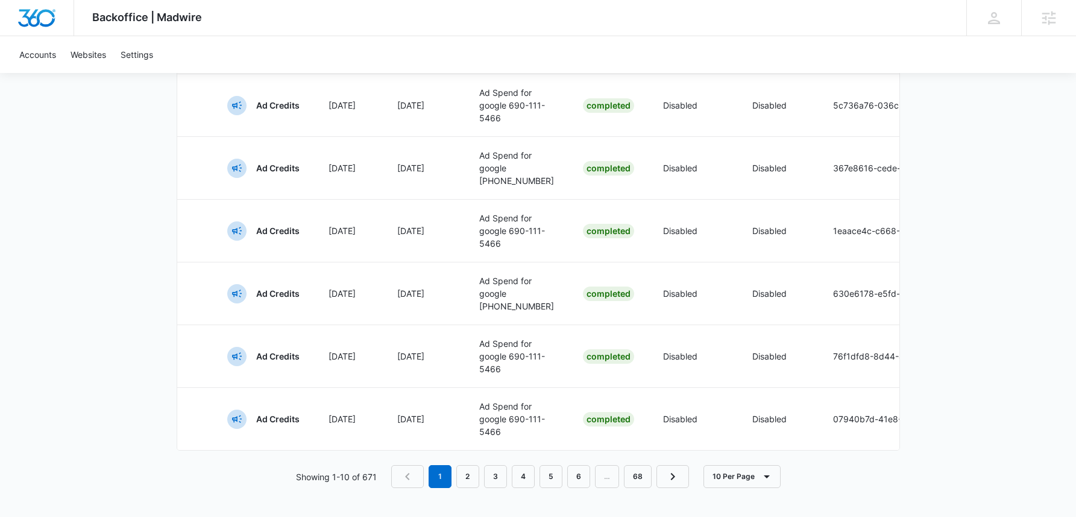
scroll to position [810, 0]
click at [649, 475] on link "68" at bounding box center [638, 476] width 28 height 23
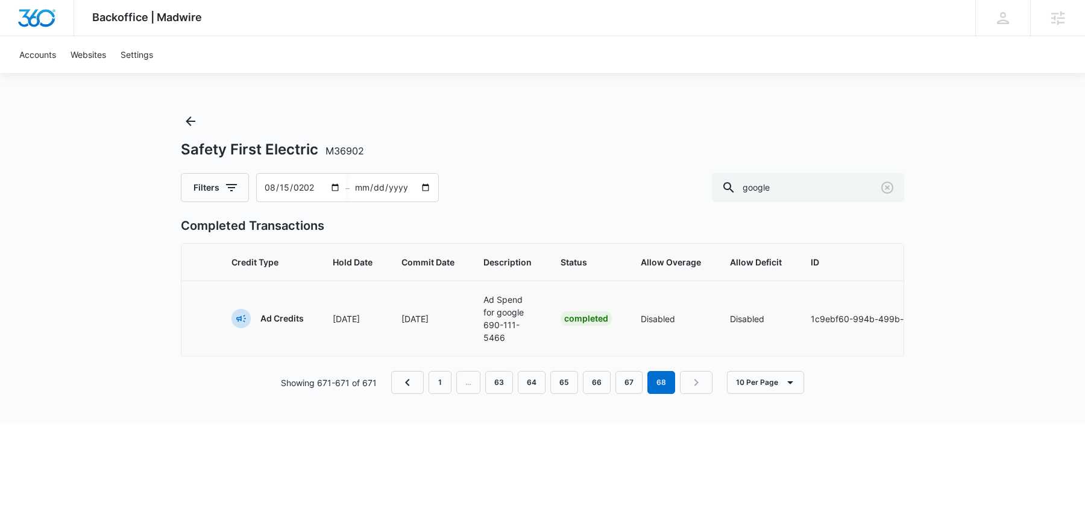
scroll to position [0, 263]
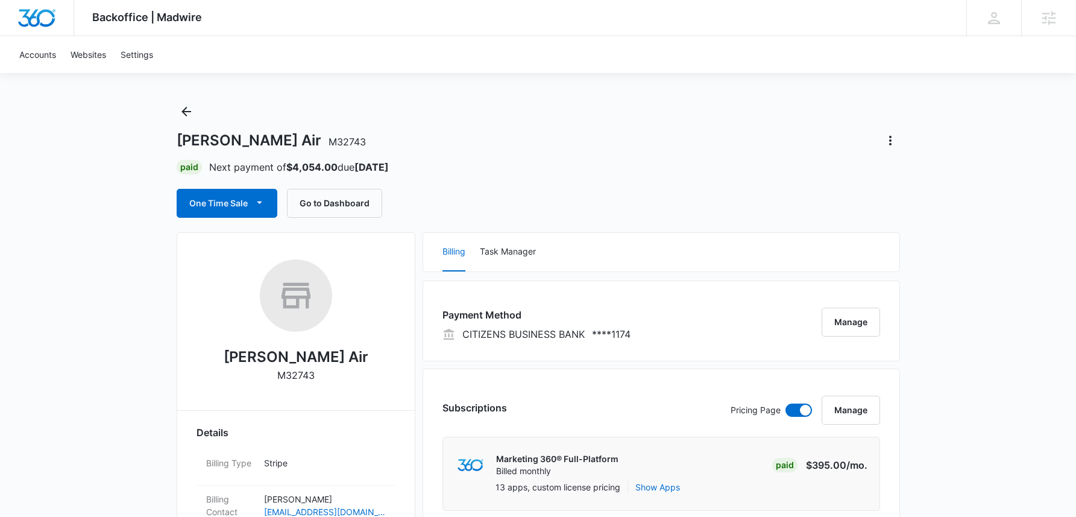
scroll to position [359, 0]
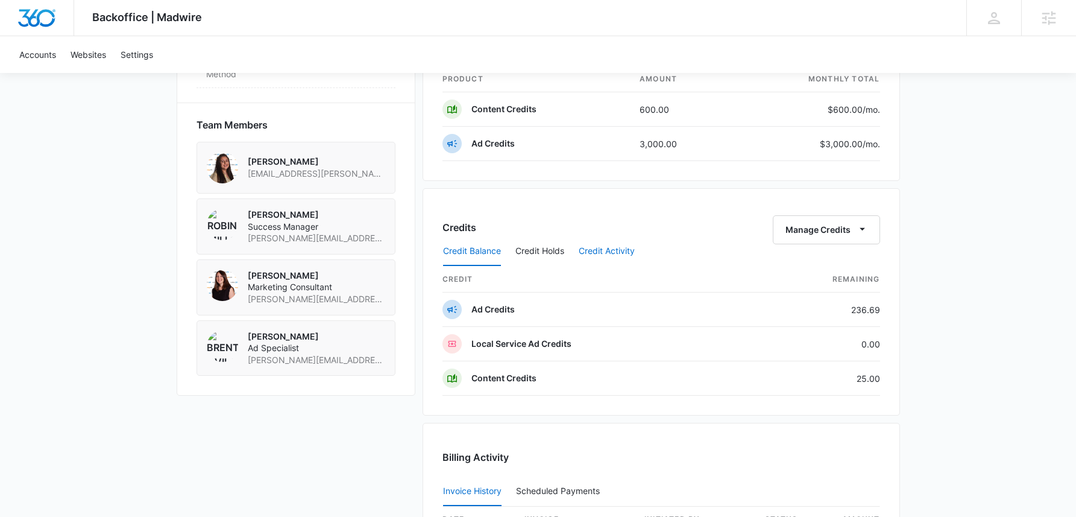
click at [614, 254] on button "Credit Activity" at bounding box center [607, 251] width 56 height 29
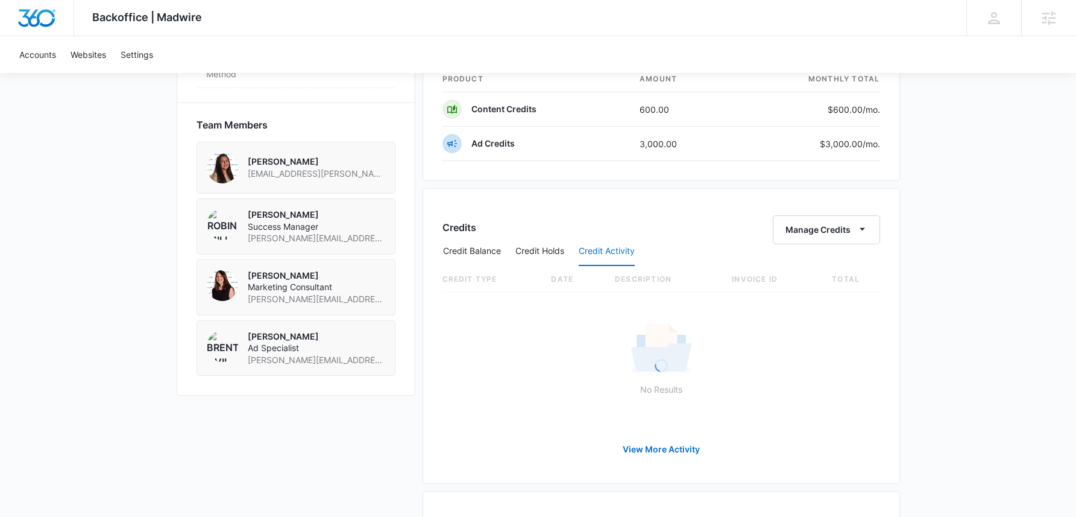
scroll to position [842, 0]
click at [681, 440] on link "View More Activity" at bounding box center [661, 446] width 101 height 29
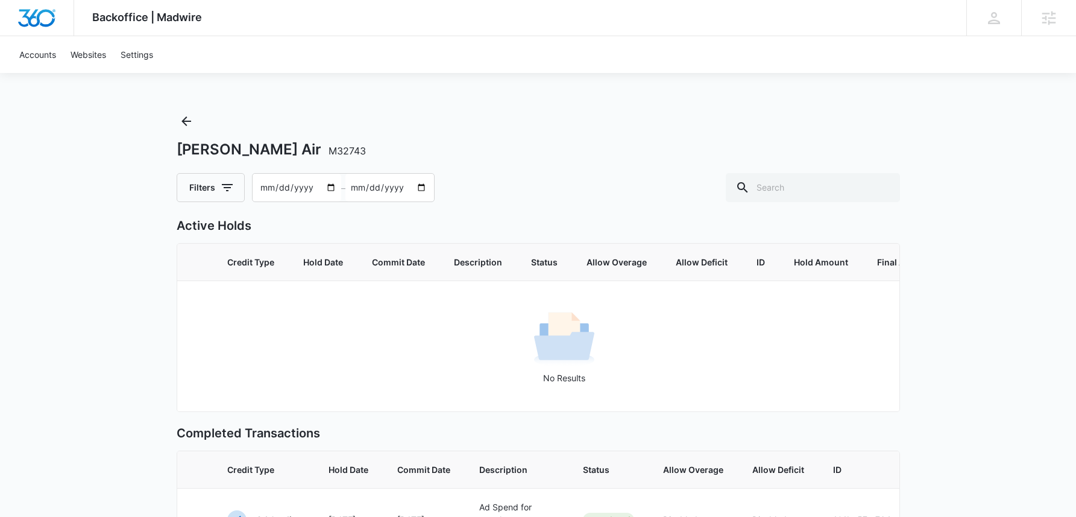
click at [260, 184] on input "[DATE]" at bounding box center [297, 188] width 89 height 28
type input "[DATE]"
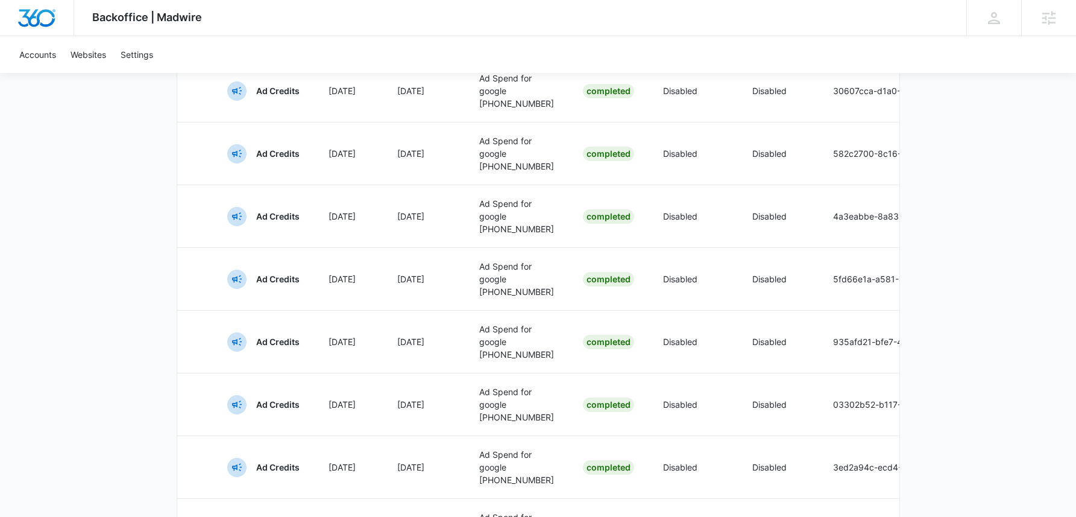
scroll to position [810, 0]
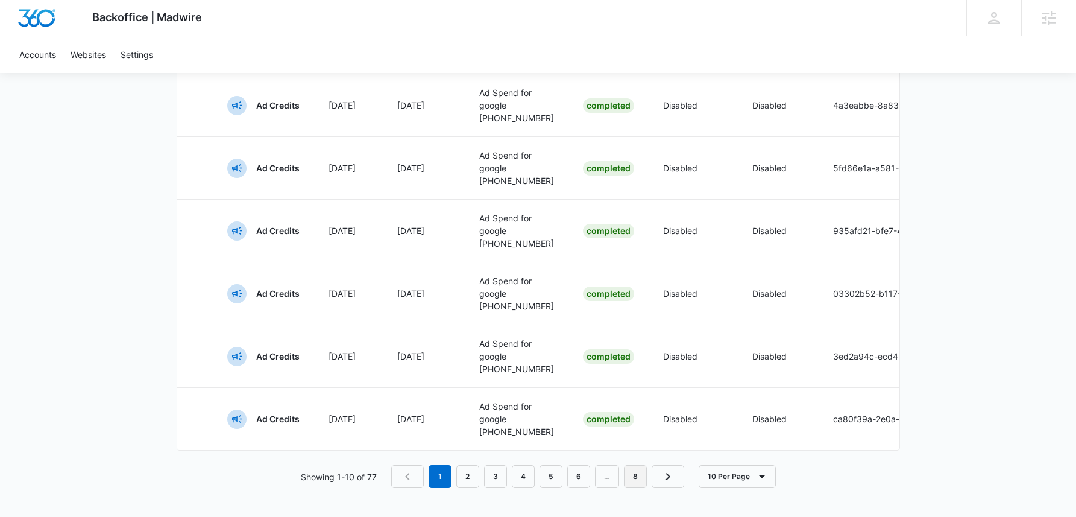
click at [627, 476] on link "8" at bounding box center [635, 476] width 23 height 23
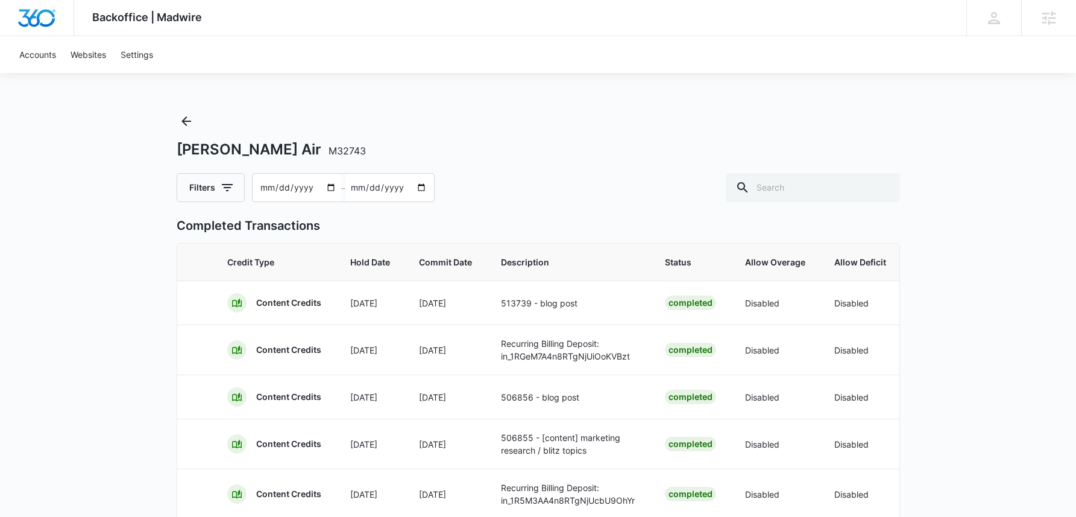
click at [1018, 207] on div "Backoffice | Madwire Apps Settings Sarah Gluchacki Sarah.Gluchacki@madwire.com …" at bounding box center [538, 340] width 1076 height 680
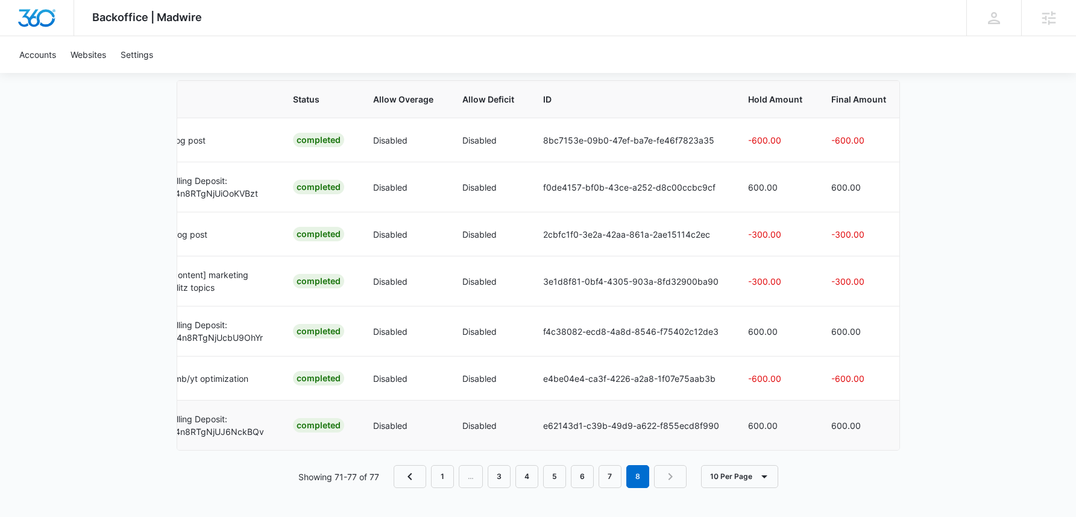
scroll to position [167, 0]
click at [614, 484] on link "7" at bounding box center [610, 476] width 23 height 23
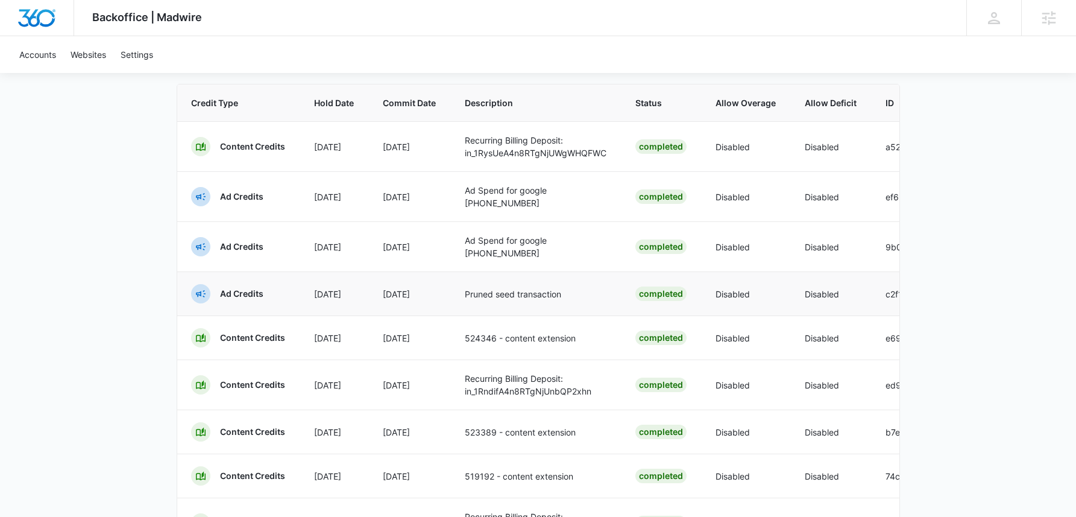
scroll to position [0, 382]
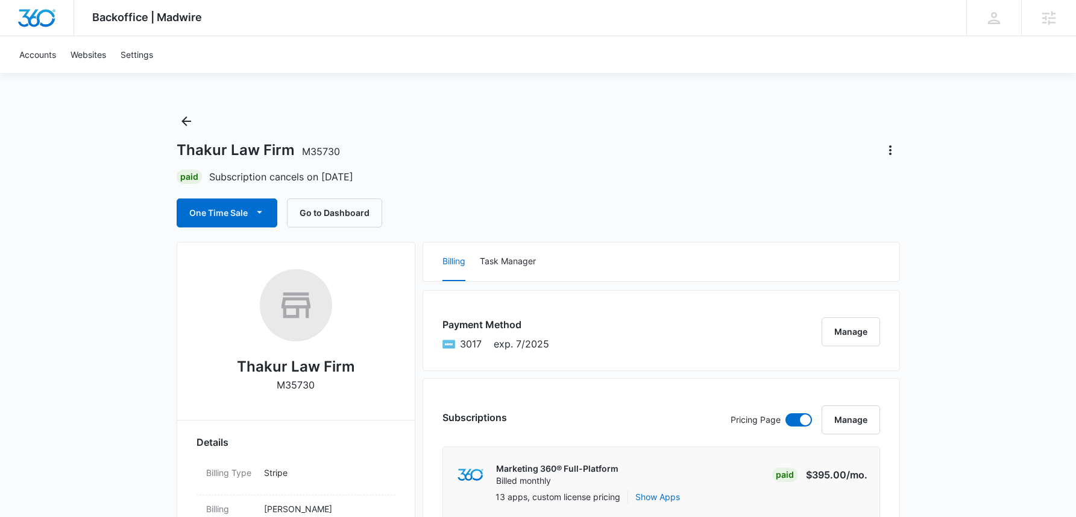
scroll to position [2, 0]
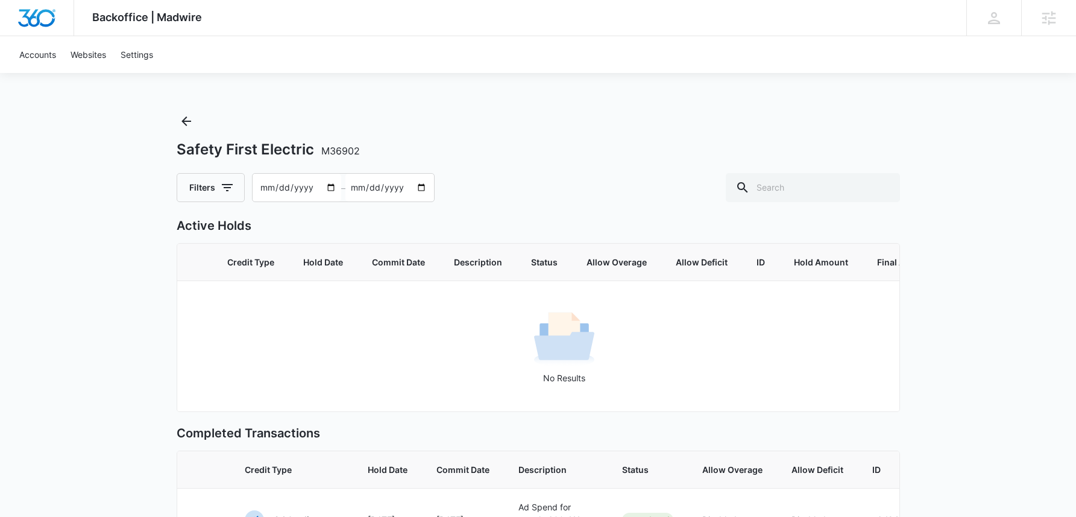
click at [270, 189] on input "[DATE]" at bounding box center [297, 188] width 89 height 28
type input "[DATE]"
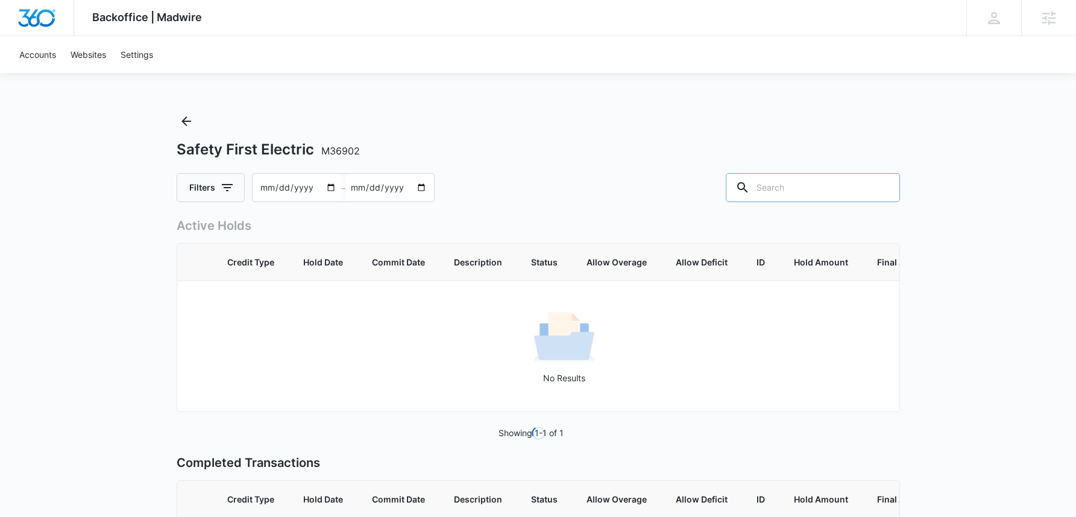
click at [812, 193] on input "text" at bounding box center [813, 187] width 174 height 29
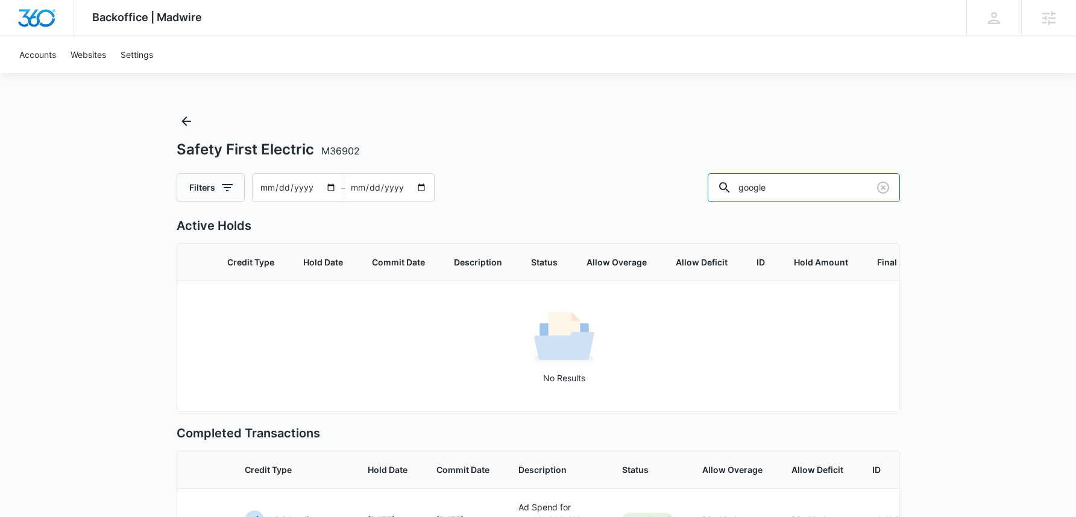
type input "google"
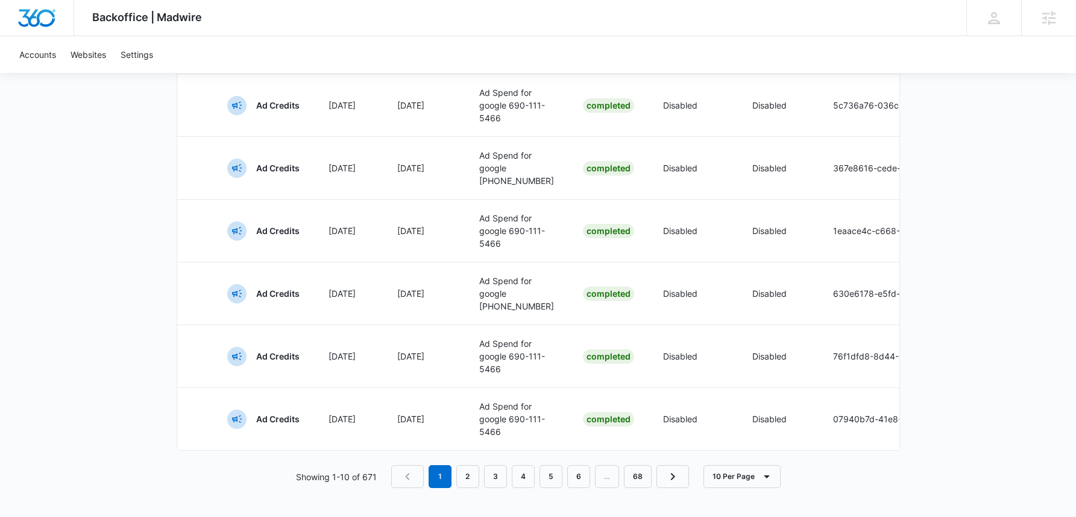
scroll to position [810, 0]
click at [729, 485] on button "10 Per Page" at bounding box center [742, 476] width 77 height 23
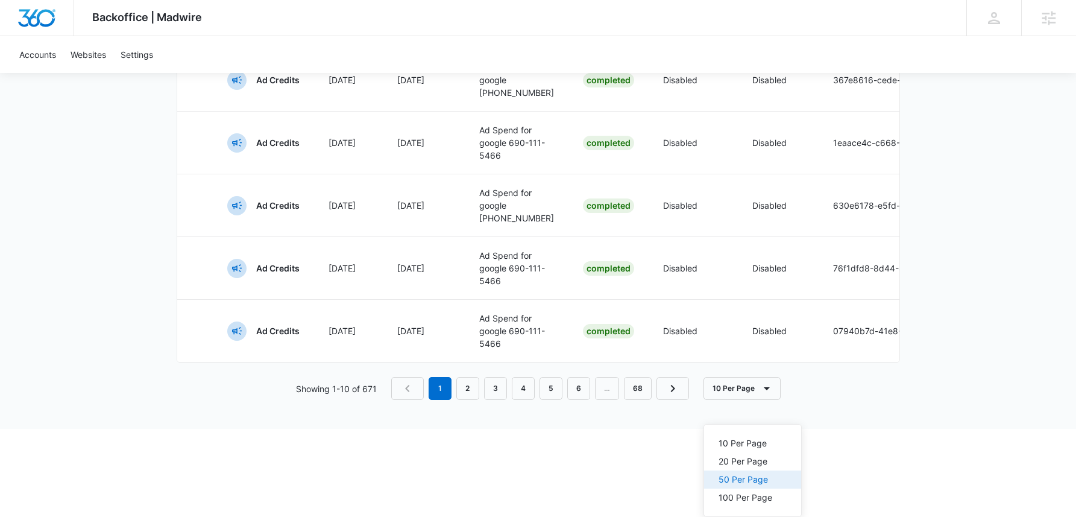
click at [736, 470] on button "50 Per Page" at bounding box center [752, 479] width 97 height 18
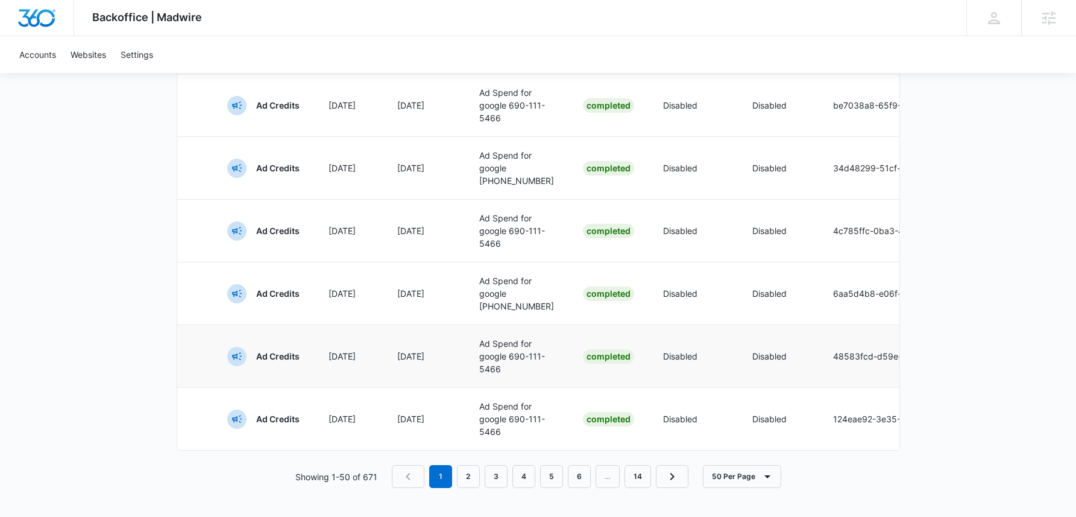
scroll to position [3825, 0]
click at [733, 473] on button "50 Per Page" at bounding box center [742, 476] width 78 height 23
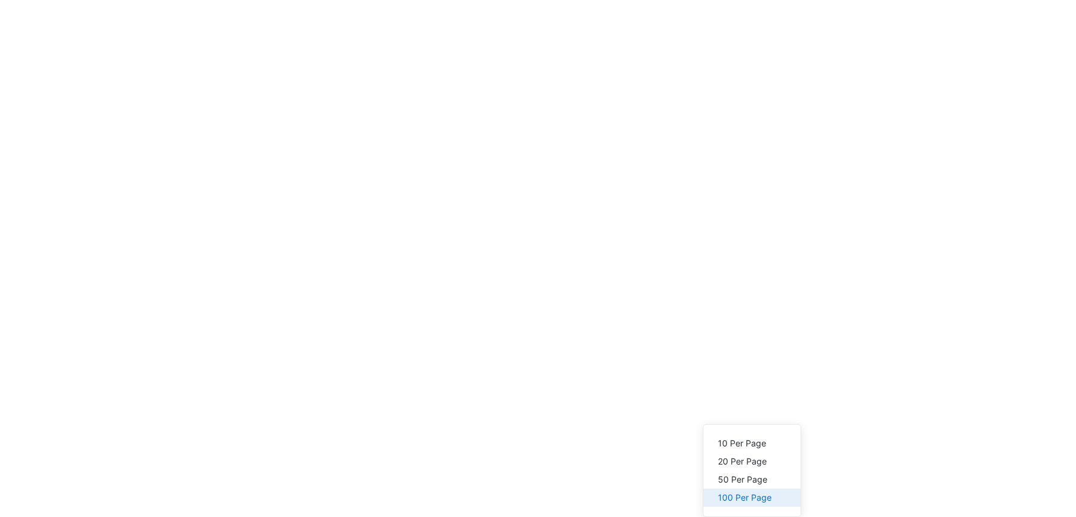
click at [738, 493] on div "100 Per Page" at bounding box center [745, 497] width 54 height 8
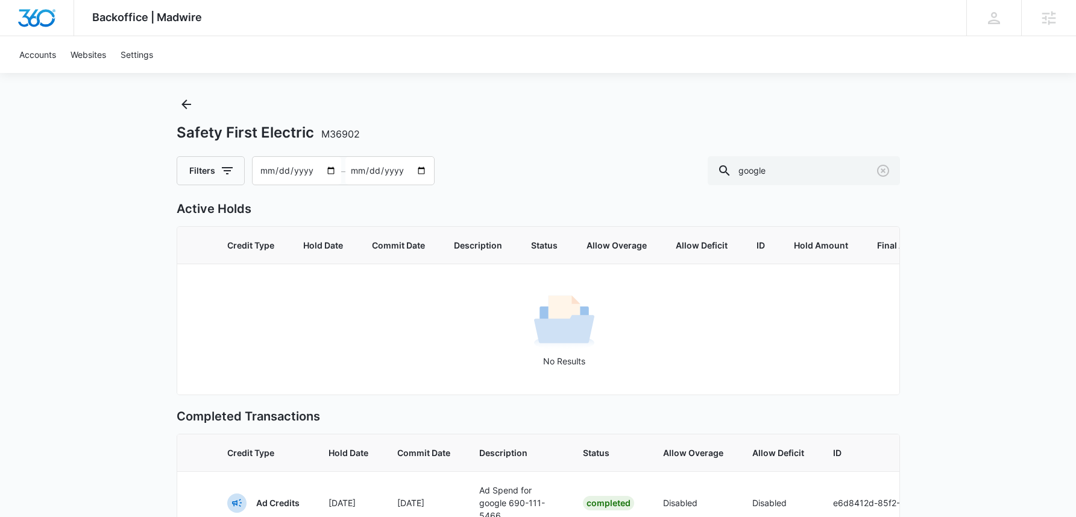
scroll to position [0, 0]
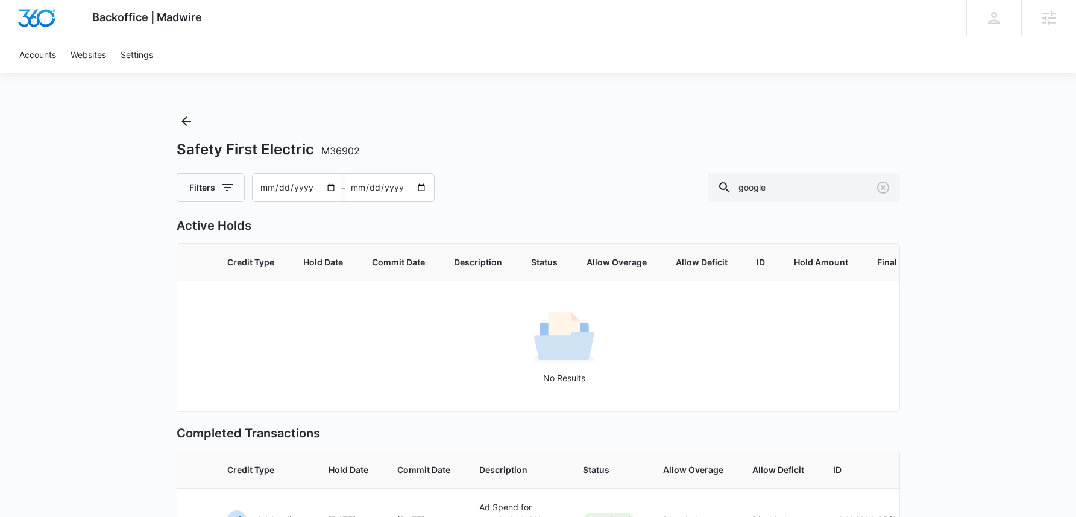
click at [610, 180] on div "Filters [DATE] – [DATE] google" at bounding box center [539, 187] width 724 height 29
